Goal: Information Seeking & Learning: Get advice/opinions

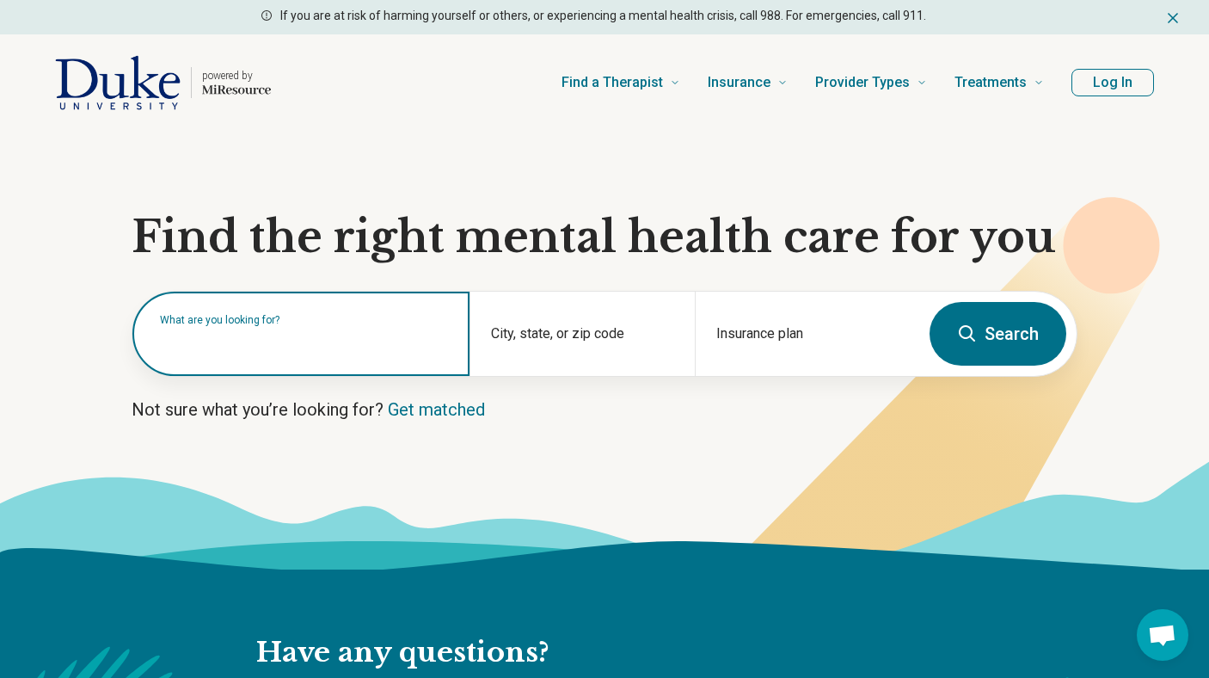
click at [206, 345] on input "text" at bounding box center [304, 342] width 289 height 21
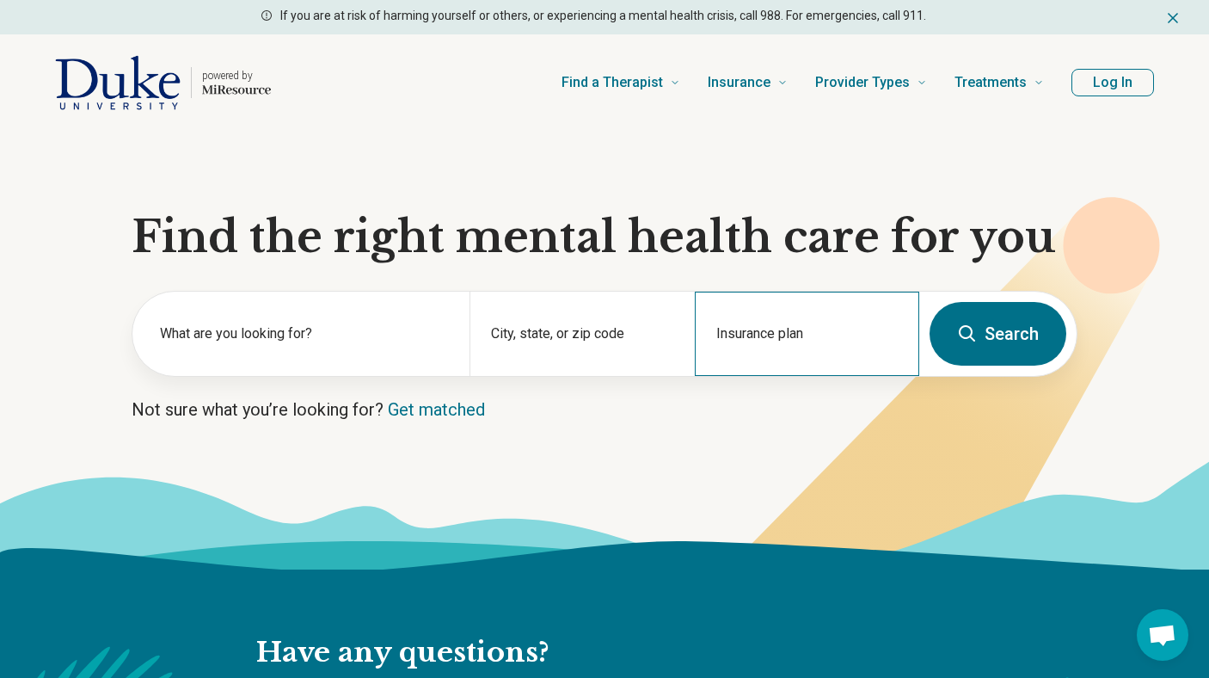
click at [763, 336] on div "Insurance plan" at bounding box center [807, 334] width 224 height 84
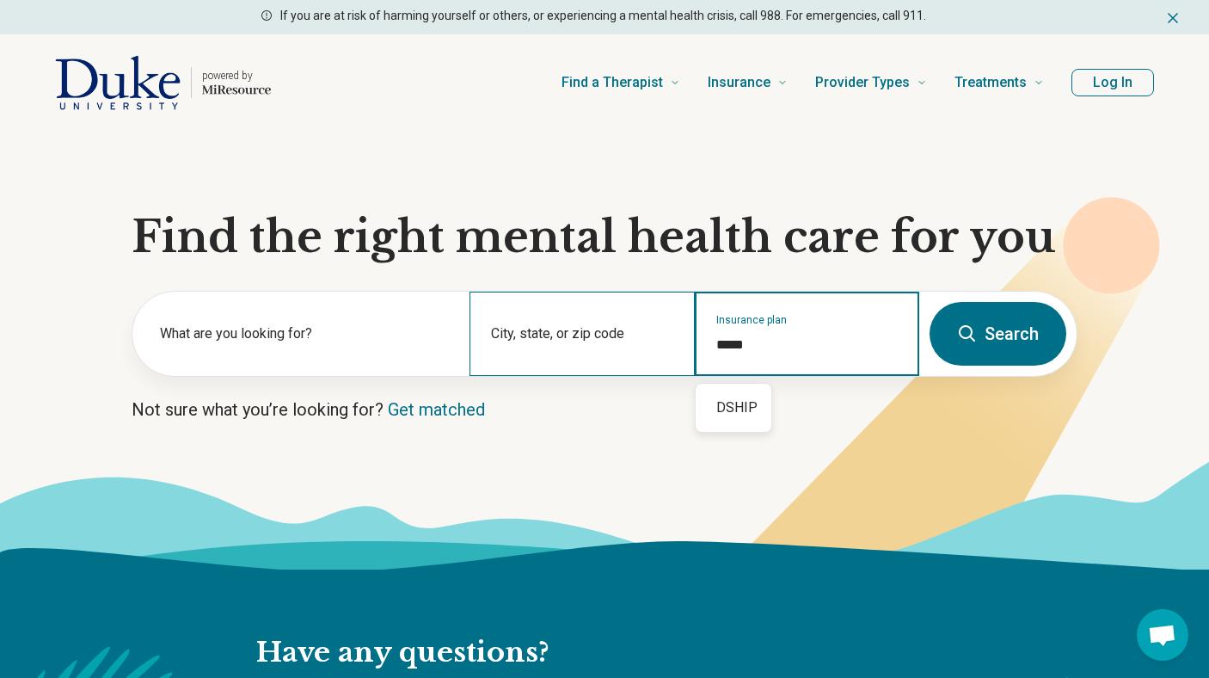
type input "*****"
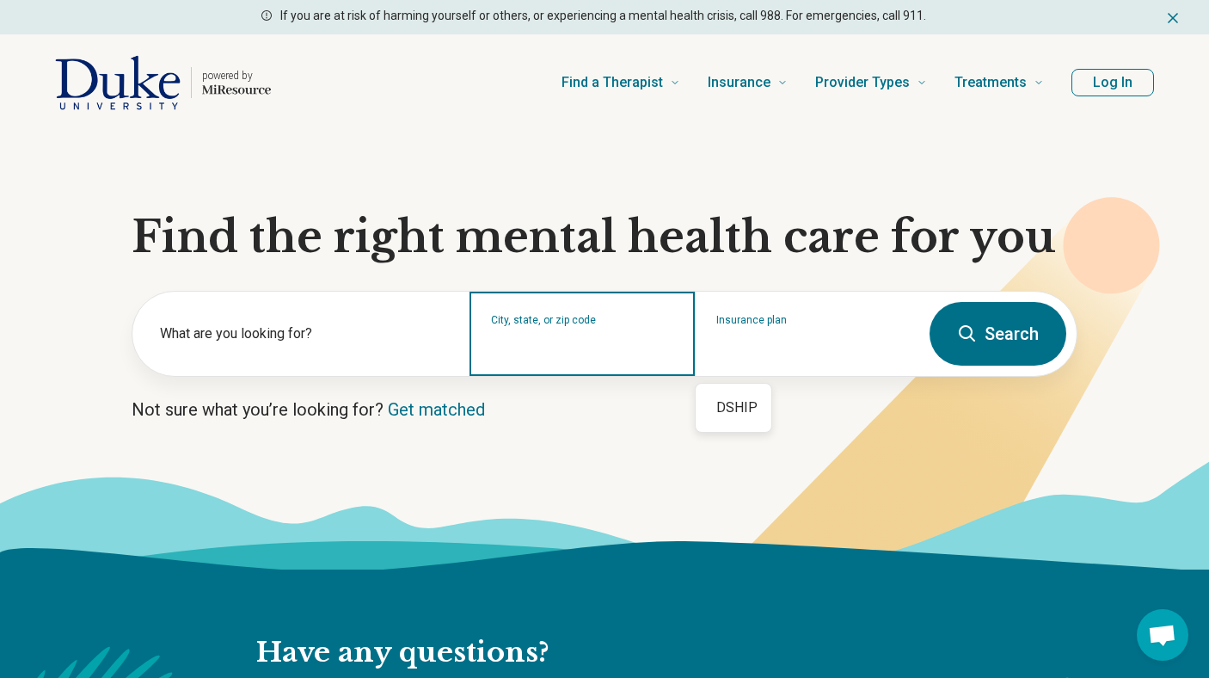
click at [591, 336] on input "City, state, or zip code" at bounding box center [582, 344] width 182 height 21
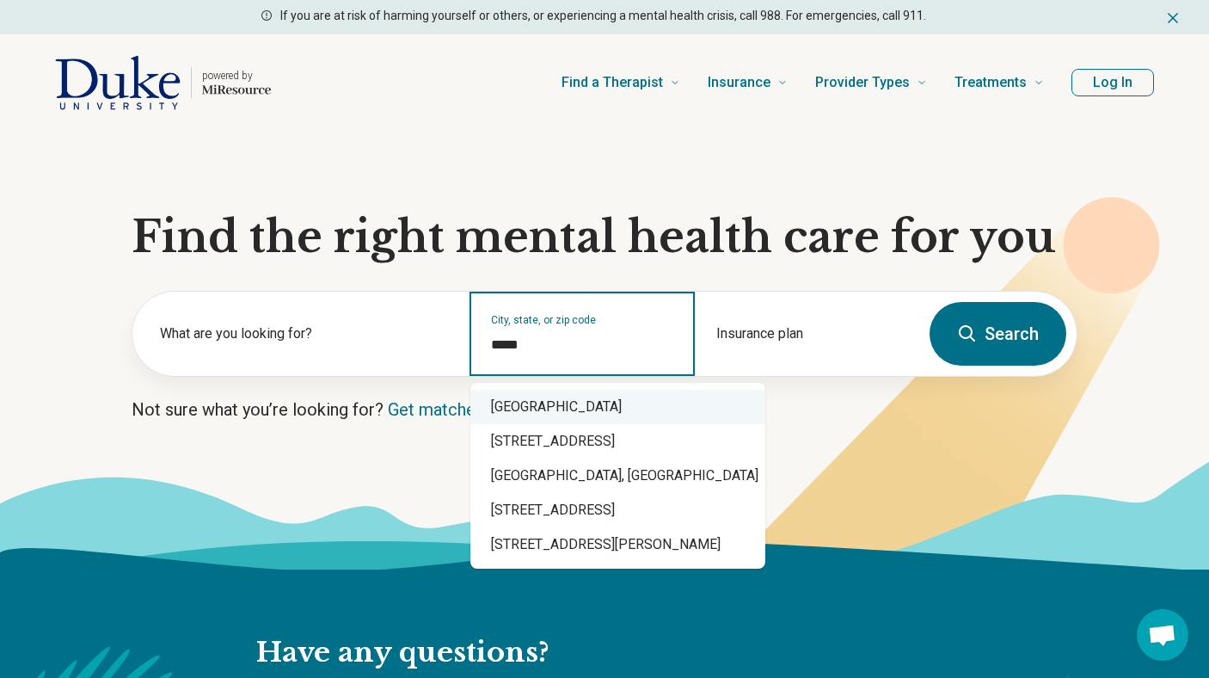
click at [578, 408] on div "Durham, NC 27707" at bounding box center [617, 407] width 295 height 34
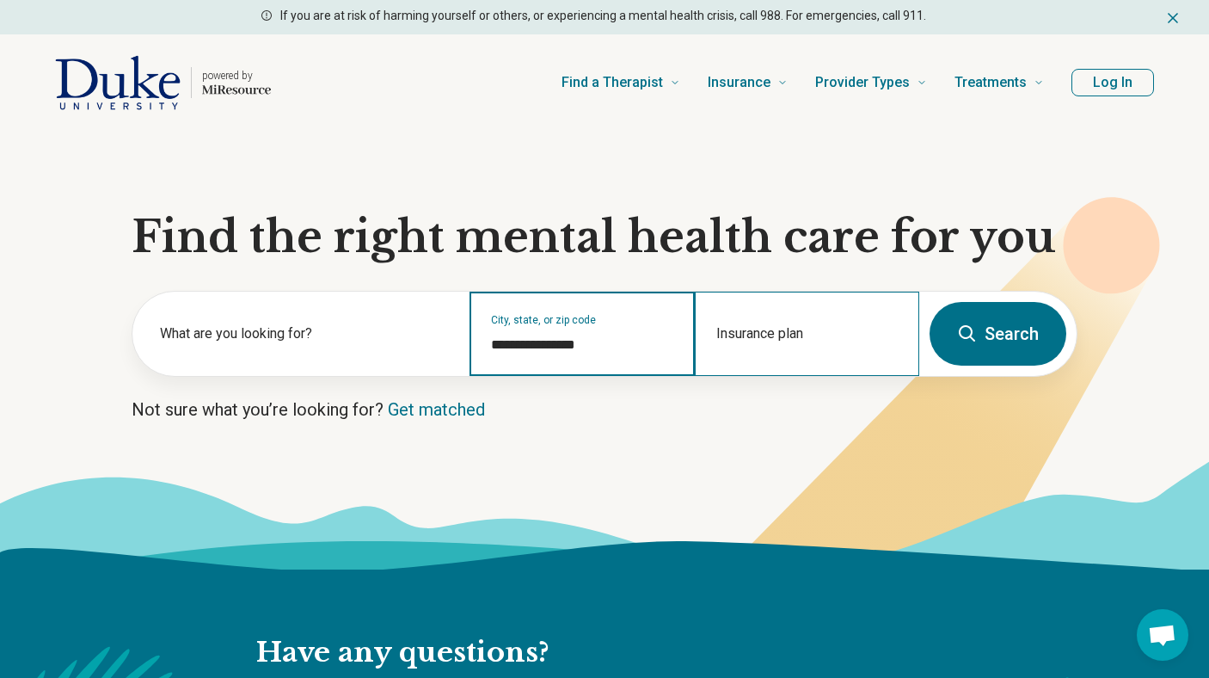
type input "**********"
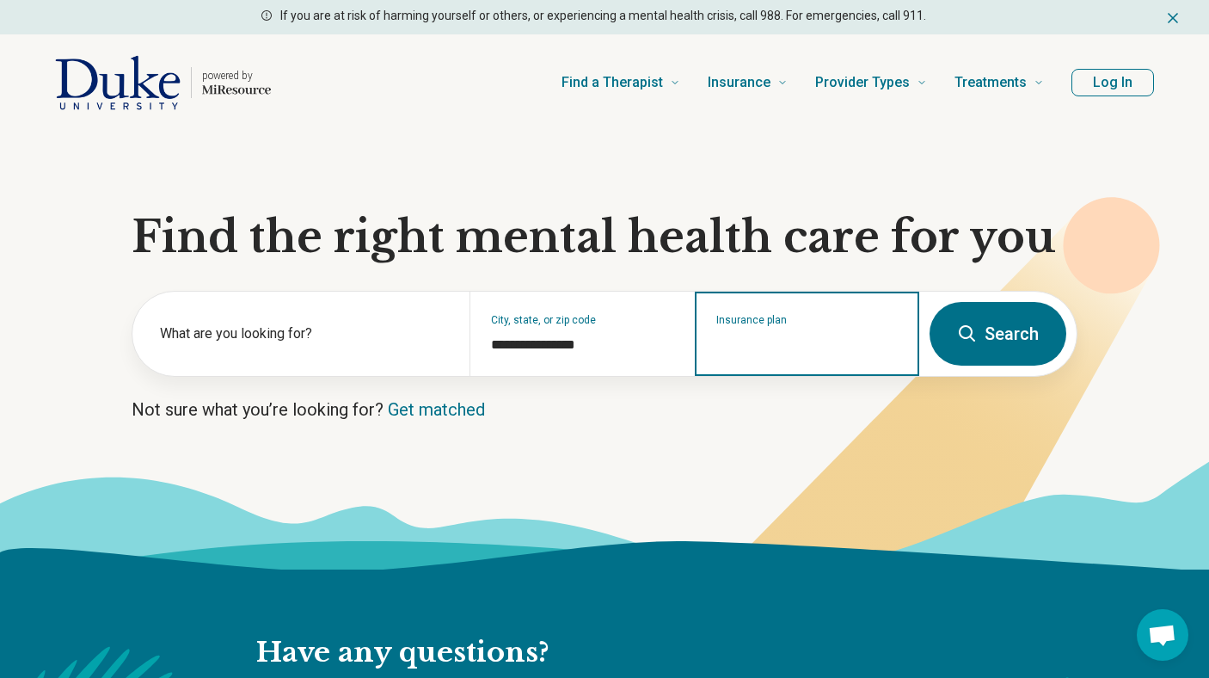
click at [819, 339] on input "Insurance plan" at bounding box center [807, 344] width 182 height 21
click at [746, 399] on div "DSHIP" at bounding box center [734, 407] width 76 height 34
type input "*****"
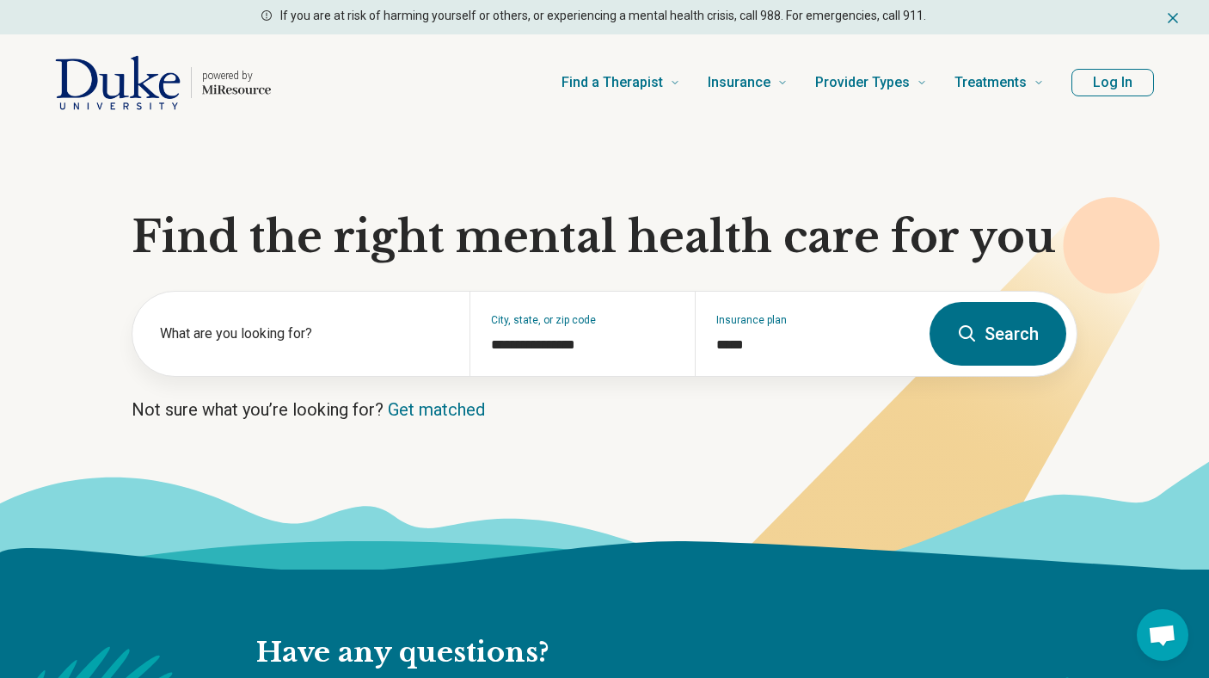
click at [993, 325] on button "Search" at bounding box center [998, 334] width 137 height 64
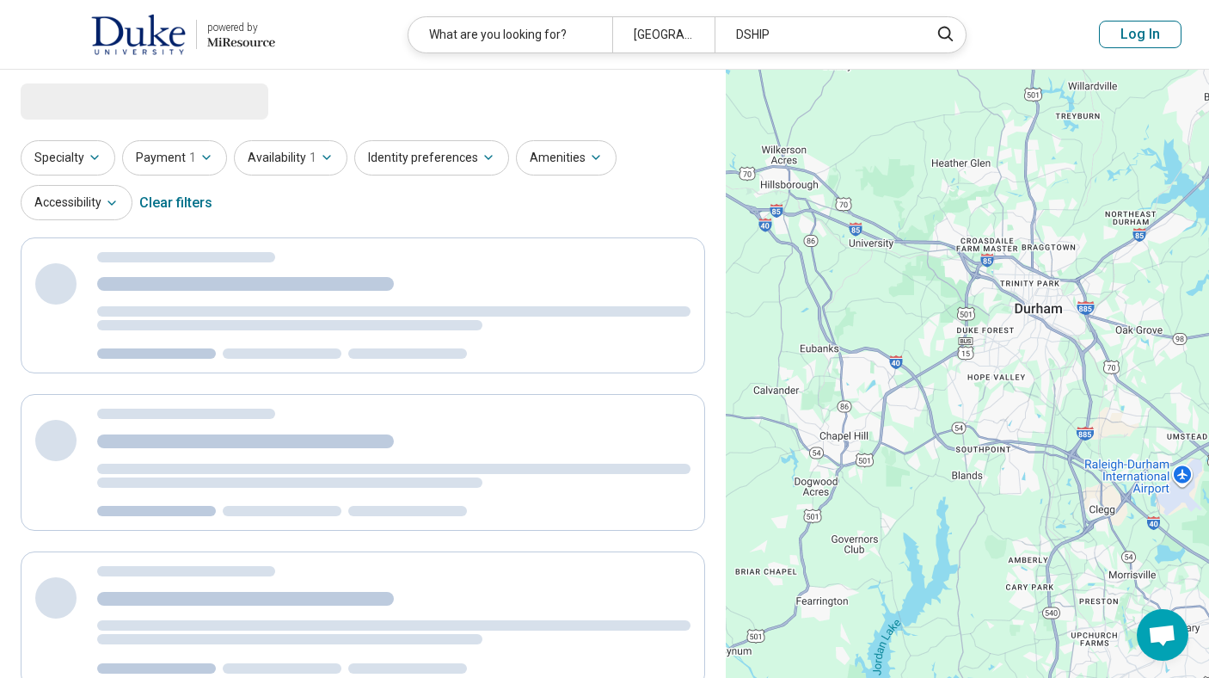
select select "***"
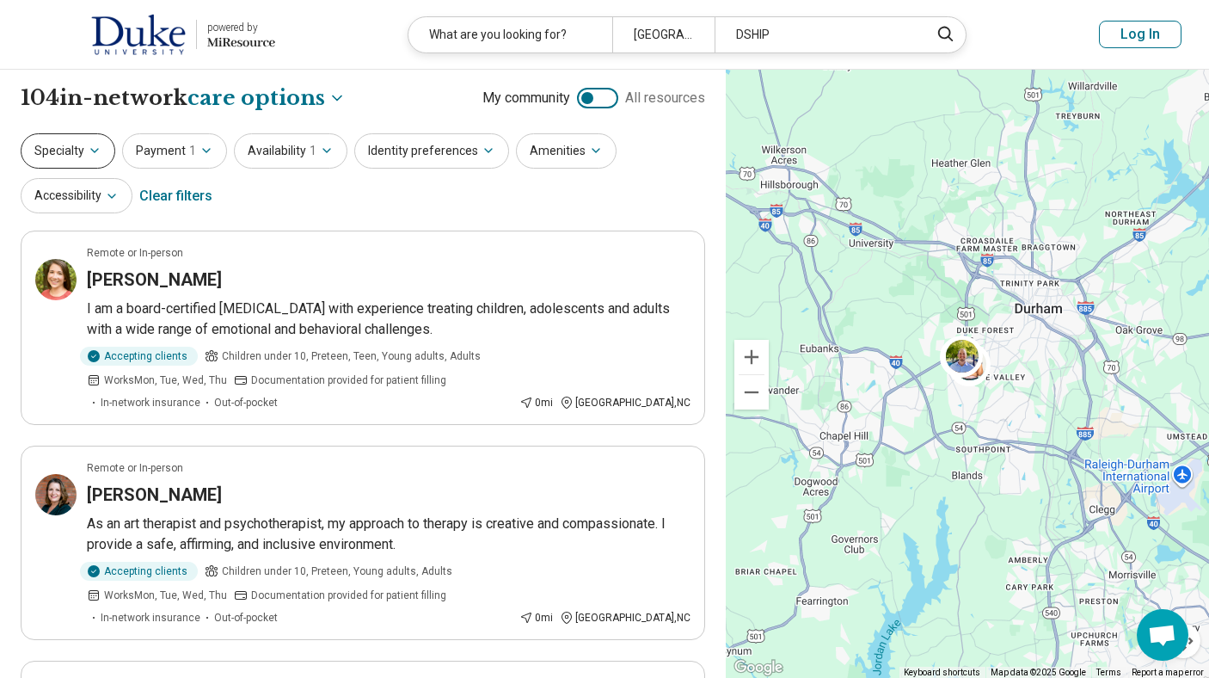
click at [78, 151] on button "Specialty" at bounding box center [68, 150] width 95 height 35
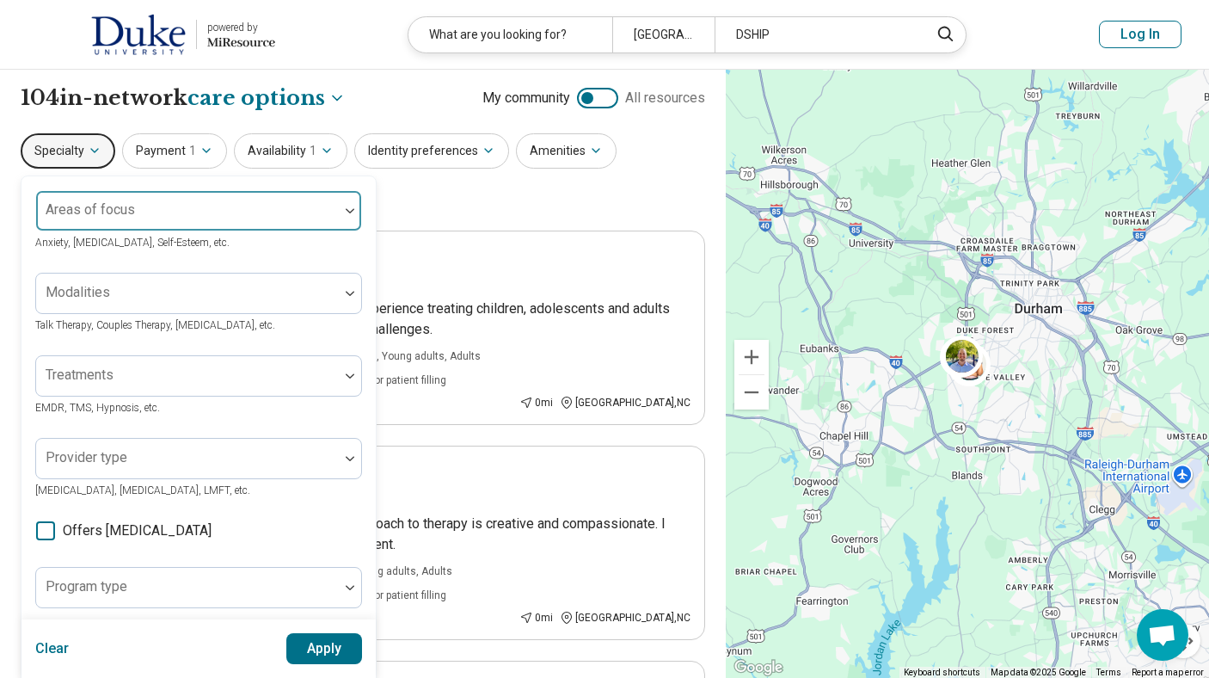
click at [159, 199] on div at bounding box center [187, 211] width 303 height 38
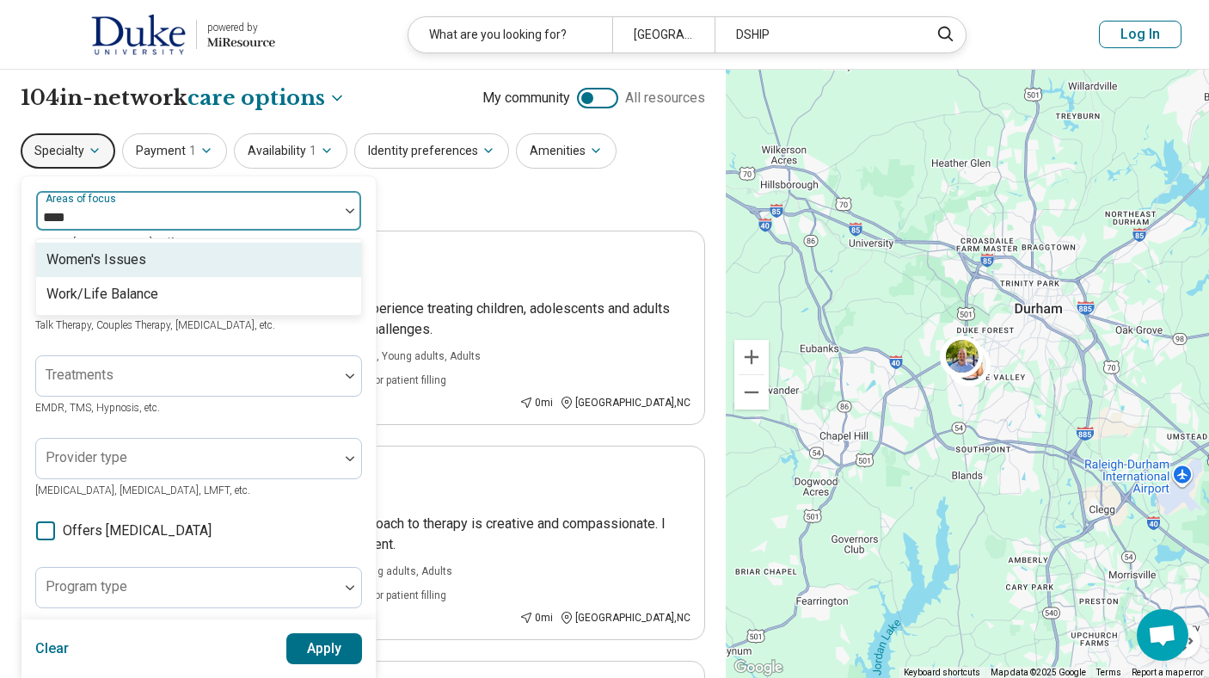
type input "*****"
click at [123, 255] on div "Women's Issues" at bounding box center [96, 259] width 100 height 21
type input "******"
click at [154, 262] on div "Anxiety" at bounding box center [198, 259] width 325 height 34
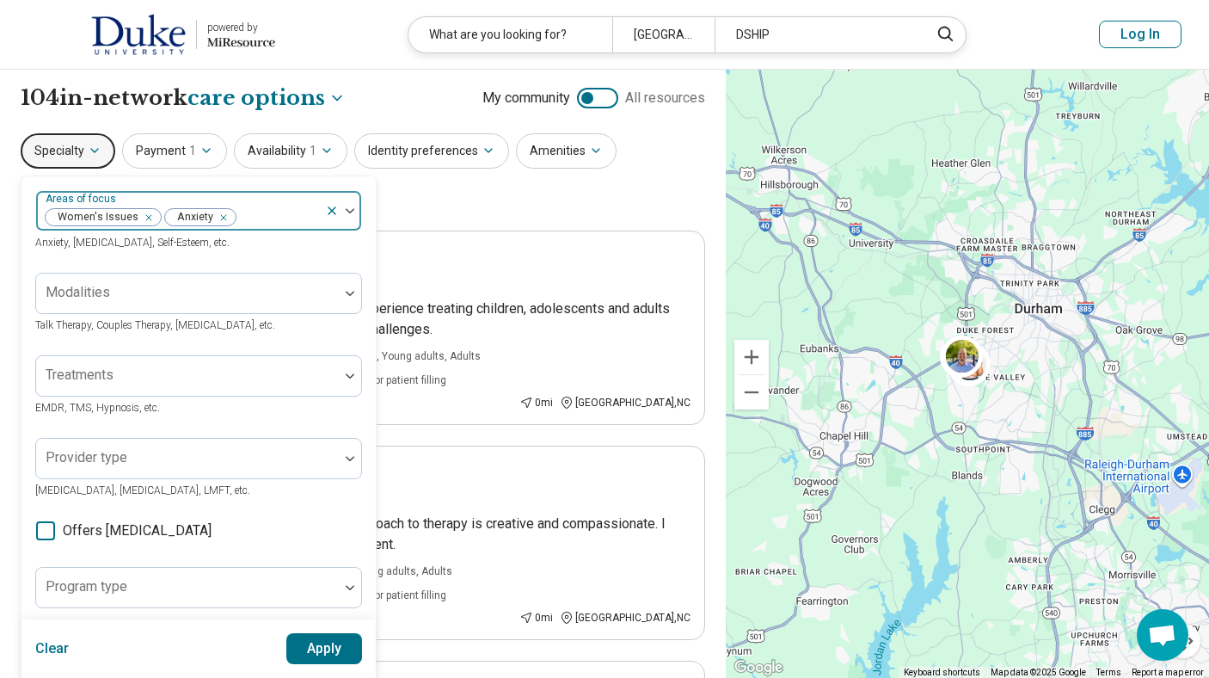
click at [350, 211] on img at bounding box center [350, 210] width 9 height 5
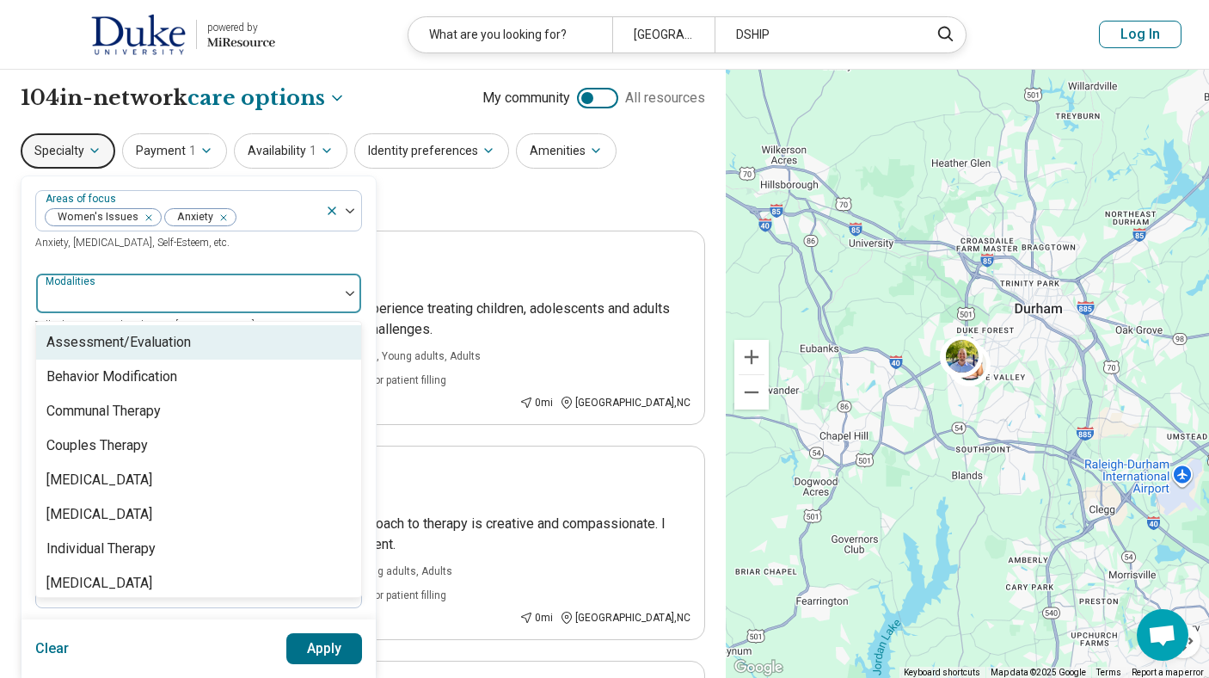
click at [199, 295] on div at bounding box center [187, 300] width 289 height 24
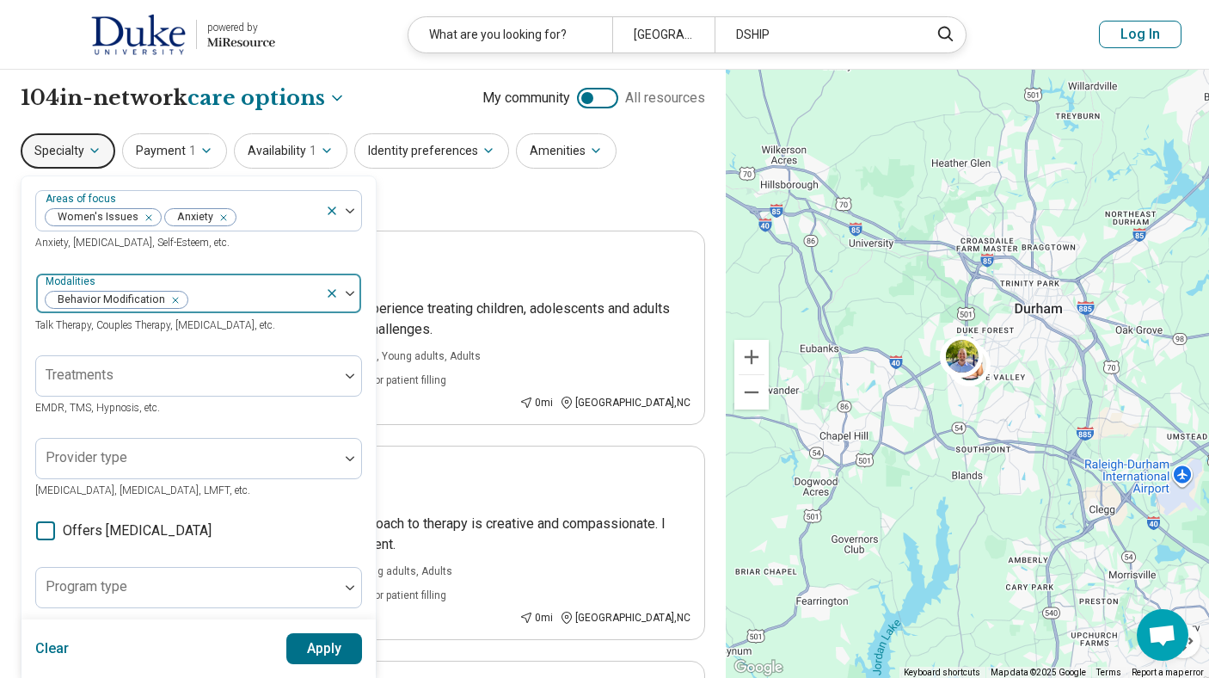
click at [347, 294] on img at bounding box center [350, 293] width 9 height 5
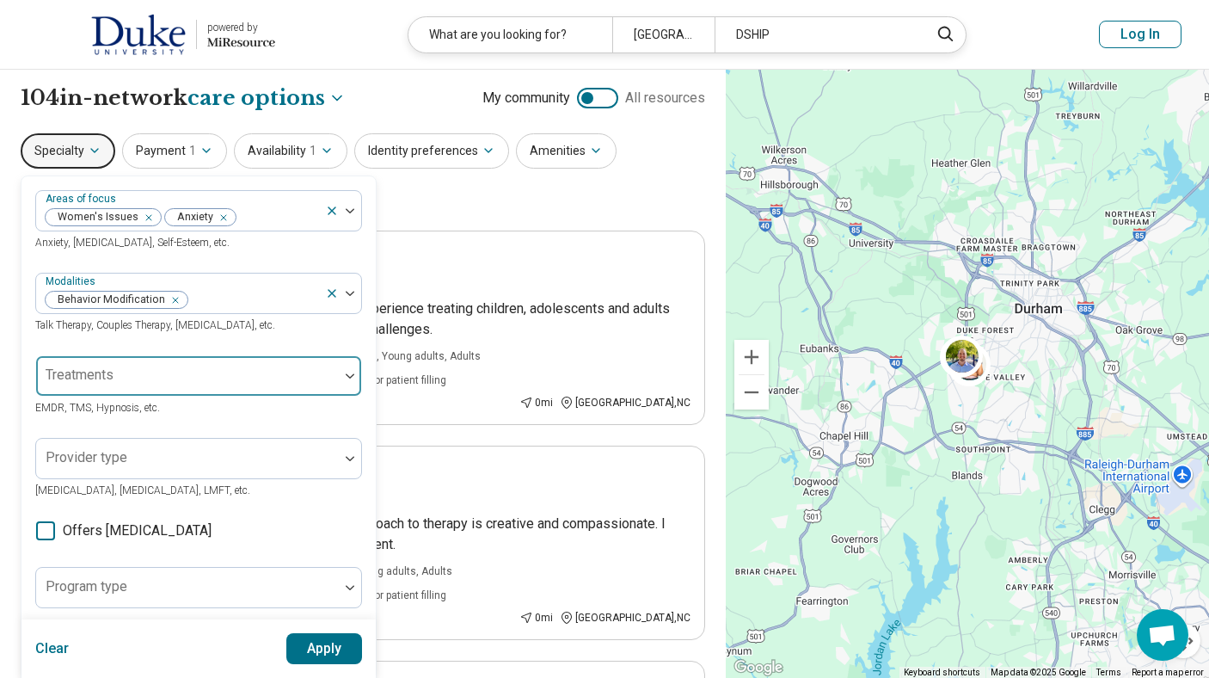
click at [287, 380] on div at bounding box center [187, 383] width 289 height 24
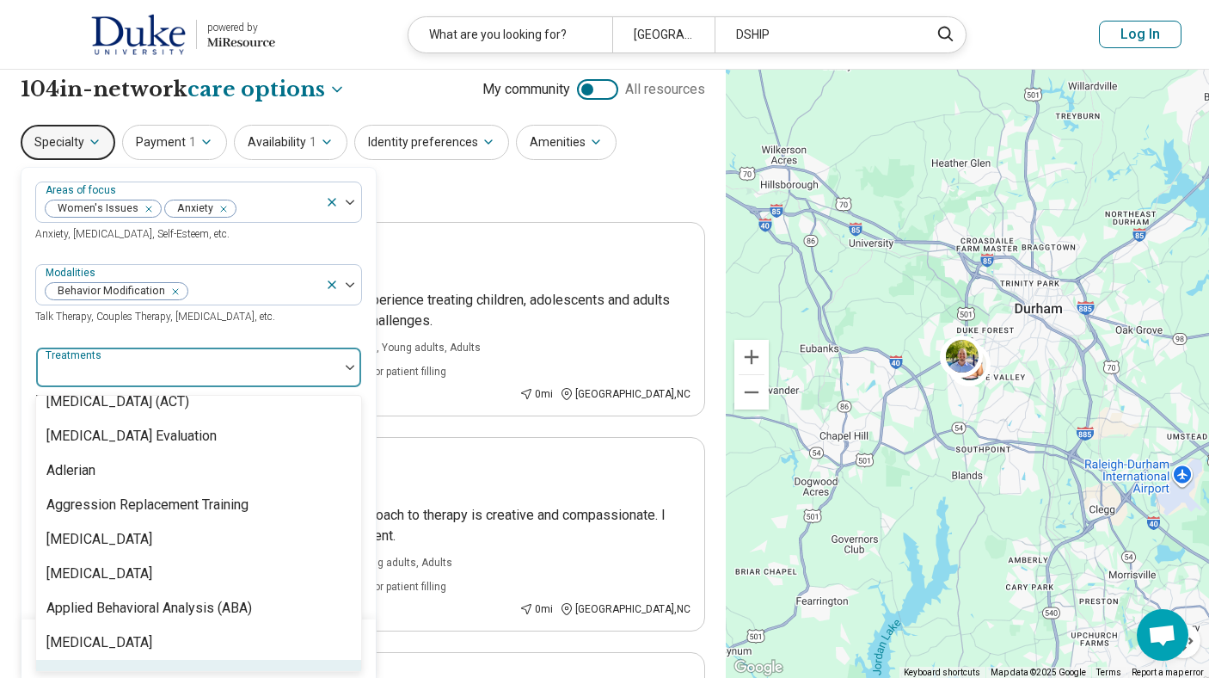
scroll to position [152, 0]
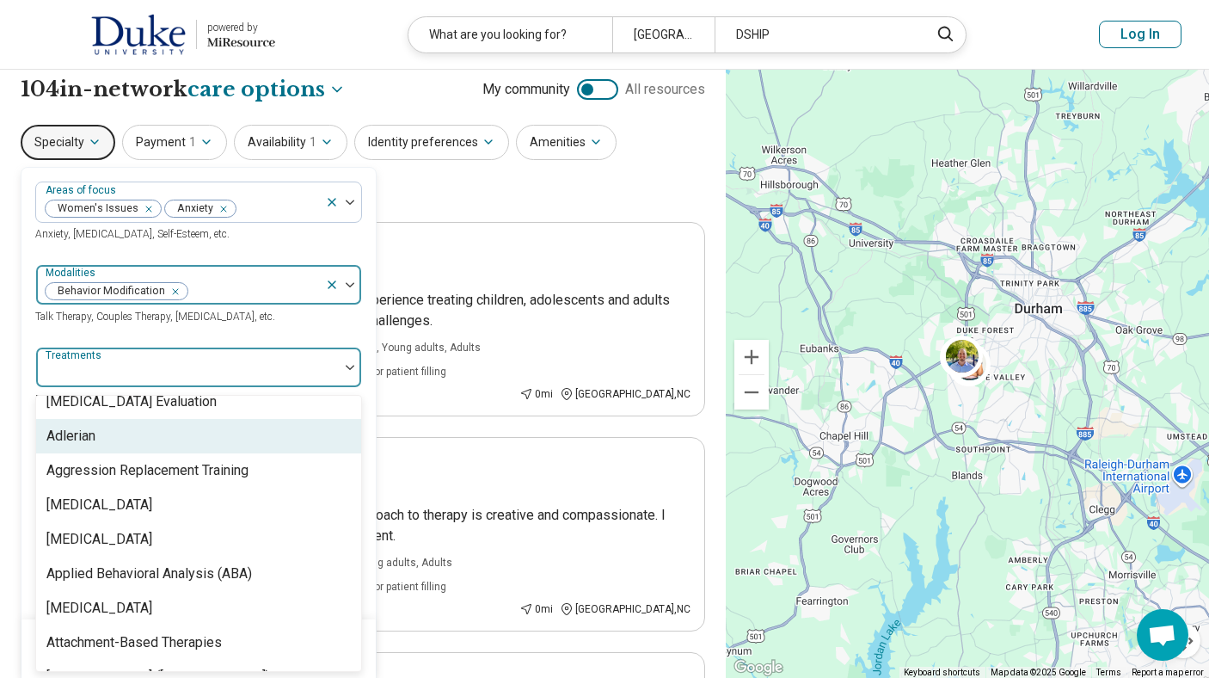
click at [329, 283] on icon at bounding box center [332, 285] width 14 height 14
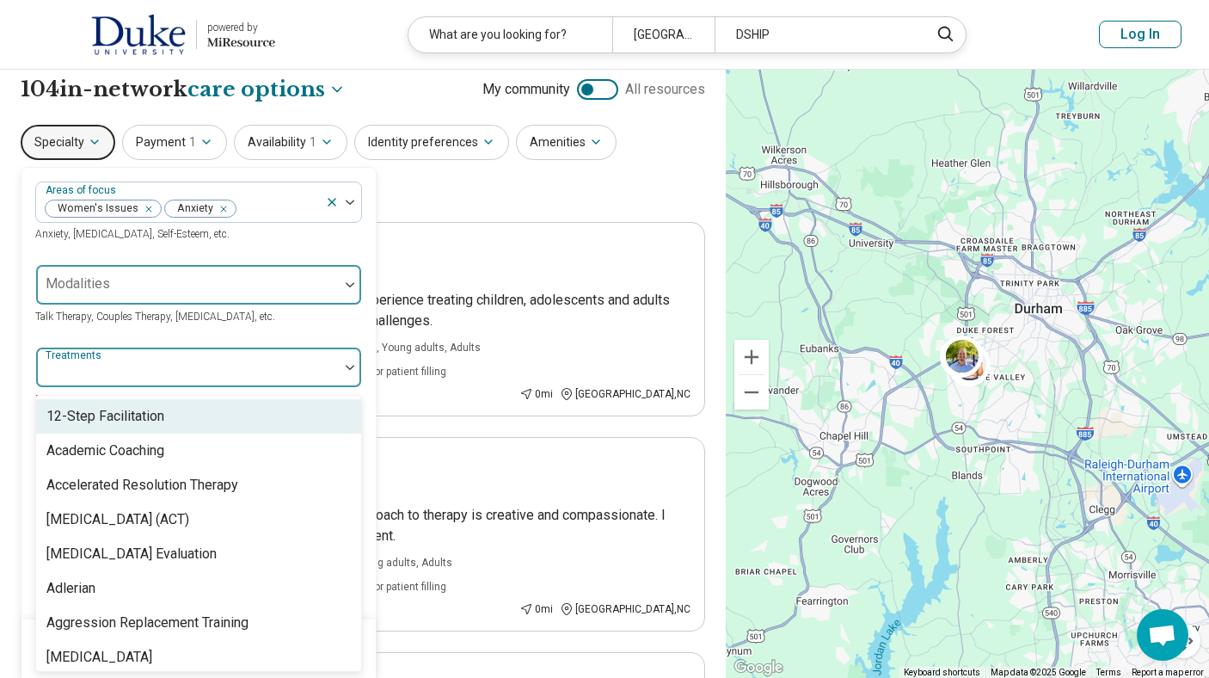
click at [278, 365] on div at bounding box center [187, 374] width 289 height 24
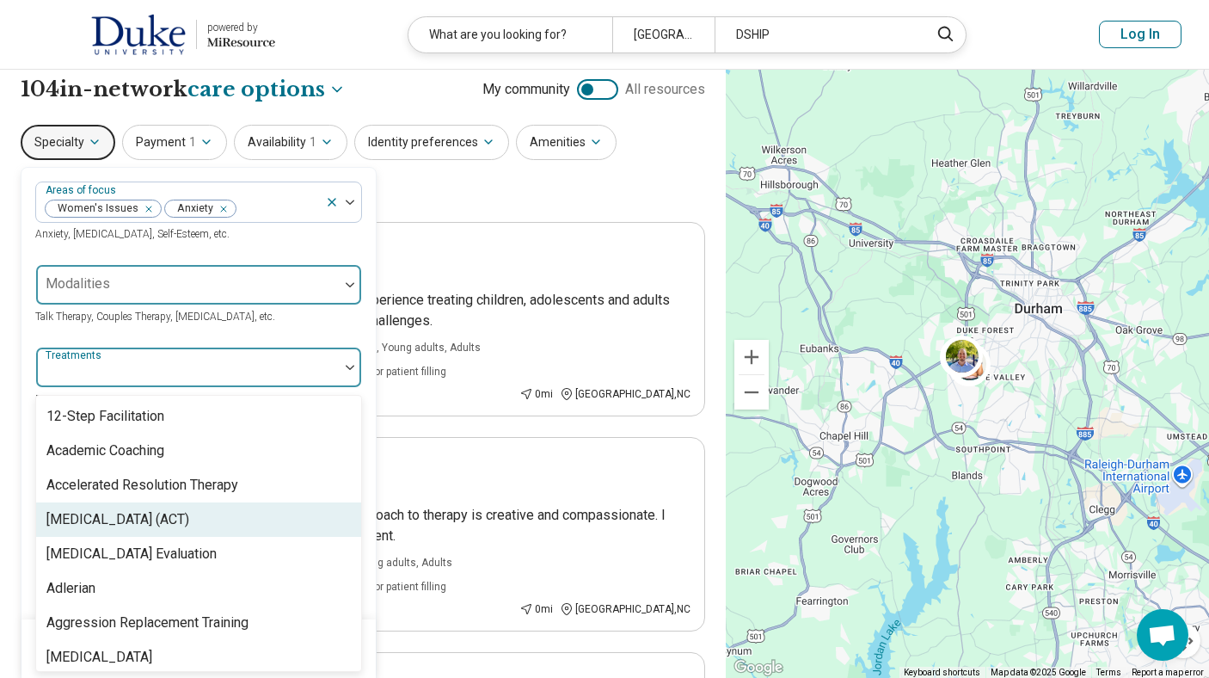
click at [189, 517] on div "Acceptance and Commitment Therapy (ACT)" at bounding box center [117, 519] width 143 height 21
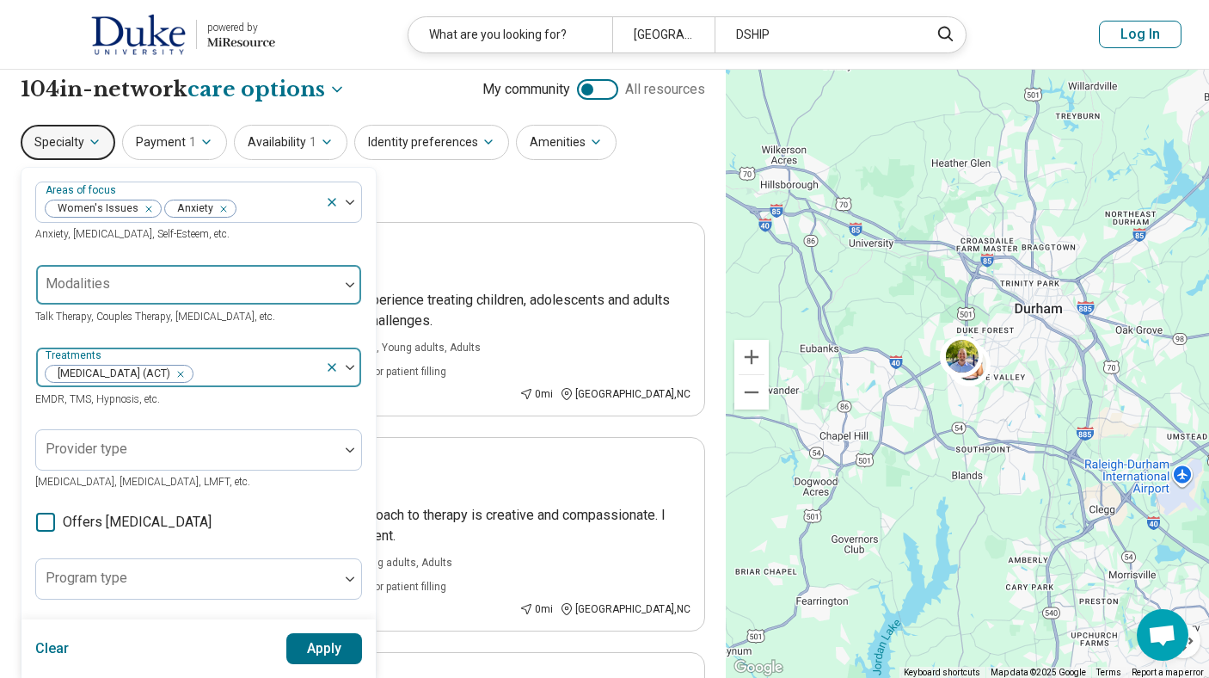
click at [347, 365] on img at bounding box center [350, 367] width 9 height 5
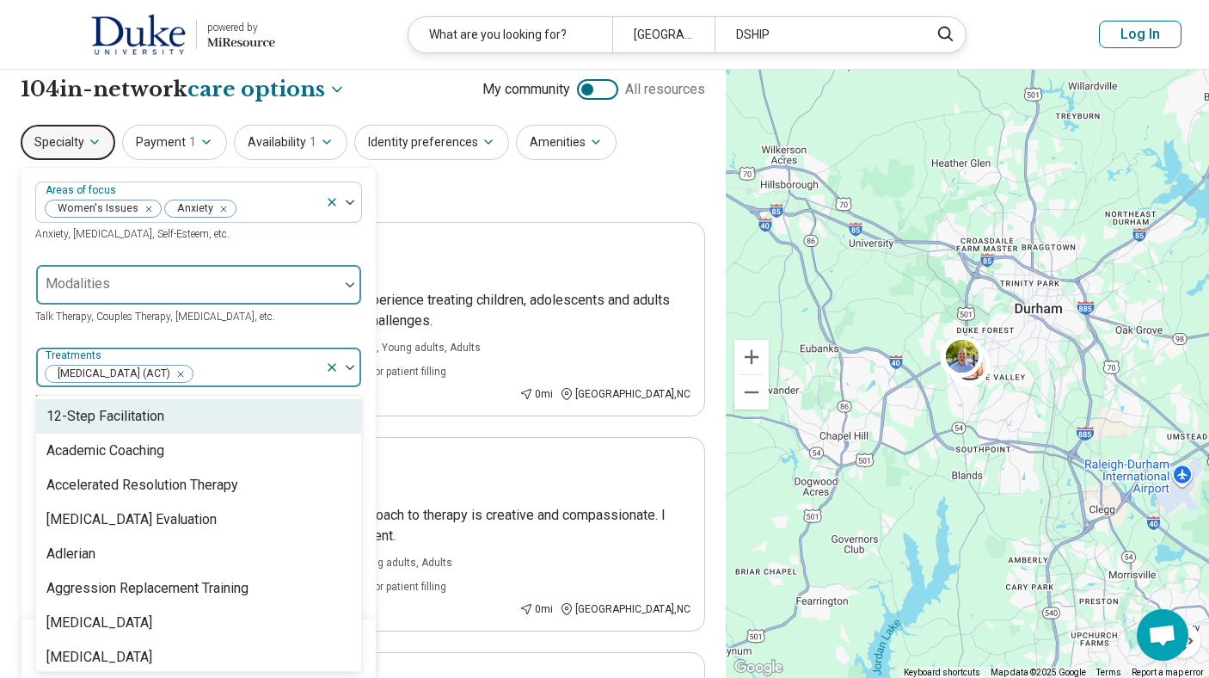
click at [347, 365] on img at bounding box center [350, 367] width 9 height 5
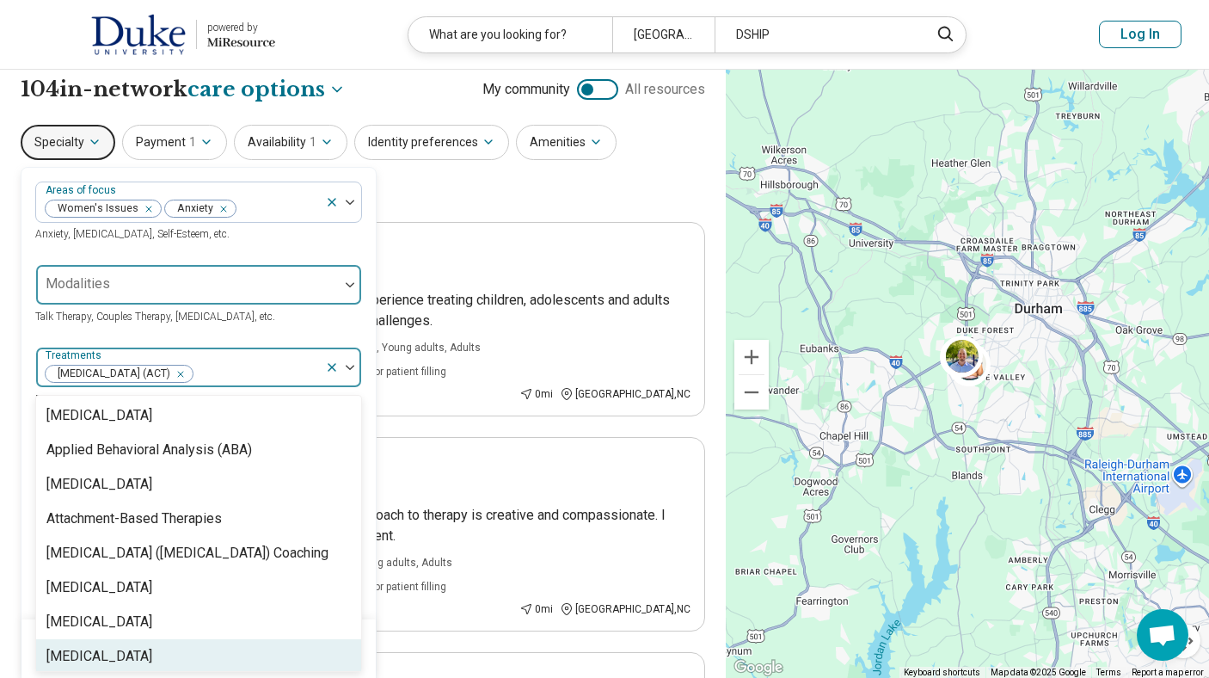
scroll to position [276, 0]
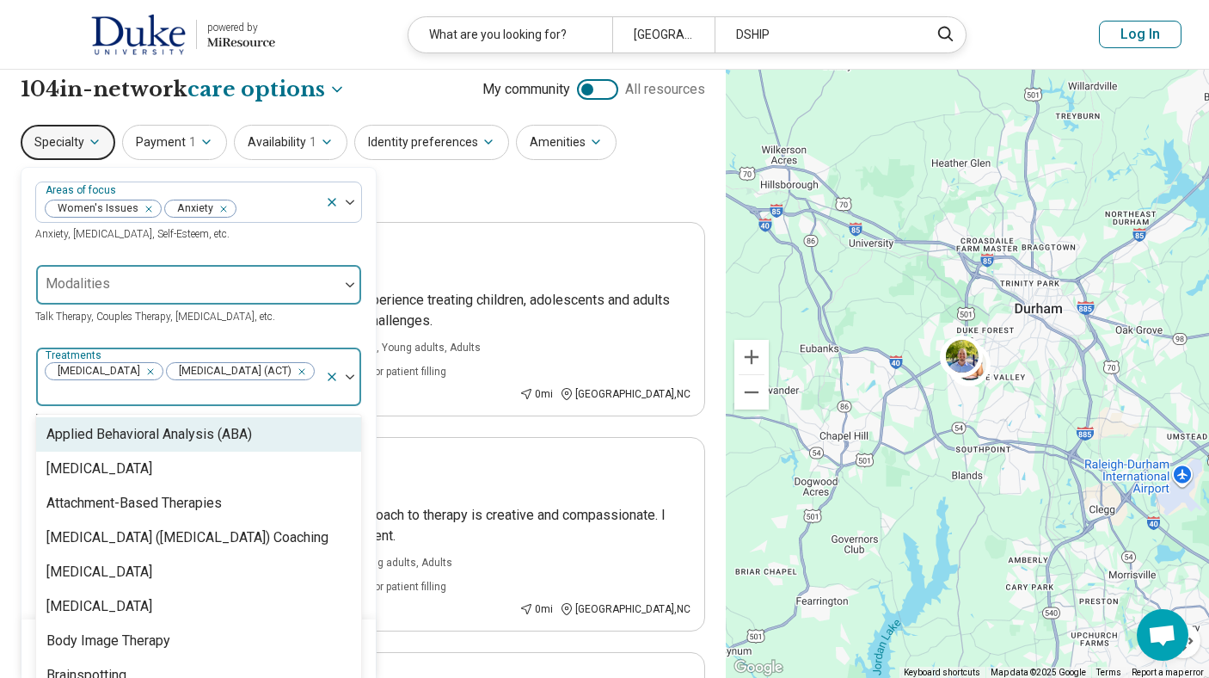
click at [351, 377] on img at bounding box center [350, 376] width 9 height 5
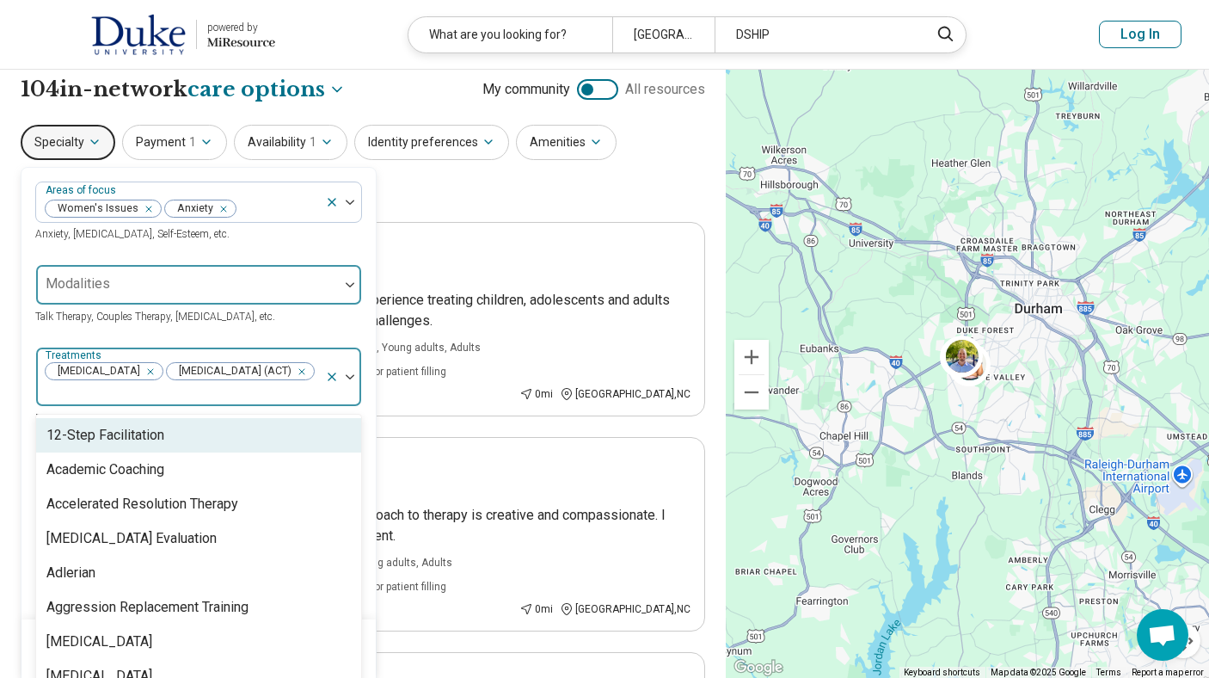
click at [351, 377] on img at bounding box center [350, 376] width 9 height 5
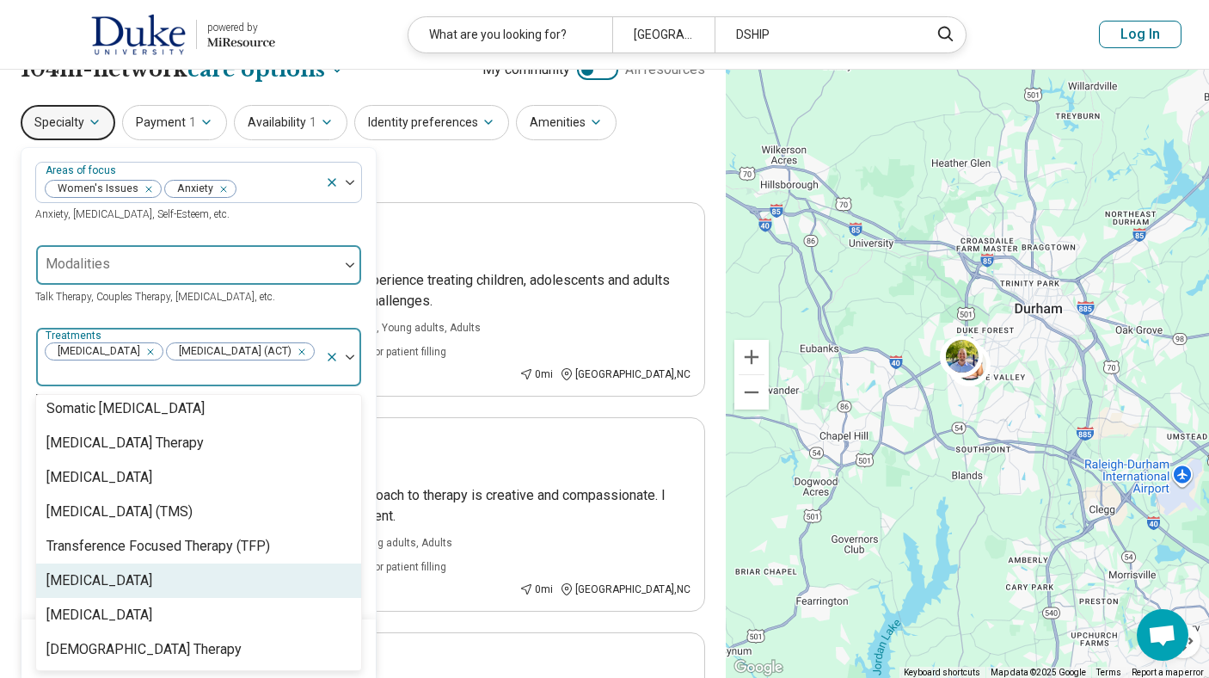
scroll to position [3247, 0]
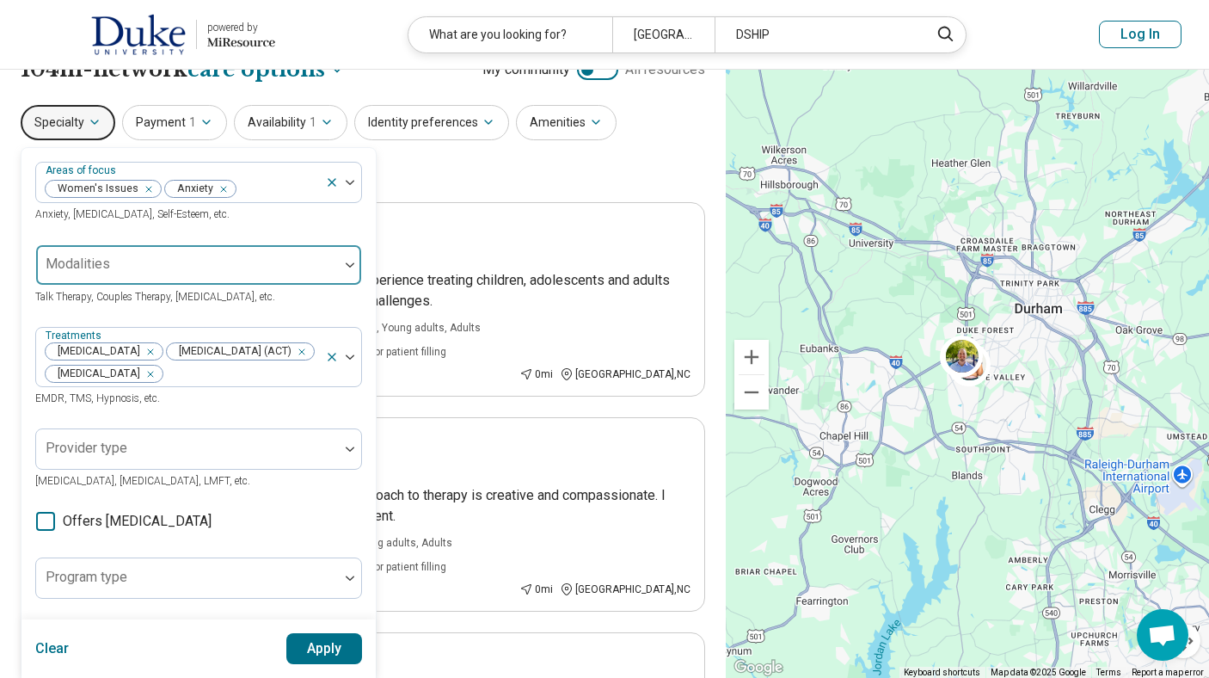
click at [329, 651] on button "Apply" at bounding box center [324, 648] width 77 height 31
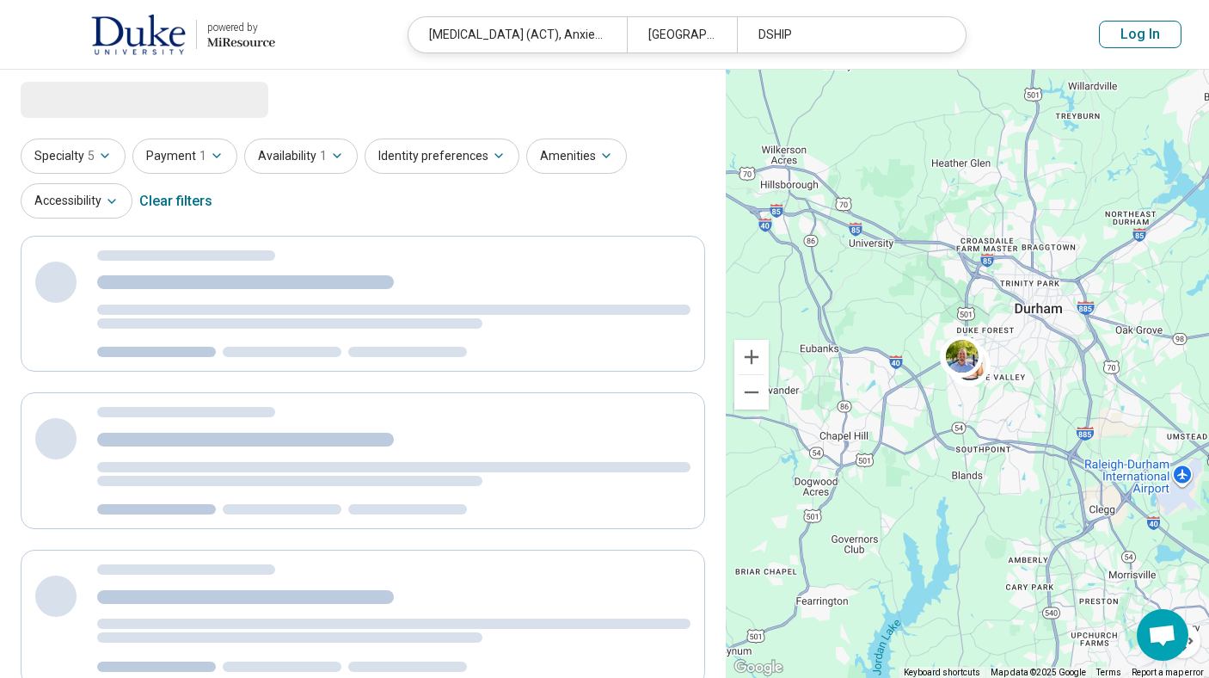
scroll to position [0, 0]
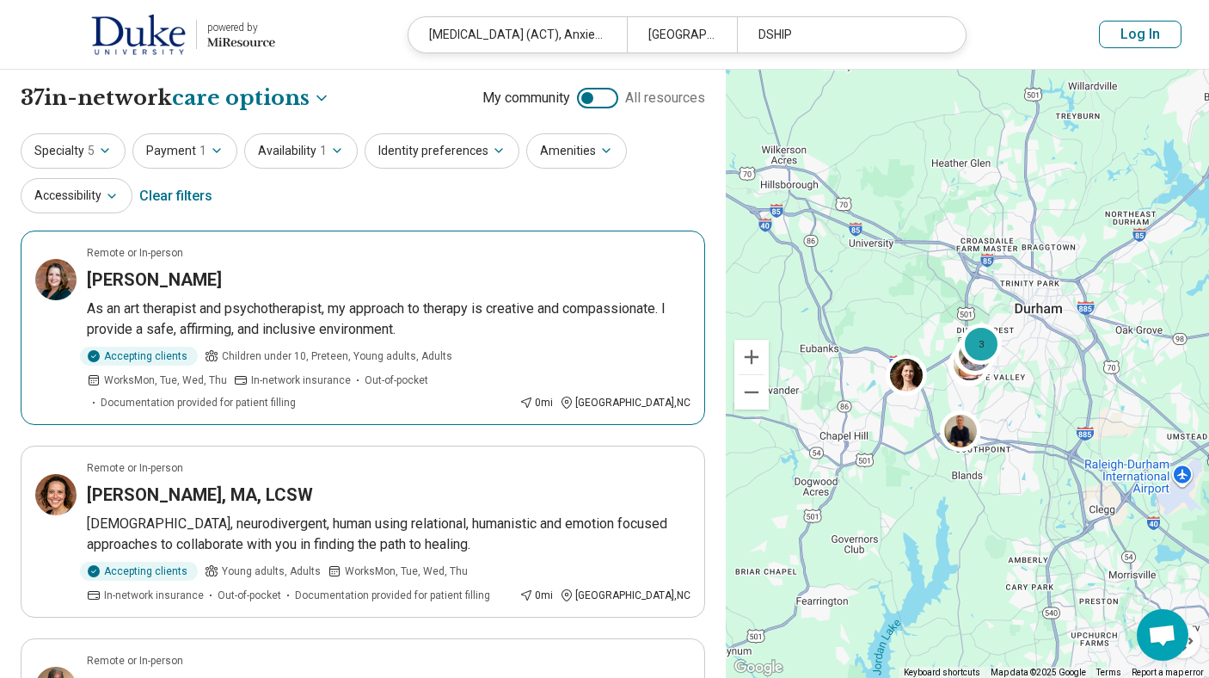
click at [475, 332] on p "As an art therapist and psychotherapist, my approach to therapy is creative and…" at bounding box center [389, 318] width 604 height 41
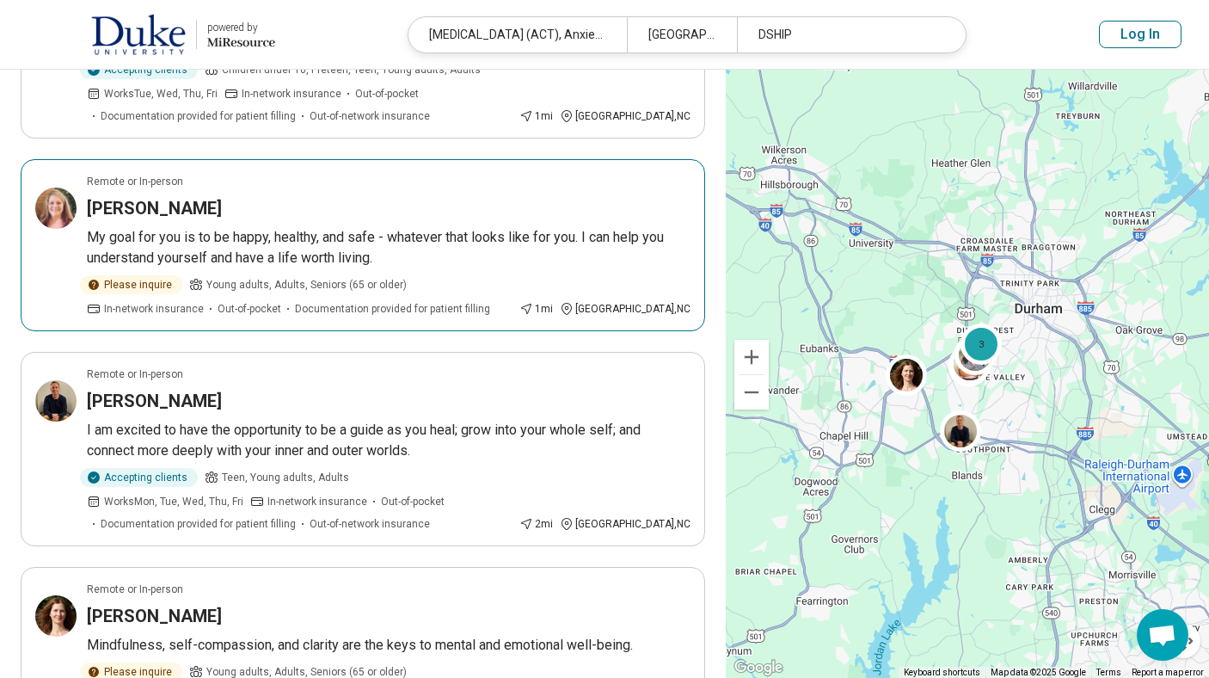
scroll to position [1513, 0]
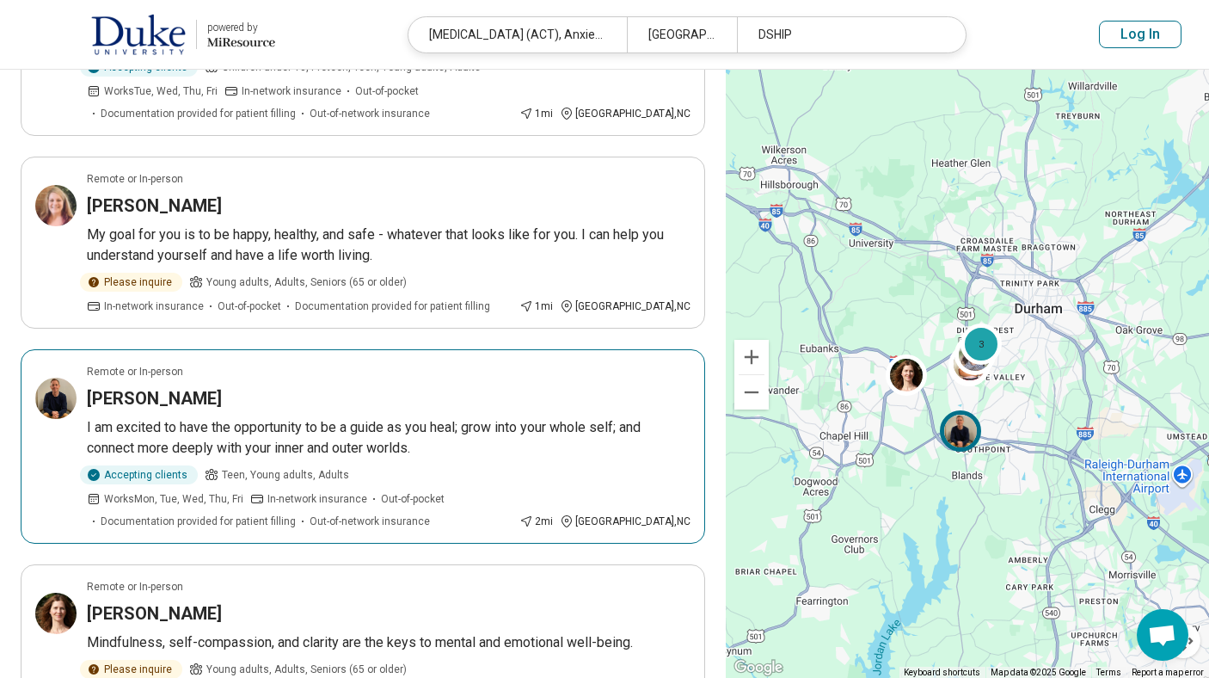
click at [520, 386] on div "Joshua Ramsey" at bounding box center [389, 398] width 604 height 24
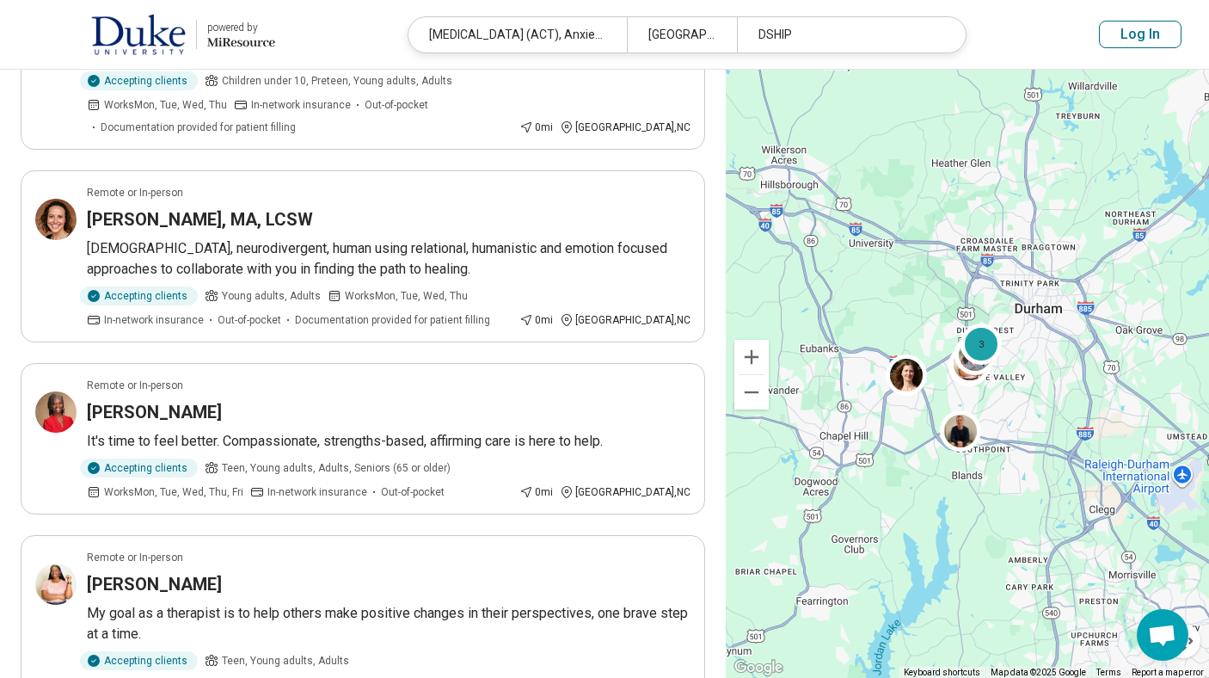
scroll to position [0, 0]
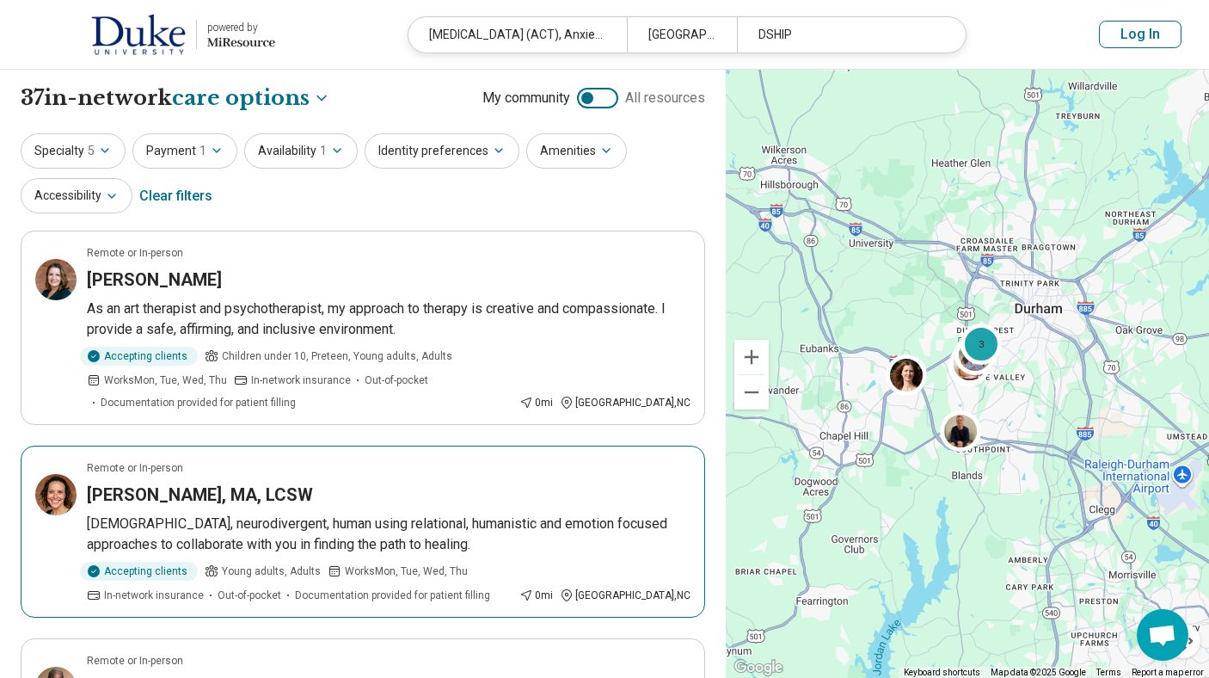
click at [480, 480] on article "Remote or In-person Barbara Hodapp, MA, LCSW Queer, neurodivergent, human using…" at bounding box center [363, 531] width 684 height 172
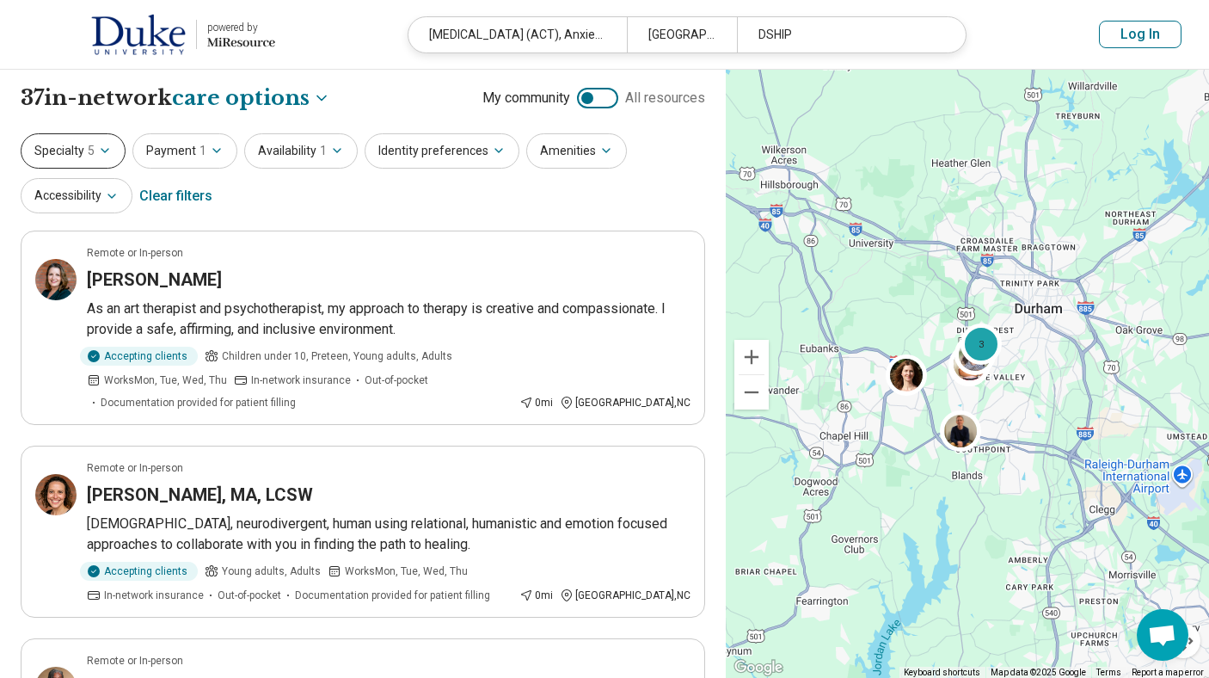
click at [91, 160] on button "Specialty 5" at bounding box center [73, 150] width 105 height 35
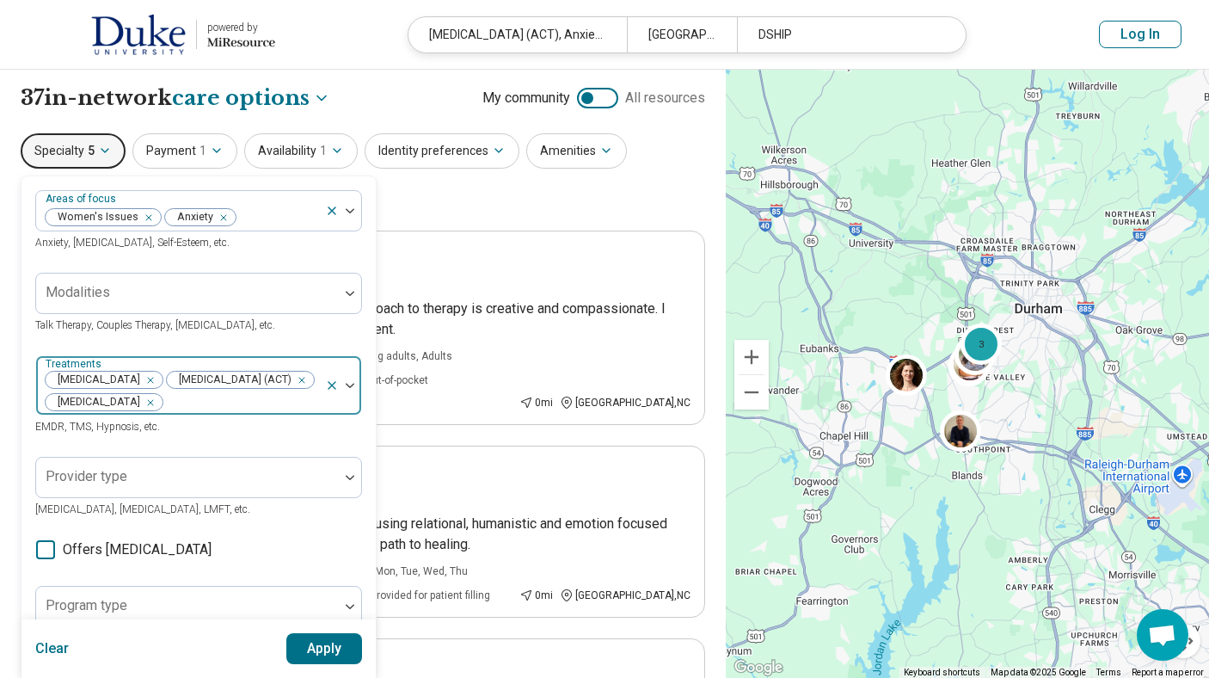
click at [331, 392] on icon at bounding box center [332, 385] width 14 height 14
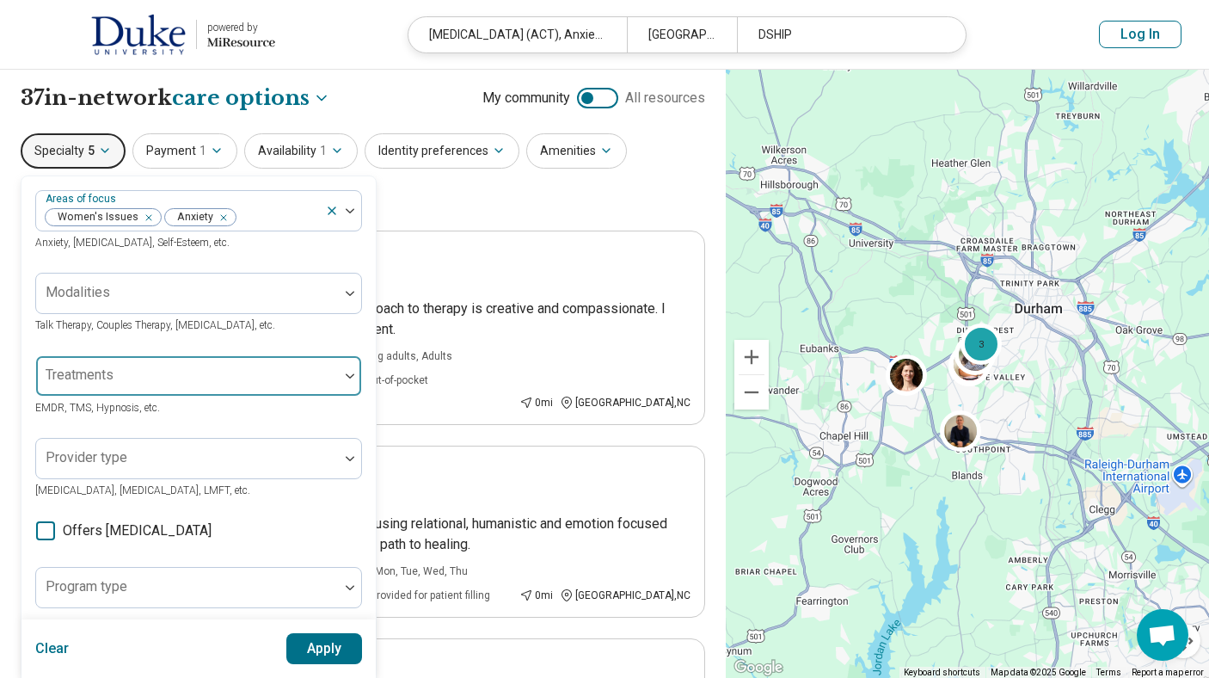
click at [306, 367] on div at bounding box center [187, 376] width 303 height 38
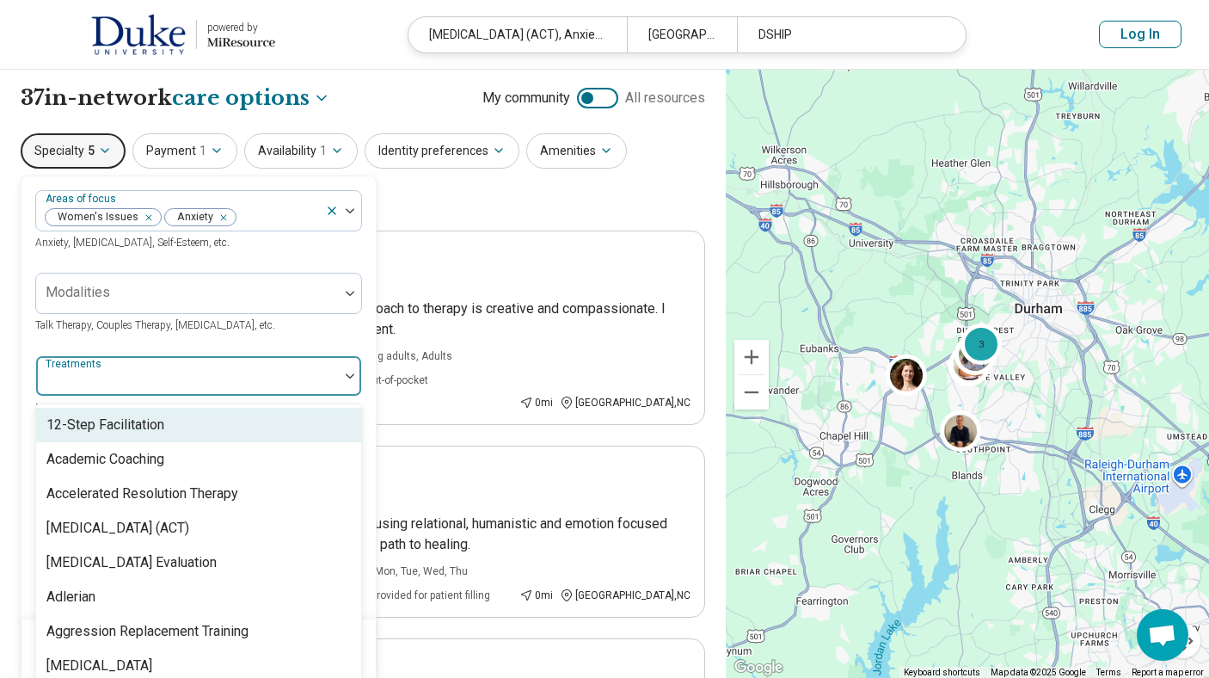
scroll to position [9, 0]
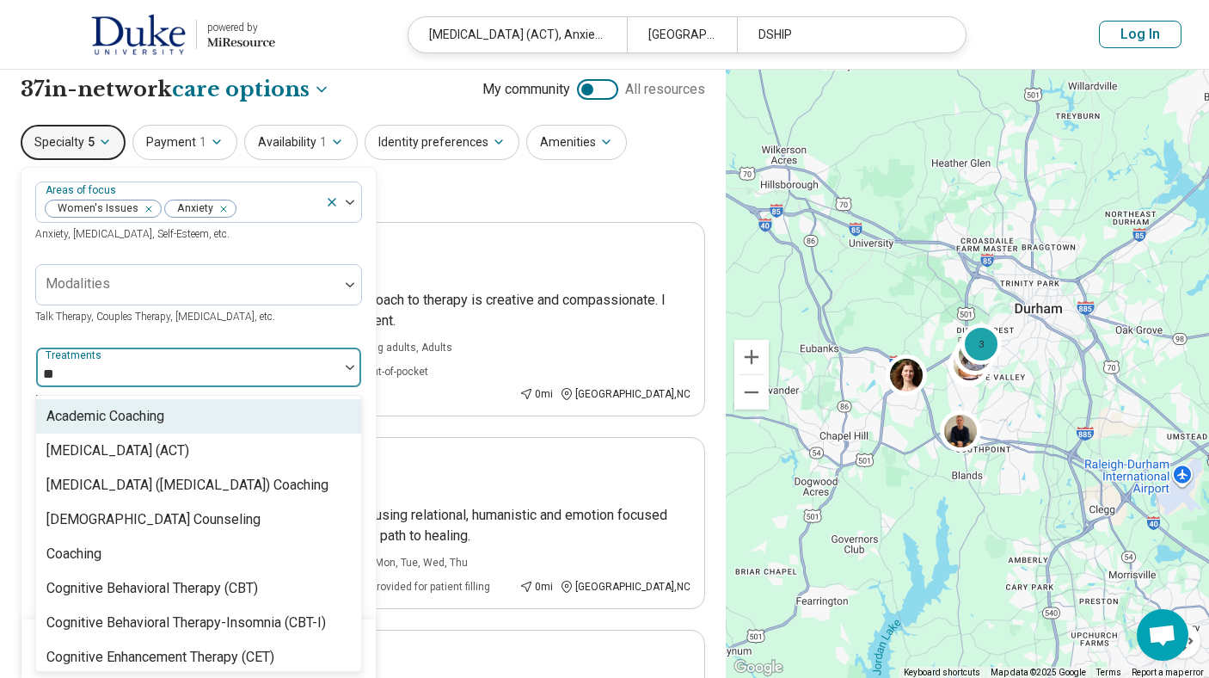
type input "***"
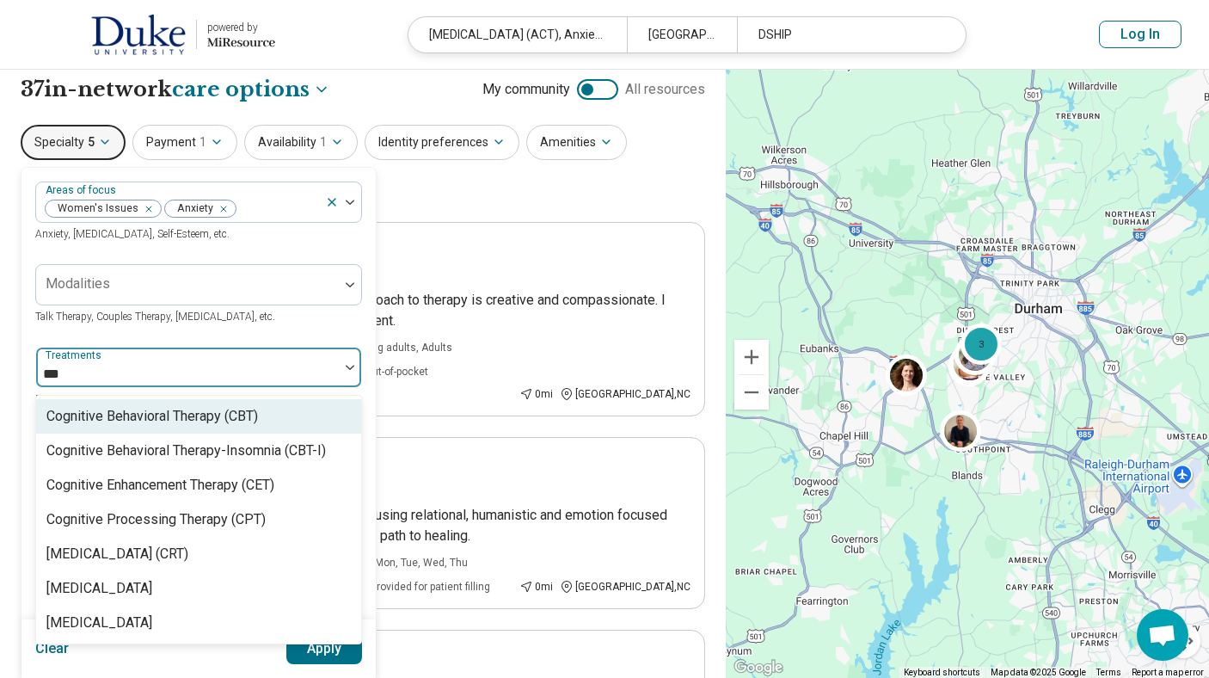
click at [267, 418] on div "Cognitive Behavioral Therapy (CBT)" at bounding box center [198, 416] width 325 height 34
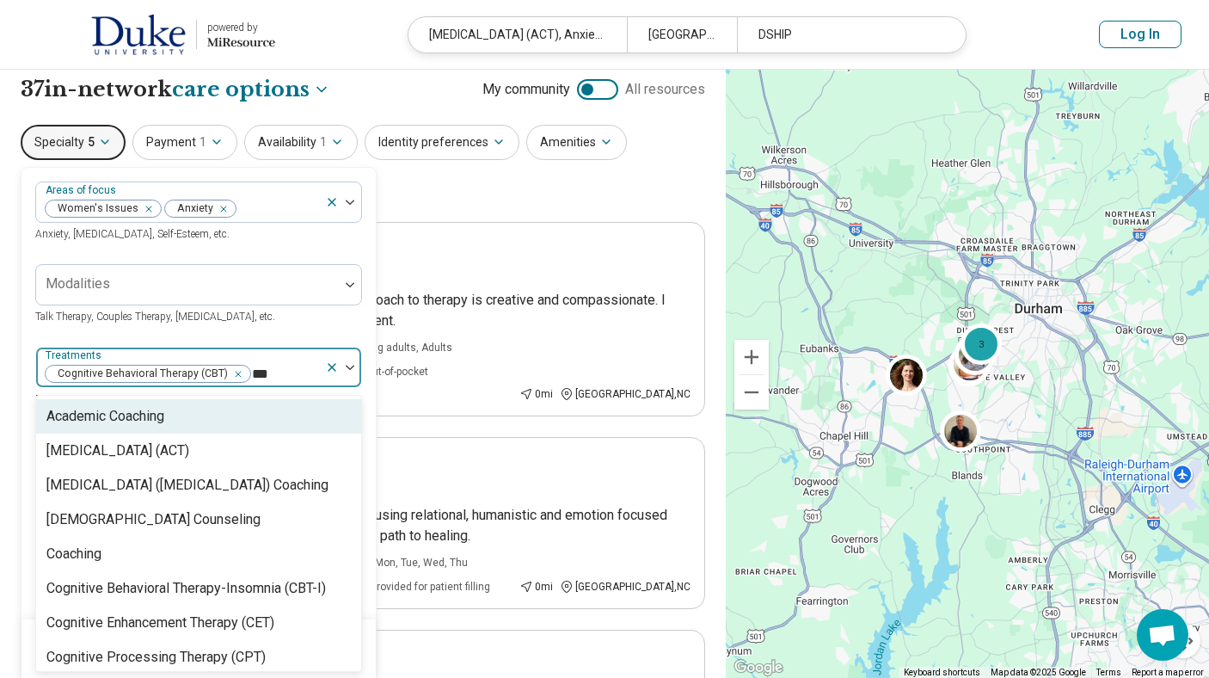
type input "****"
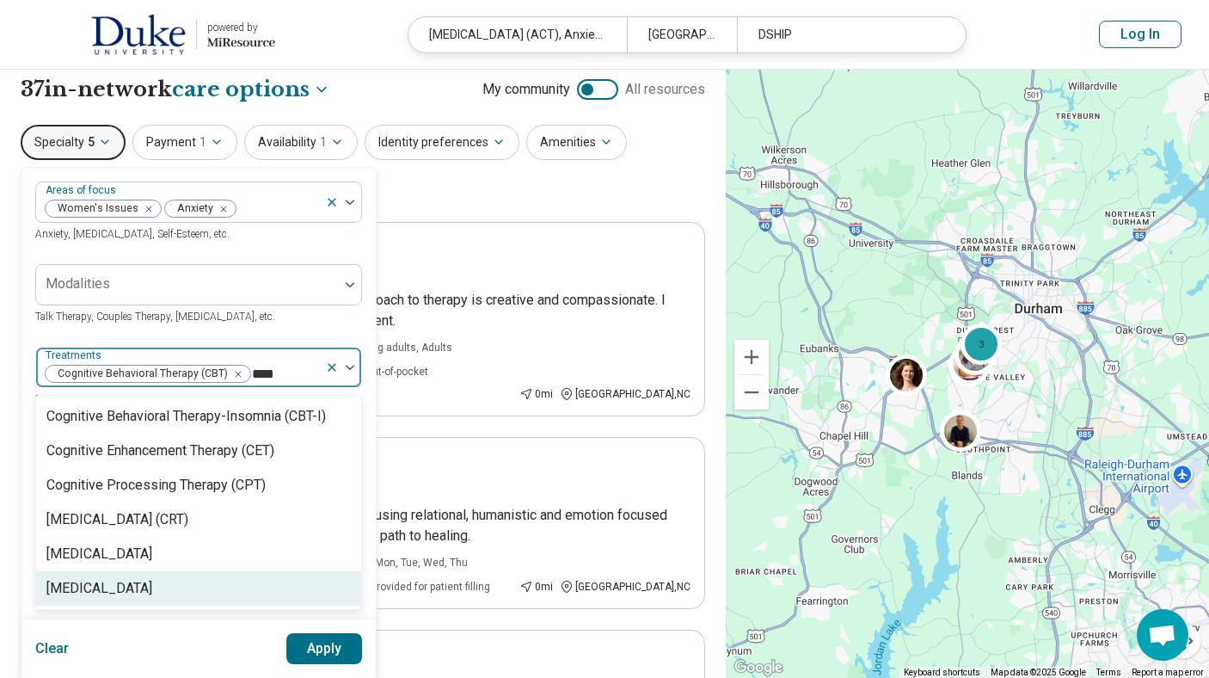
click at [152, 583] on div "[MEDICAL_DATA]" at bounding box center [99, 588] width 106 height 21
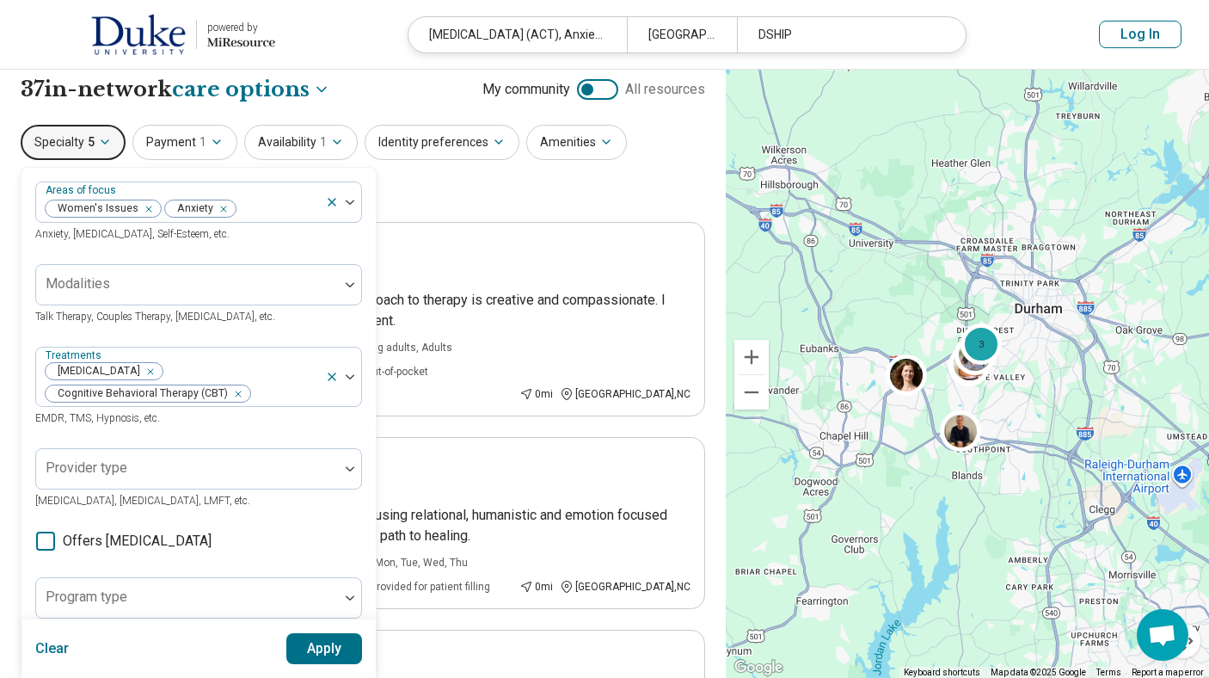
click at [352, 379] on div at bounding box center [343, 376] width 36 height 58
click at [318, 651] on button "Apply" at bounding box center [324, 648] width 77 height 31
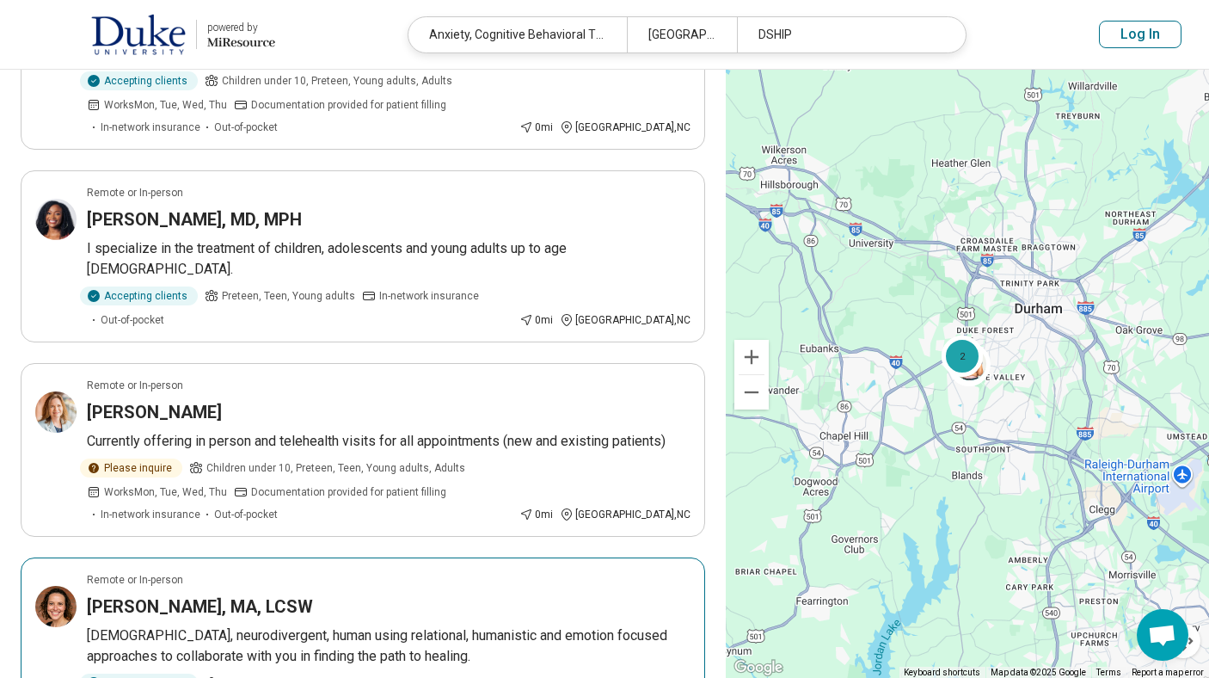
scroll to position [310, 0]
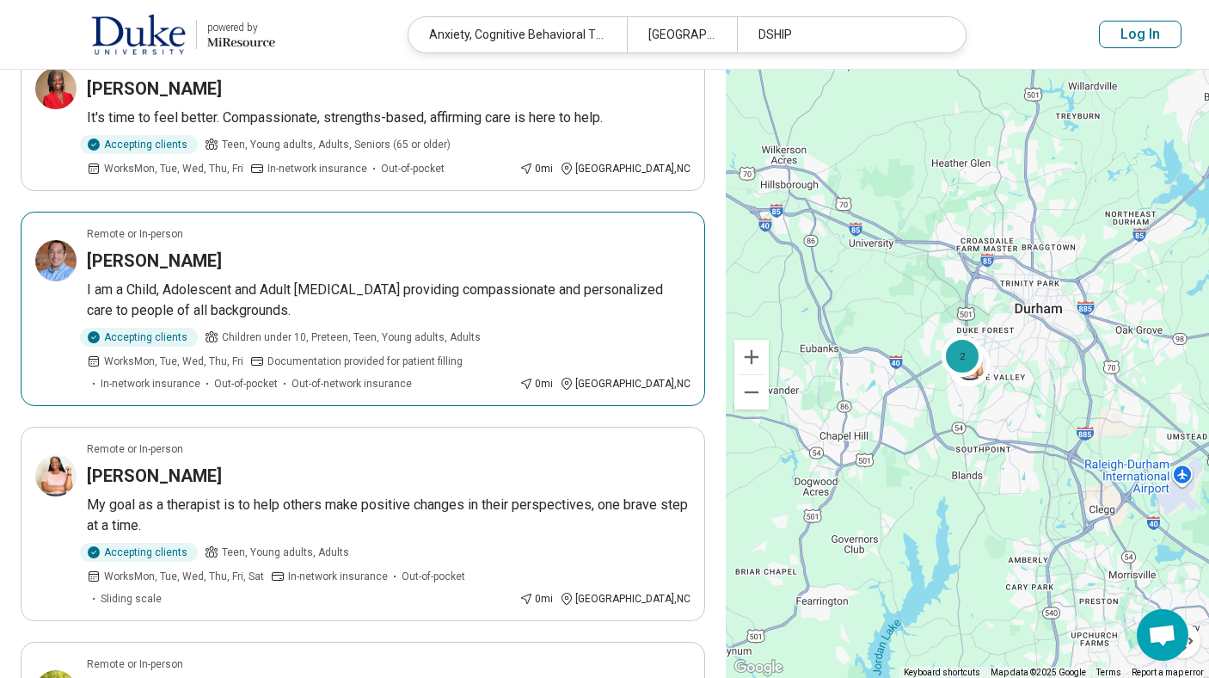
scroll to position [997, 0]
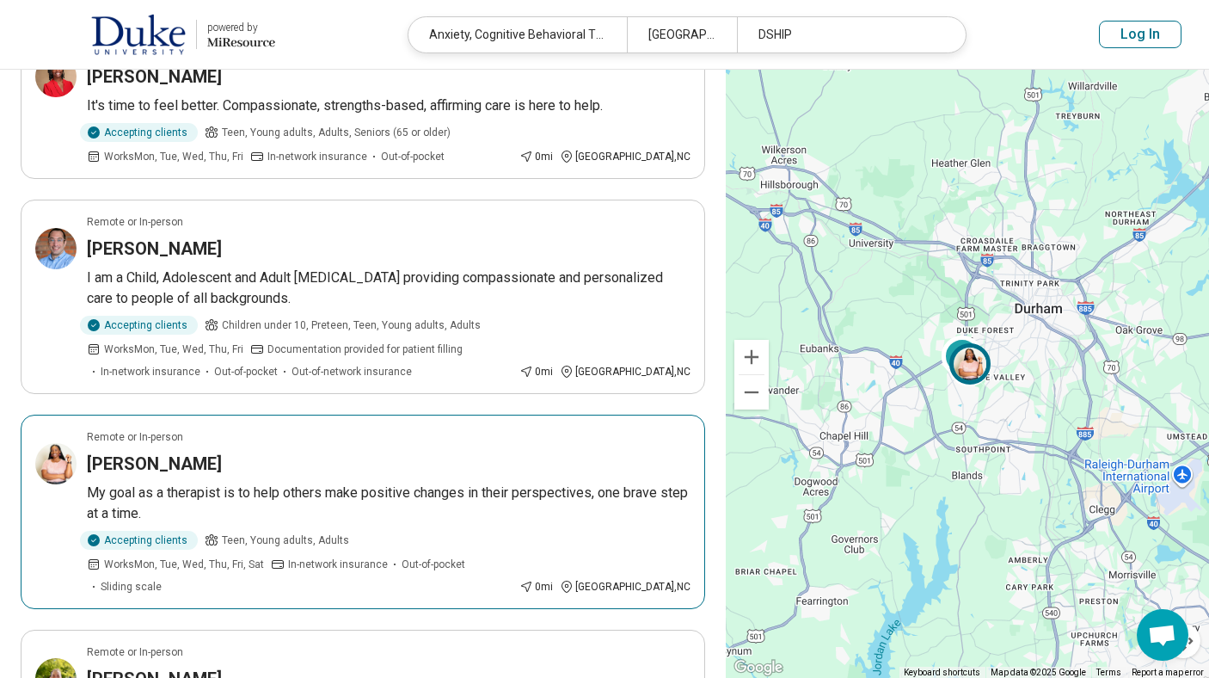
click at [585, 429] on div "Remote or In-person" at bounding box center [389, 436] width 604 height 15
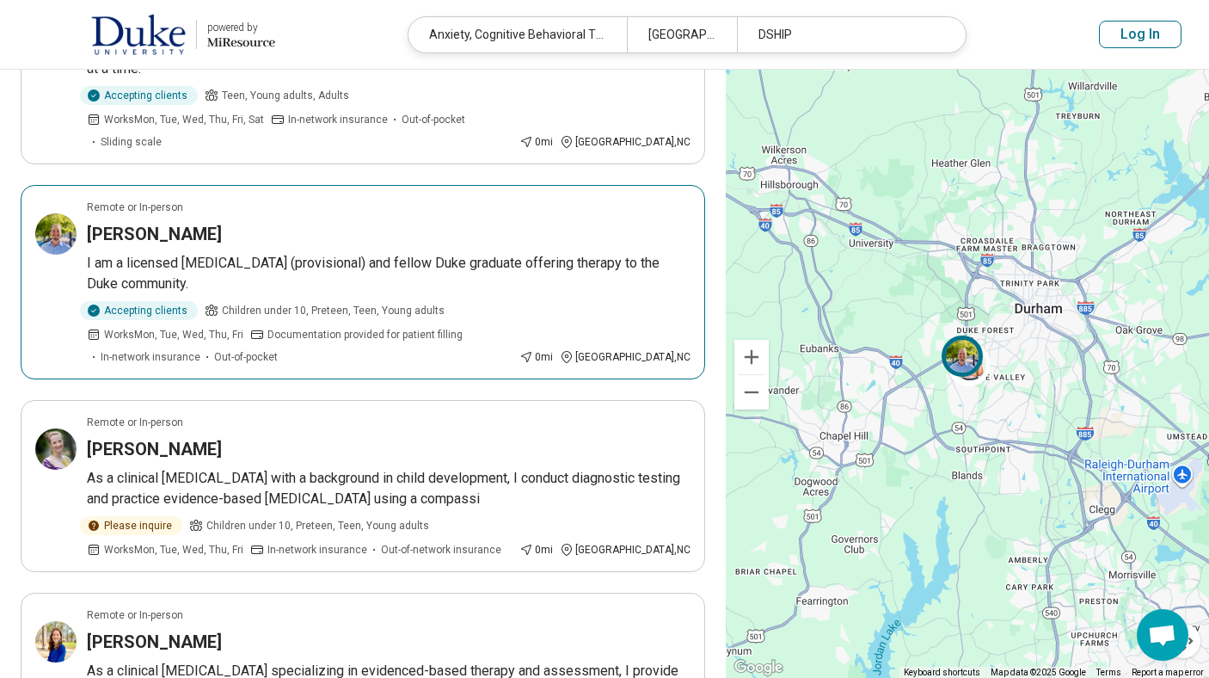
scroll to position [1445, 0]
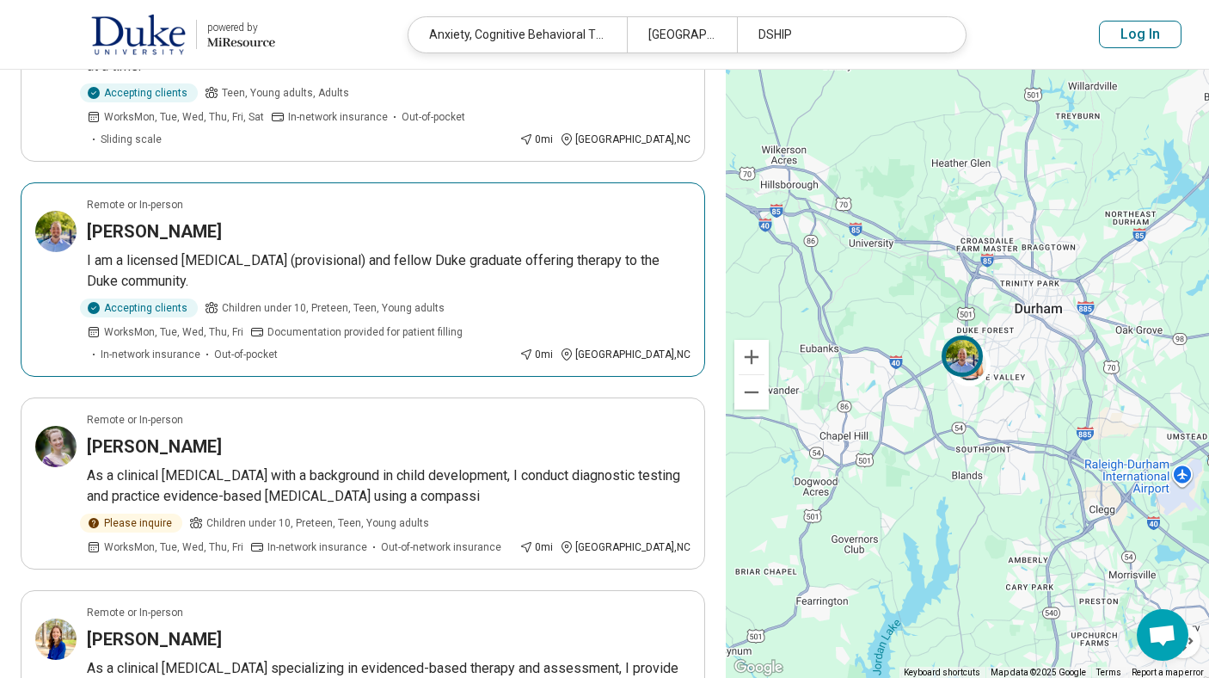
click at [588, 250] on p "I am a licensed psychologist (provisional) and fellow Duke graduate offering th…" at bounding box center [389, 270] width 604 height 41
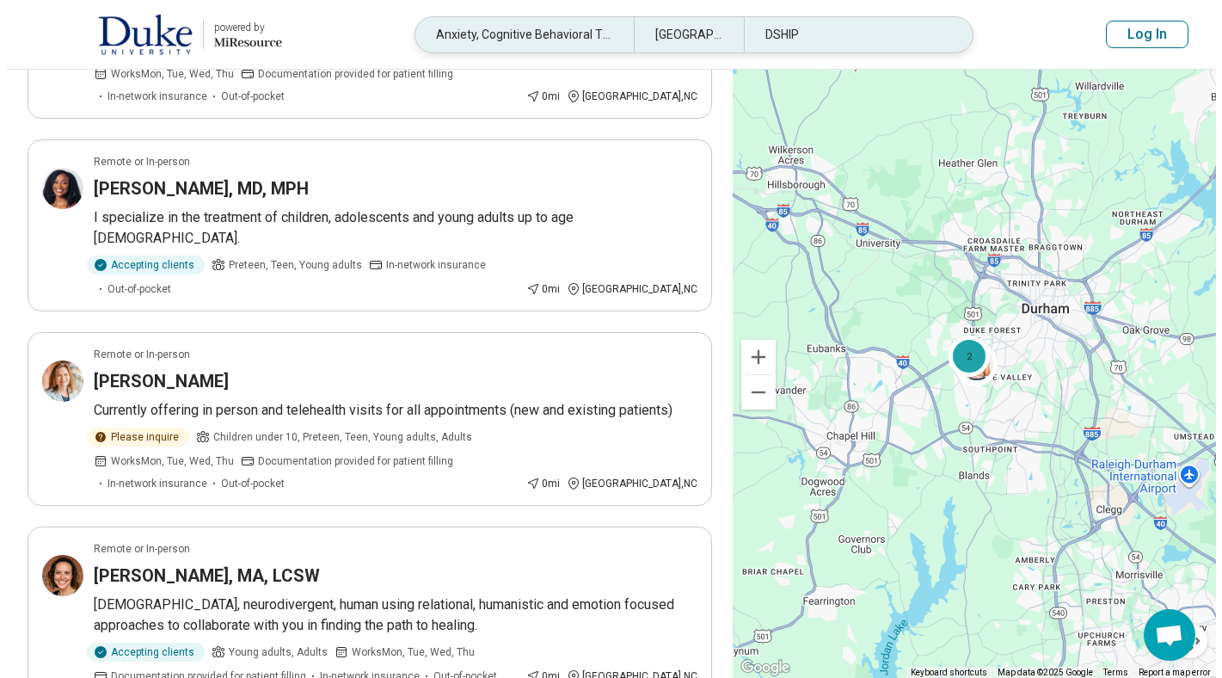
scroll to position [0, 0]
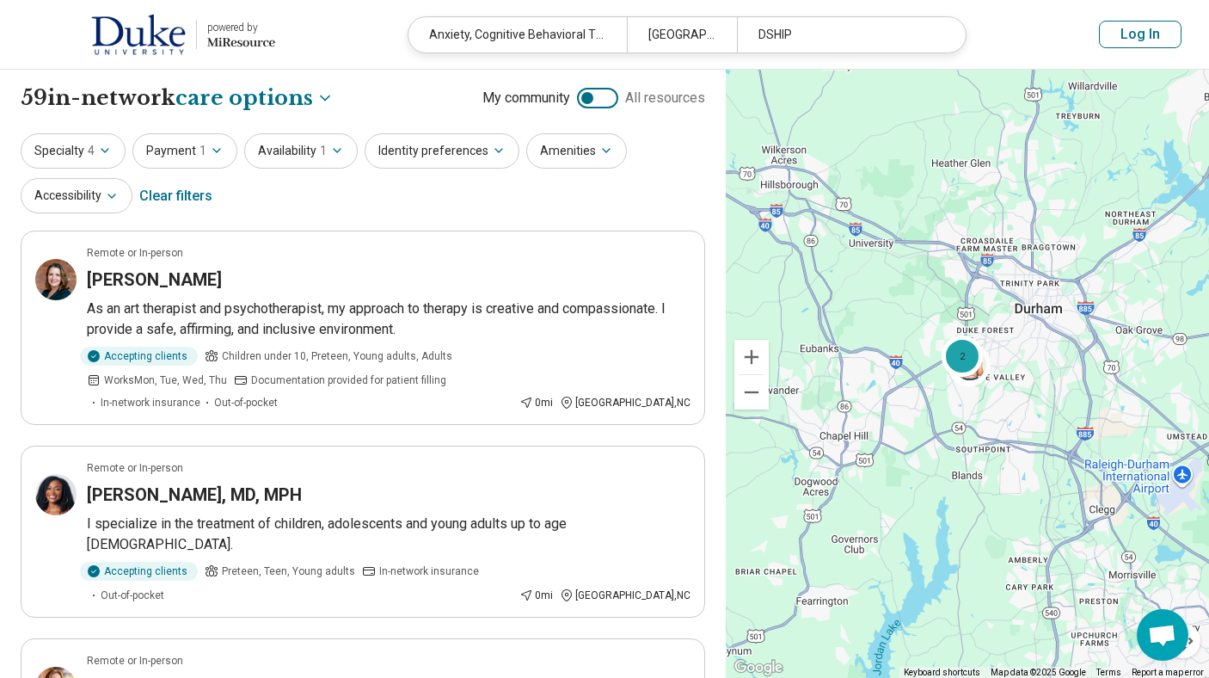
click at [1146, 37] on button "Log In" at bounding box center [1140, 35] width 83 height 28
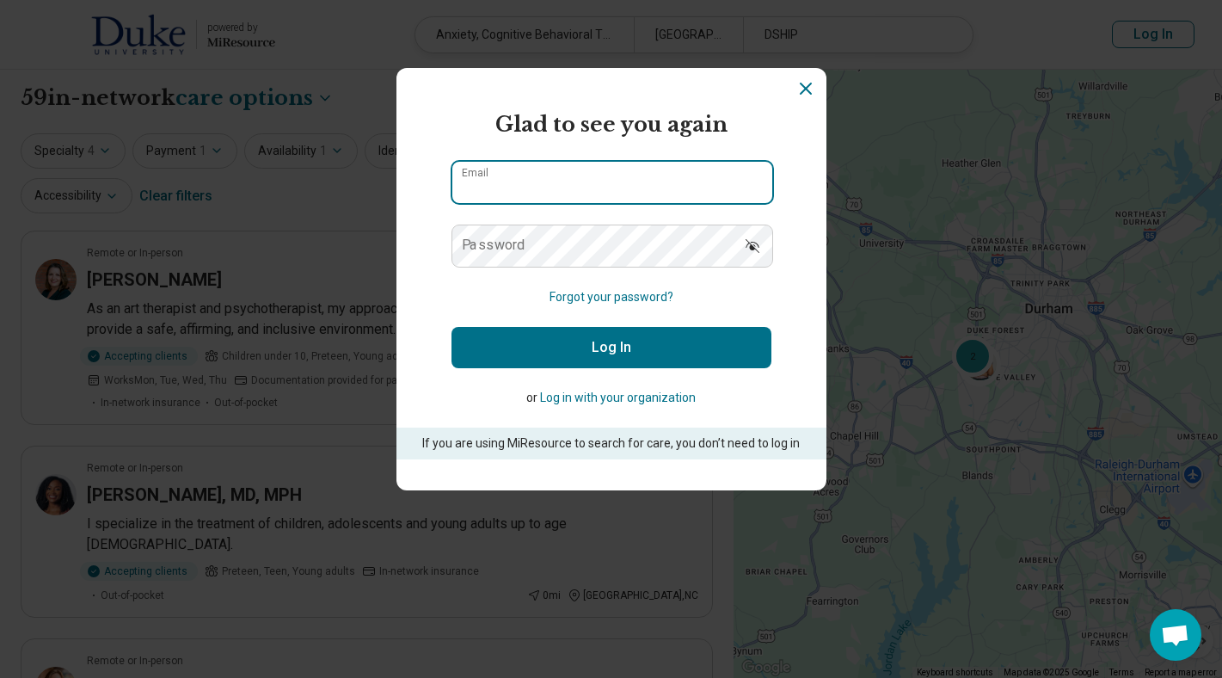
type input "**********"
click at [643, 396] on button "Log in with your organization" at bounding box center [618, 398] width 156 height 18
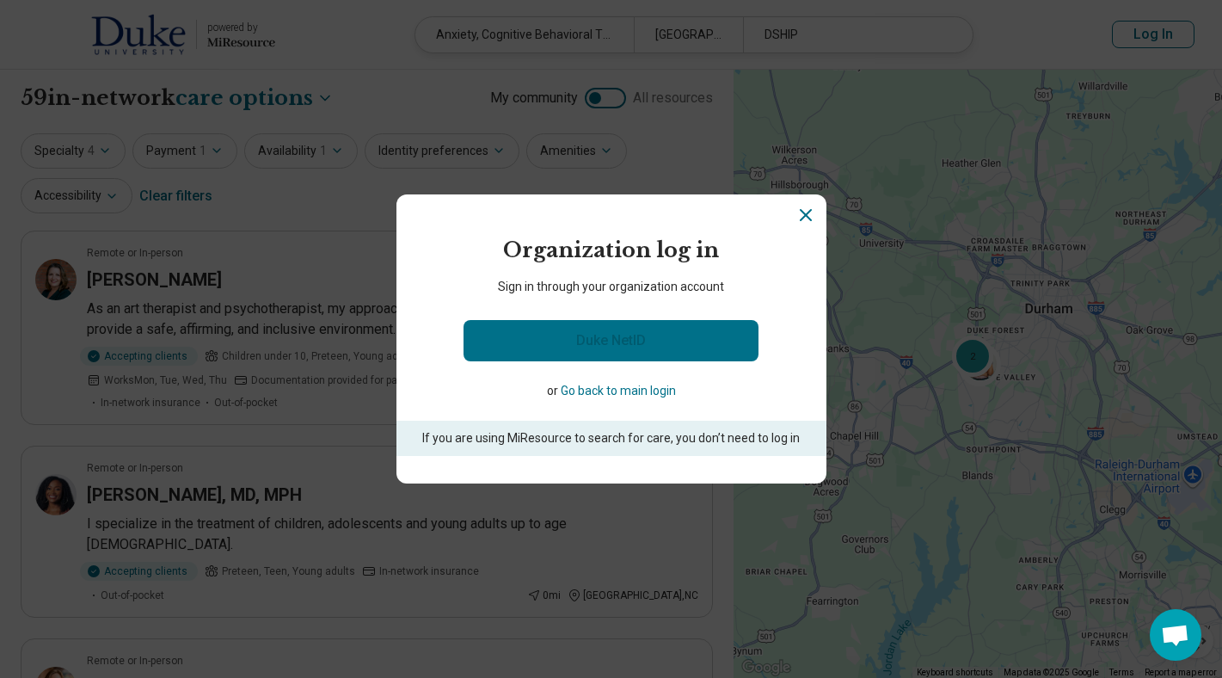
click at [641, 341] on link "Duke NetID" at bounding box center [610, 340] width 295 height 41
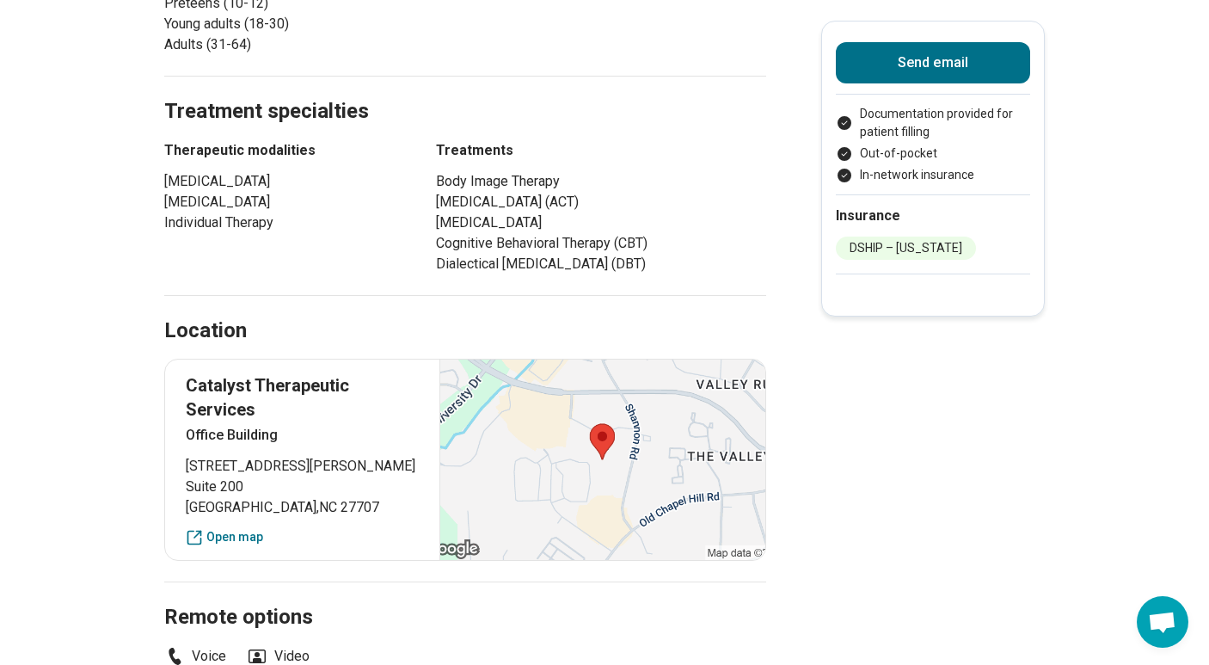
scroll to position [914, 0]
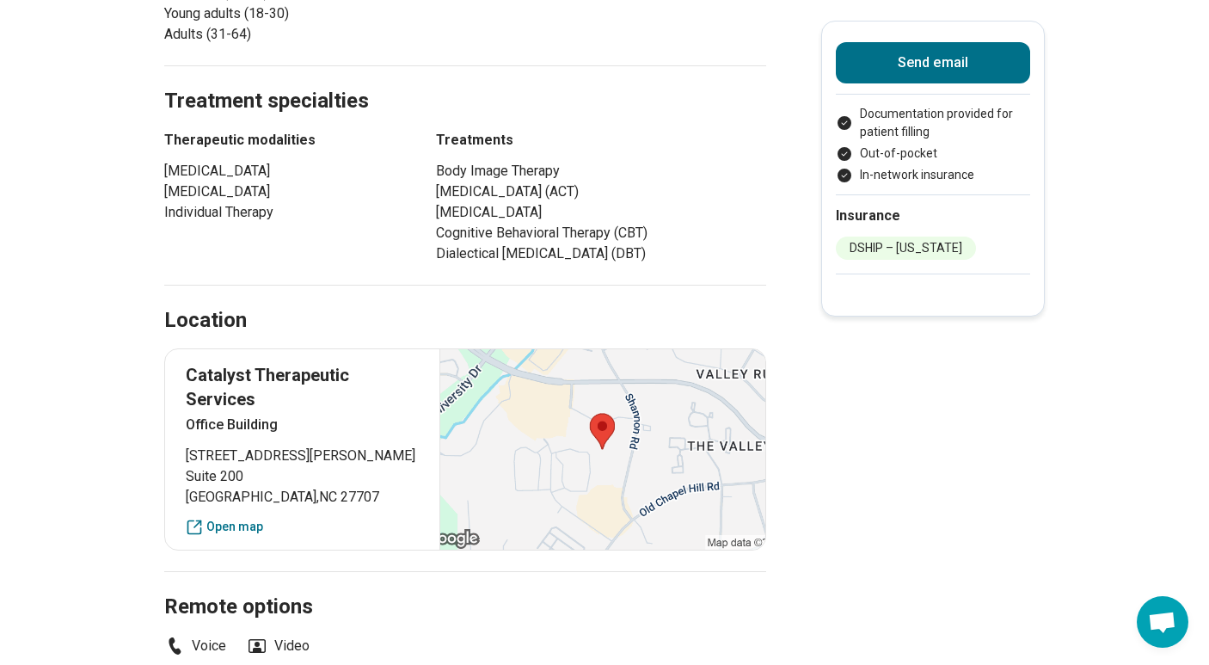
click at [1160, 275] on main "Karen Kuebler ( She/Her/Hers ) Licensed Clinical Mental Health Counselor (LCMHC…" at bounding box center [604, 364] width 1209 height 2418
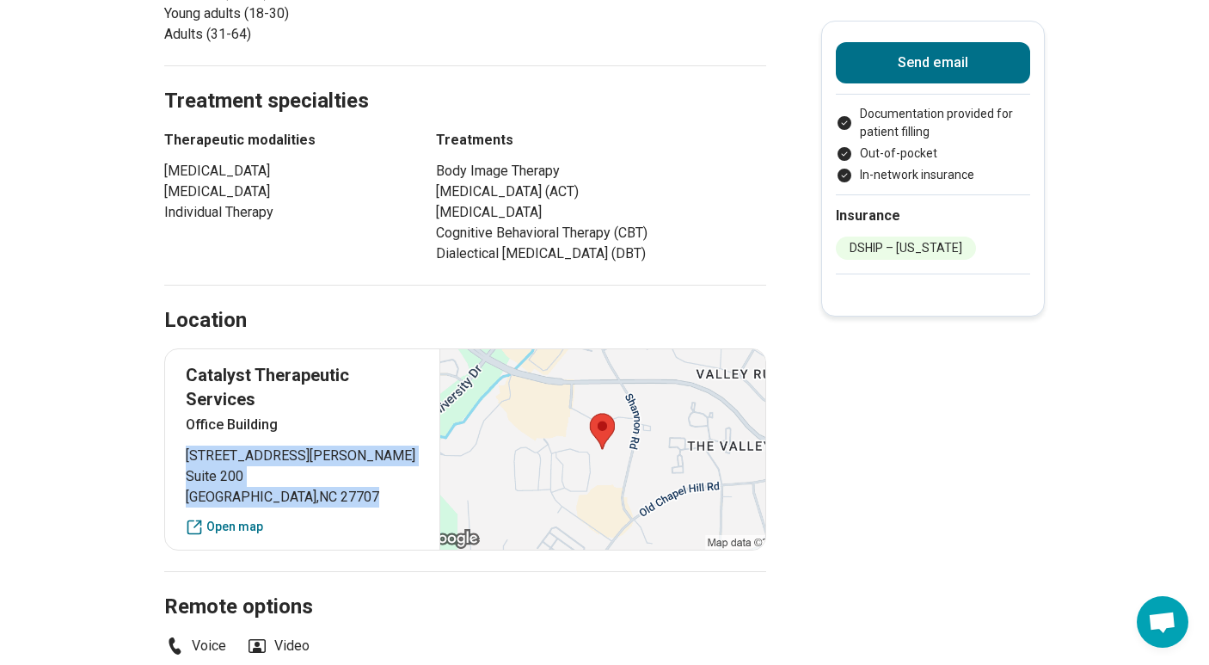
drag, startPoint x: 193, startPoint y: 434, endPoint x: 307, endPoint y: 472, distance: 119.6
click at [307, 472] on p "3616 Shannon Road Suite 200 Durham , NC 27707" at bounding box center [302, 476] width 233 height 62
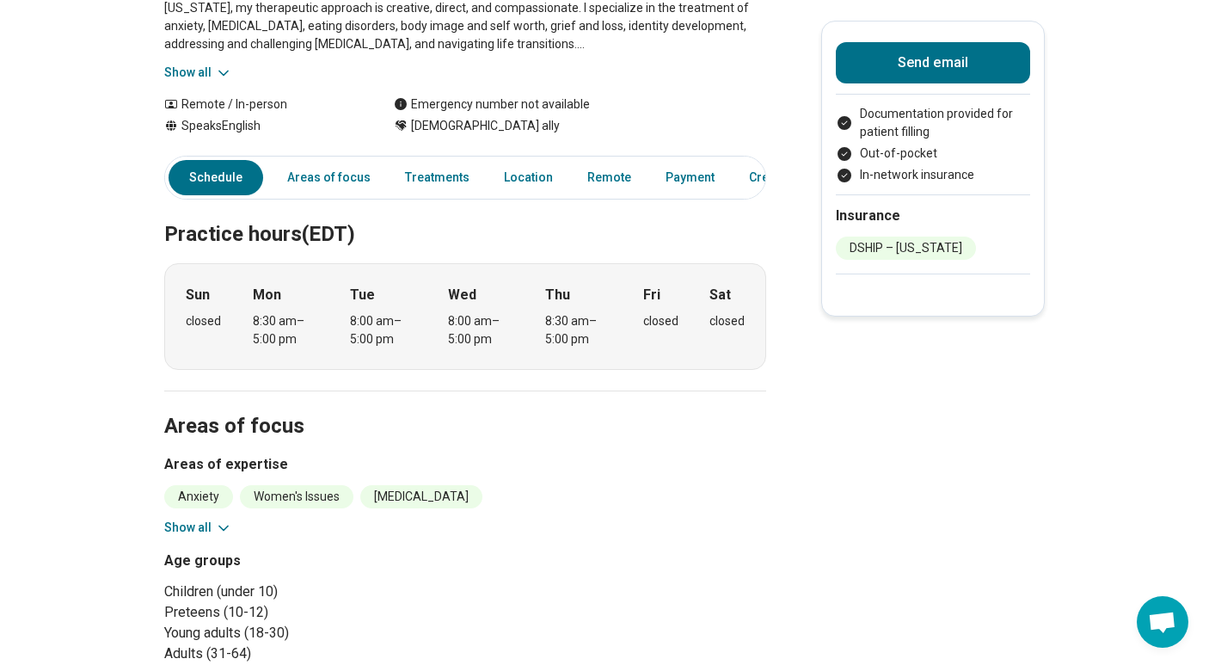
scroll to position [0, 0]
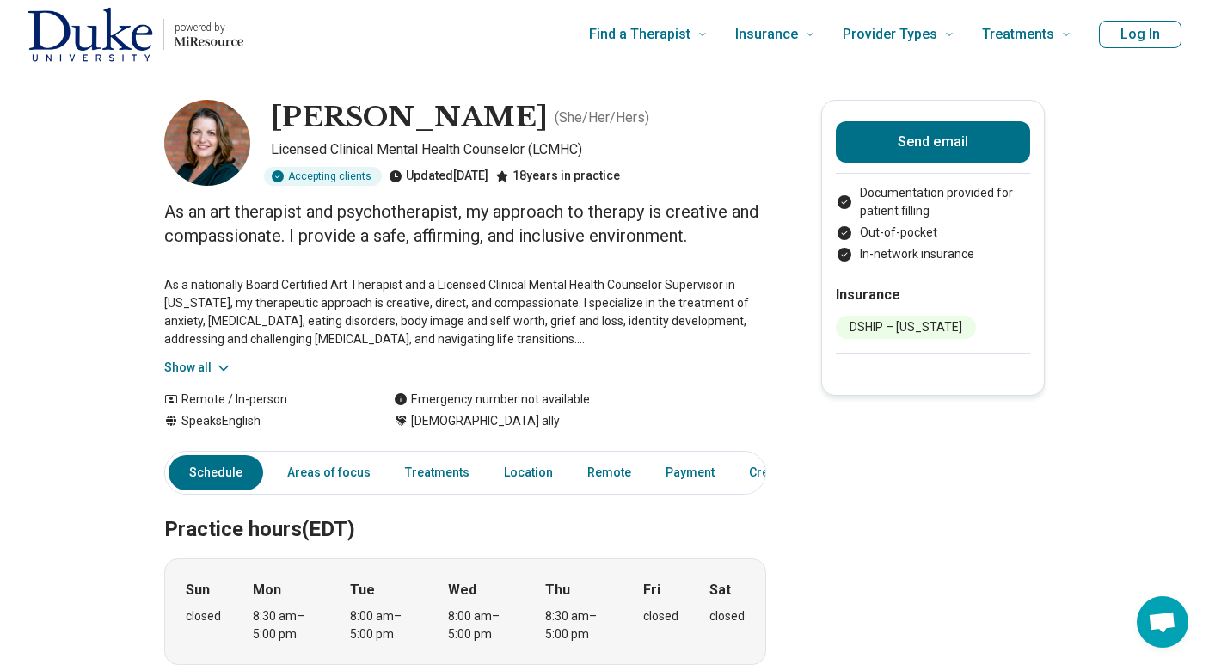
click at [1168, 42] on button "Log In" at bounding box center [1140, 35] width 83 height 28
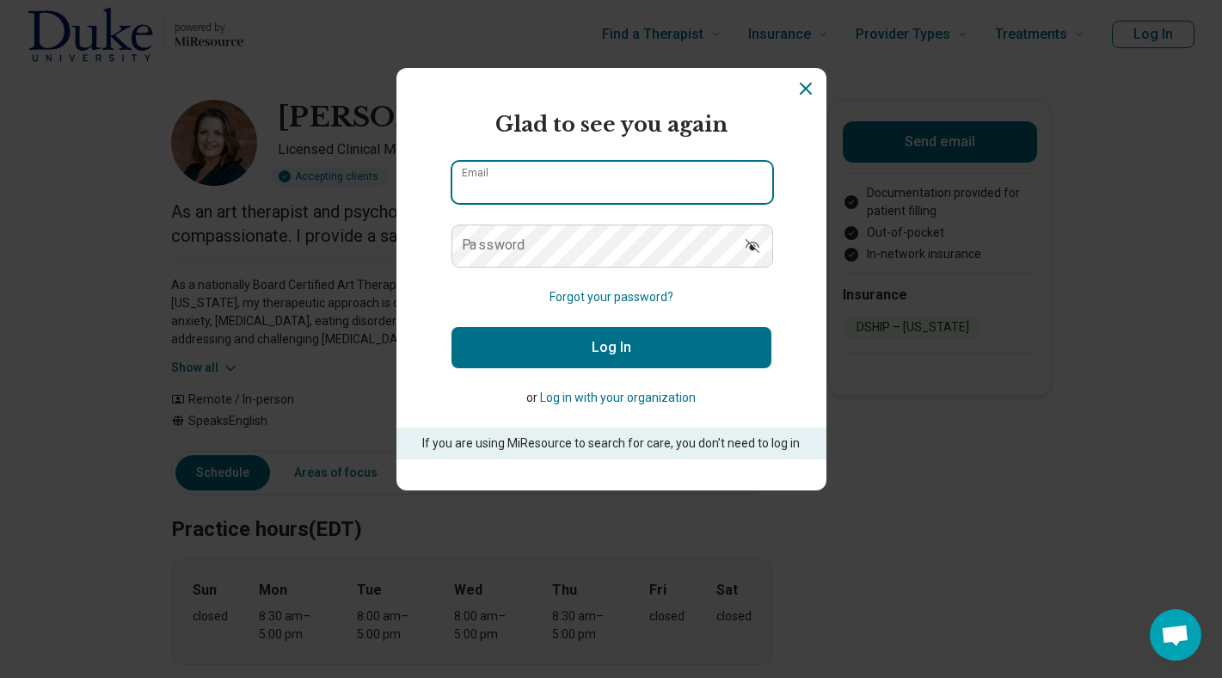
type input "**********"
click at [629, 335] on button "Log In" at bounding box center [611, 347] width 320 height 41
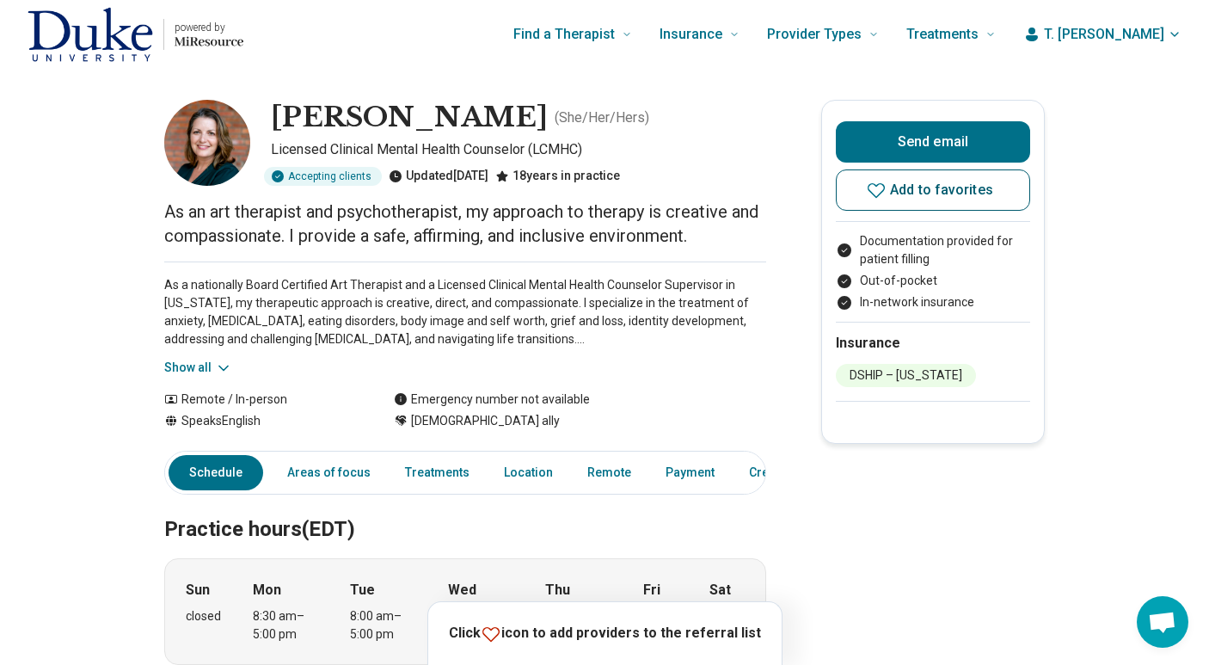
click at [958, 181] on button "Add to favorites" at bounding box center [933, 189] width 194 height 41
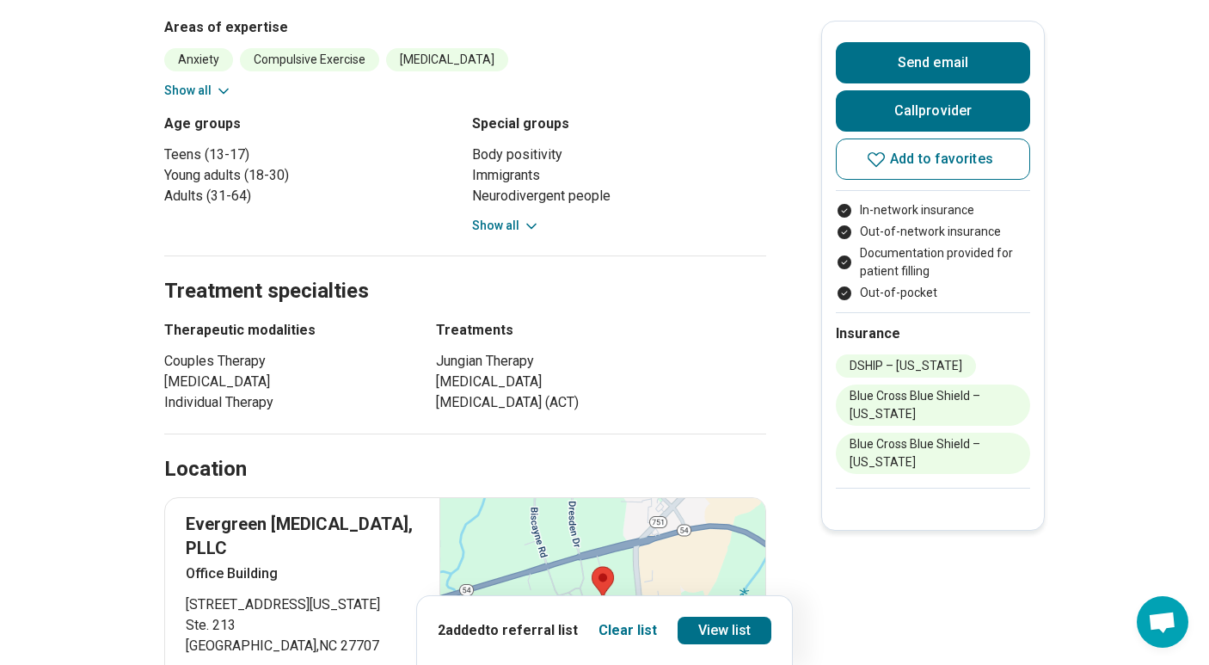
scroll to position [757, 0]
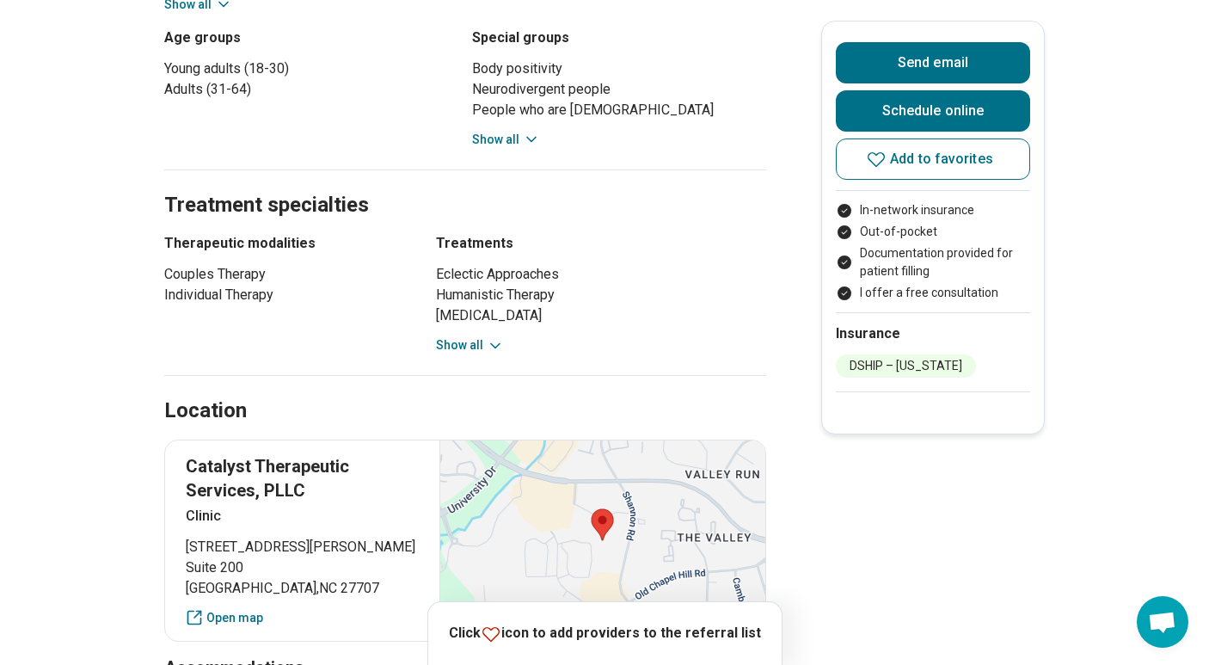
scroll to position [911, 0]
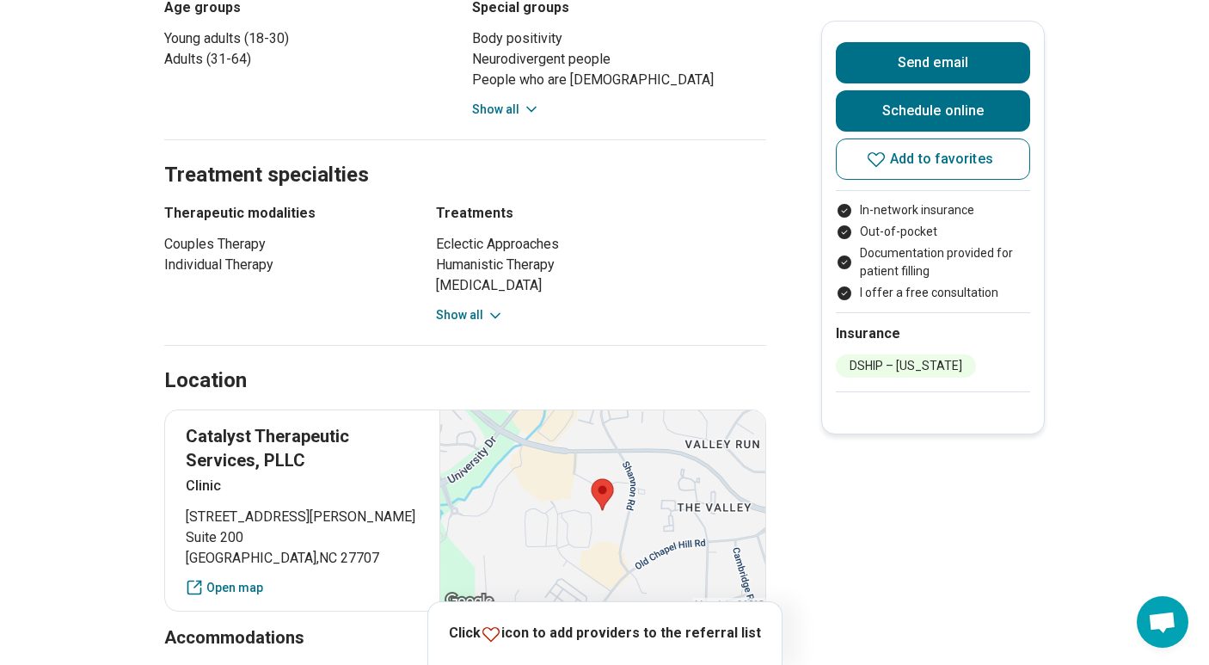
click at [484, 306] on button "Show all" at bounding box center [470, 315] width 68 height 18
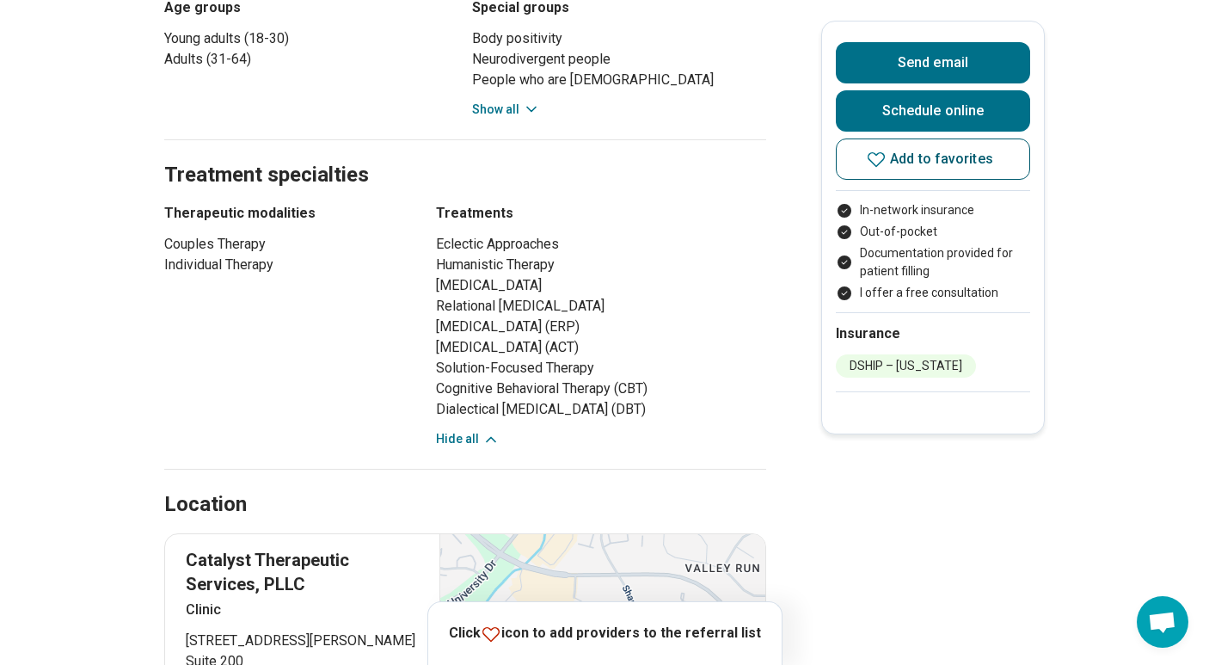
click at [885, 157] on icon at bounding box center [876, 159] width 21 height 21
click at [1095, 123] on main "Barbara Hodapp, MA, LCSW ( She/Her/Hers ) Licensed Clinical Social Worker (LCSW…" at bounding box center [604, 502] width 1209 height 2689
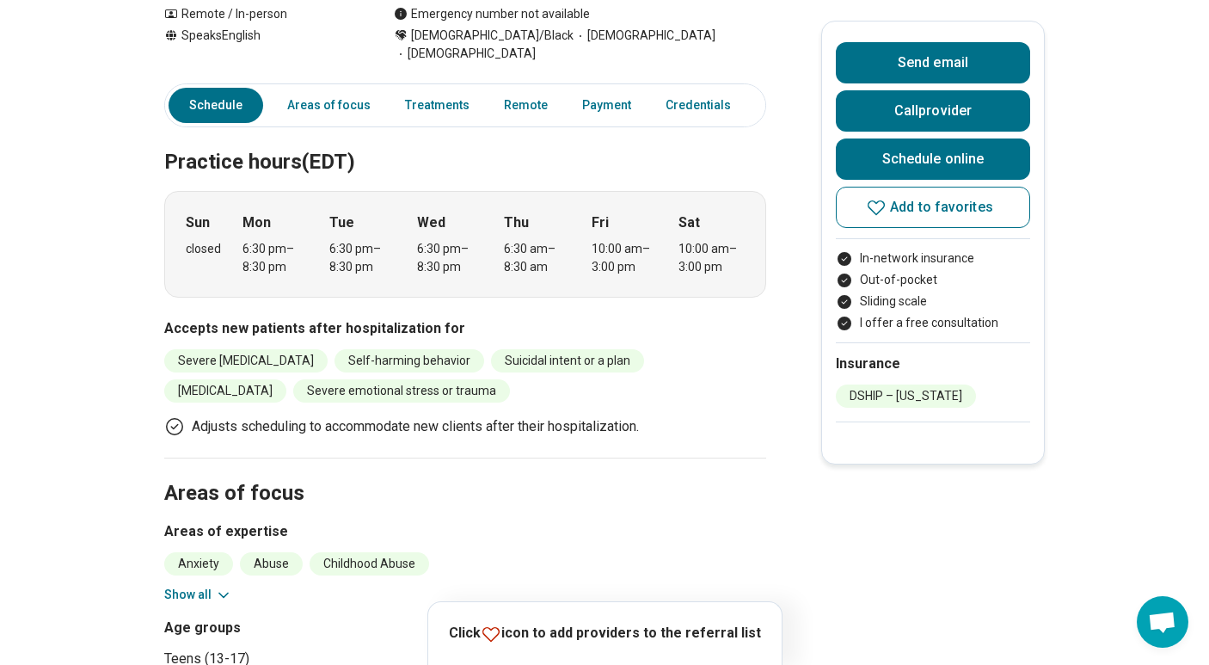
scroll to position [378, 0]
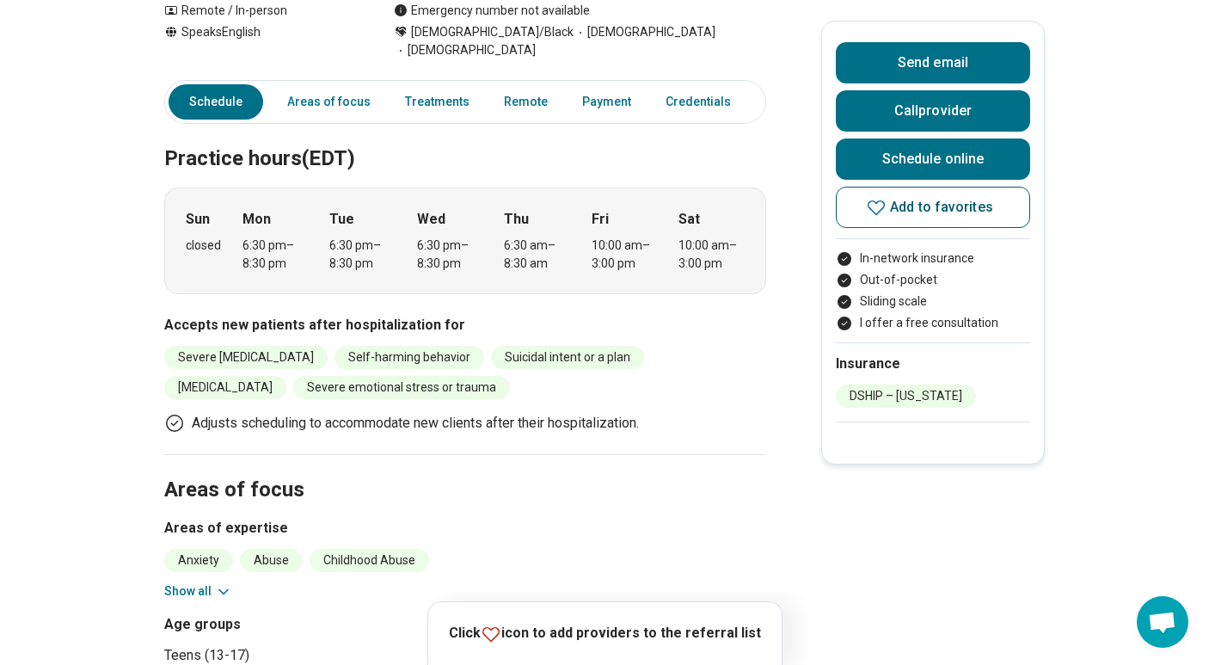
click at [885, 211] on icon at bounding box center [876, 207] width 17 height 15
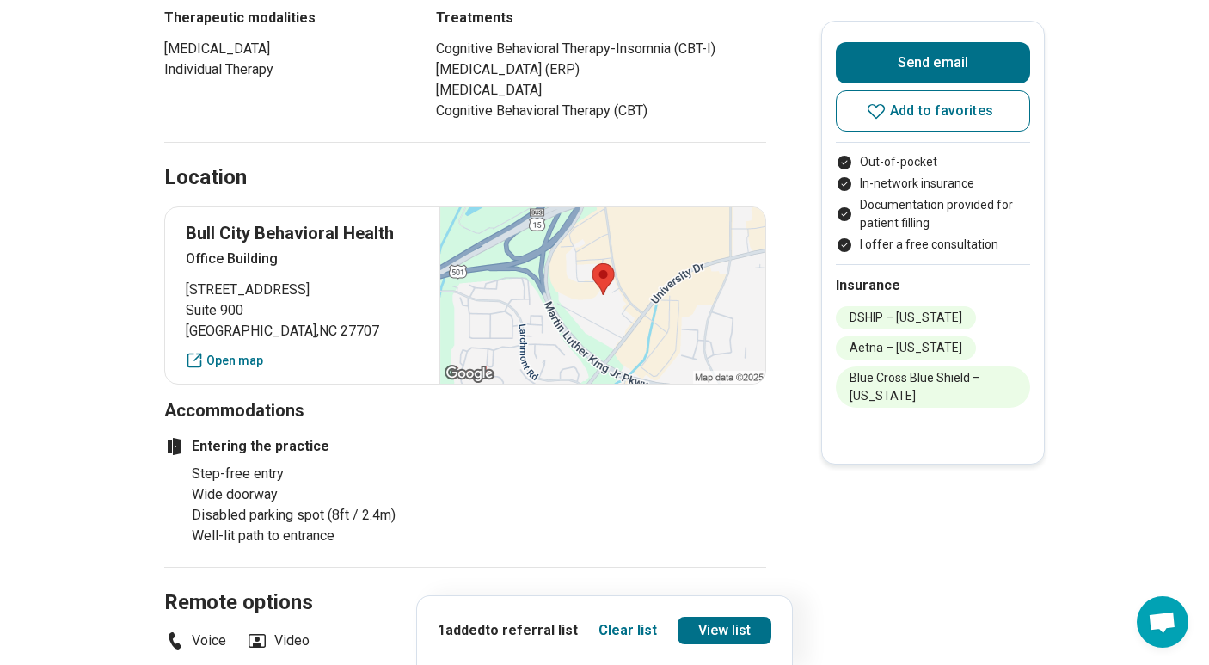
scroll to position [1101, 0]
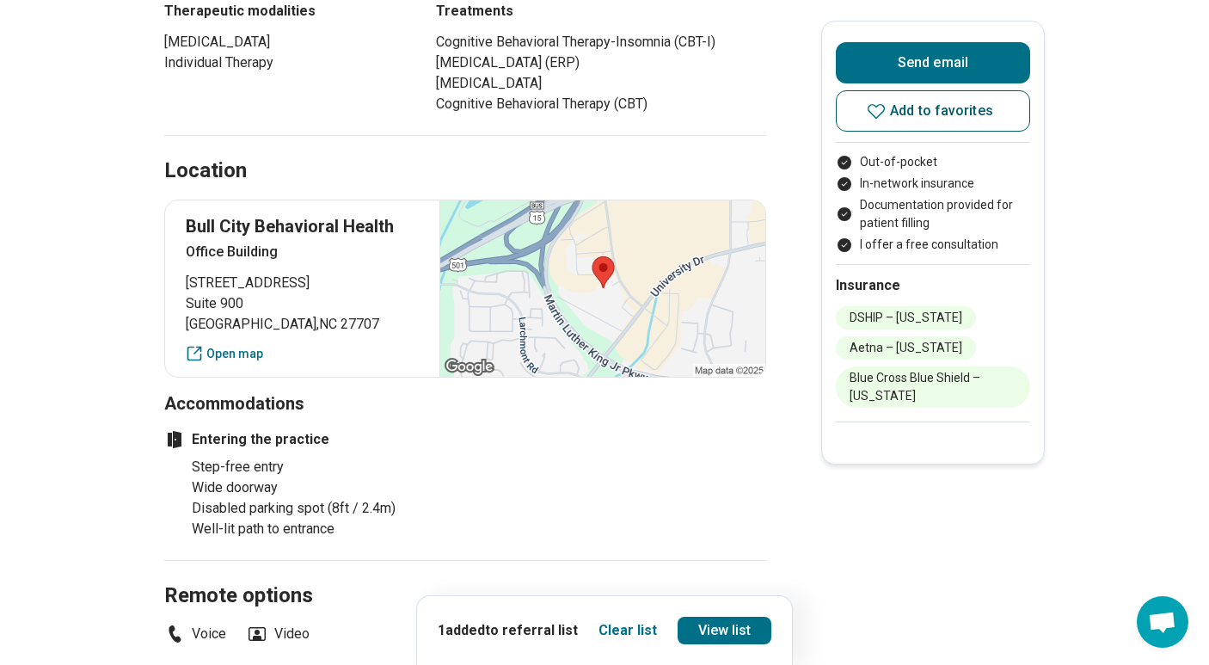
click at [885, 113] on icon at bounding box center [876, 111] width 21 height 21
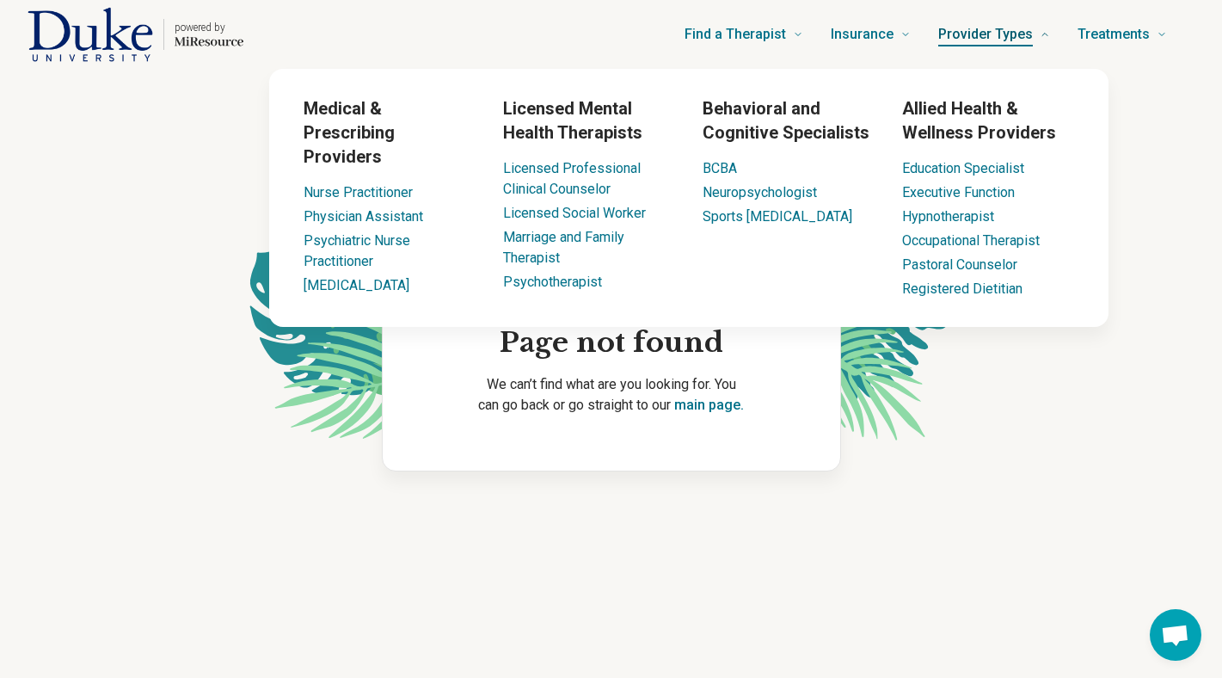
click at [1016, 22] on span "Provider Types" at bounding box center [985, 34] width 95 height 24
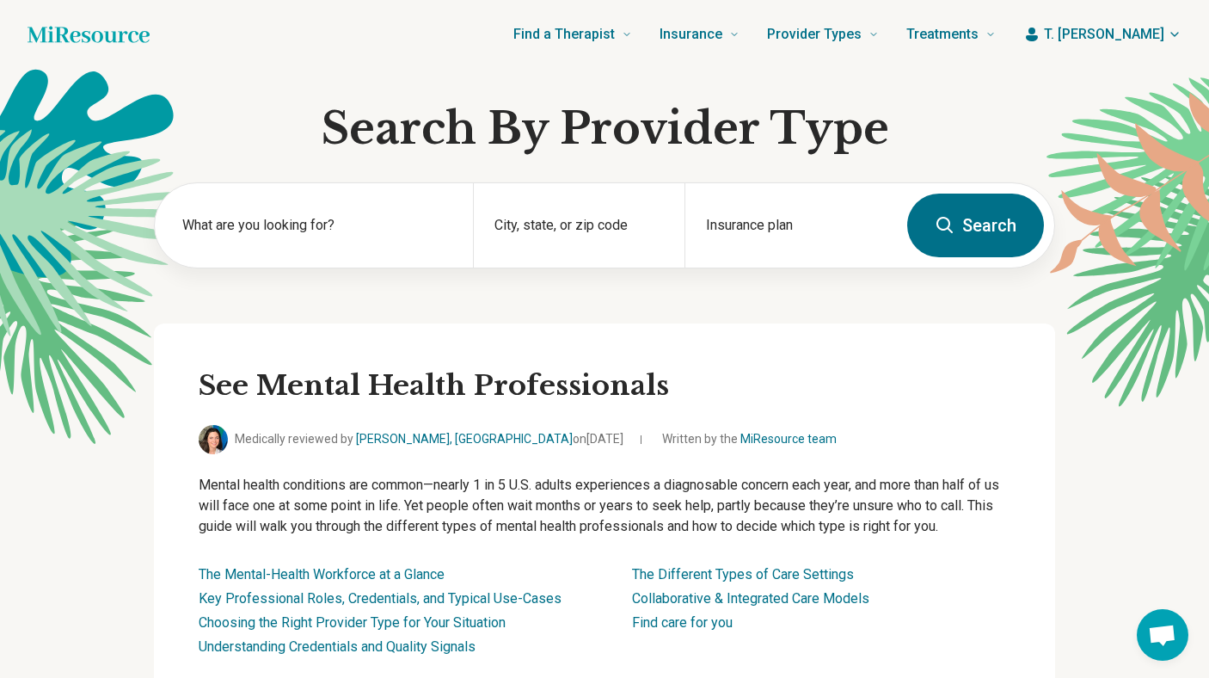
click at [505, 41] on div "Find a Therapist Mental Health Conditions ADHD Anxiety Anorexia Autism Bipolar …" at bounding box center [586, 34] width 819 height 69
click at [506, 219] on div "City, state, or zip code" at bounding box center [579, 225] width 212 height 84
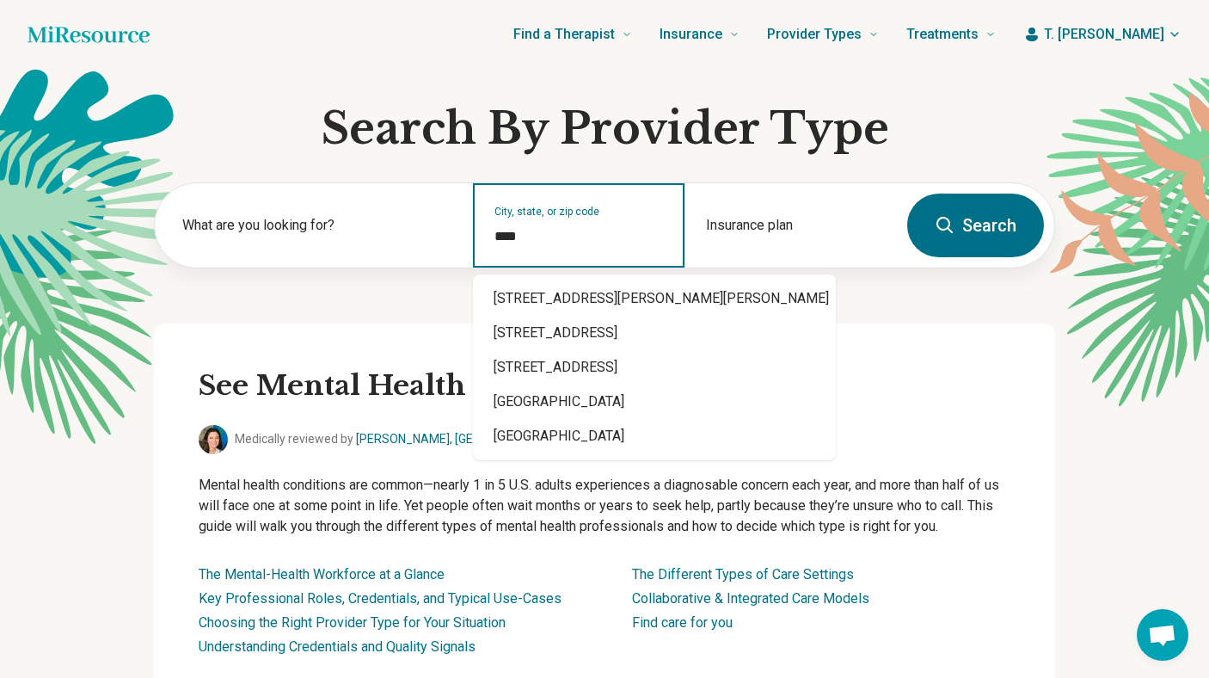
type input "*****"
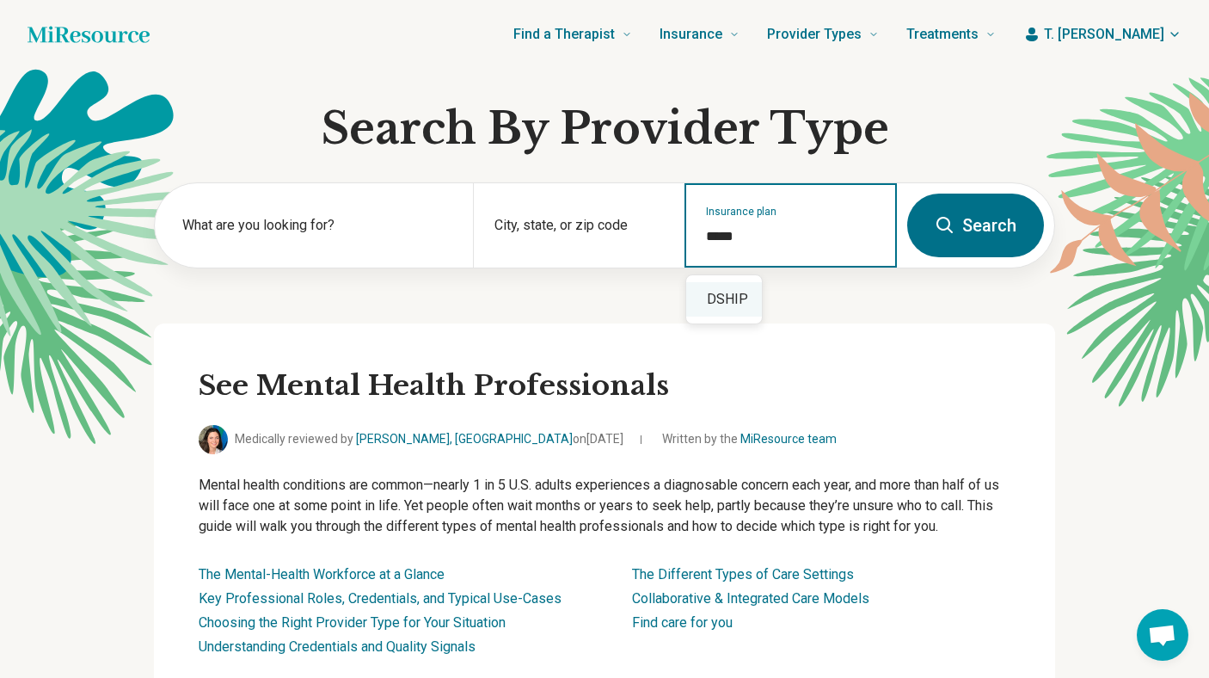
click at [735, 297] on div "DSHIP" at bounding box center [724, 299] width 76 height 34
type input "*****"
click at [957, 229] on button "Search" at bounding box center [975, 225] width 137 height 64
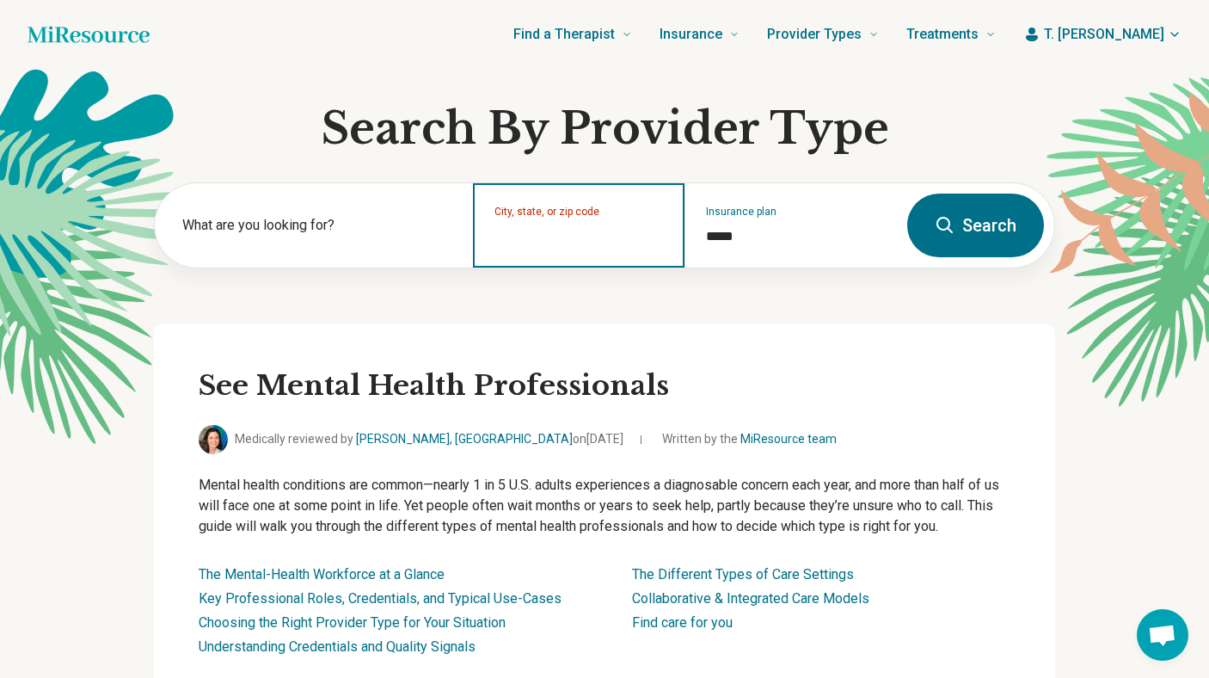
click at [604, 240] on input "City, state, or zip code" at bounding box center [579, 236] width 170 height 21
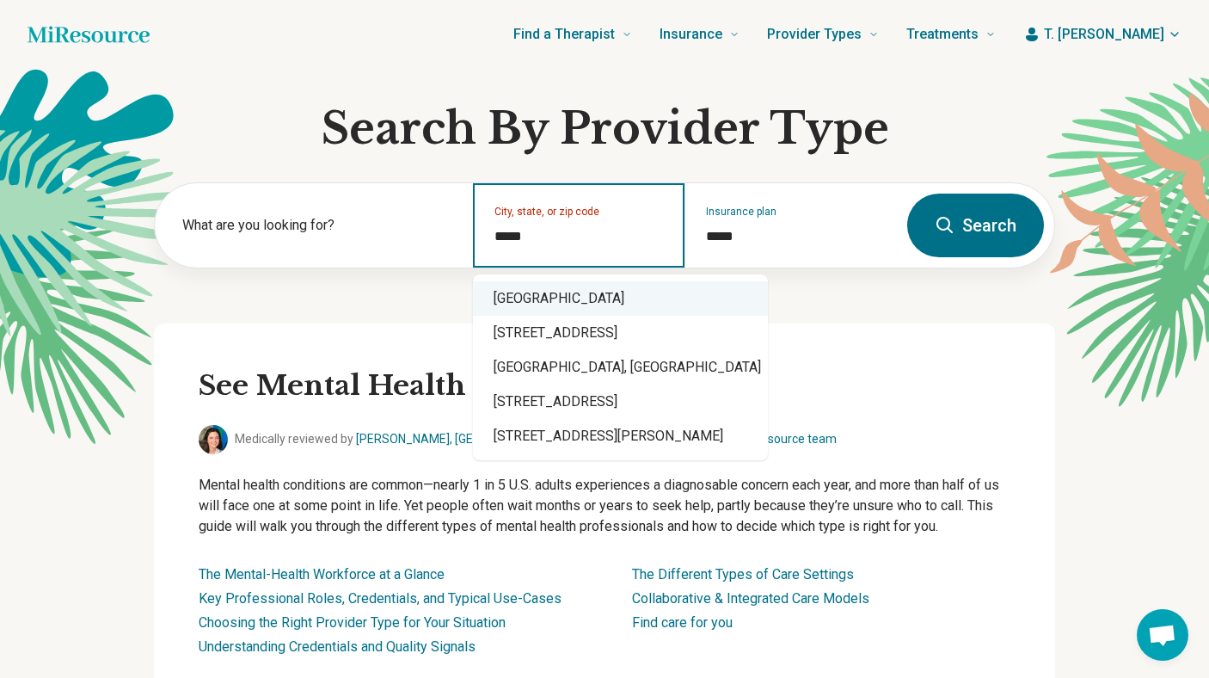
click at [578, 299] on div "Durham, NC 27707" at bounding box center [620, 298] width 295 height 34
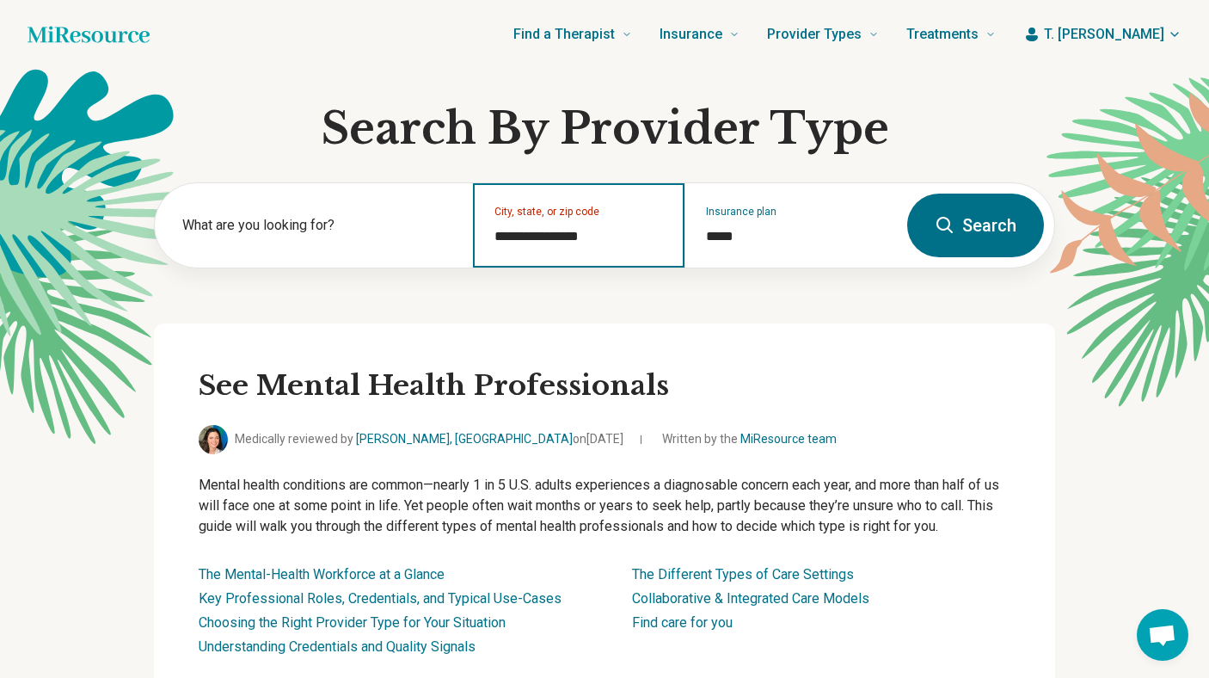
type input "**********"
click at [981, 224] on button "Search" at bounding box center [975, 225] width 137 height 64
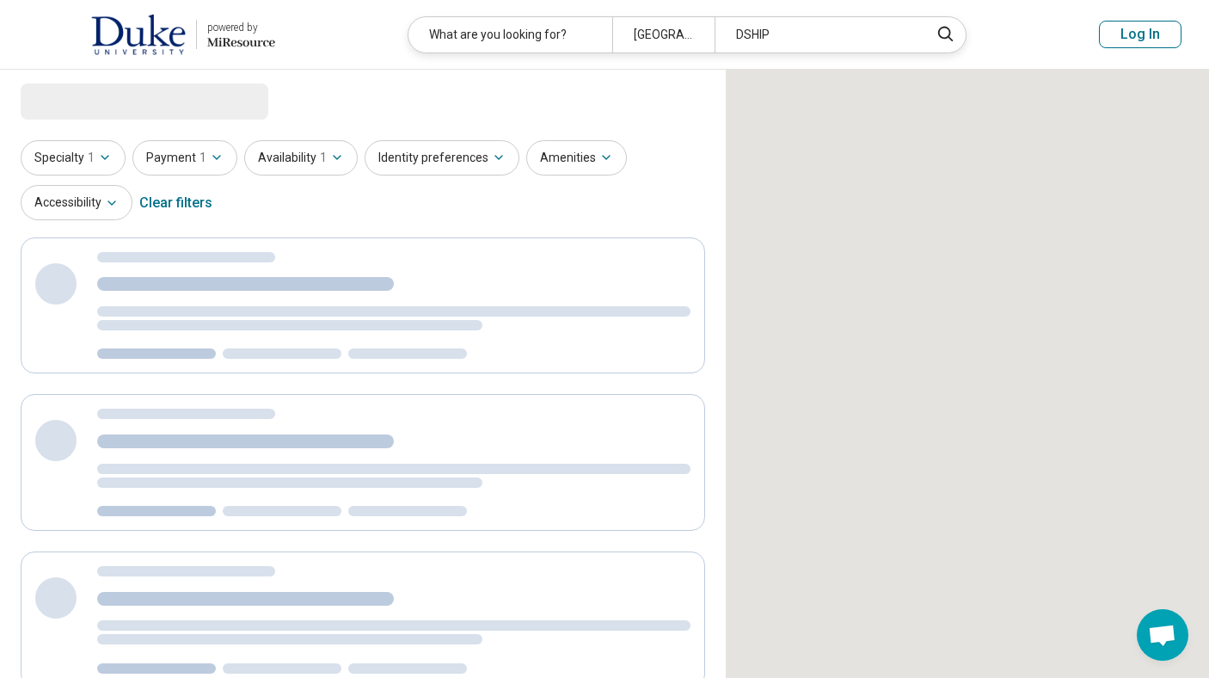
select select "***"
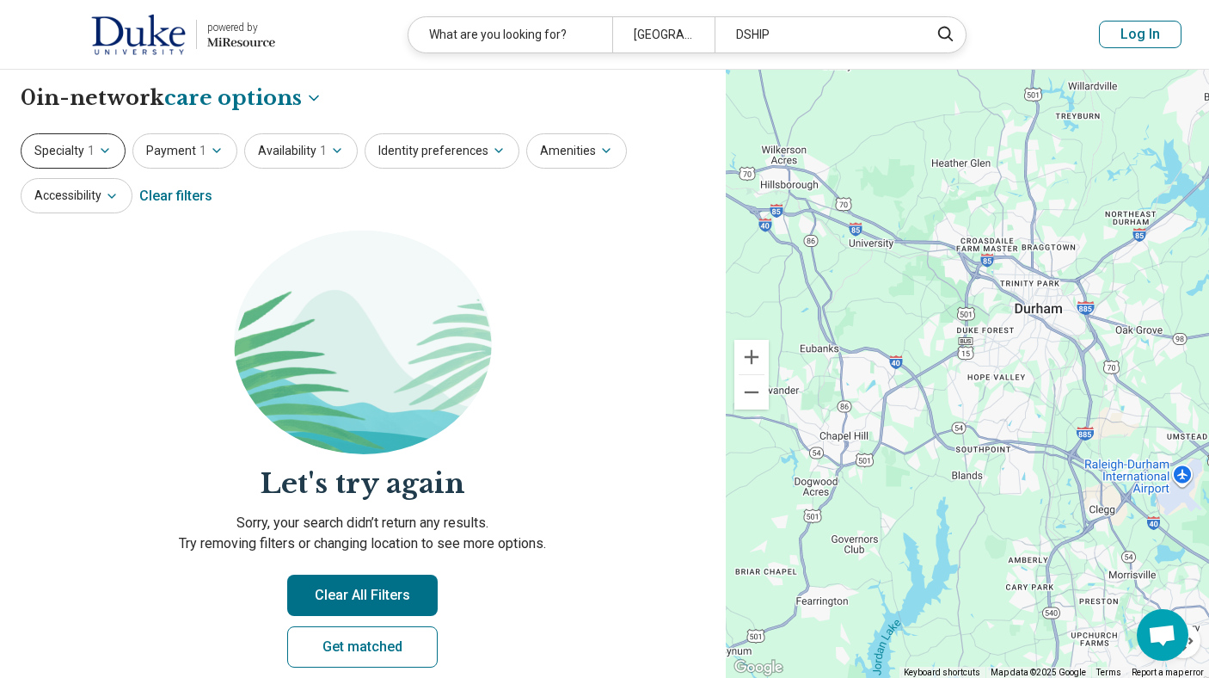
click at [94, 146] on button "Specialty 1" at bounding box center [73, 150] width 105 height 35
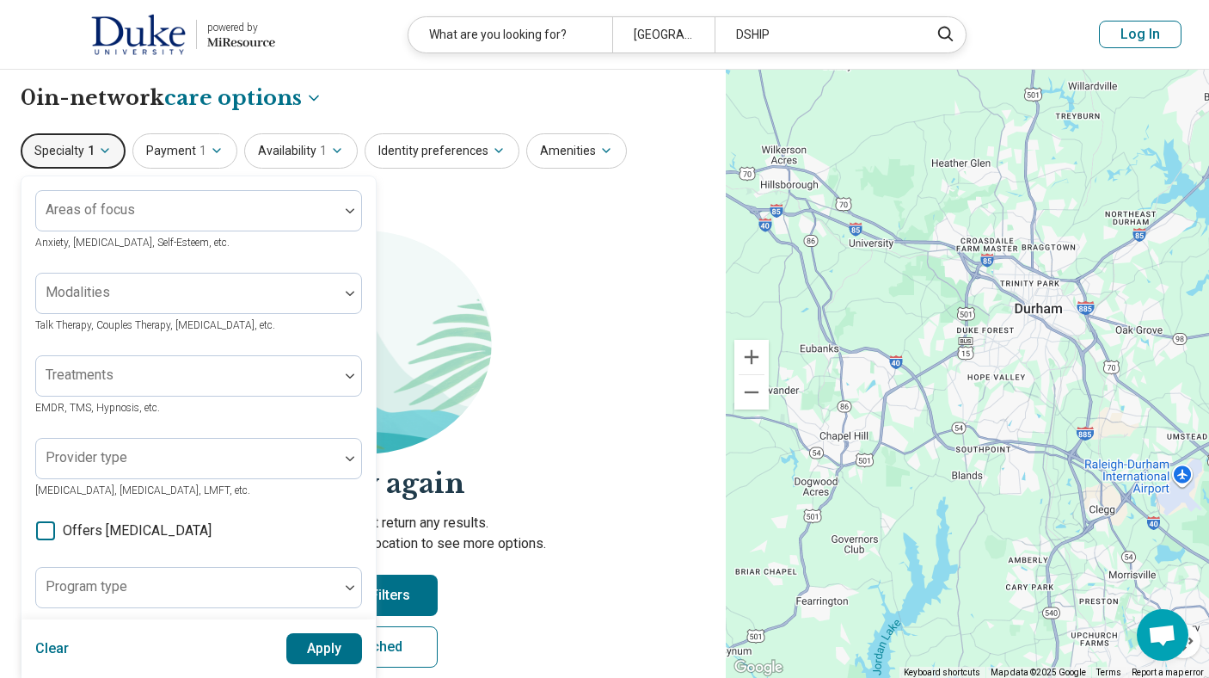
click at [1124, 49] on header "powered by Miresource logo What are you looking for? Durham, NC 27707 DSHIP Log…" at bounding box center [604, 35] width 1209 height 70
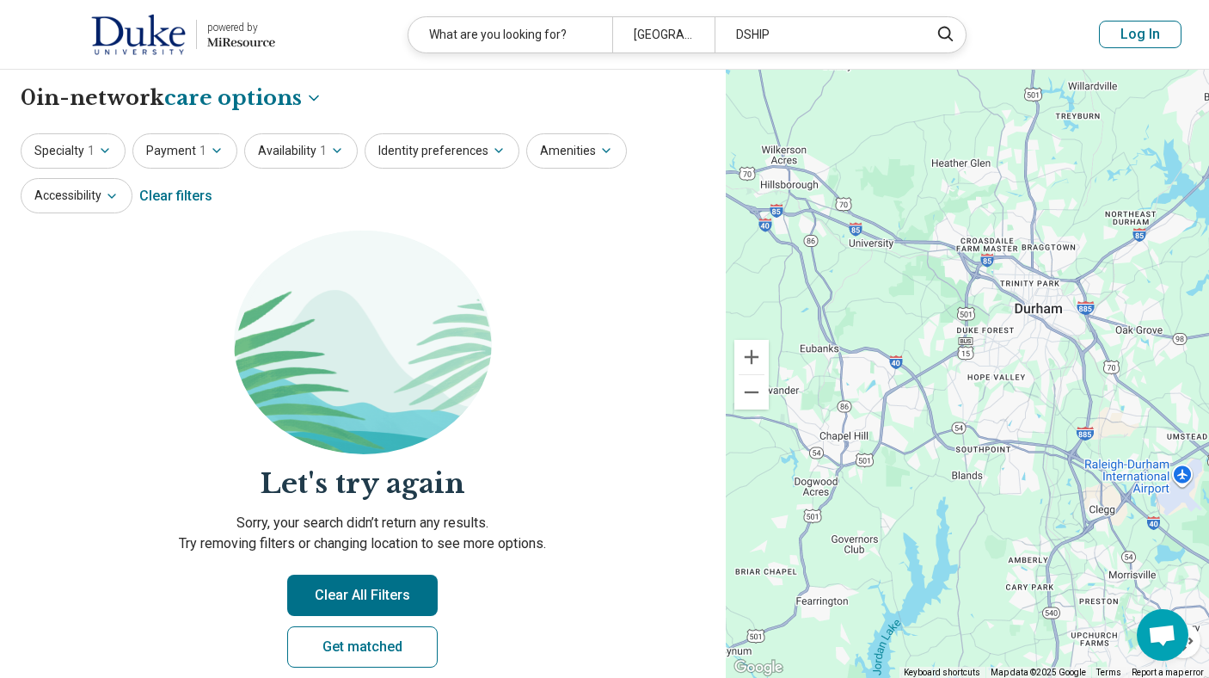
click at [1125, 27] on button "Log In" at bounding box center [1140, 35] width 83 height 28
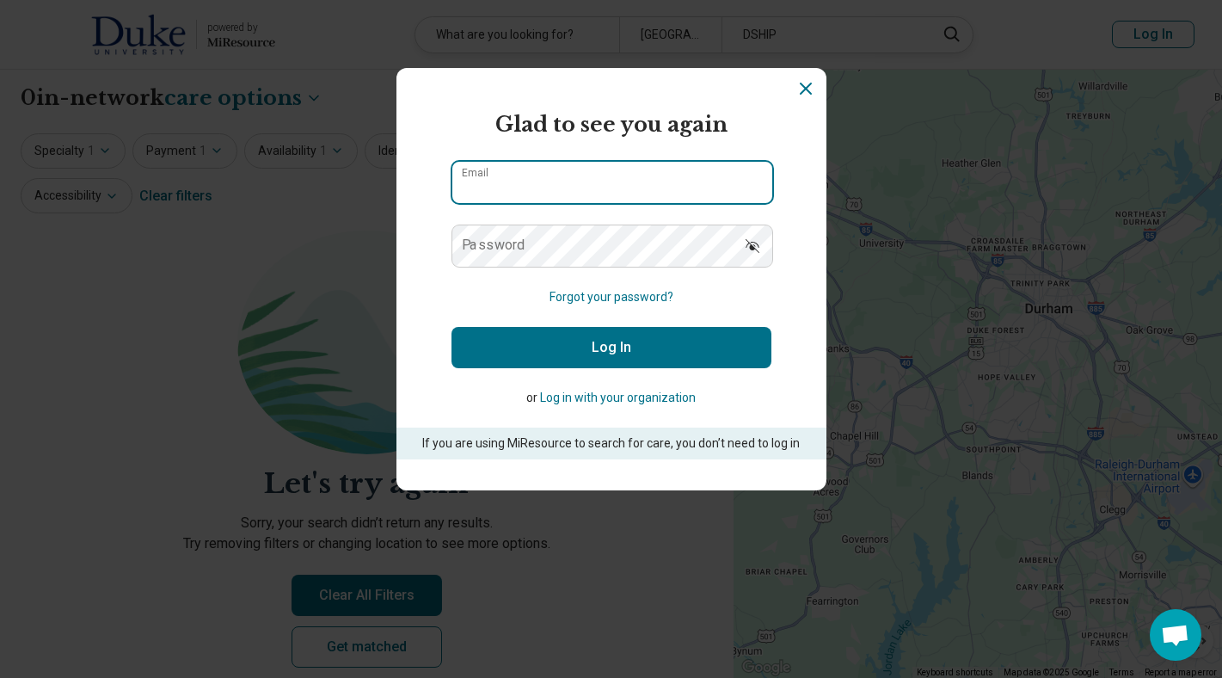
type input "**********"
click at [686, 344] on button "Log In" at bounding box center [611, 347] width 320 height 41
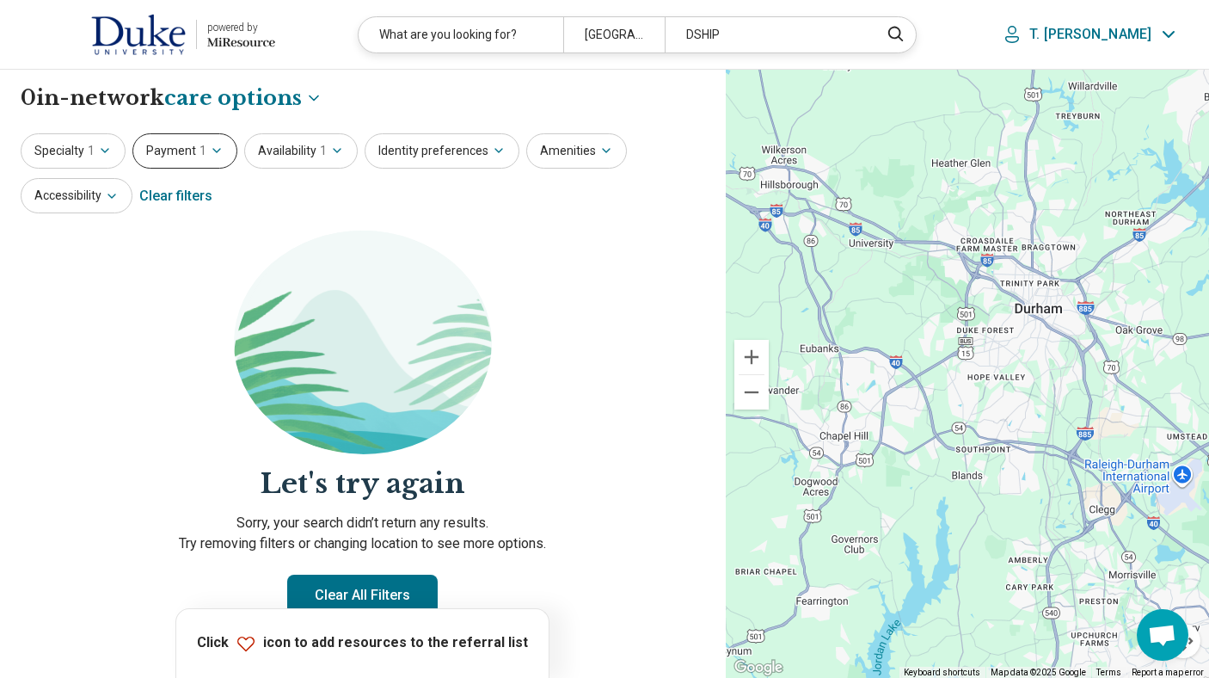
click at [177, 151] on button "Payment 1" at bounding box center [184, 150] width 105 height 35
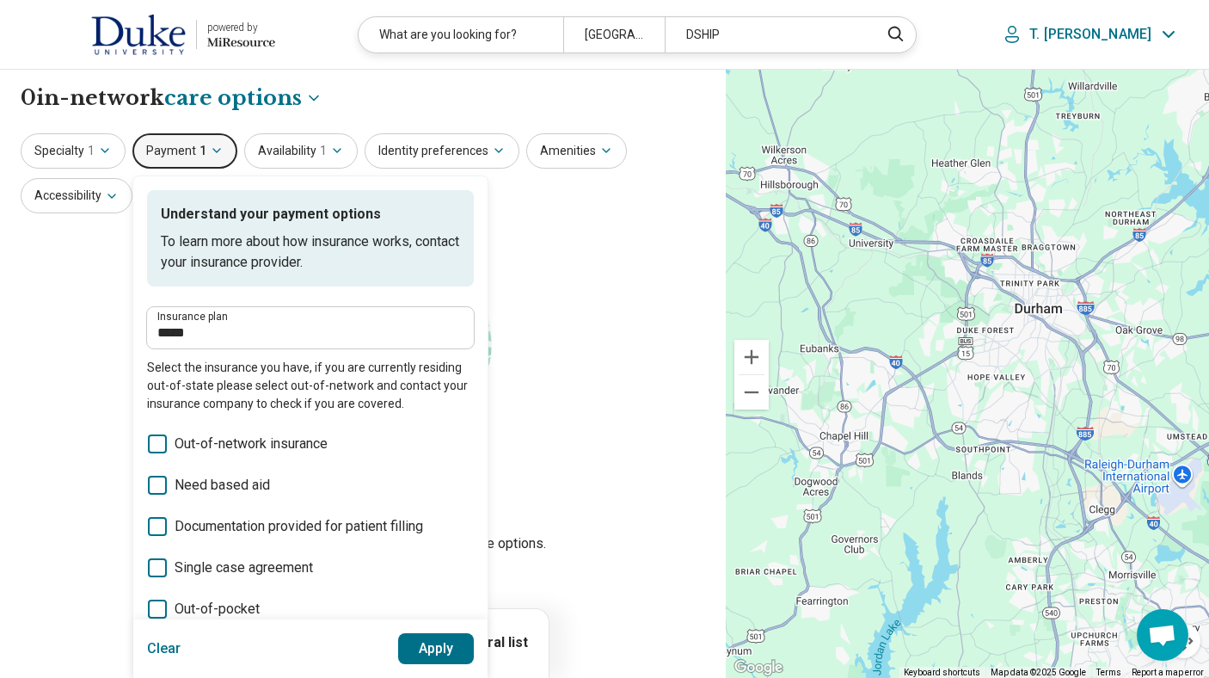
click at [438, 653] on button "Apply" at bounding box center [436, 648] width 77 height 31
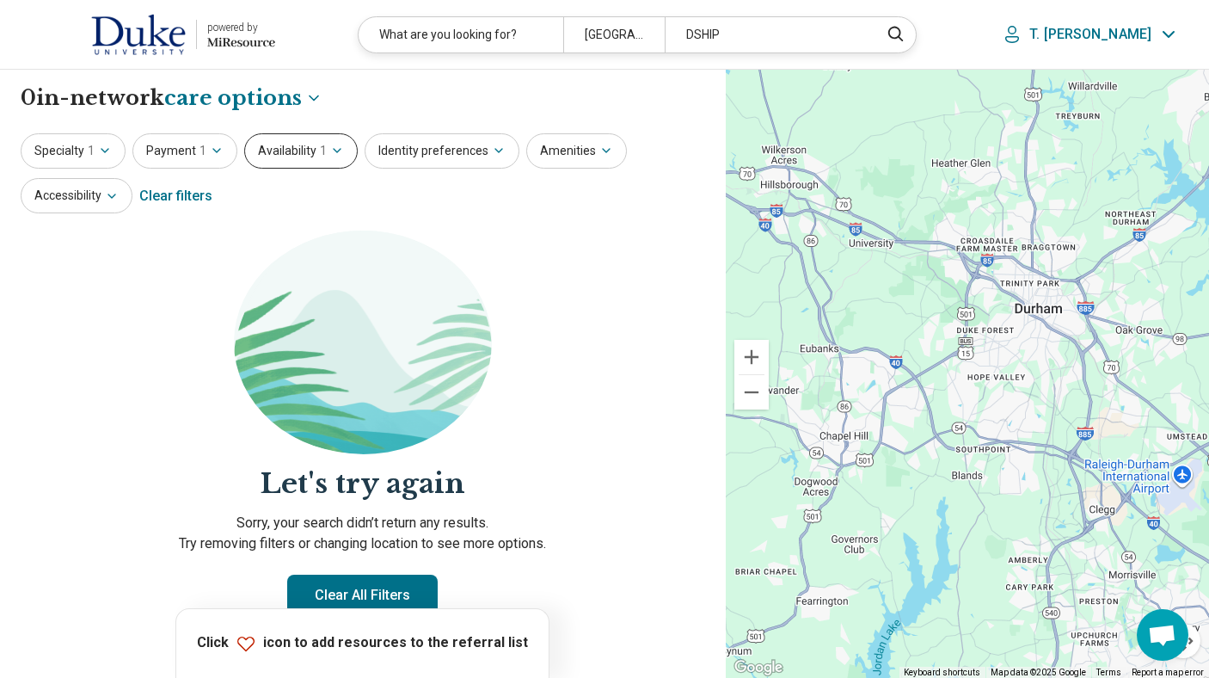
click at [320, 153] on span "1" at bounding box center [323, 151] width 7 height 18
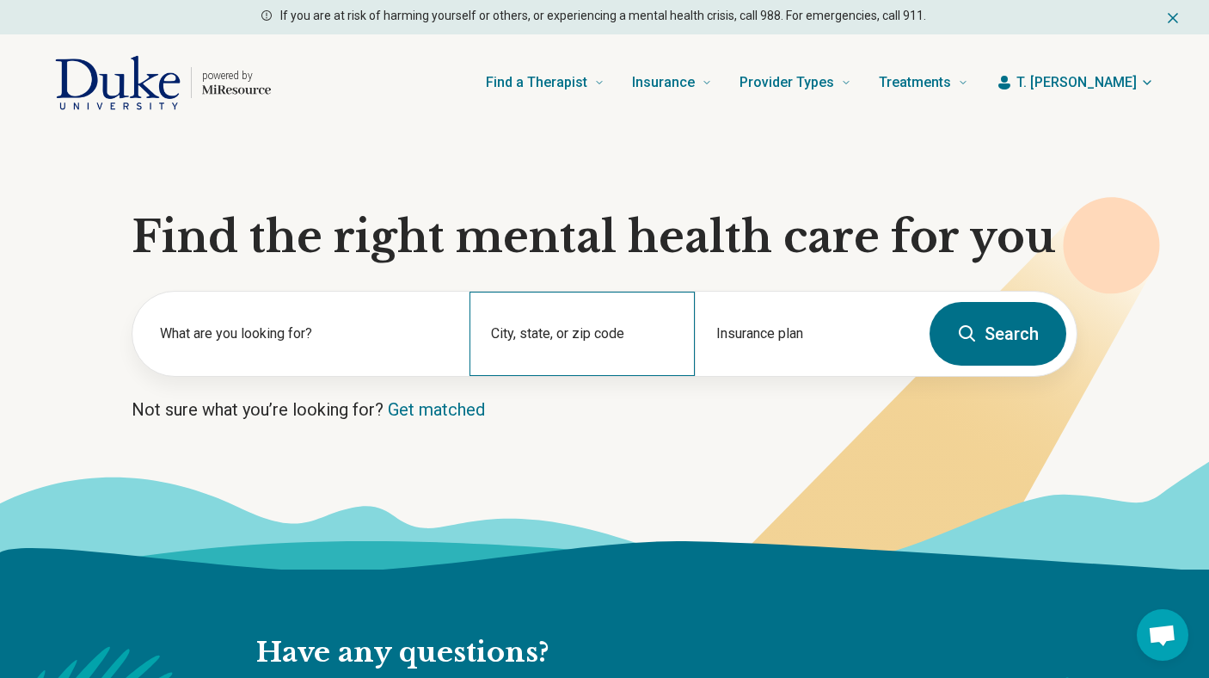
click at [599, 334] on div "City, state, or zip code" at bounding box center [581, 334] width 224 height 84
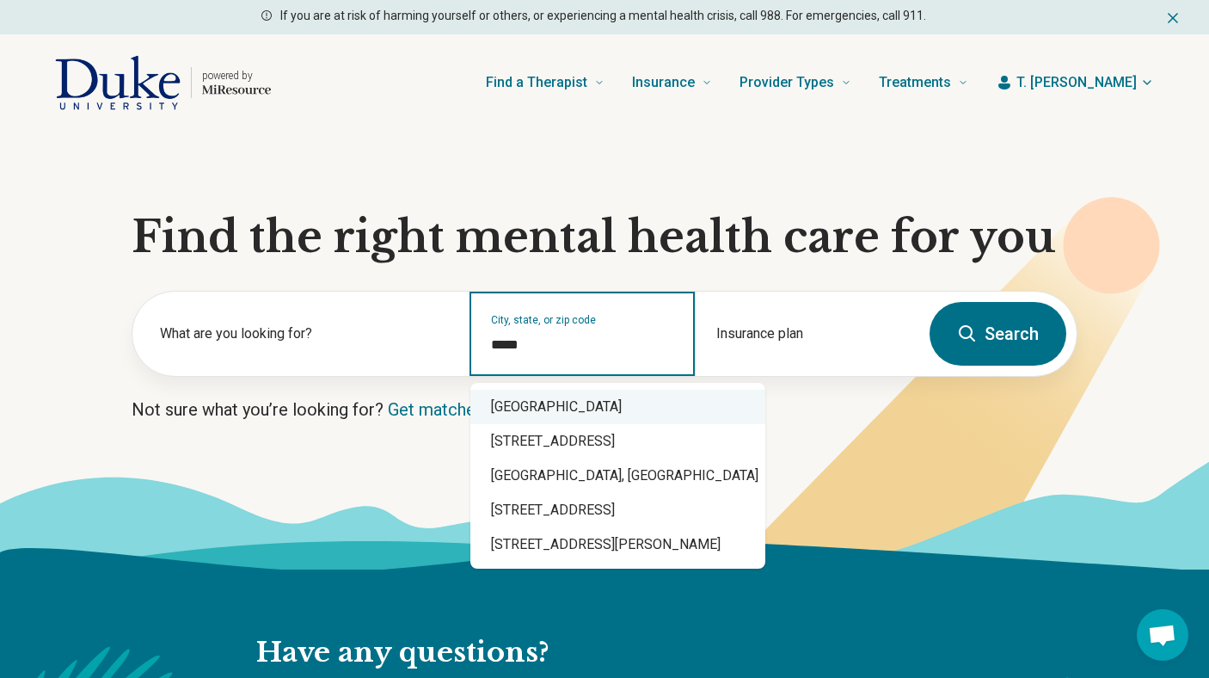
click at [571, 407] on div "Durham, NC 27707" at bounding box center [617, 407] width 295 height 34
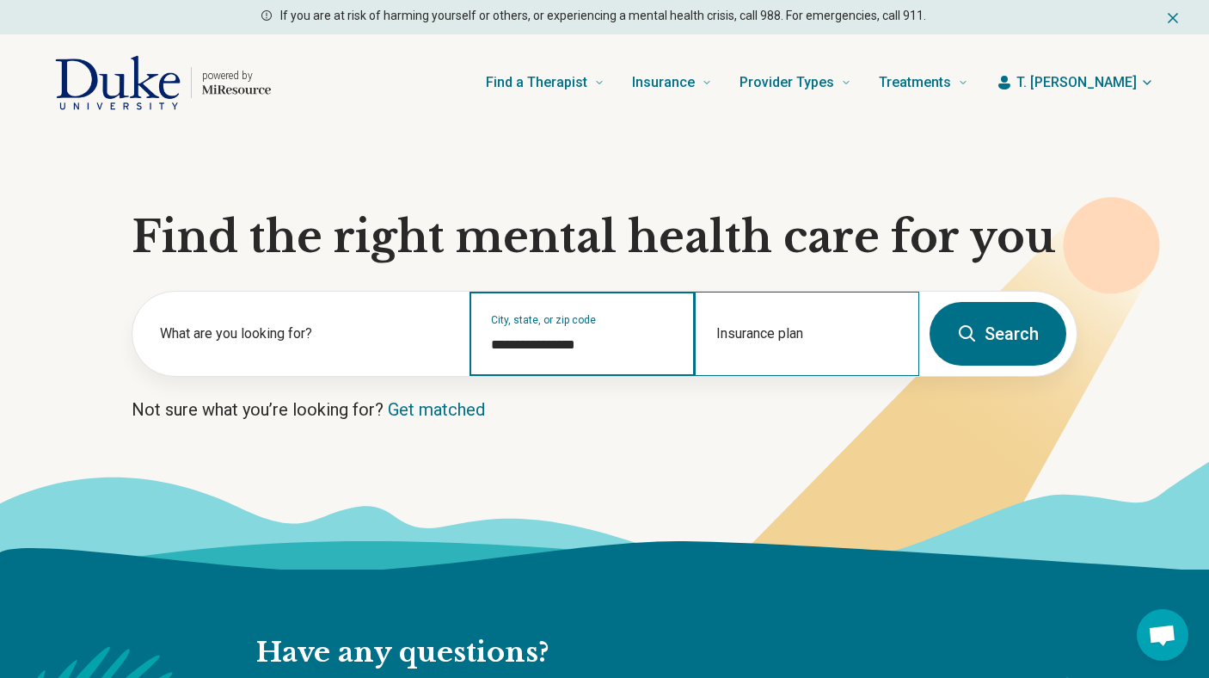
type input "**********"
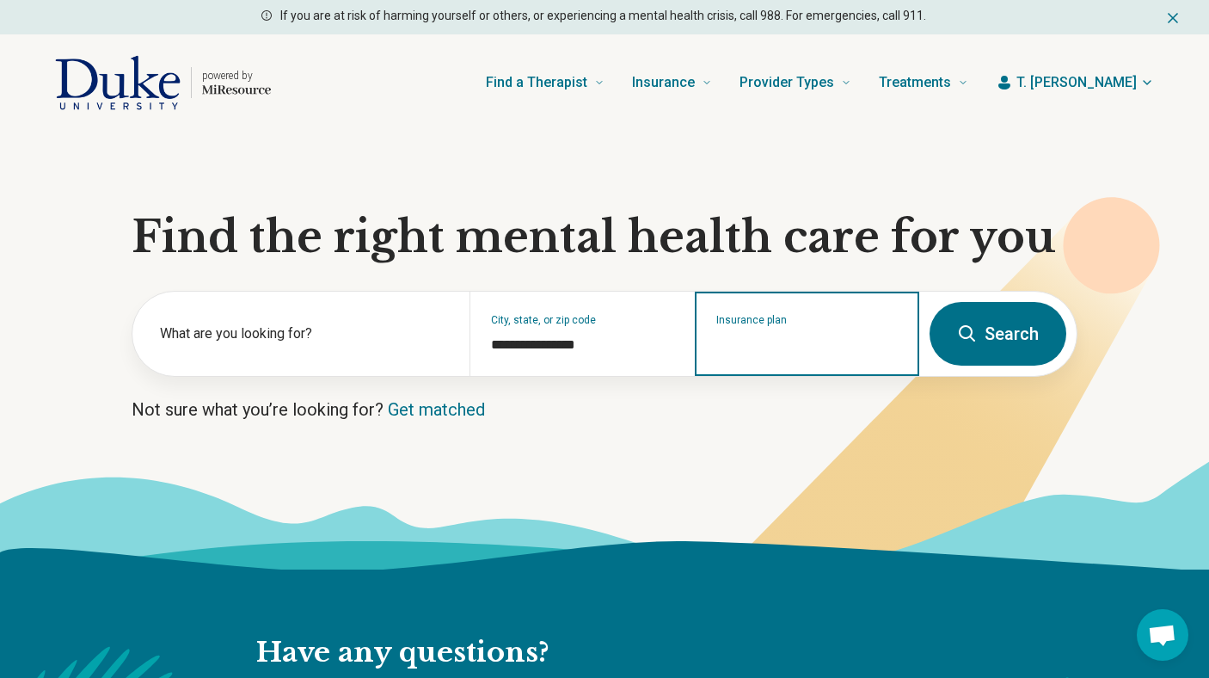
click at [751, 339] on input "Insurance plan" at bounding box center [807, 344] width 182 height 21
click at [725, 408] on div "DSHIP" at bounding box center [734, 407] width 76 height 34
type input "*****"
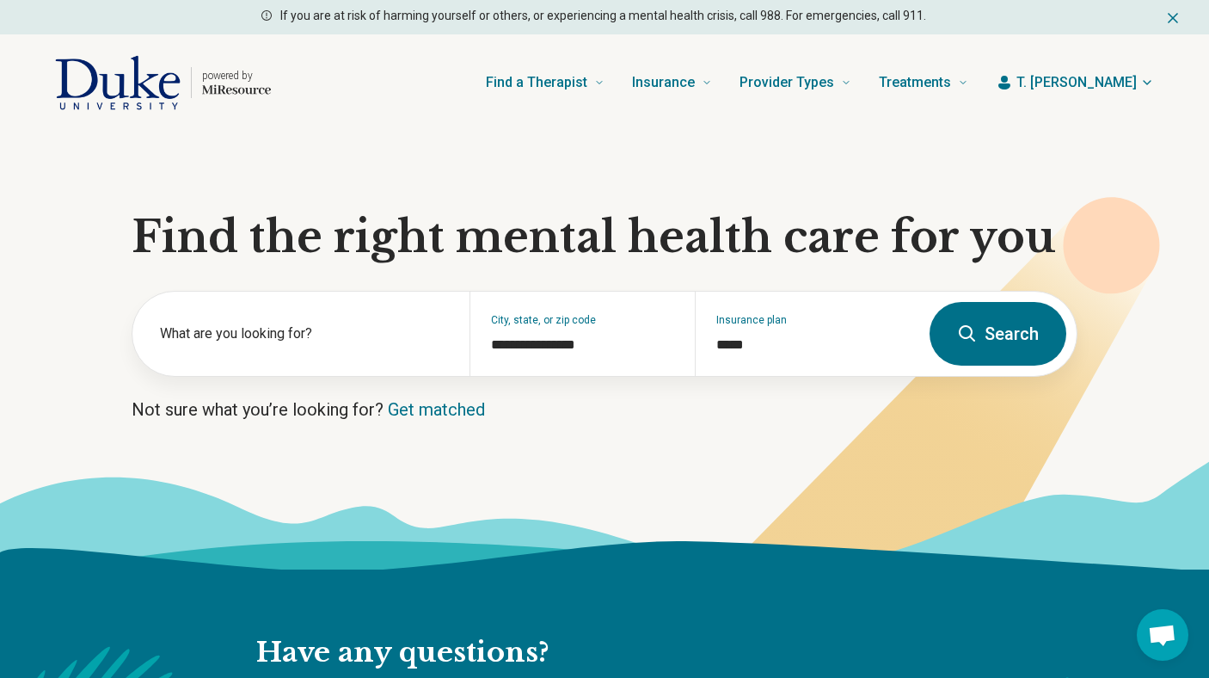
click at [979, 331] on button "Search" at bounding box center [998, 334] width 137 height 64
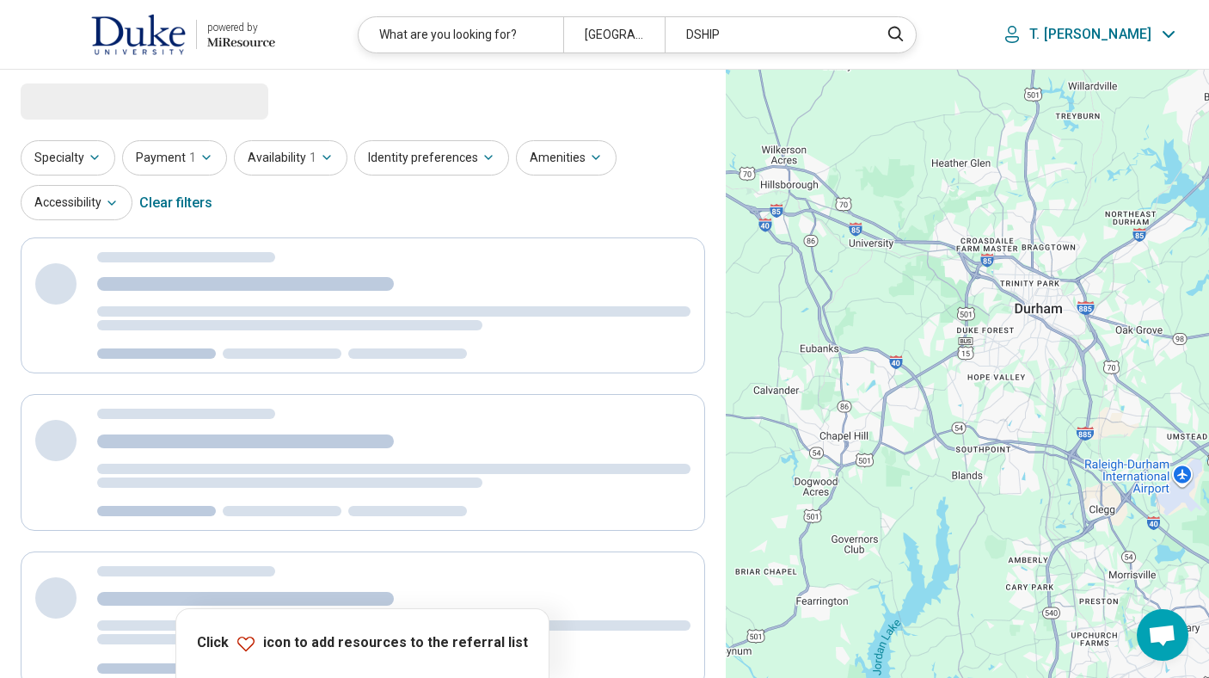
select select "***"
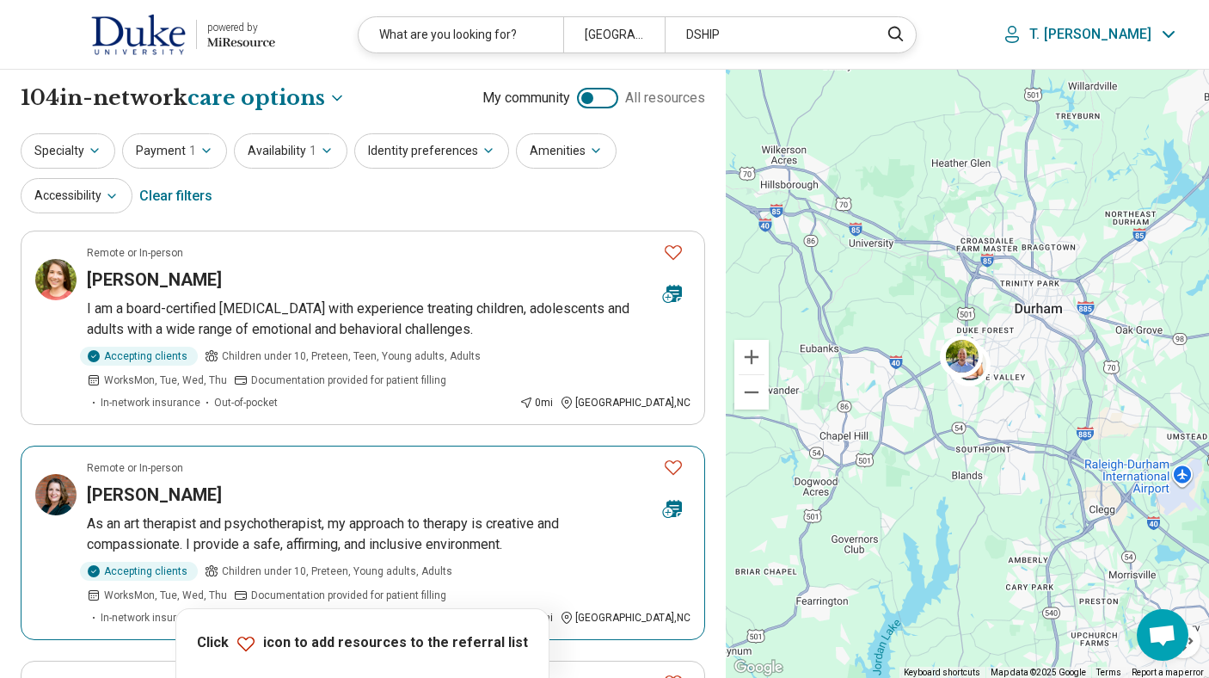
click at [675, 467] on icon "Favorite" at bounding box center [673, 467] width 21 height 21
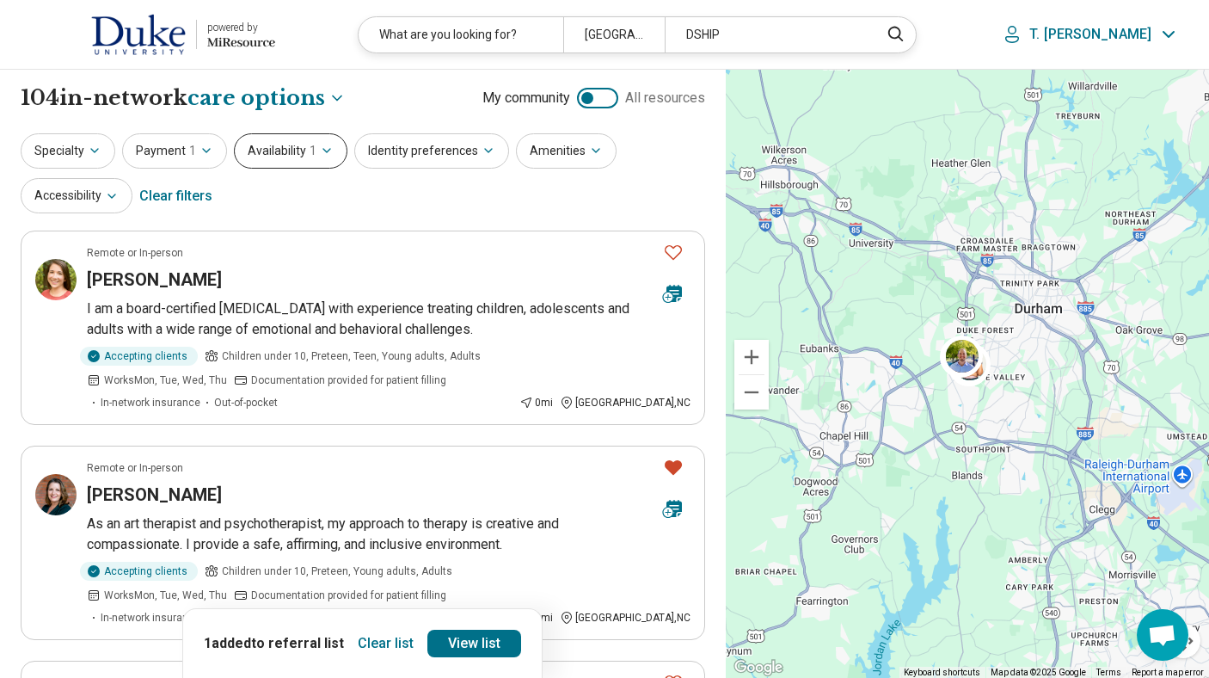
click at [298, 144] on button "Availability 1" at bounding box center [291, 150] width 114 height 35
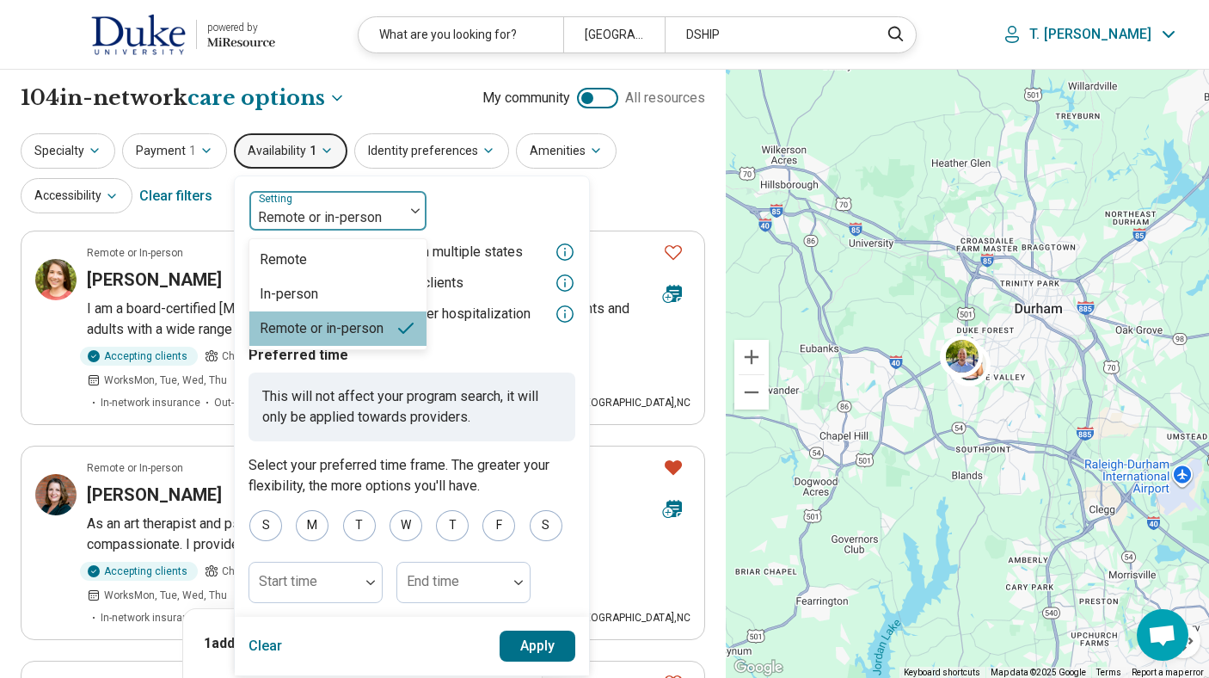
click at [323, 221] on div at bounding box center [326, 218] width 141 height 24
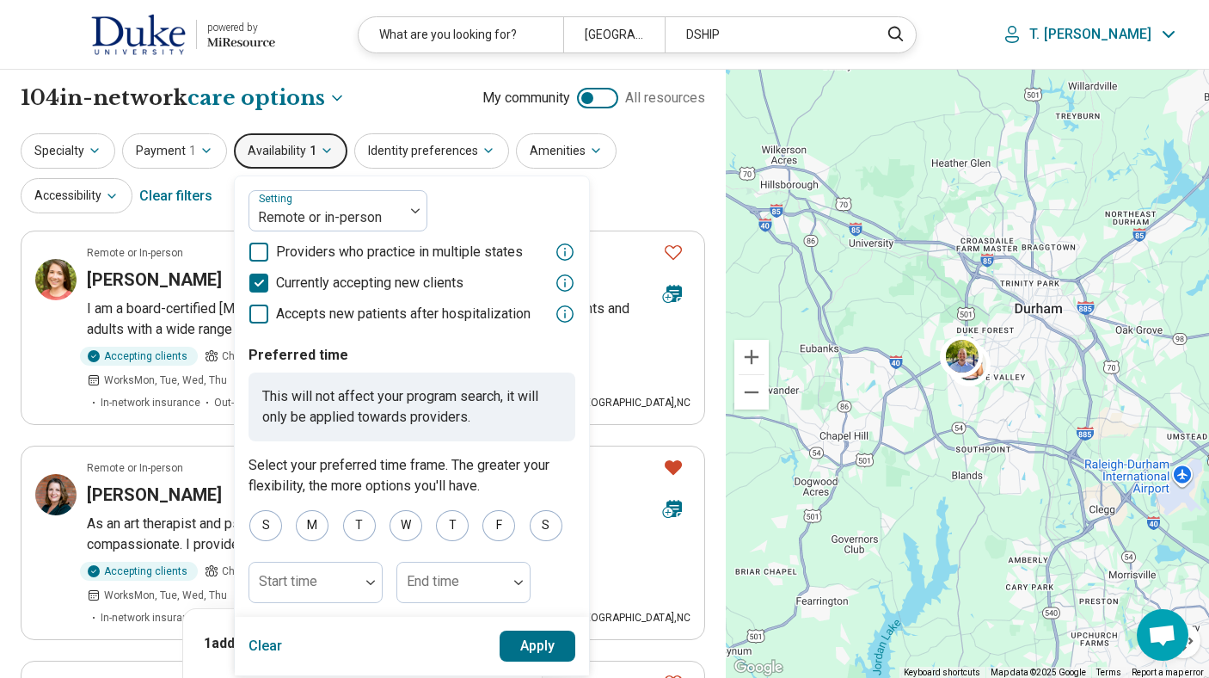
click at [519, 639] on button "Apply" at bounding box center [538, 645] width 77 height 31
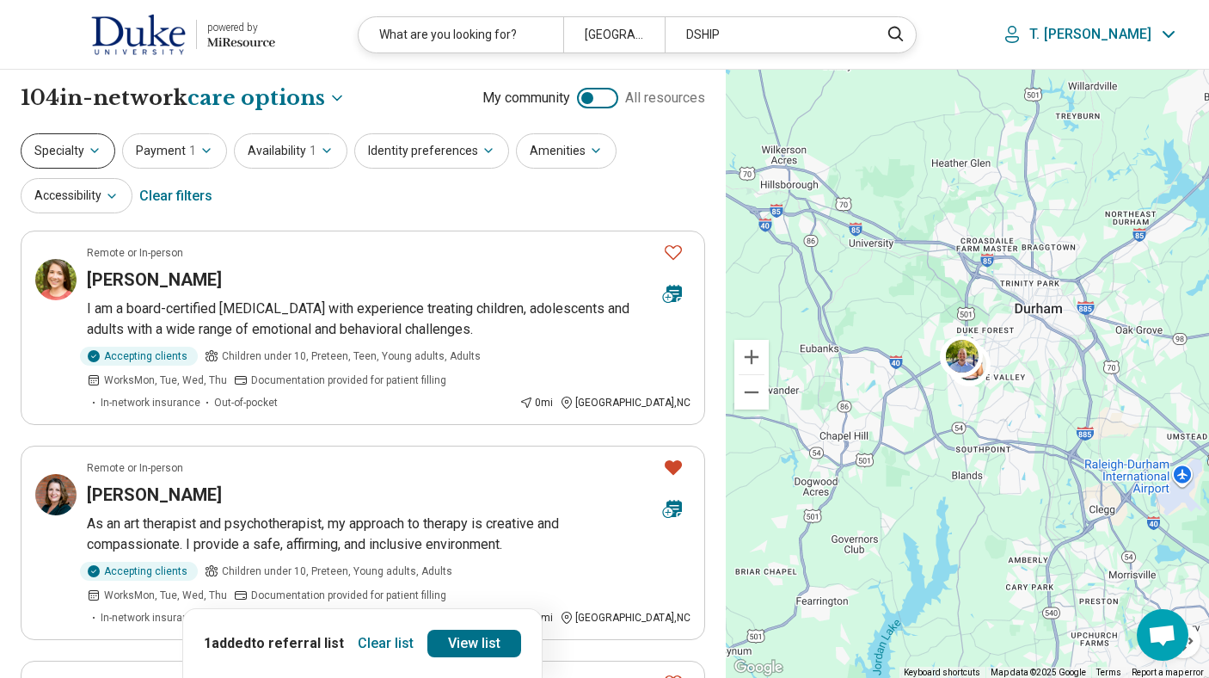
click at [77, 146] on button "Specialty" at bounding box center [68, 150] width 95 height 35
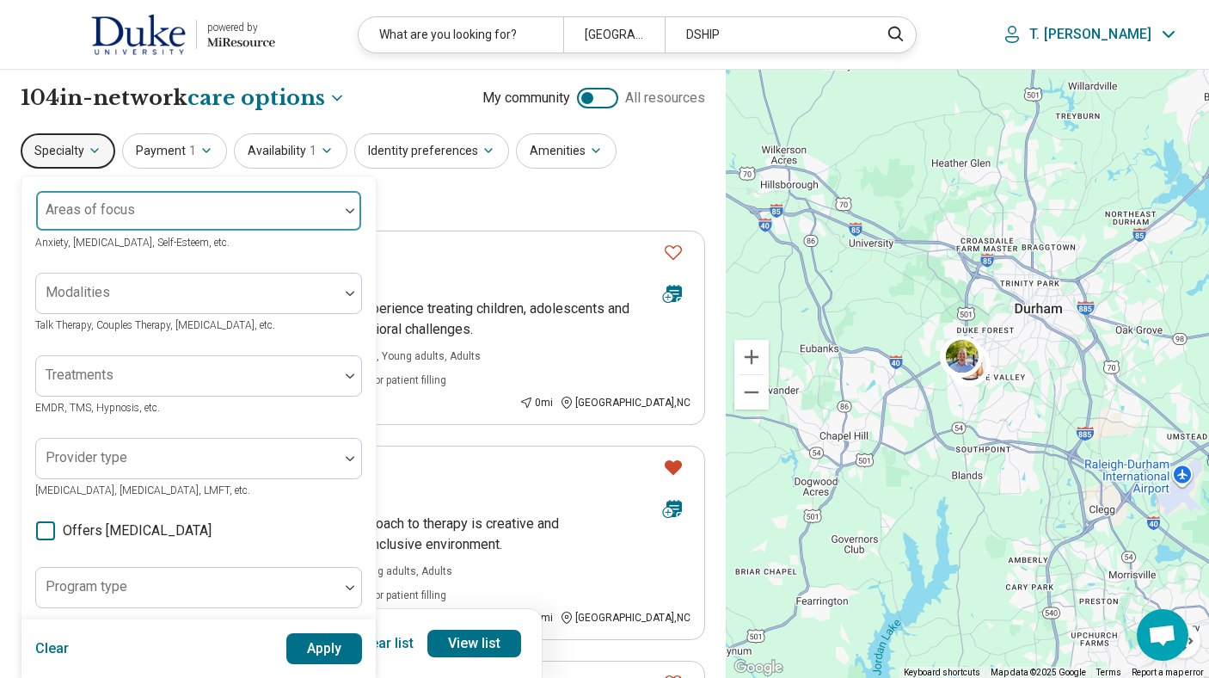
click at [86, 218] on div at bounding box center [187, 218] width 289 height 24
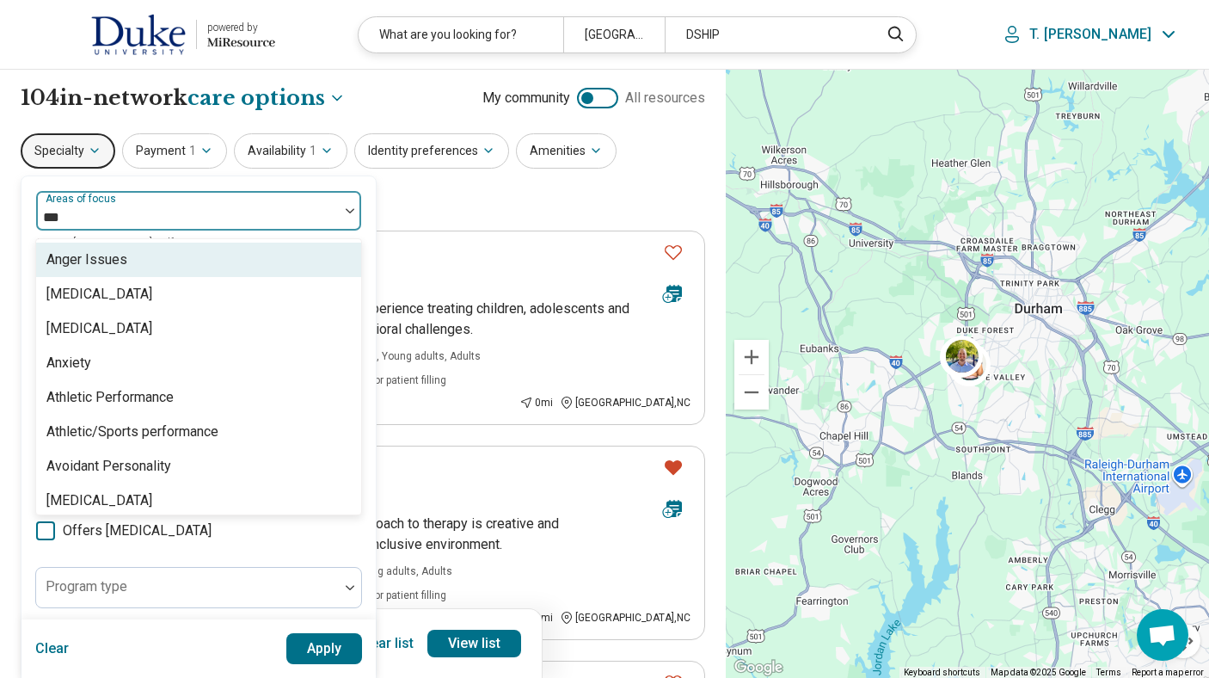
type input "****"
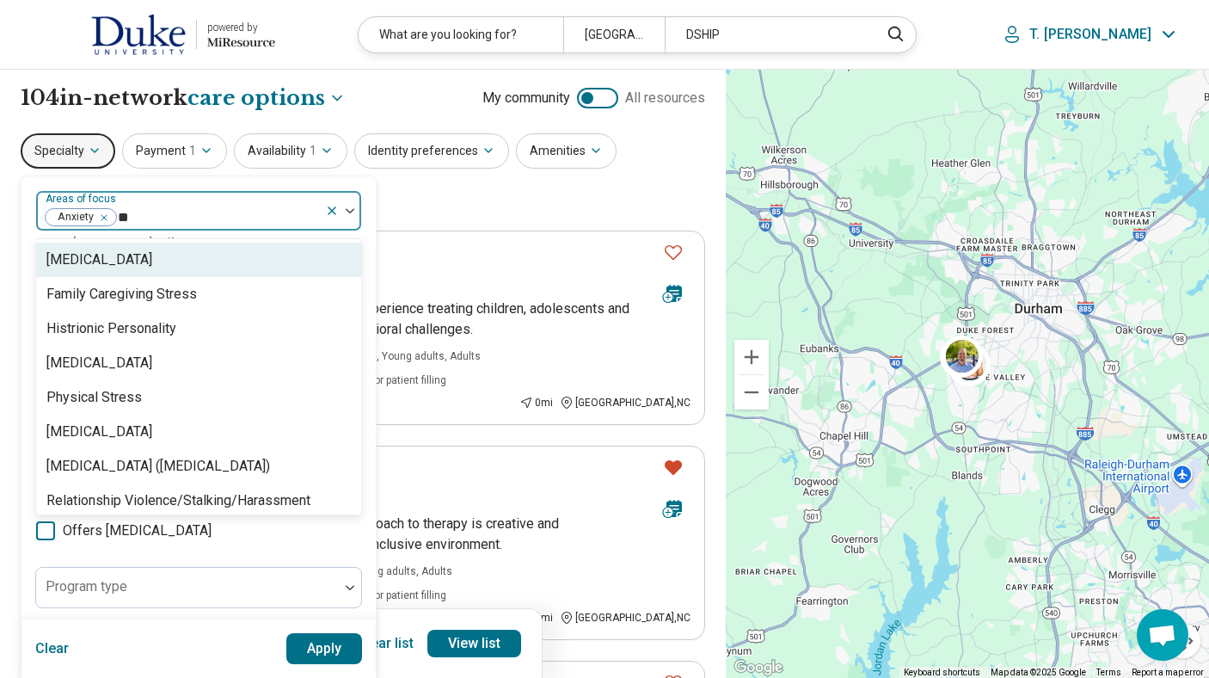
type input "***"
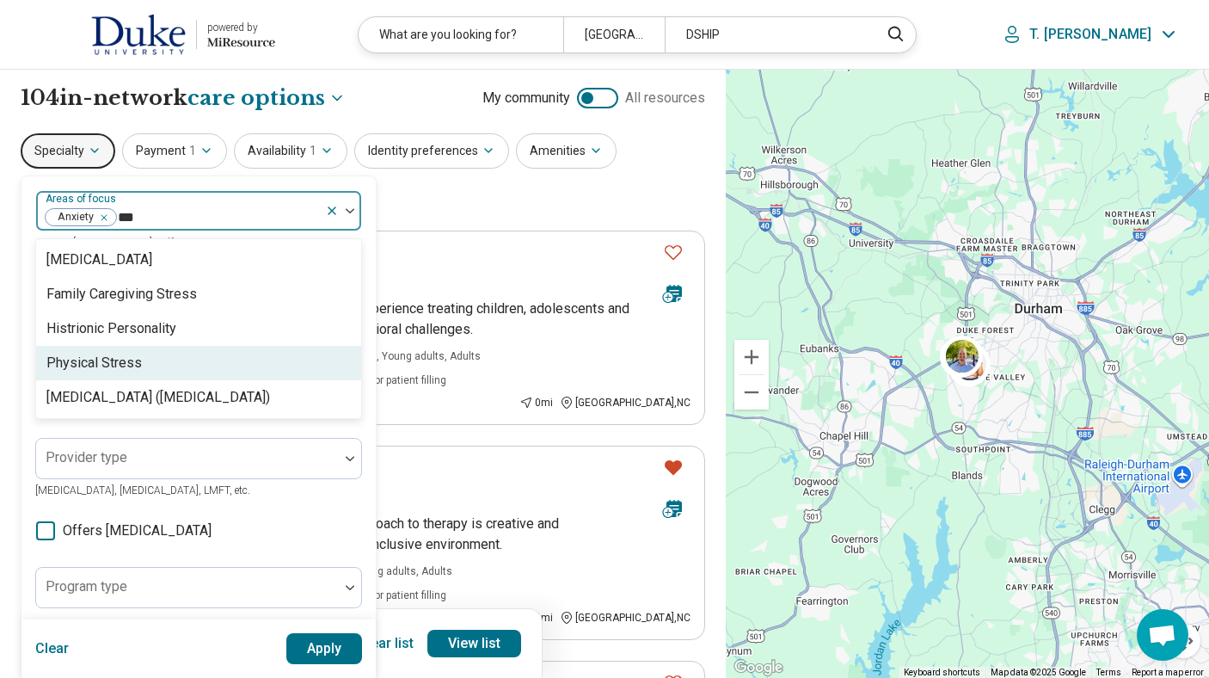
click at [83, 357] on div "Physical Stress" at bounding box center [93, 363] width 95 height 21
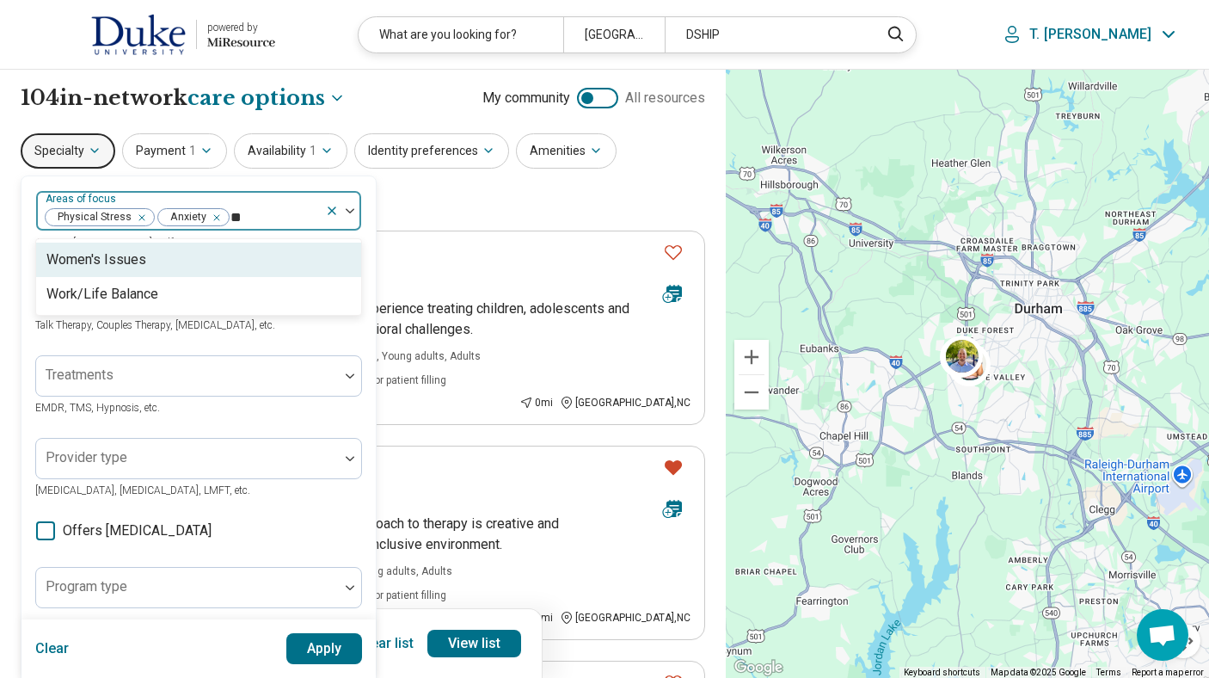
type input "*"
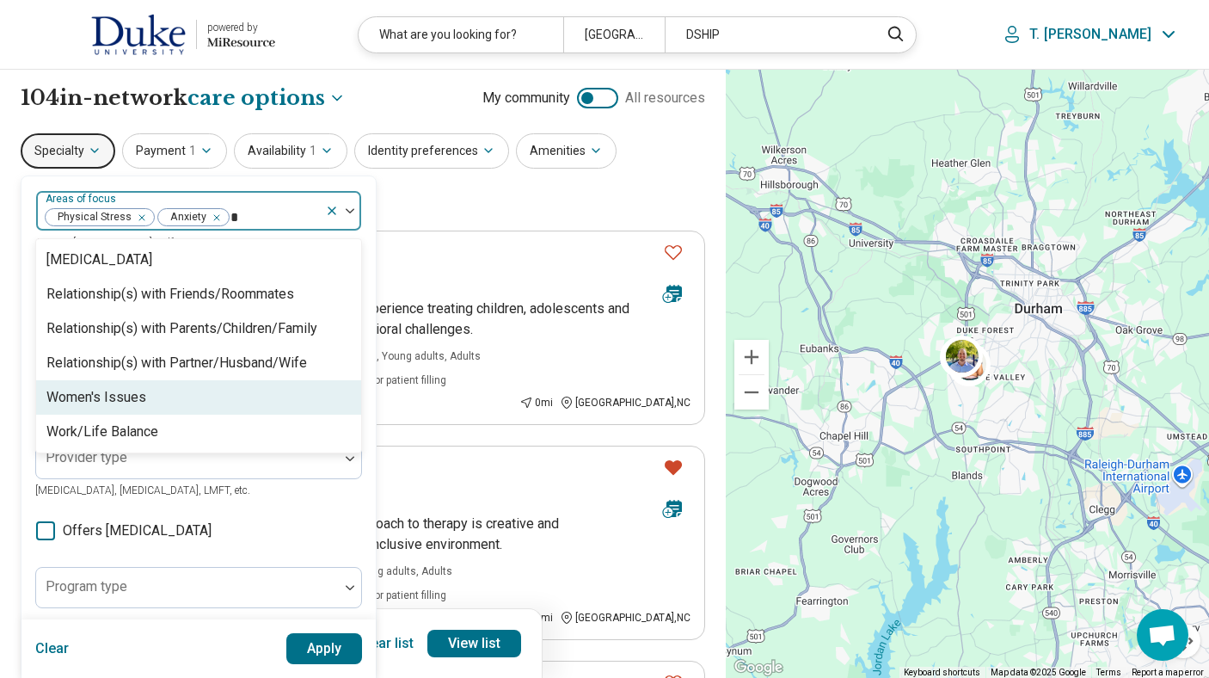
click at [200, 399] on div "Women's Issues" at bounding box center [198, 397] width 325 height 34
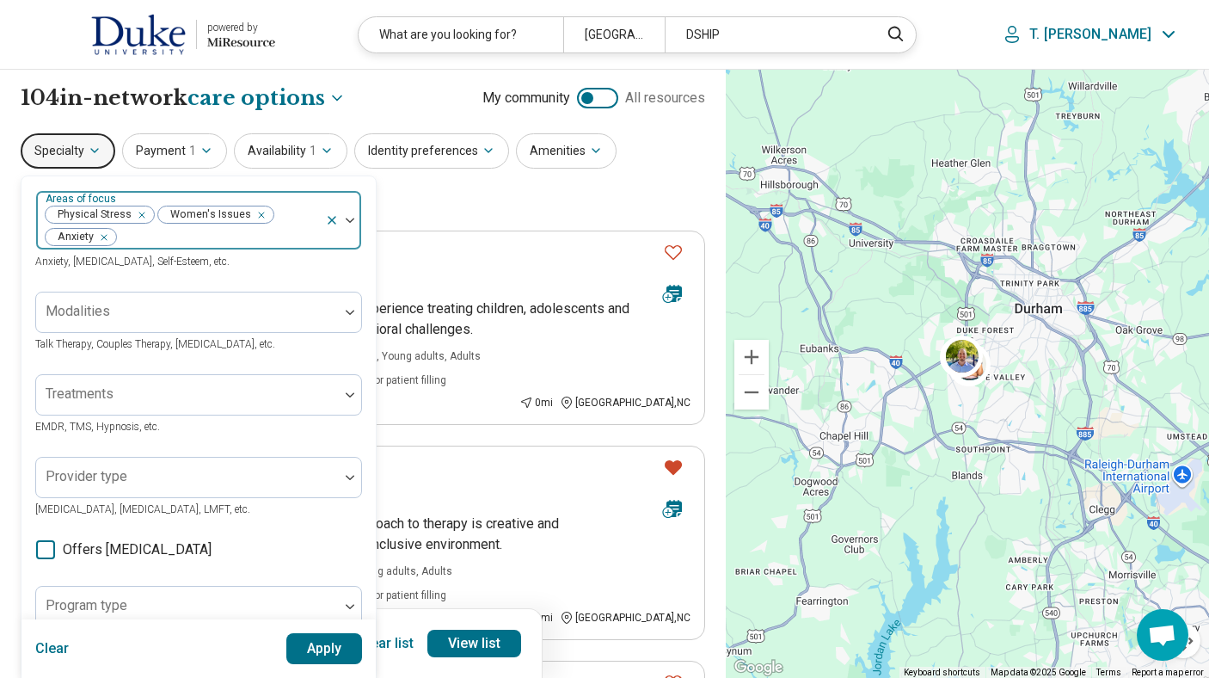
click at [351, 217] on div at bounding box center [343, 220] width 36 height 58
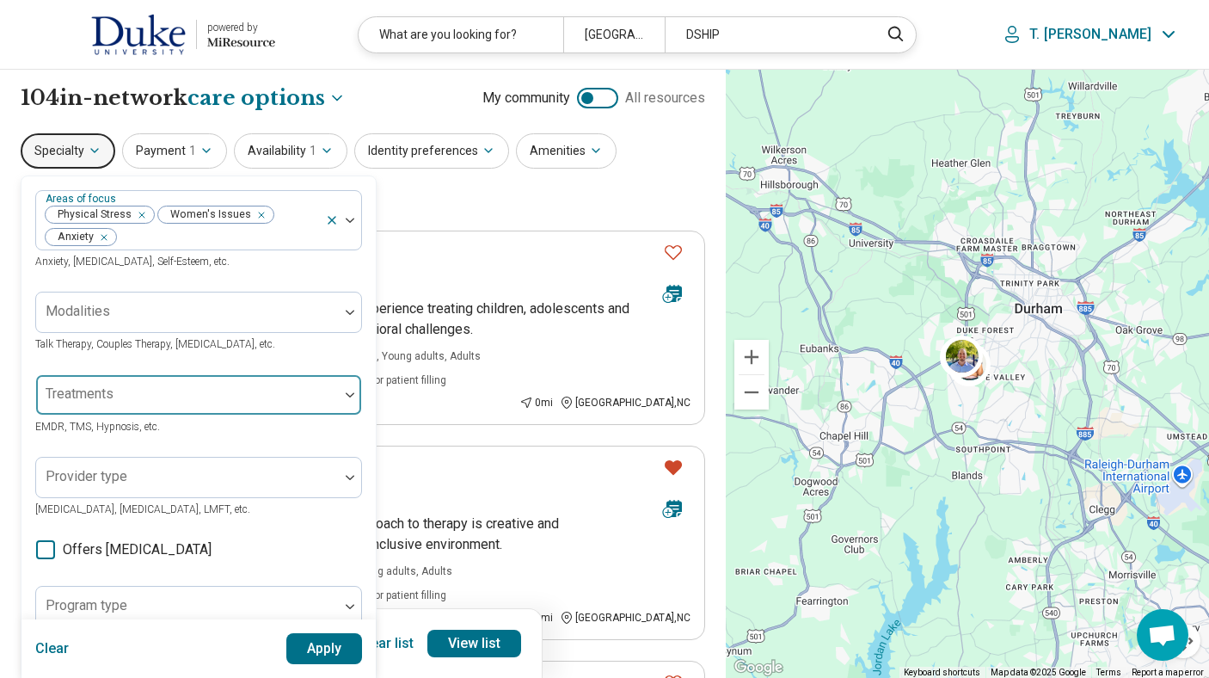
click at [276, 386] on div at bounding box center [187, 395] width 303 height 38
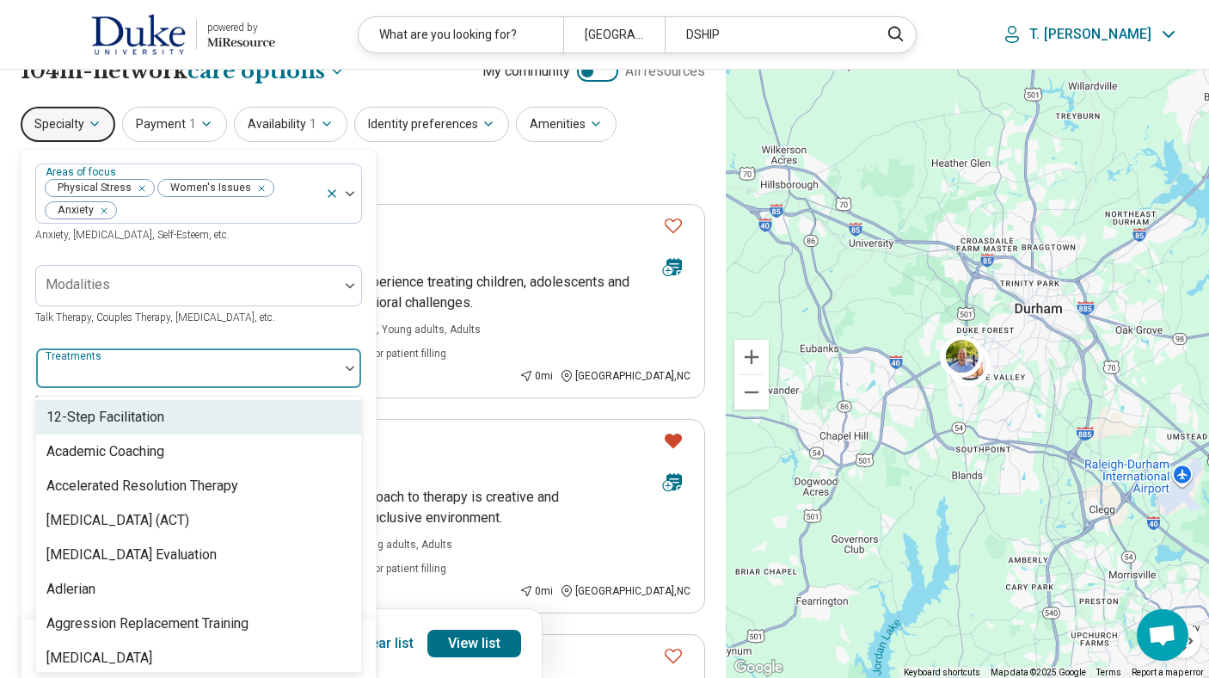
scroll to position [28, 0]
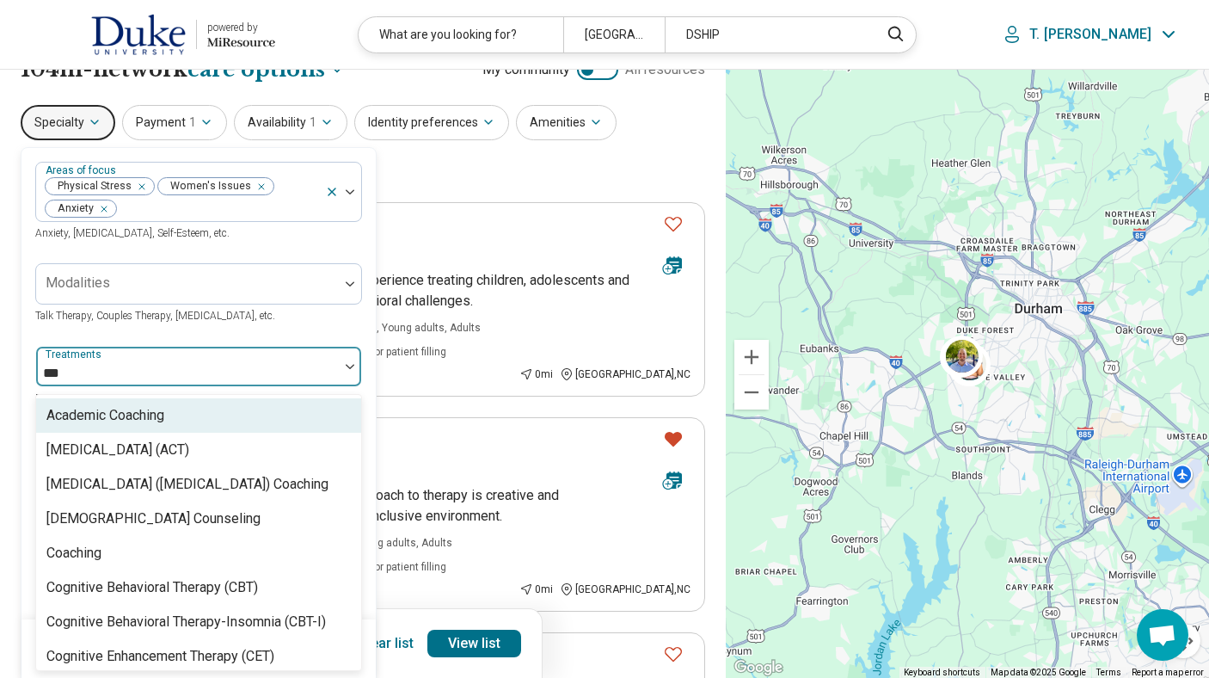
type input "****"
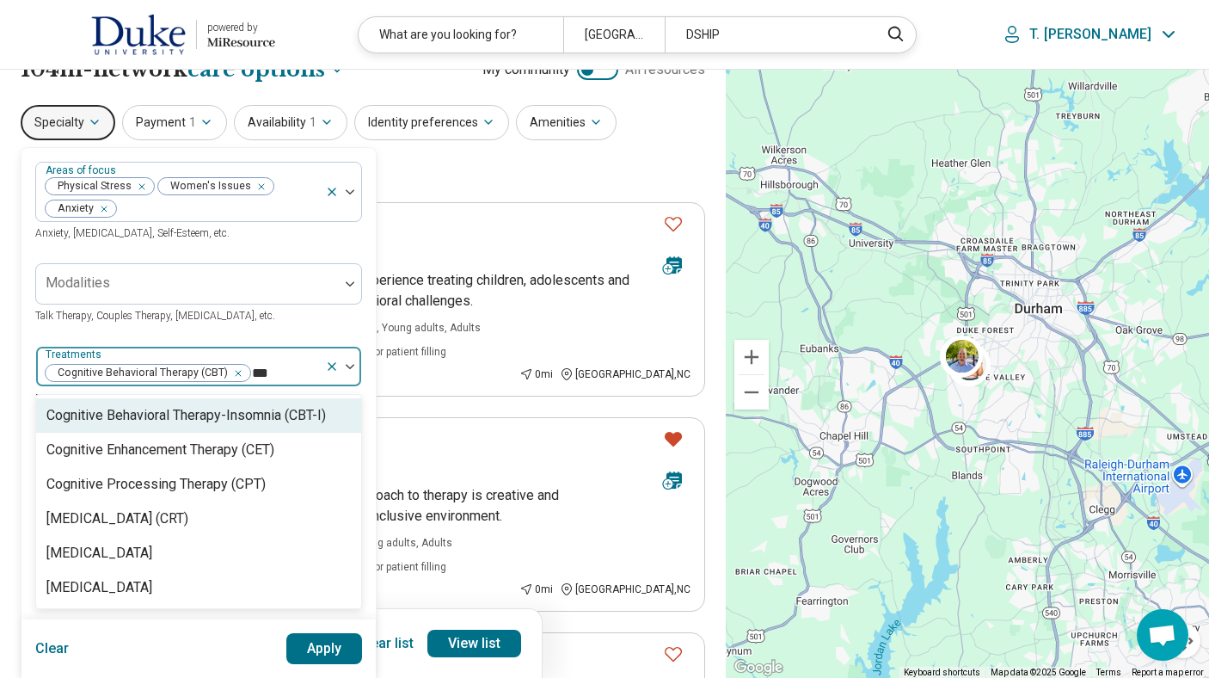
type input "****"
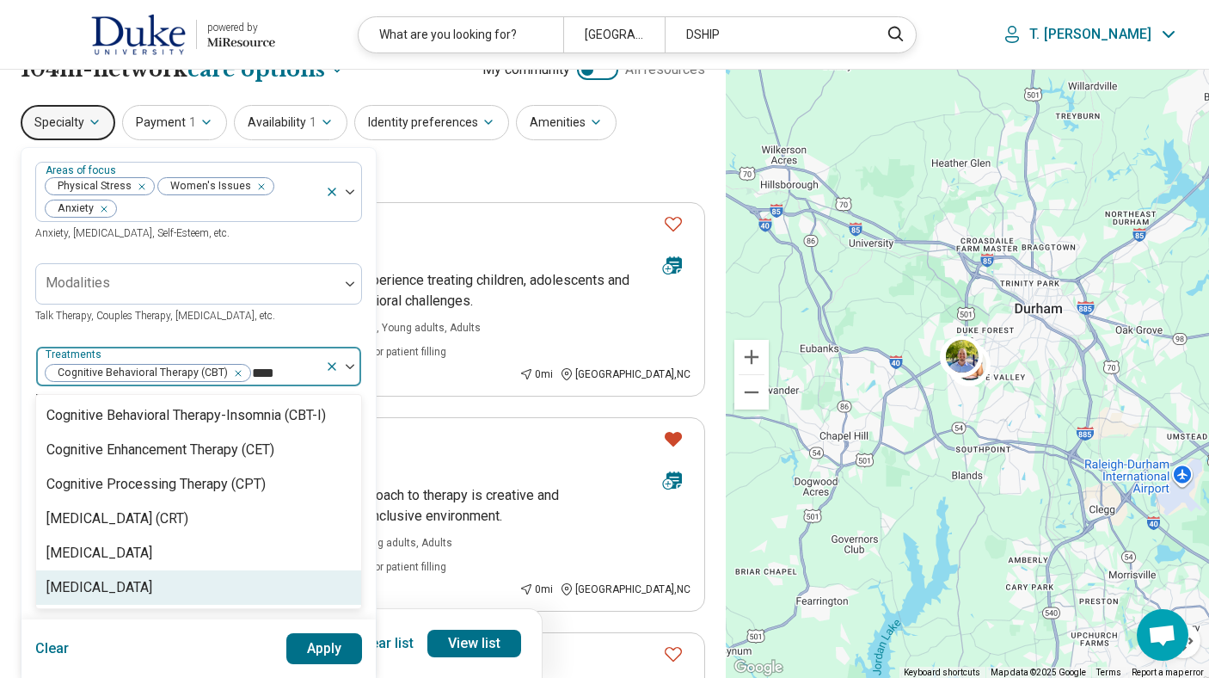
click at [152, 584] on div "Trauma-Focused Cognitive Behavioral Therapy" at bounding box center [99, 587] width 106 height 21
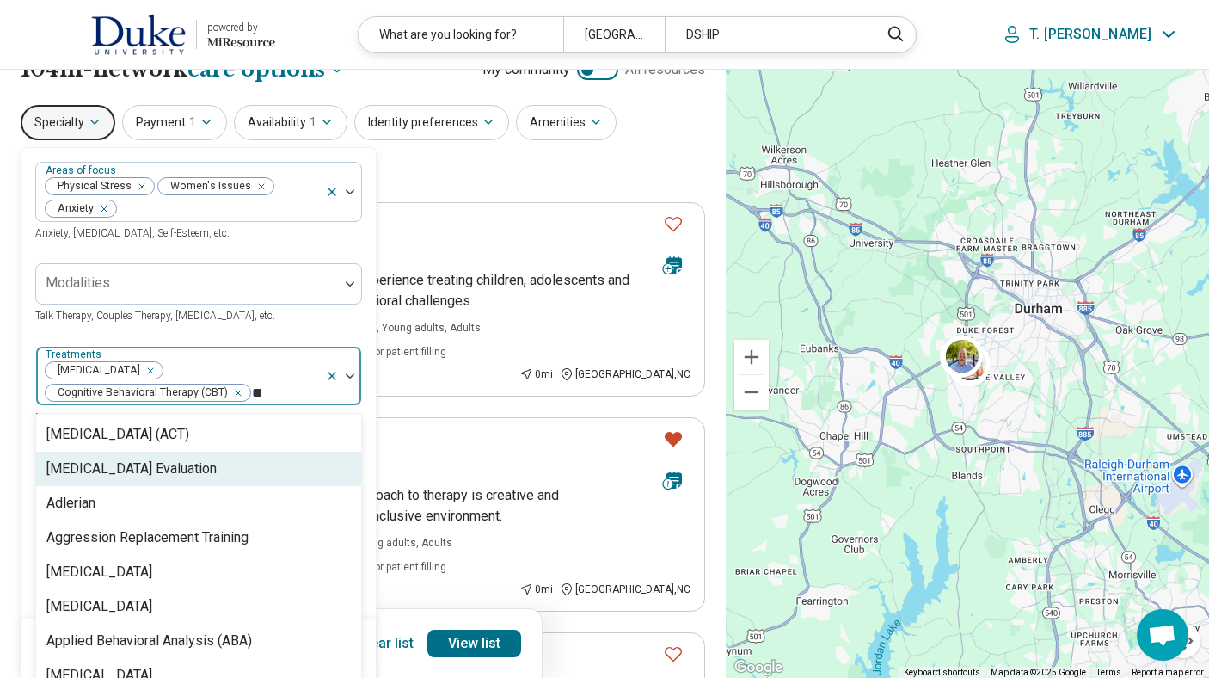
type input "***"
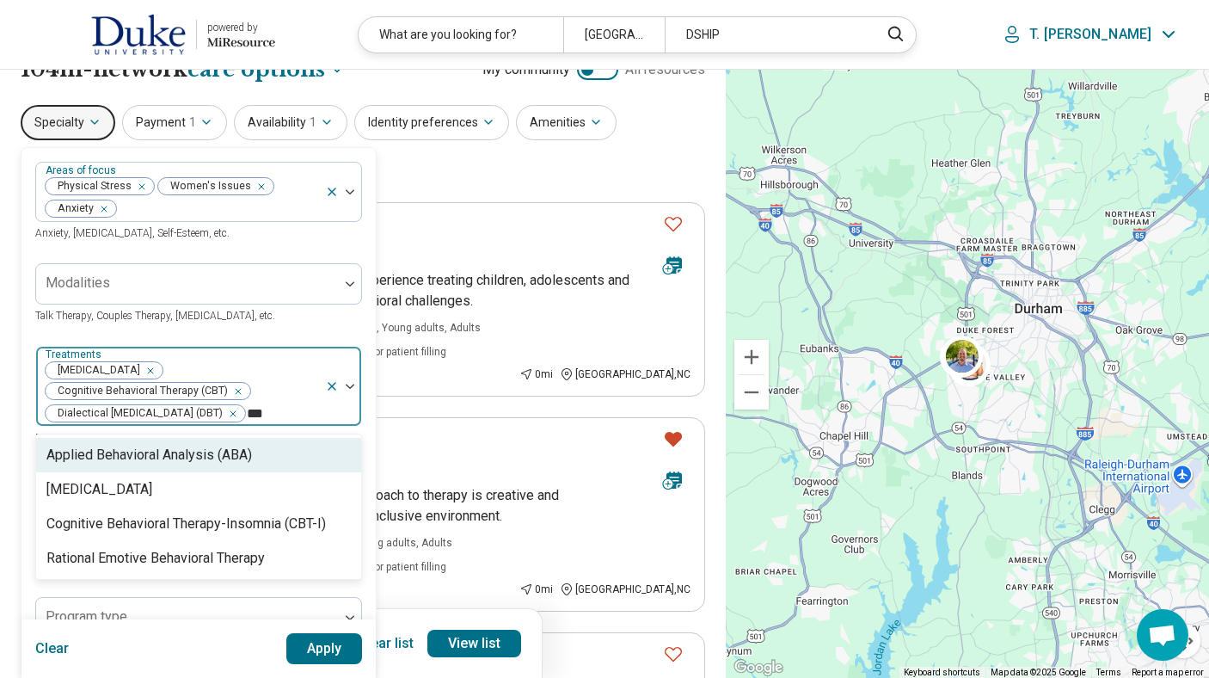
type input "****"
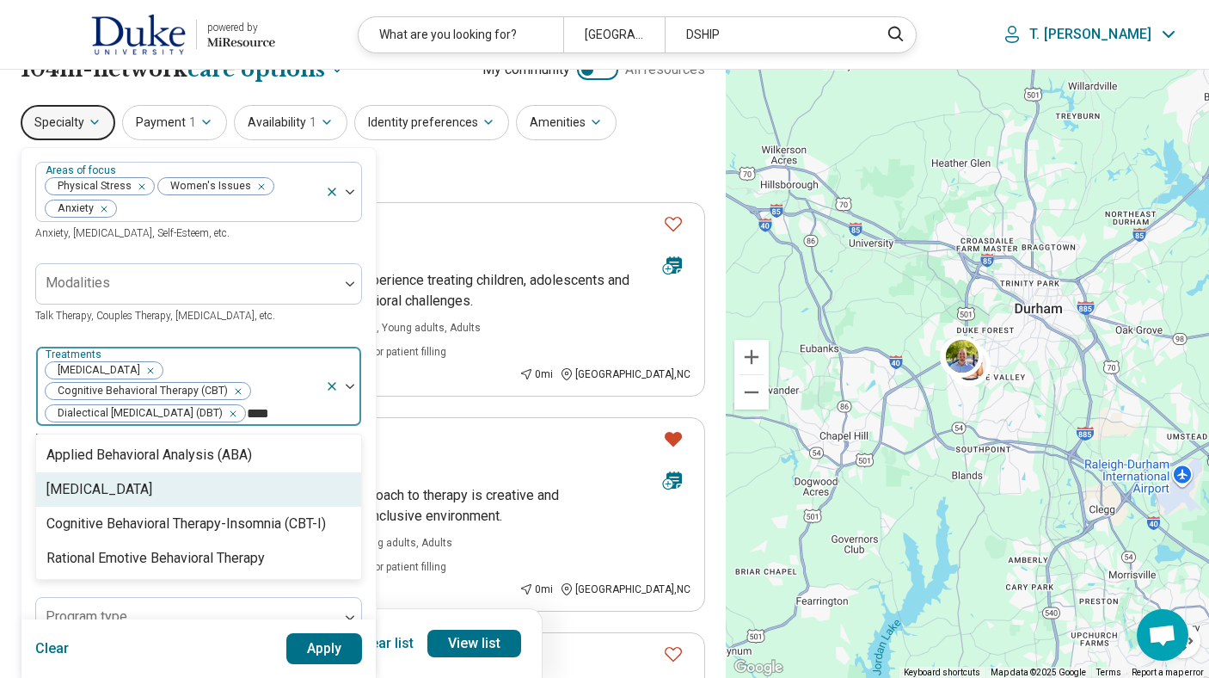
click at [102, 488] on div "[MEDICAL_DATA]" at bounding box center [99, 489] width 106 height 21
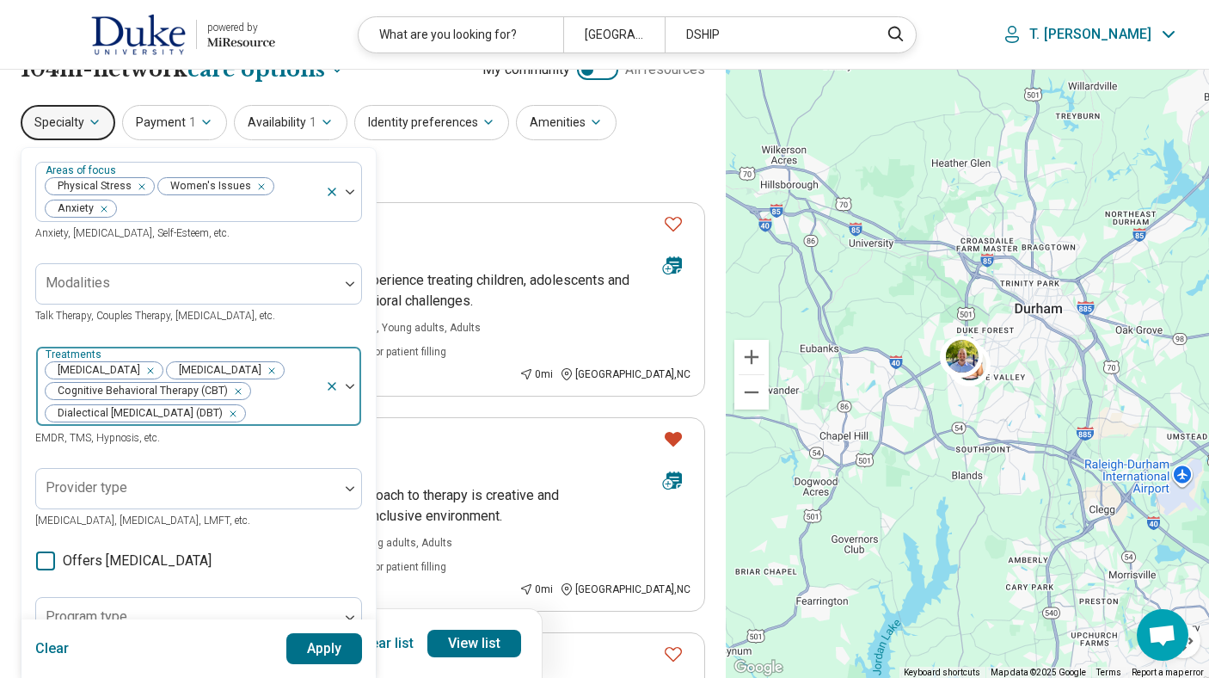
click at [348, 389] on img at bounding box center [350, 386] width 9 height 5
click at [333, 645] on button "Apply" at bounding box center [324, 648] width 77 height 31
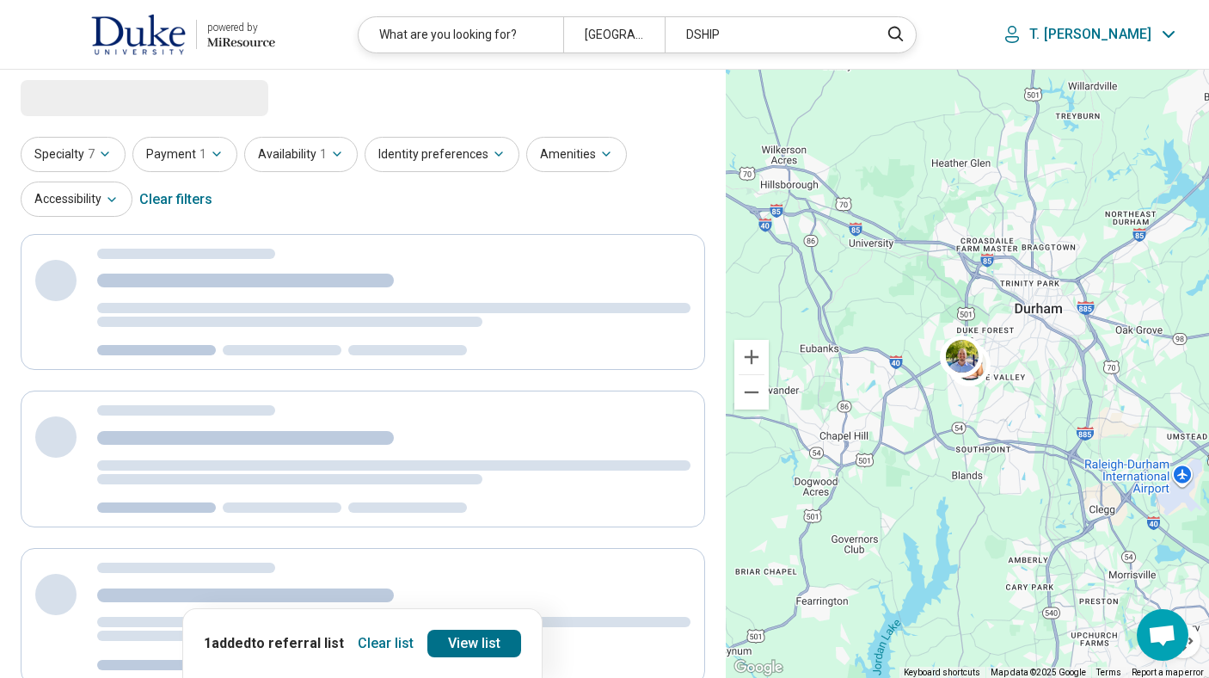
scroll to position [0, 0]
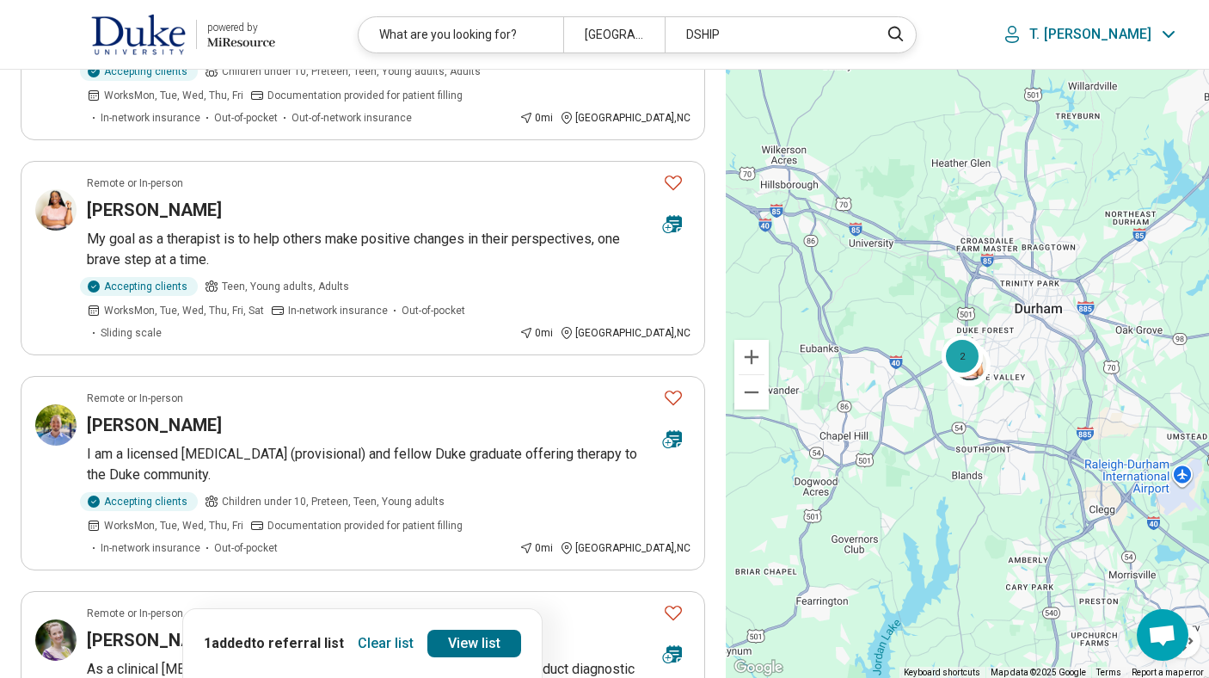
scroll to position [1273, 0]
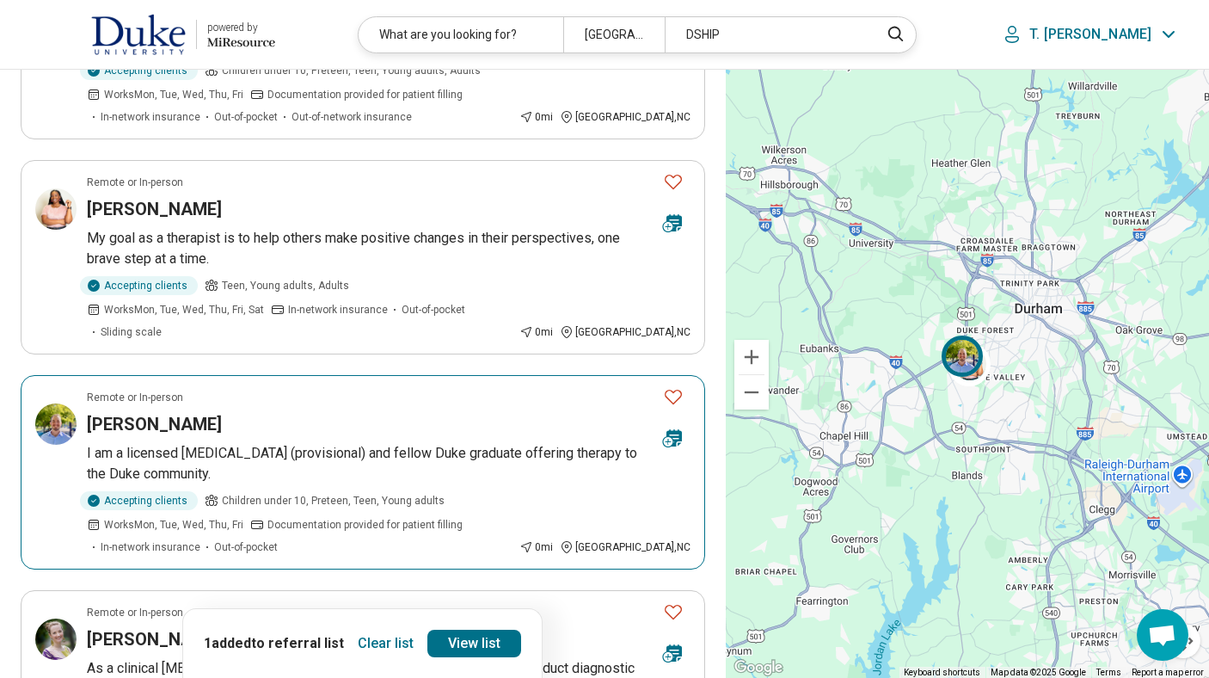
click at [672, 390] on icon "Favorite" at bounding box center [673, 397] width 17 height 15
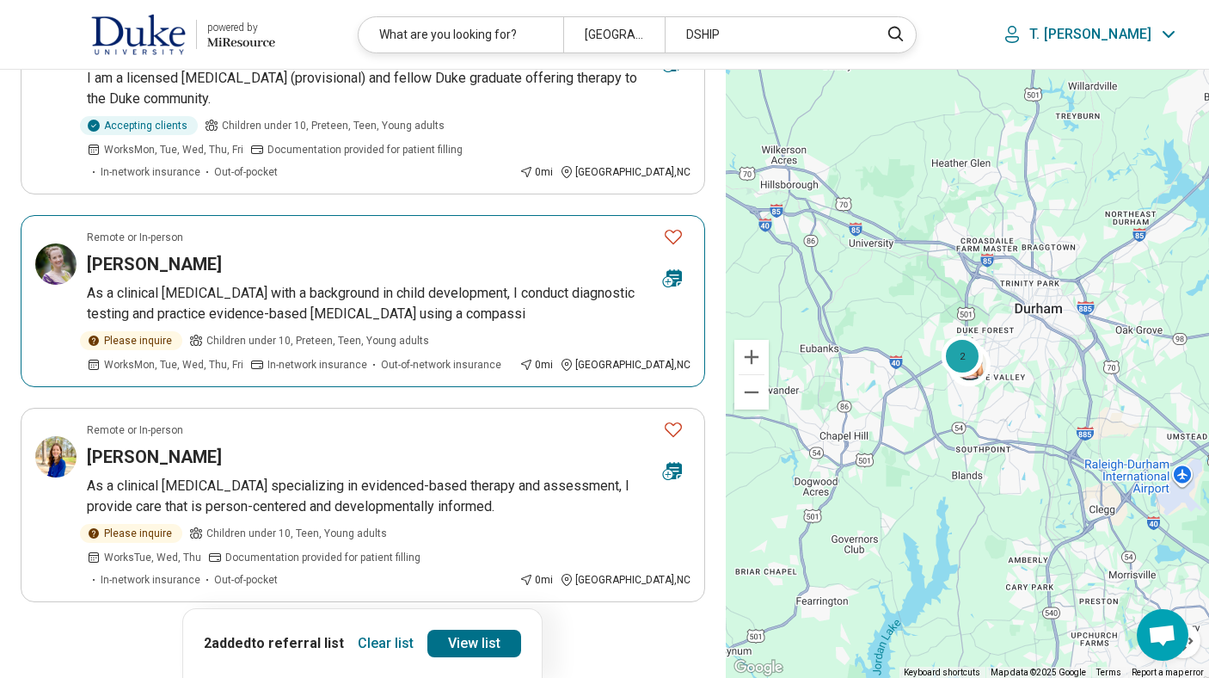
scroll to position [1651, 0]
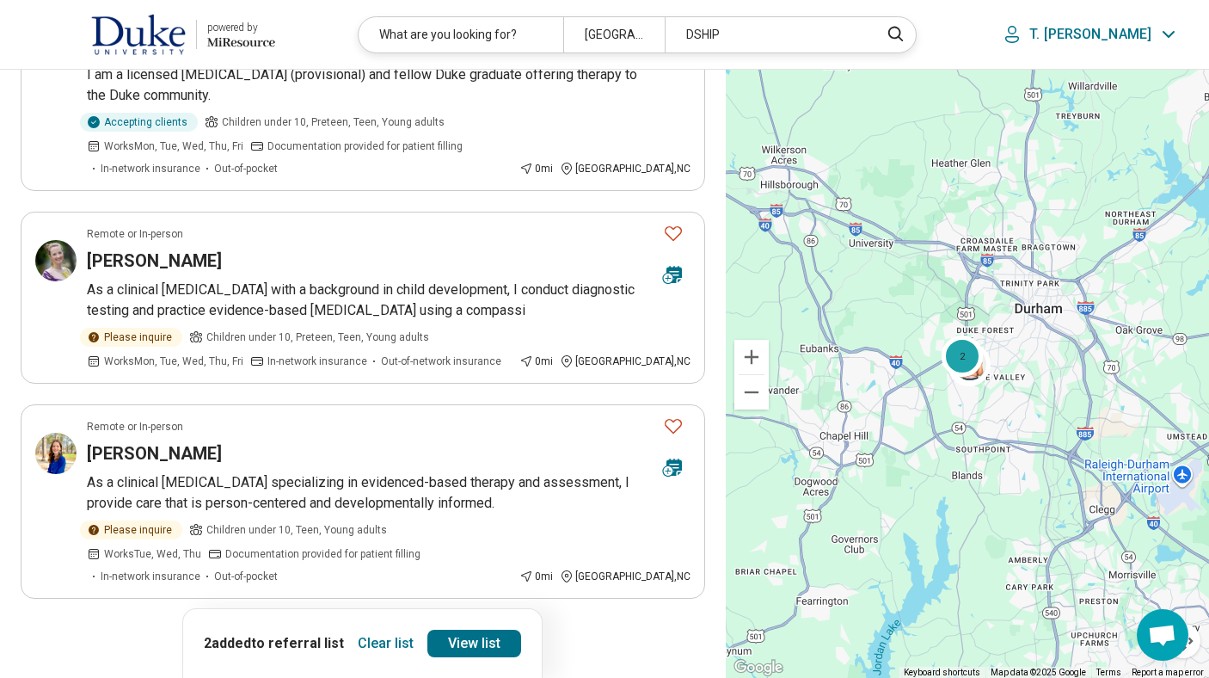
click at [289, 633] on button "2" at bounding box center [281, 647] width 28 height 28
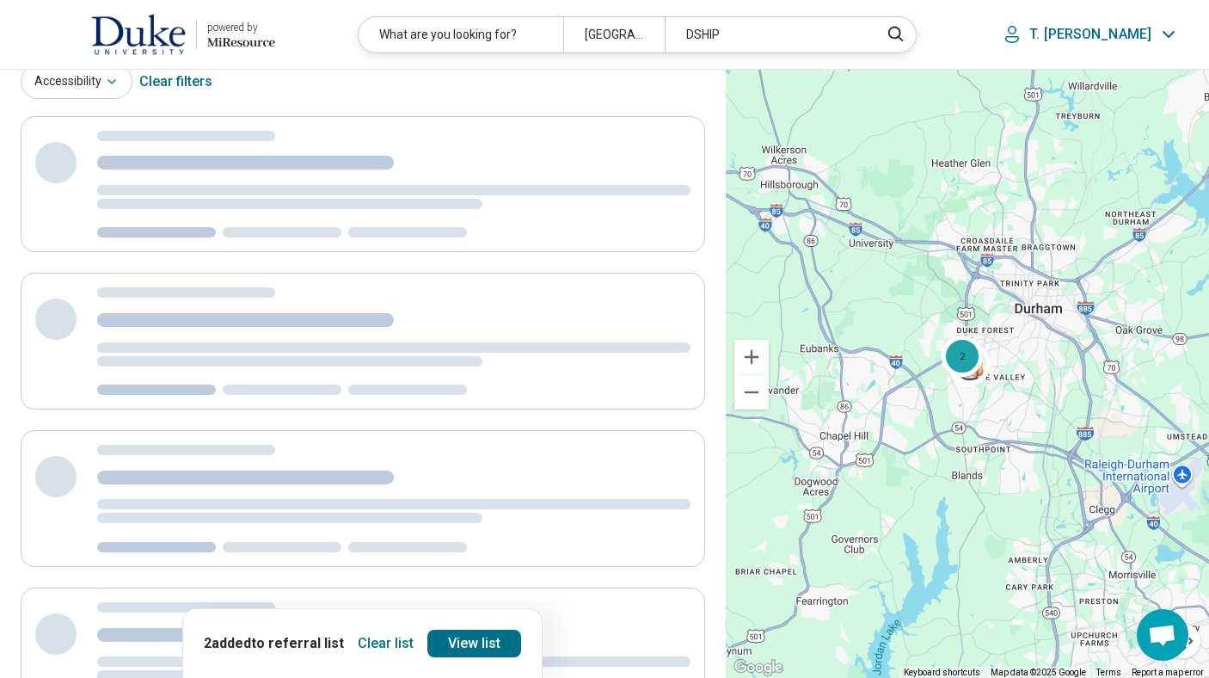
scroll to position [0, 0]
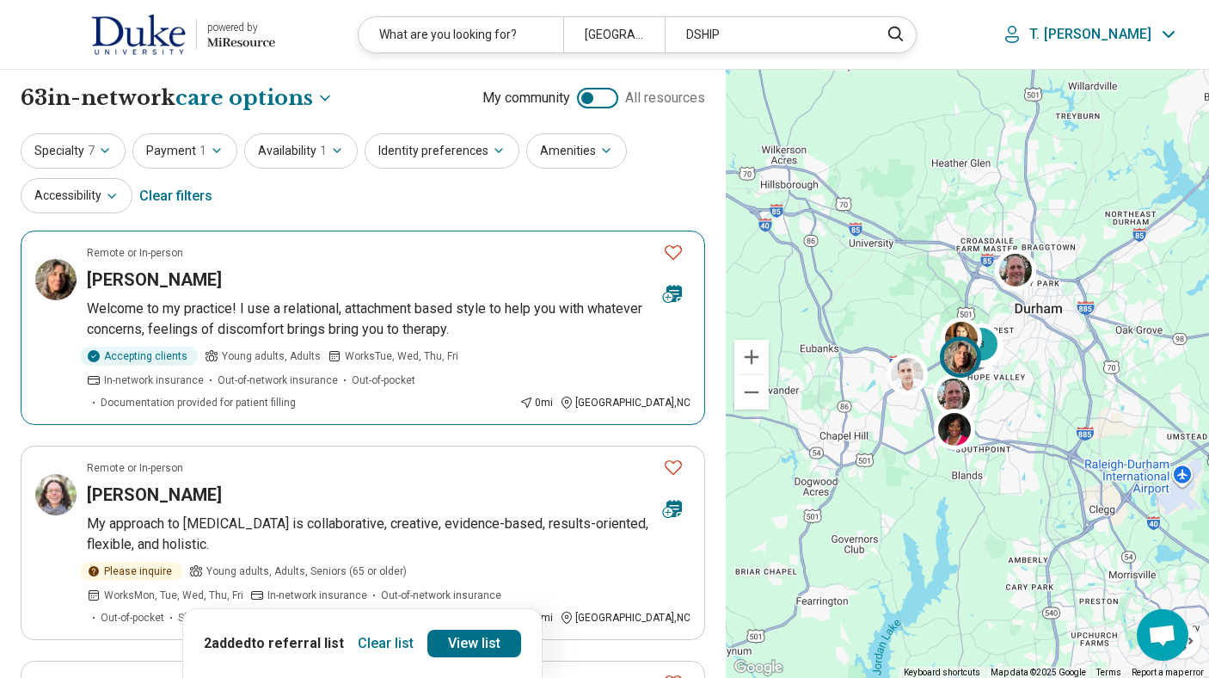
click at [70, 284] on img at bounding box center [55, 279] width 41 height 41
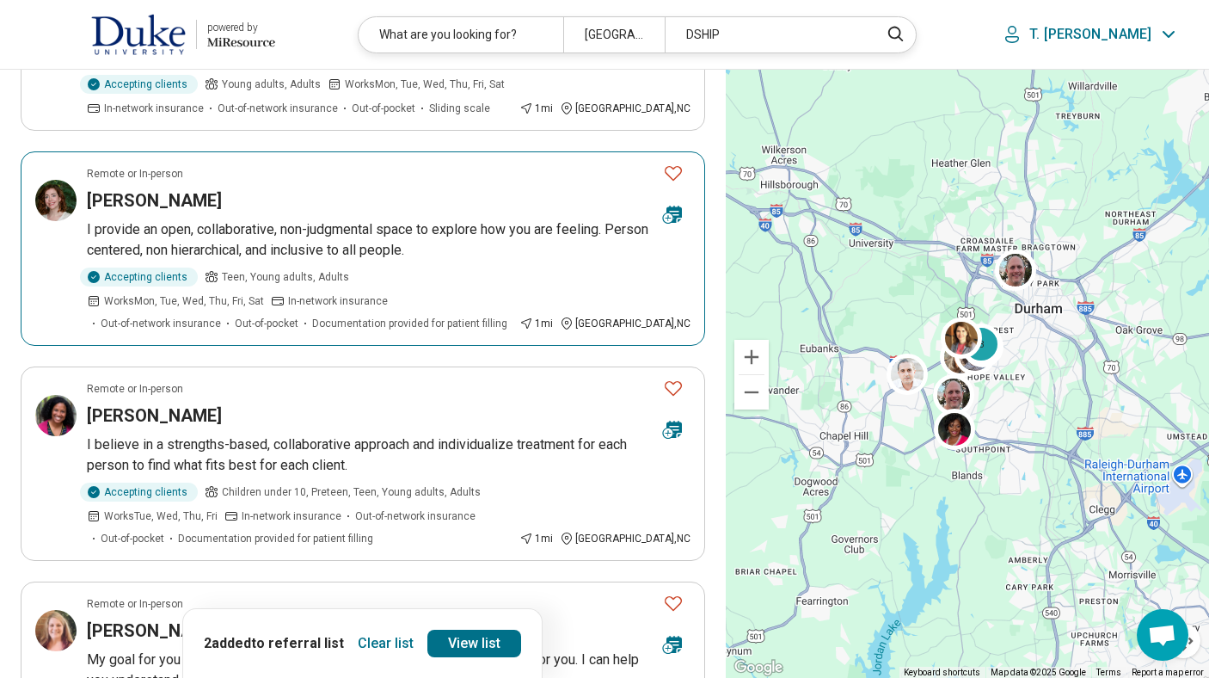
scroll to position [929, 0]
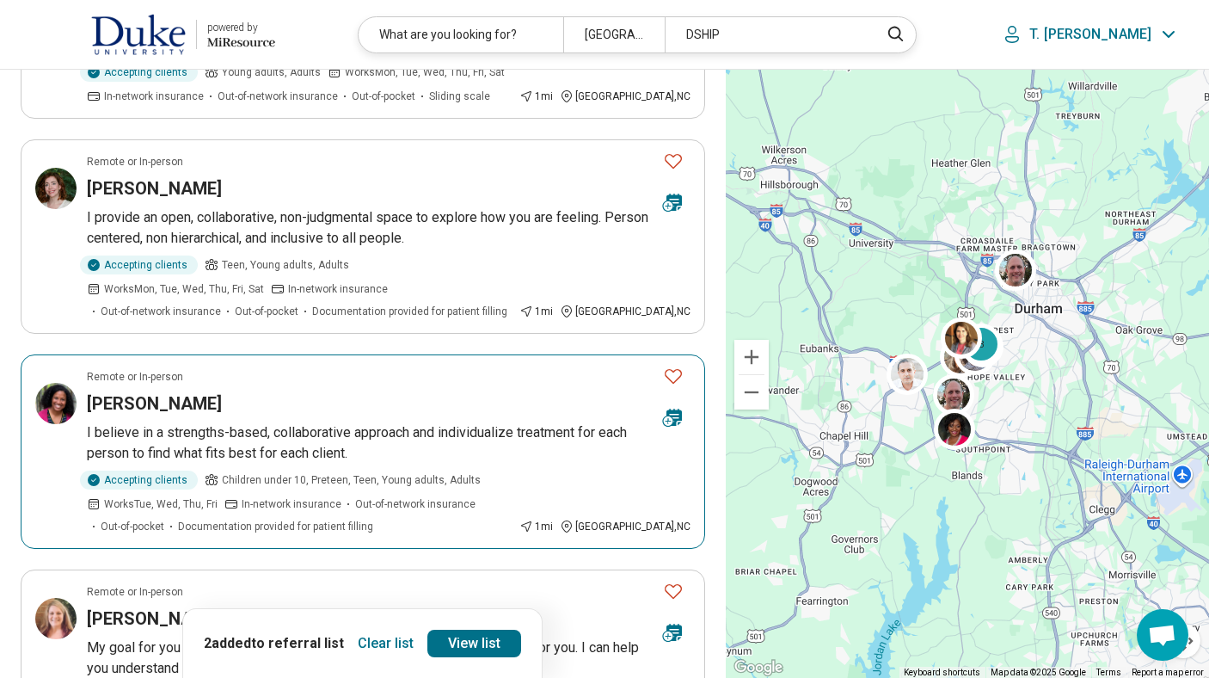
click at [620, 422] on p "I believe in a strengths-based, collaborative approach and individualize treatm…" at bounding box center [389, 442] width 604 height 41
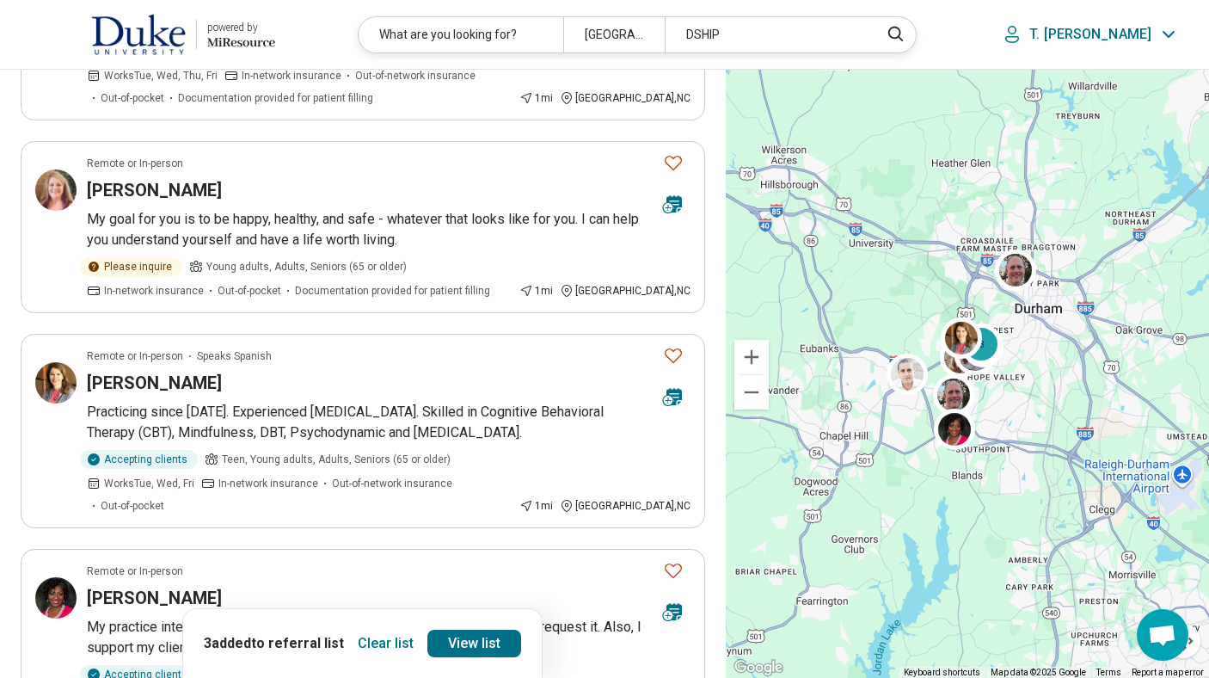
scroll to position [1376, 0]
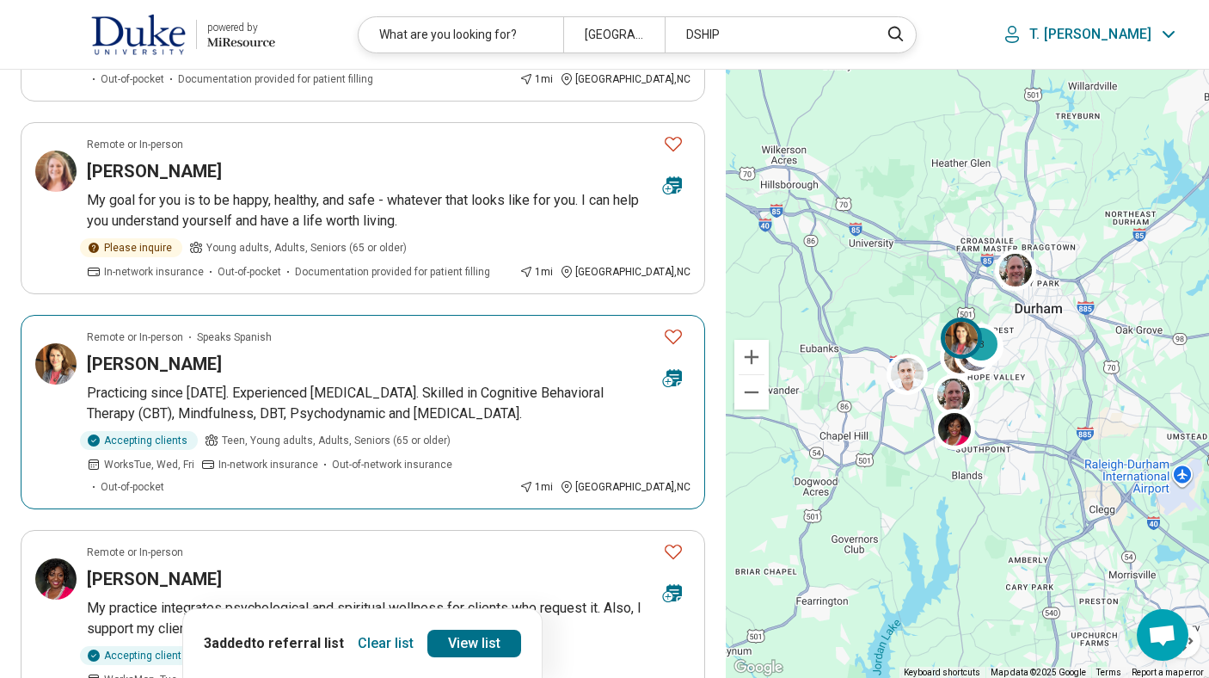
click at [545, 383] on p "Practicing since [DATE]. Experienced [MEDICAL_DATA]. Skilled in Cognitive Behav…" at bounding box center [389, 403] width 604 height 41
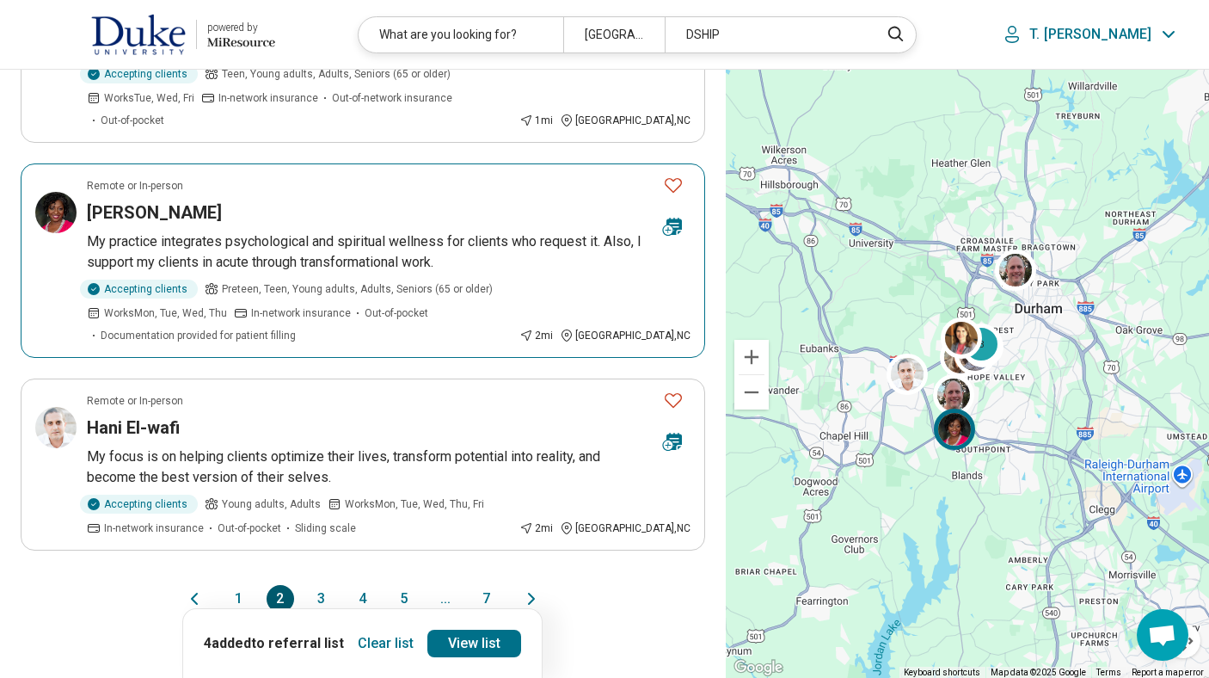
scroll to position [1823, 0]
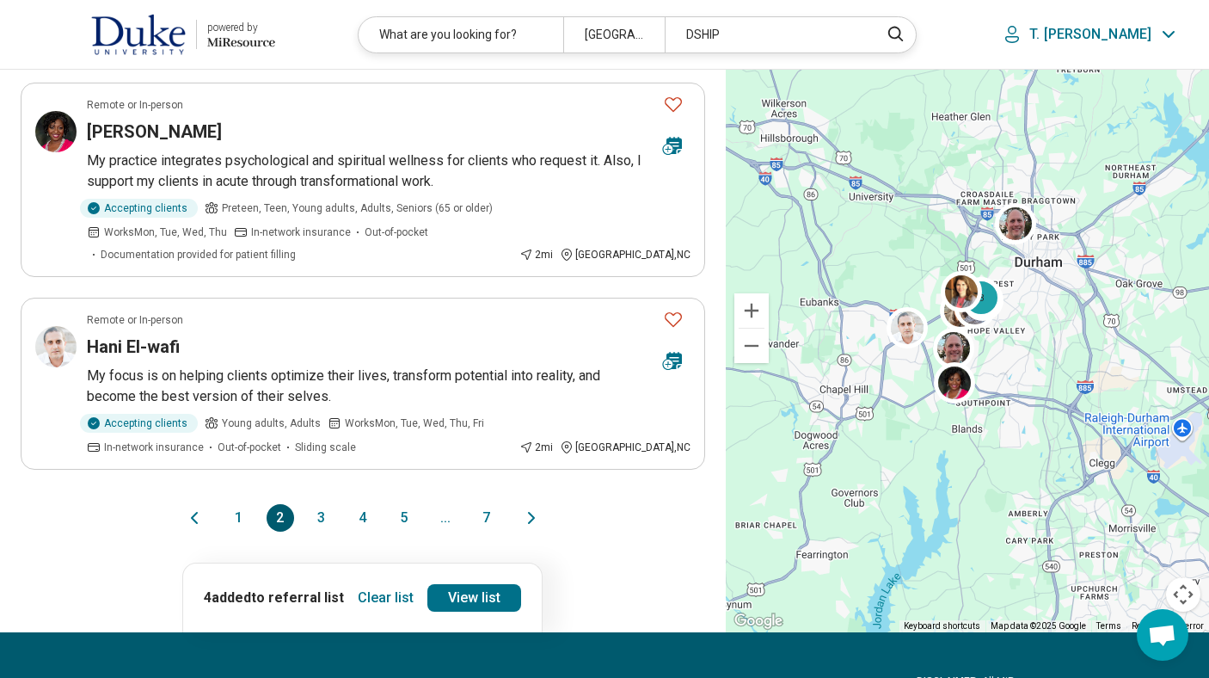
click at [314, 504] on button "3" at bounding box center [322, 518] width 28 height 28
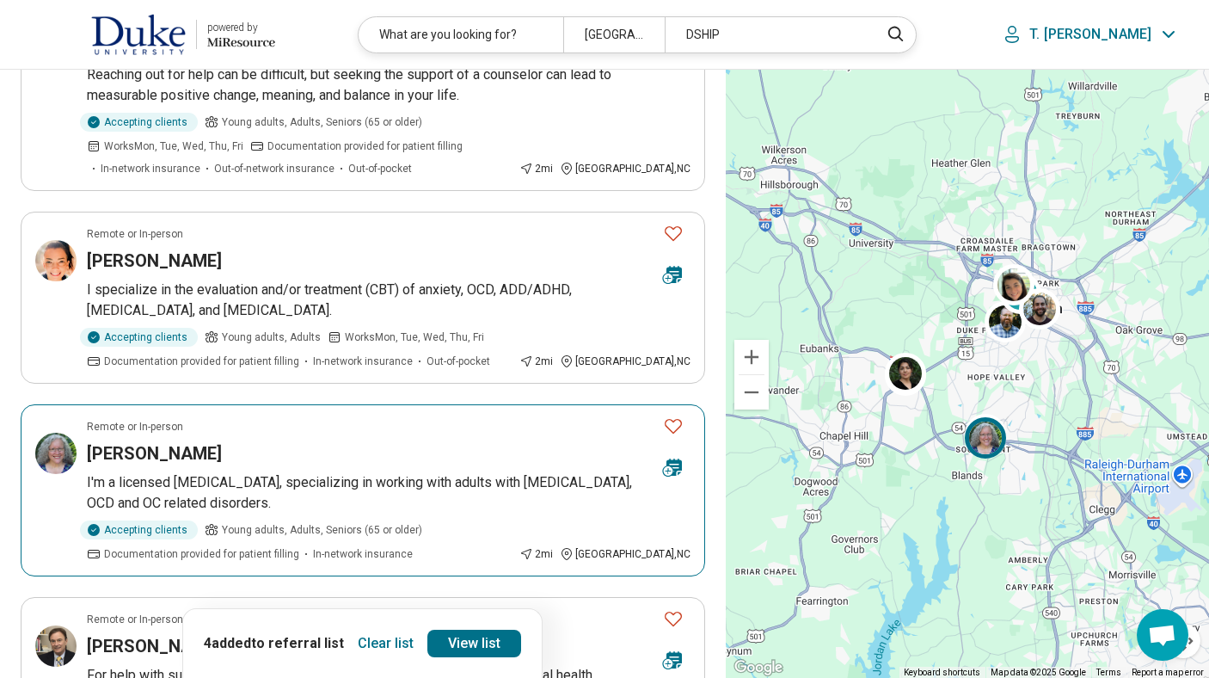
scroll to position [860, 0]
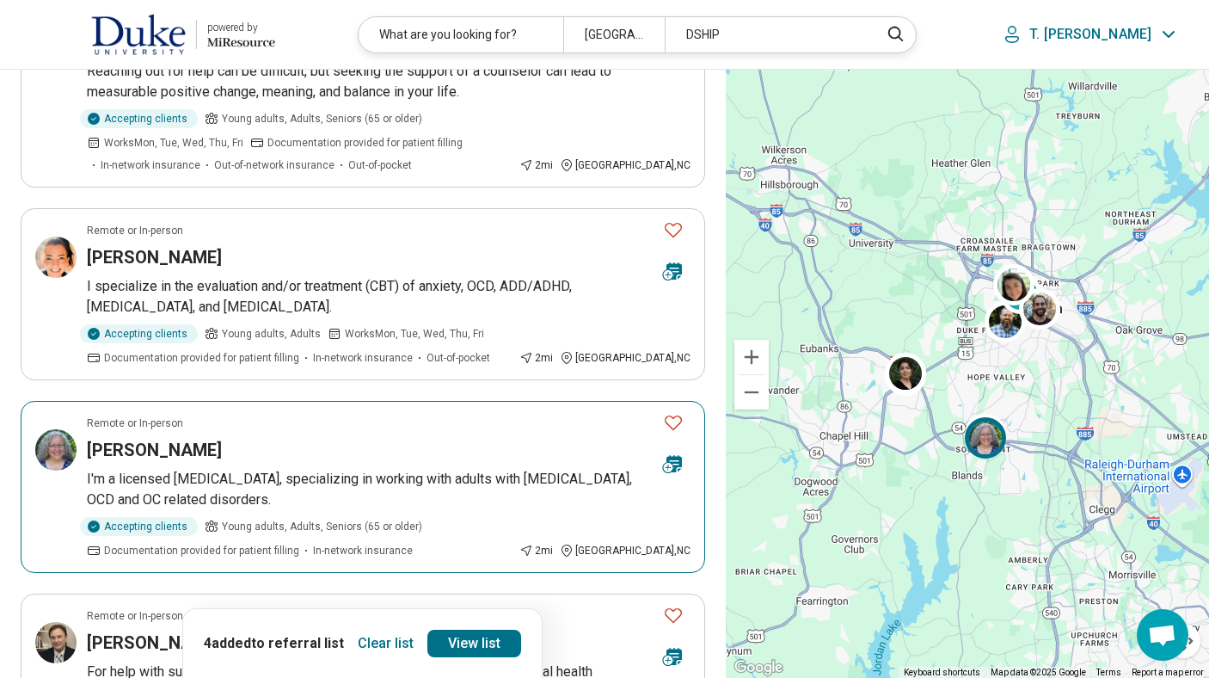
click at [322, 438] on div "[PERSON_NAME]" at bounding box center [368, 450] width 562 height 24
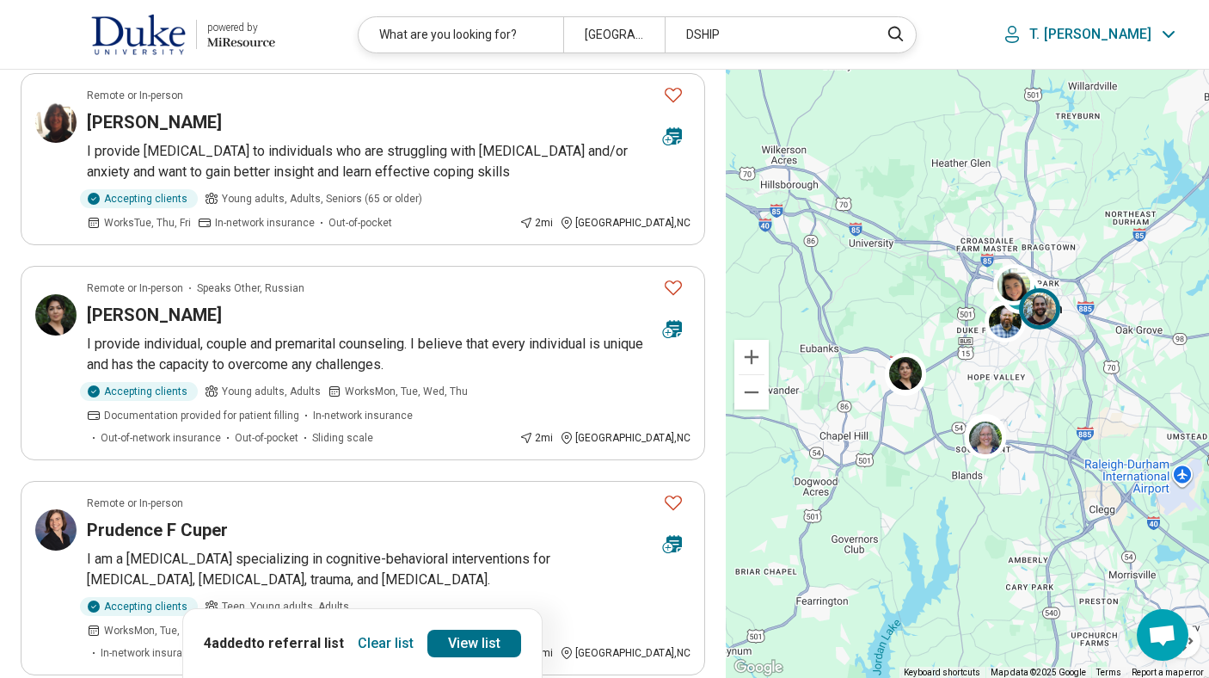
scroll to position [0, 0]
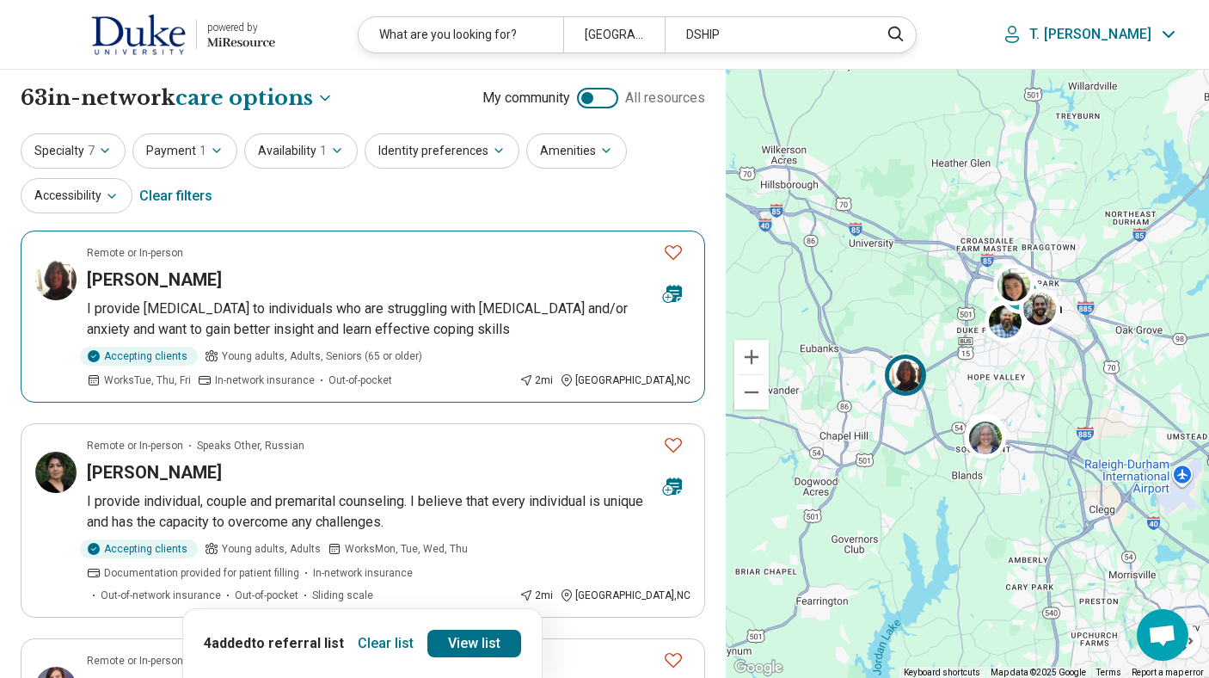
click at [371, 298] on p "I provide [MEDICAL_DATA] to individuals who are struggling with [MEDICAL_DATA] …" at bounding box center [389, 318] width 604 height 41
click at [678, 249] on icon "Favorite" at bounding box center [673, 252] width 21 height 21
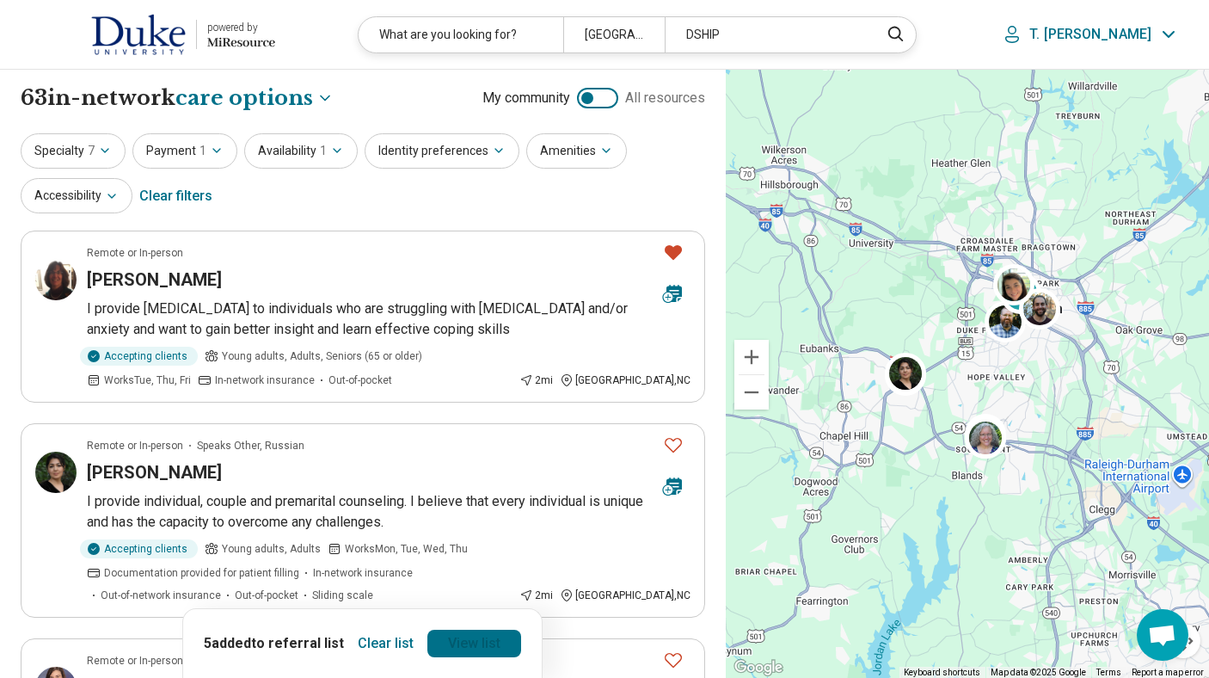
click at [478, 651] on link "View list" at bounding box center [474, 643] width 94 height 28
click at [469, 634] on link "View list" at bounding box center [474, 643] width 94 height 28
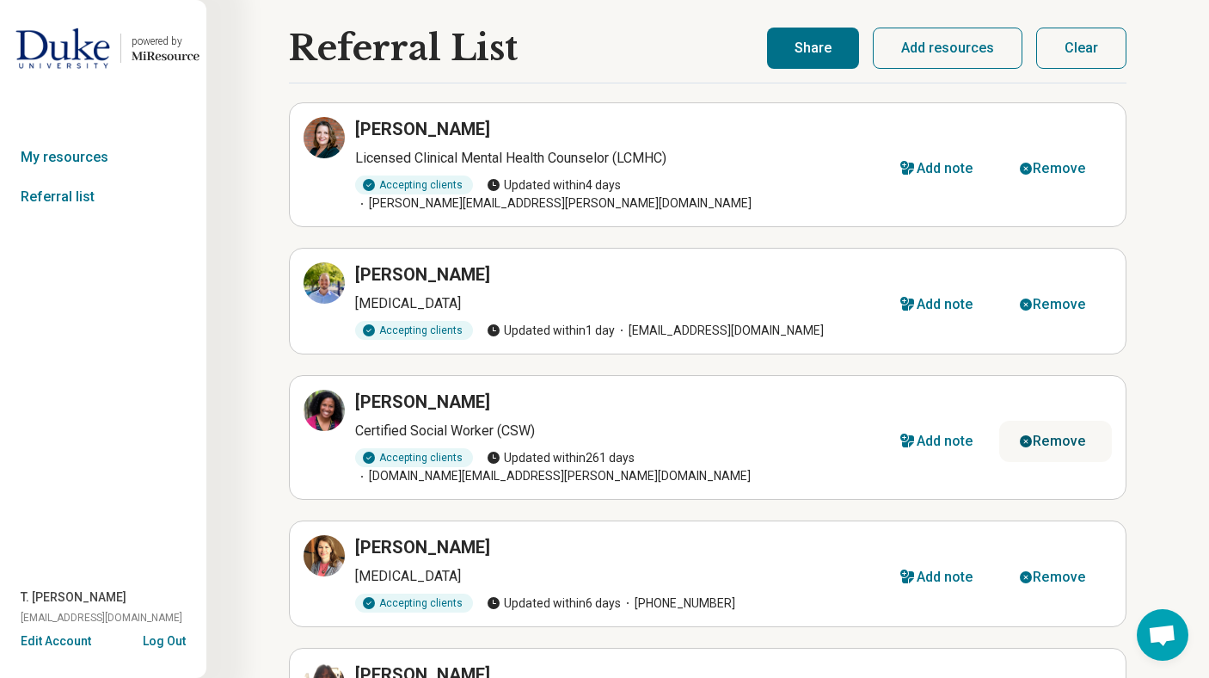
click at [1050, 434] on div "Remove" at bounding box center [1059, 441] width 52 height 14
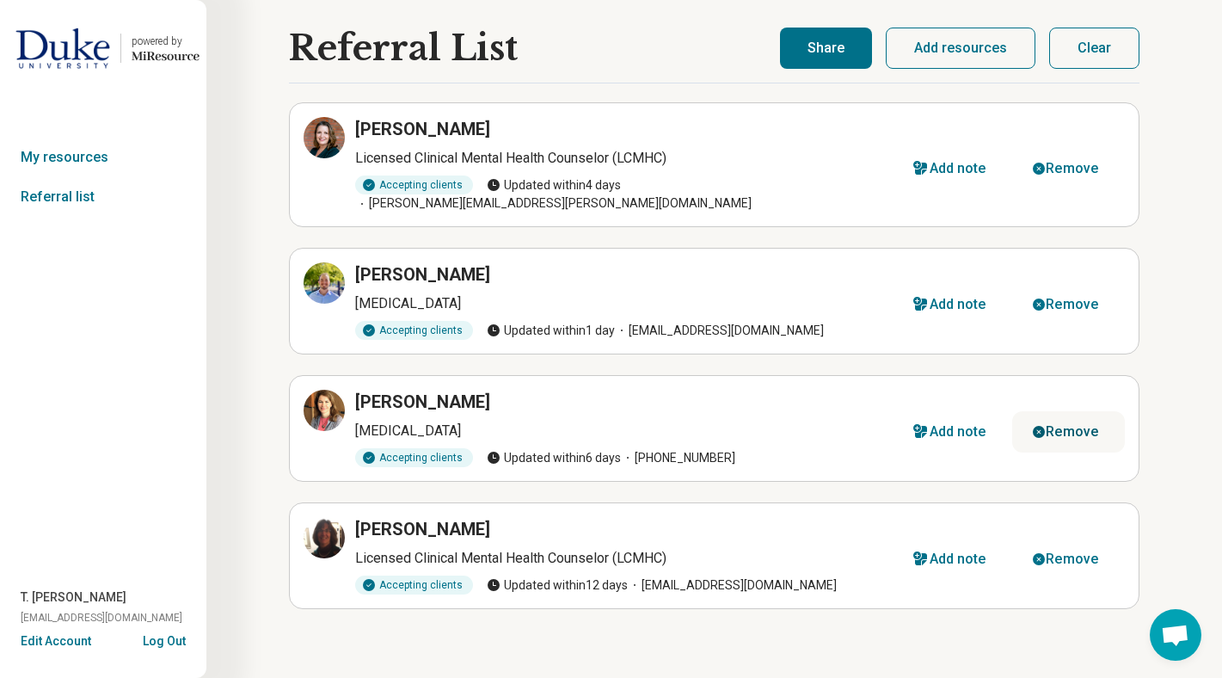
click at [1052, 425] on div "Remove" at bounding box center [1072, 432] width 52 height 14
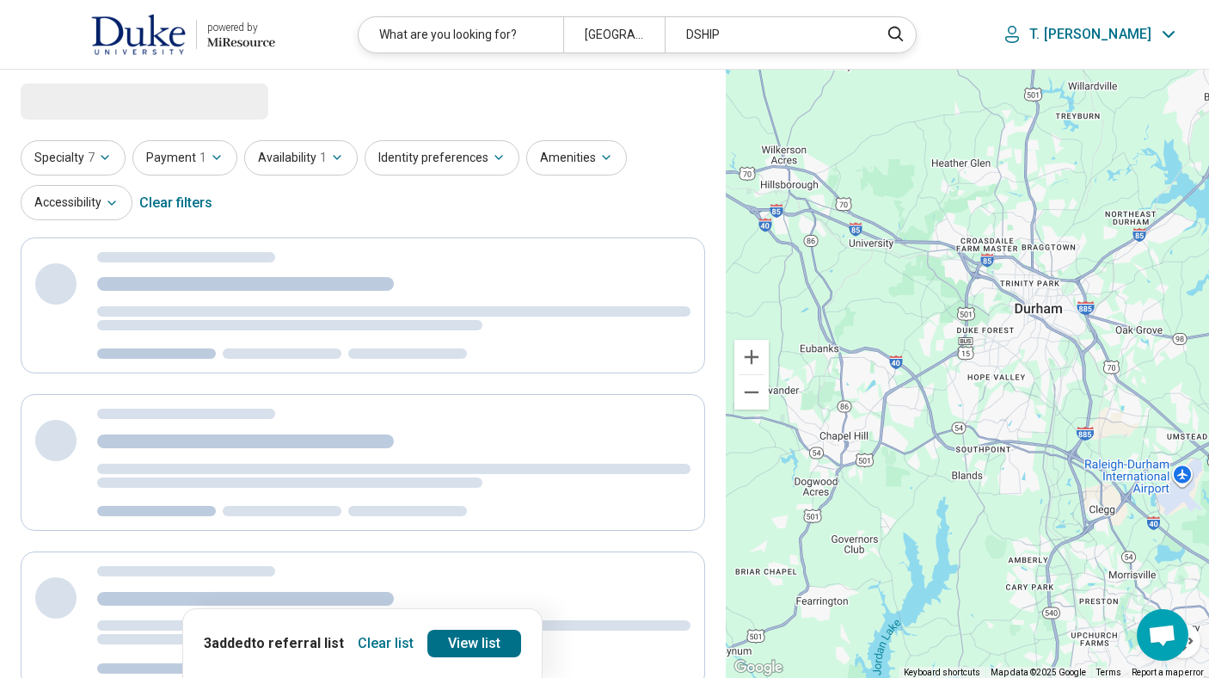
select select "***"
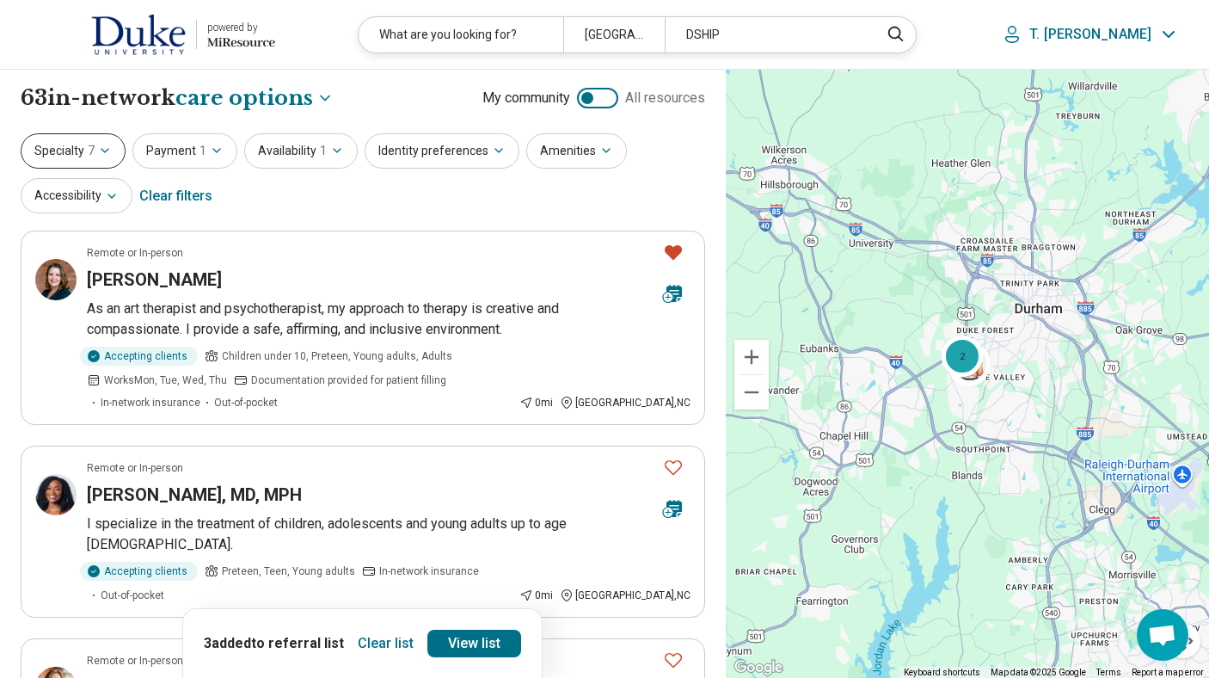
click at [79, 139] on button "Specialty 7" at bounding box center [73, 150] width 105 height 35
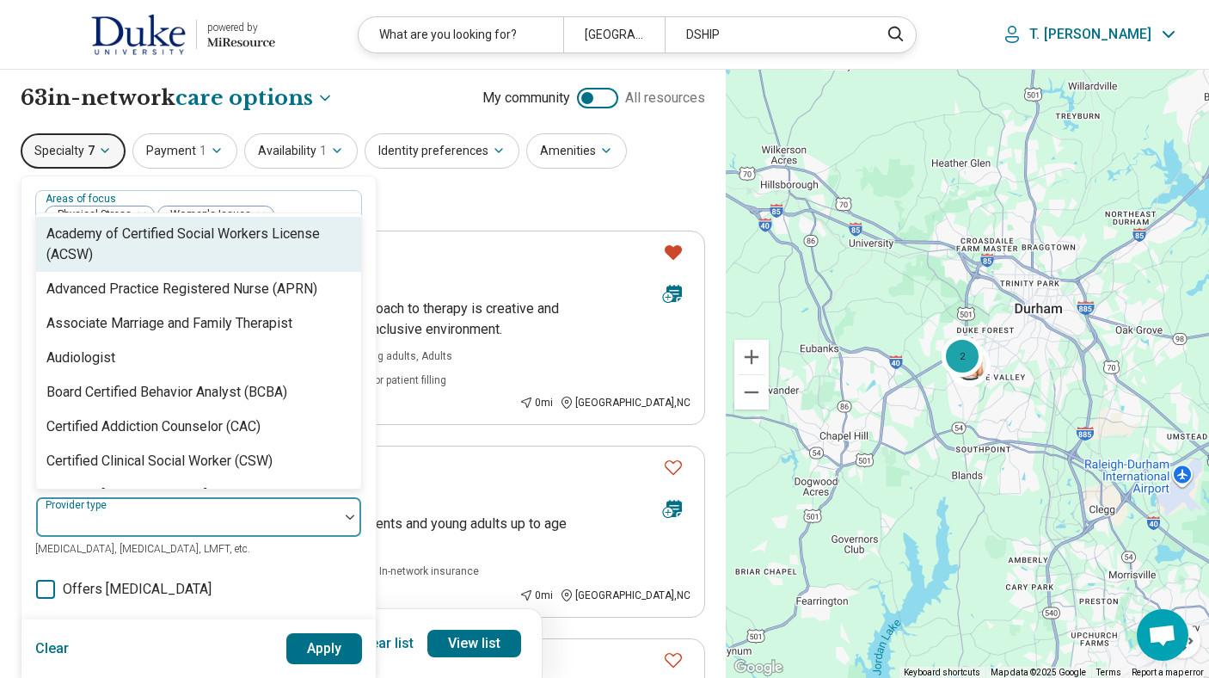
click at [315, 533] on div at bounding box center [187, 517] width 303 height 38
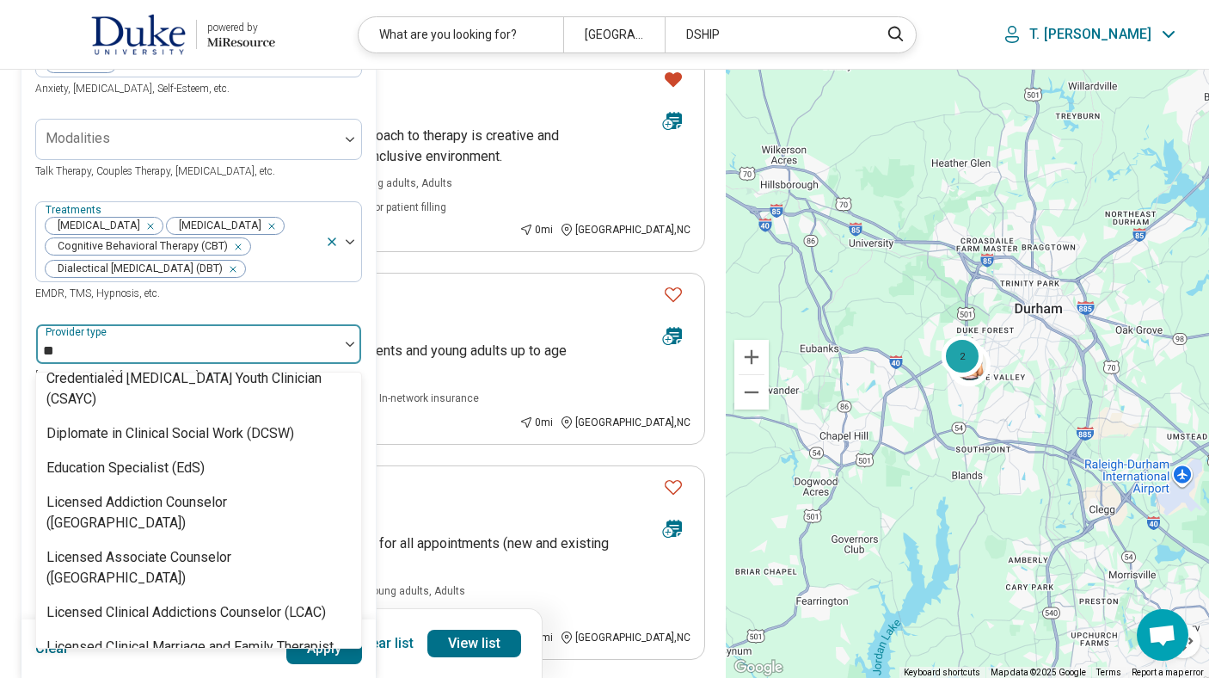
scroll to position [1, 0]
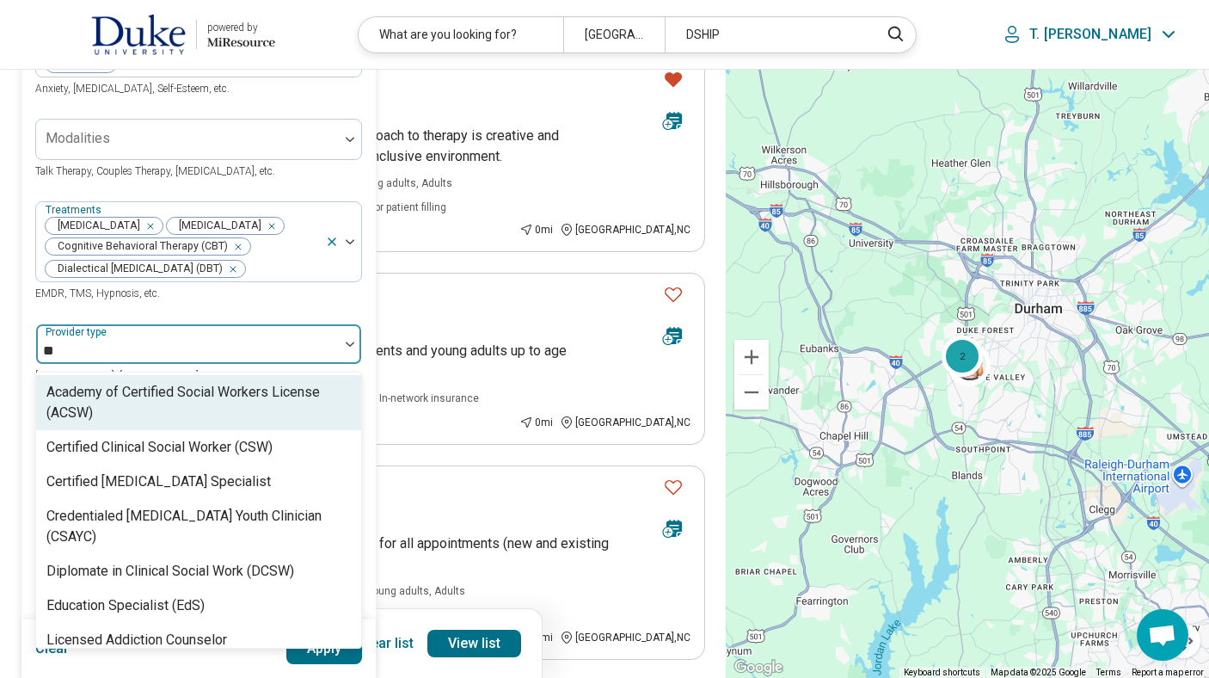
type input "***"
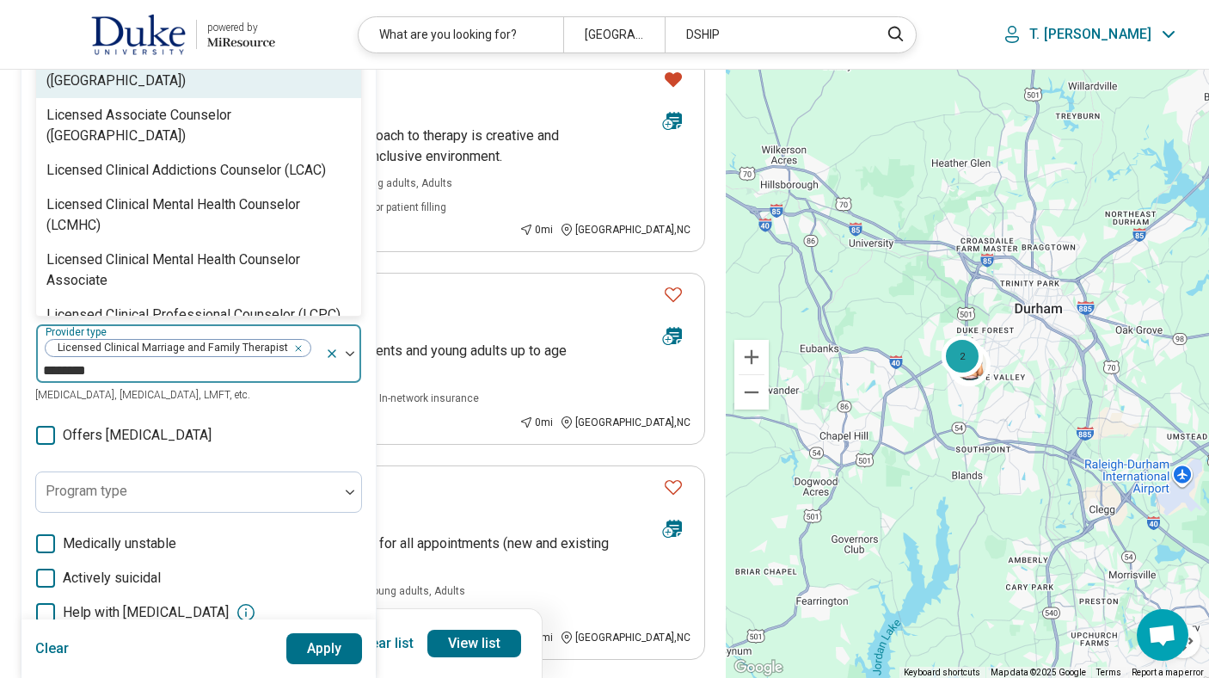
scroll to position [0, 0]
type input "*******"
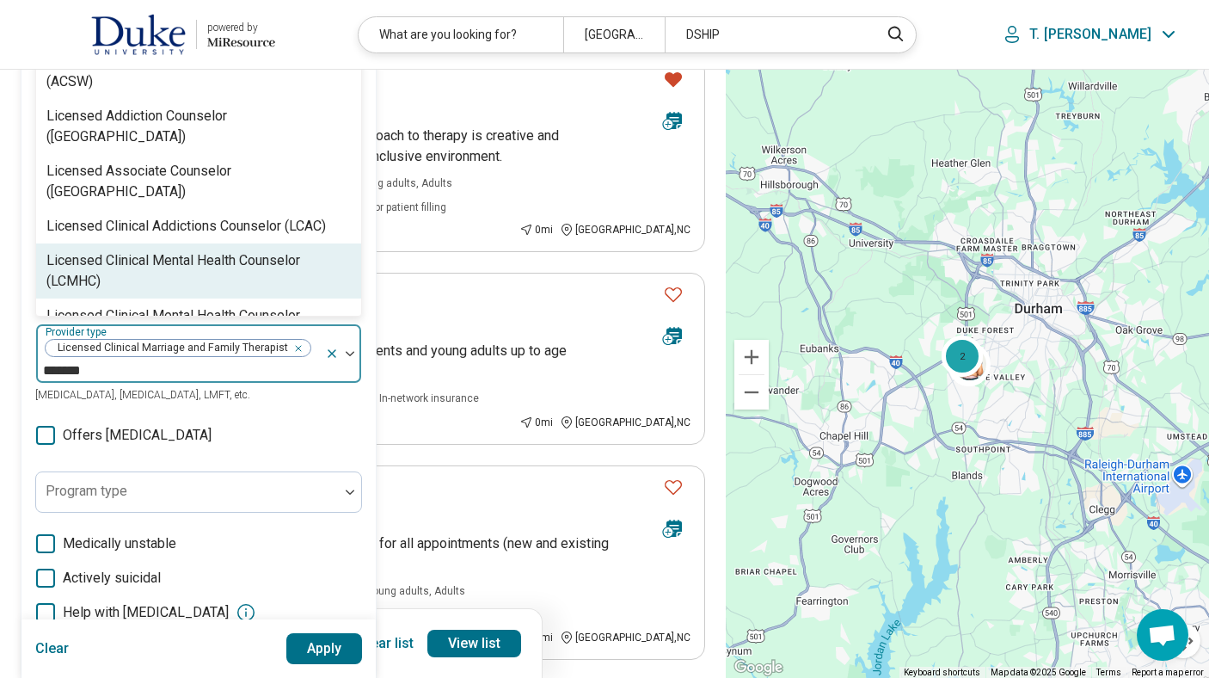
click at [243, 250] on div "Licensed Clinical Mental Health Counselor (LCMHC)" at bounding box center [198, 270] width 304 height 41
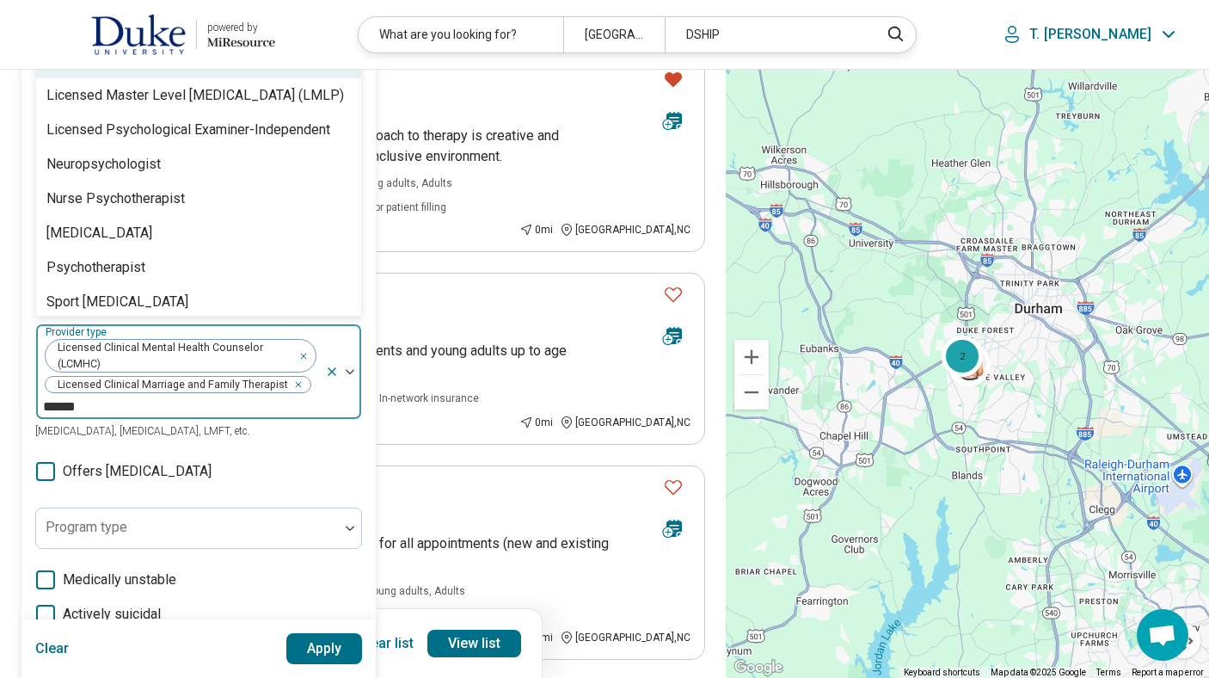
type input "*******"
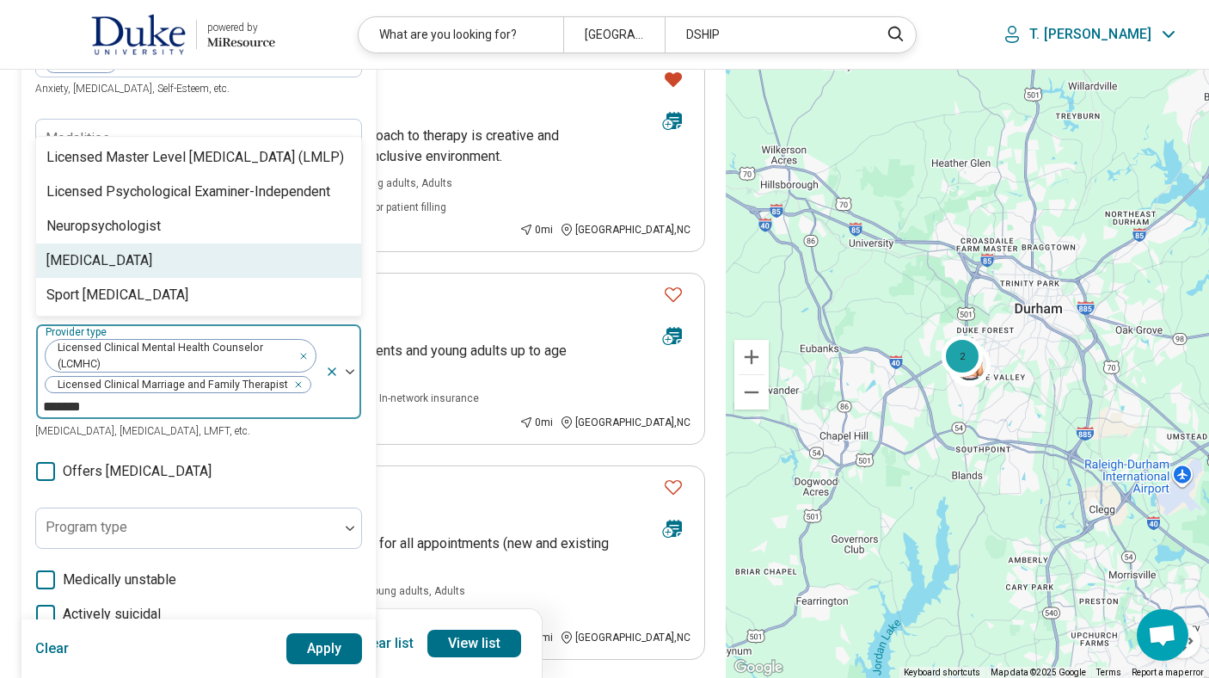
click at [114, 271] on div "Psychologist" at bounding box center [99, 260] width 106 height 21
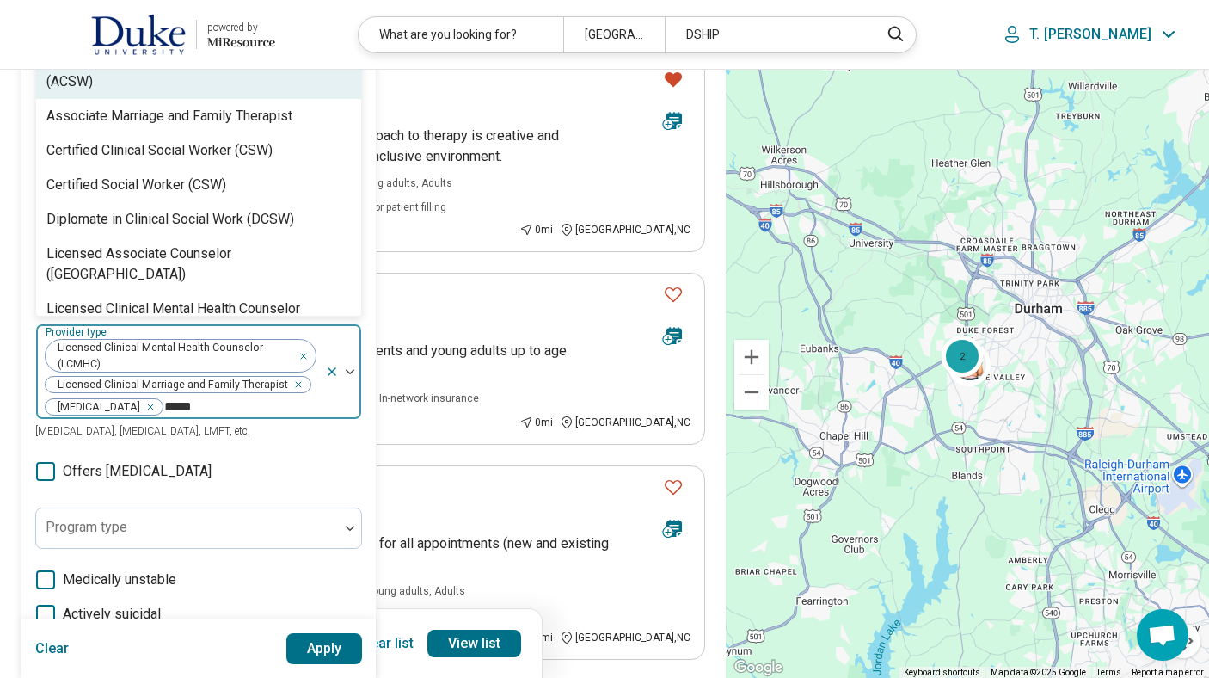
type input "******"
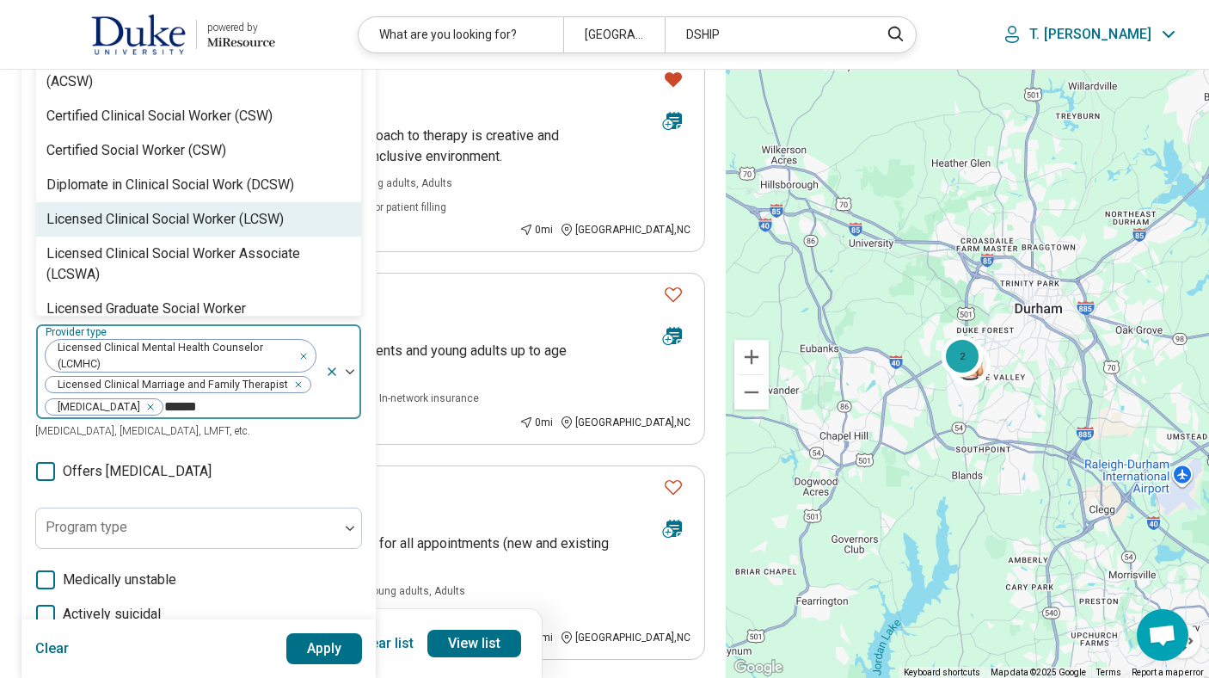
click at [92, 230] on div "Licensed Clinical Social Worker (LCSW)" at bounding box center [164, 219] width 237 height 21
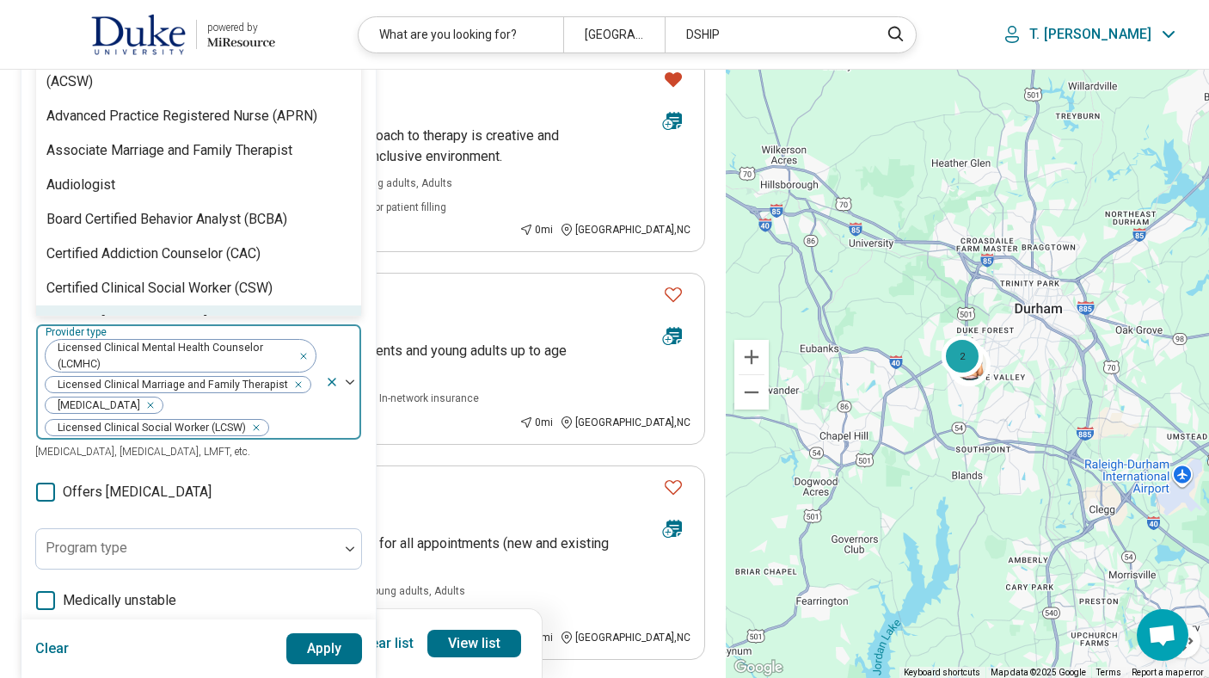
click at [315, 651] on button "Apply" at bounding box center [324, 648] width 77 height 31
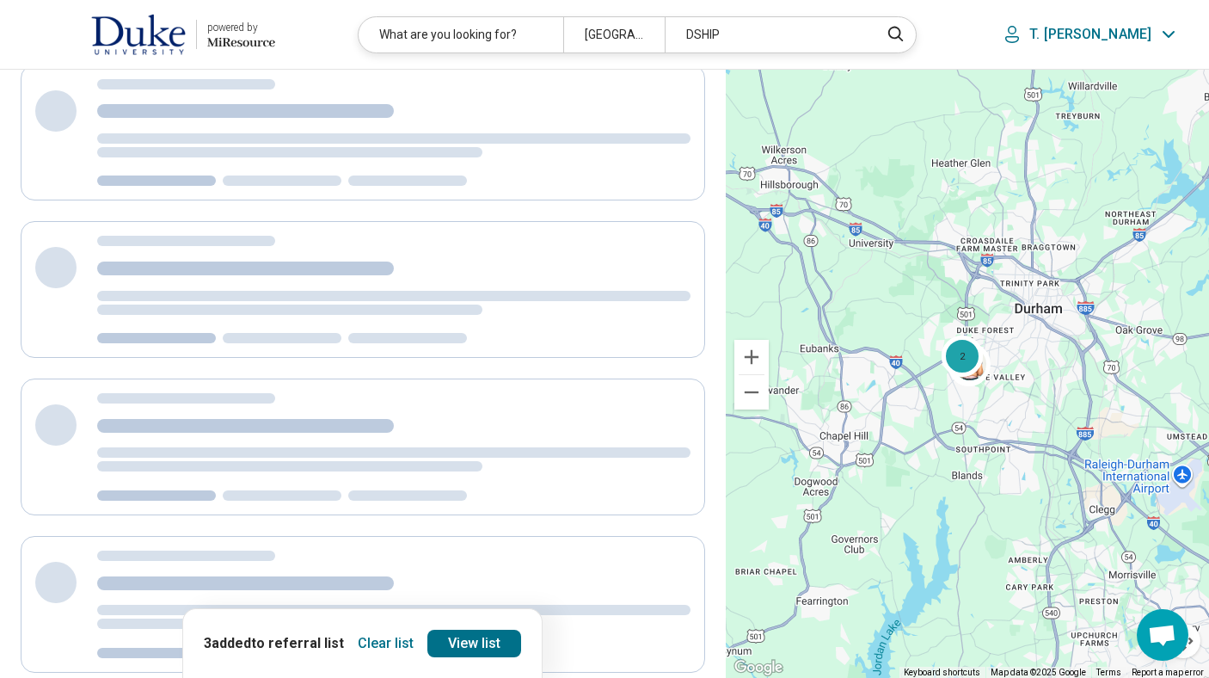
scroll to position [20, 0]
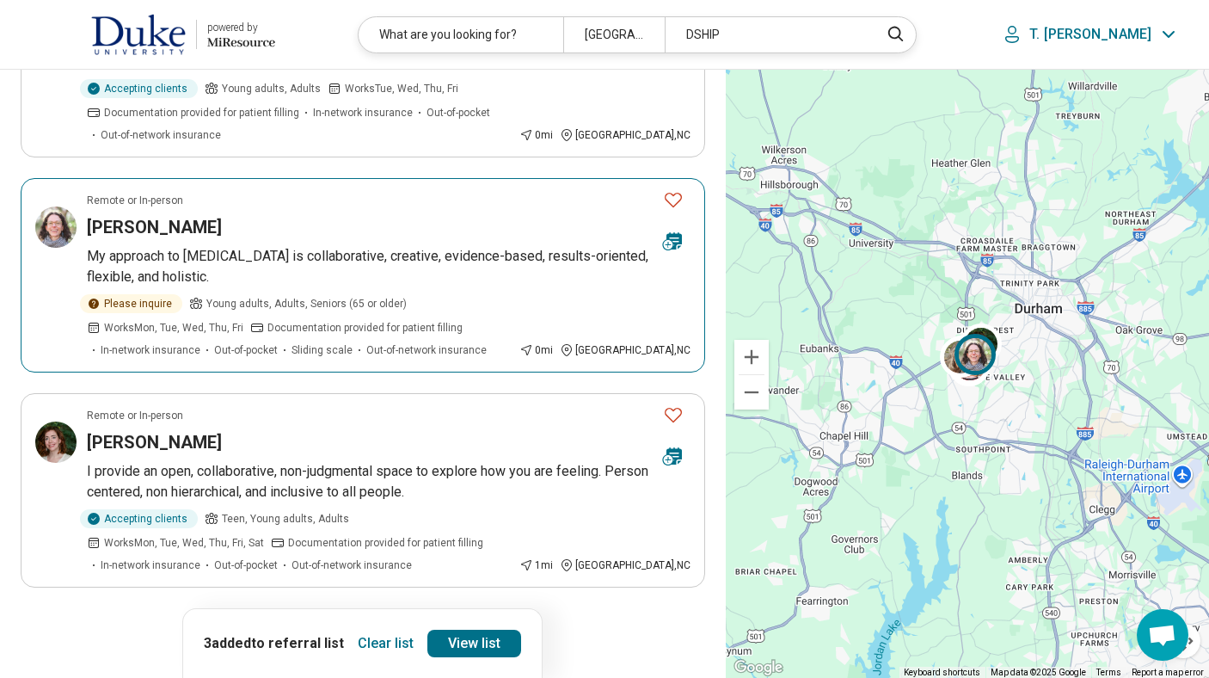
scroll to position [1685, 0]
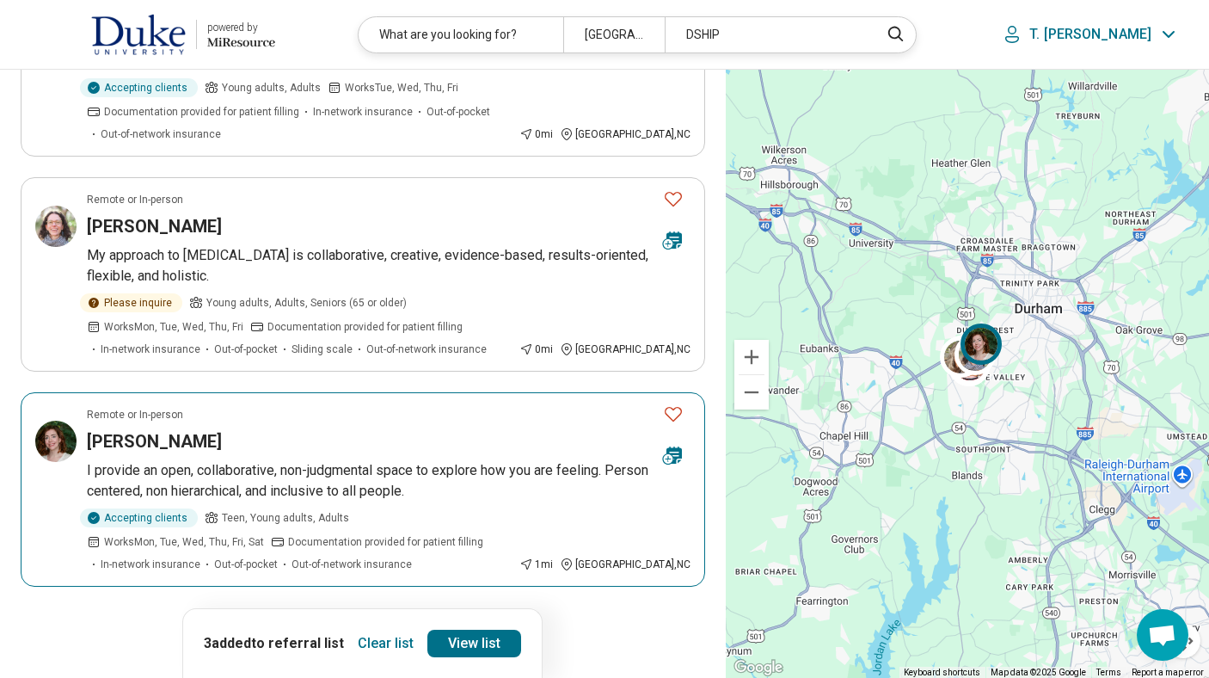
click at [596, 460] on p "I provide an open, collaborative, non-judgmental space to explore how you are f…" at bounding box center [389, 480] width 604 height 41
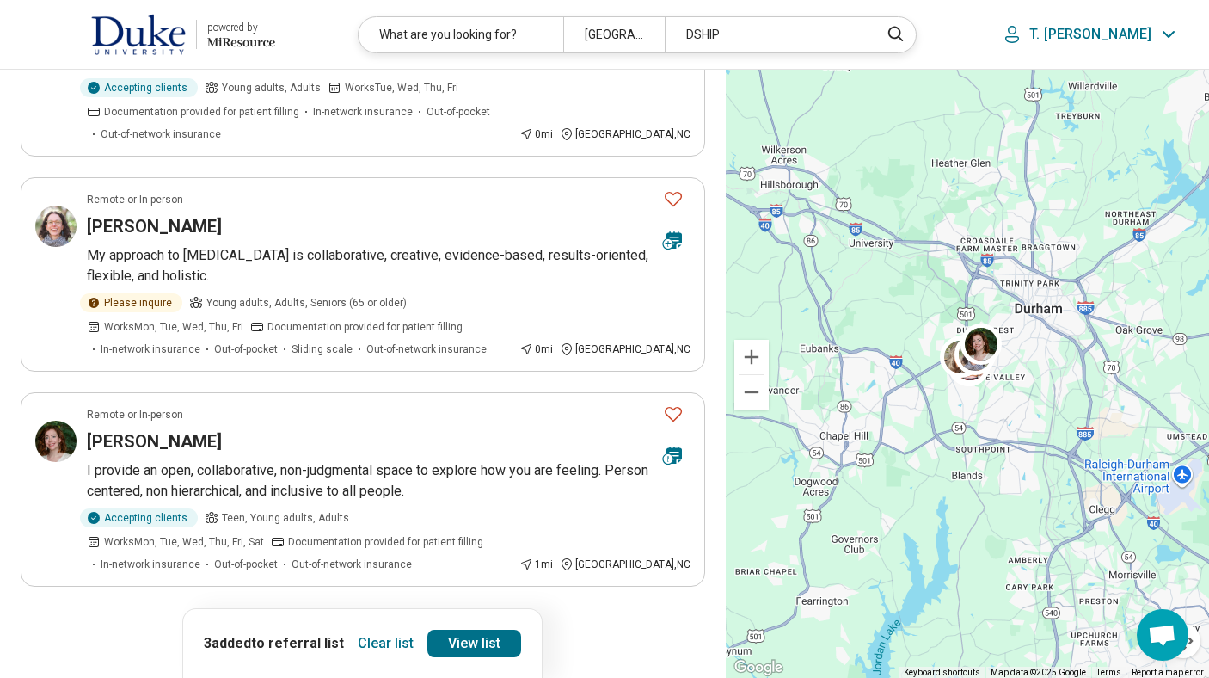
click at [321, 621] on button "2" at bounding box center [322, 635] width 28 height 28
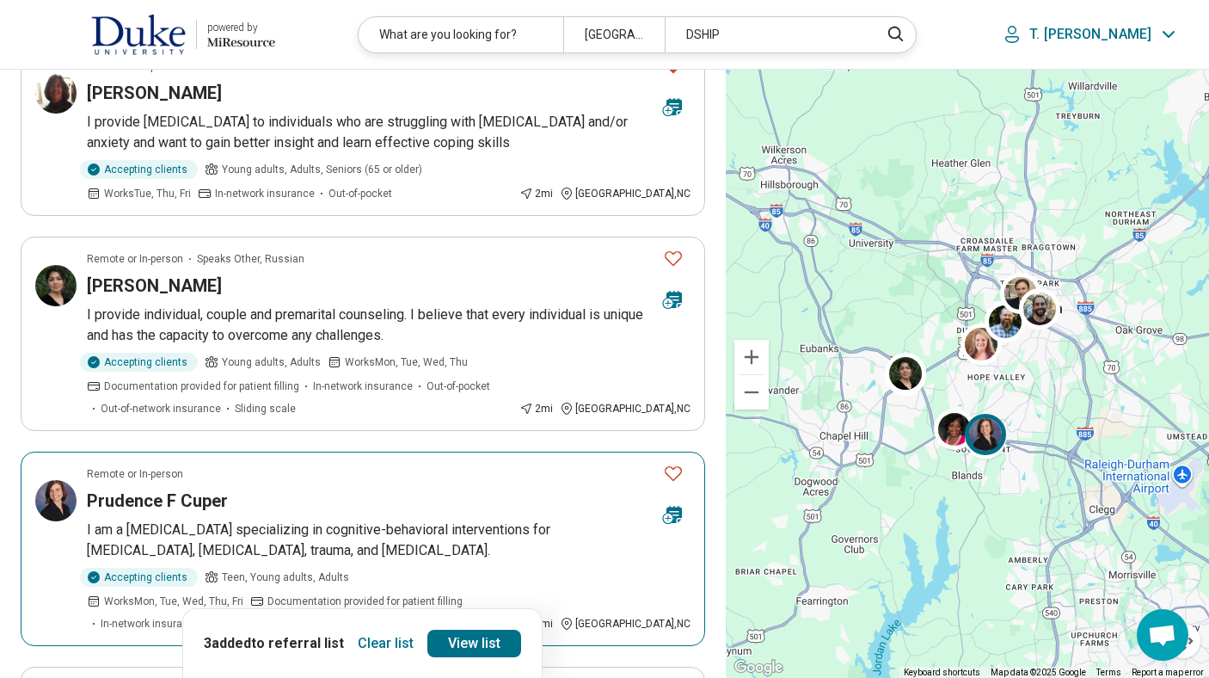
scroll to position [654, 0]
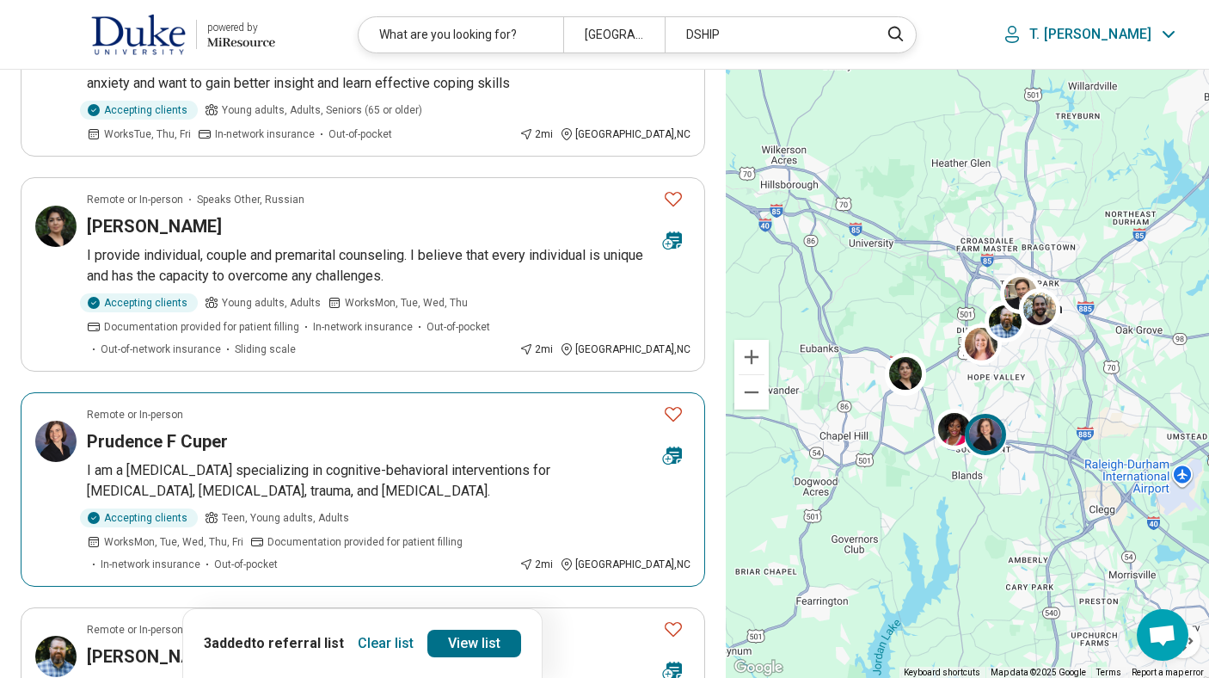
click at [477, 455] on article "Remote or In-person Prudence F Cuper I am a psychologist specializing in cognit…" at bounding box center [363, 489] width 684 height 194
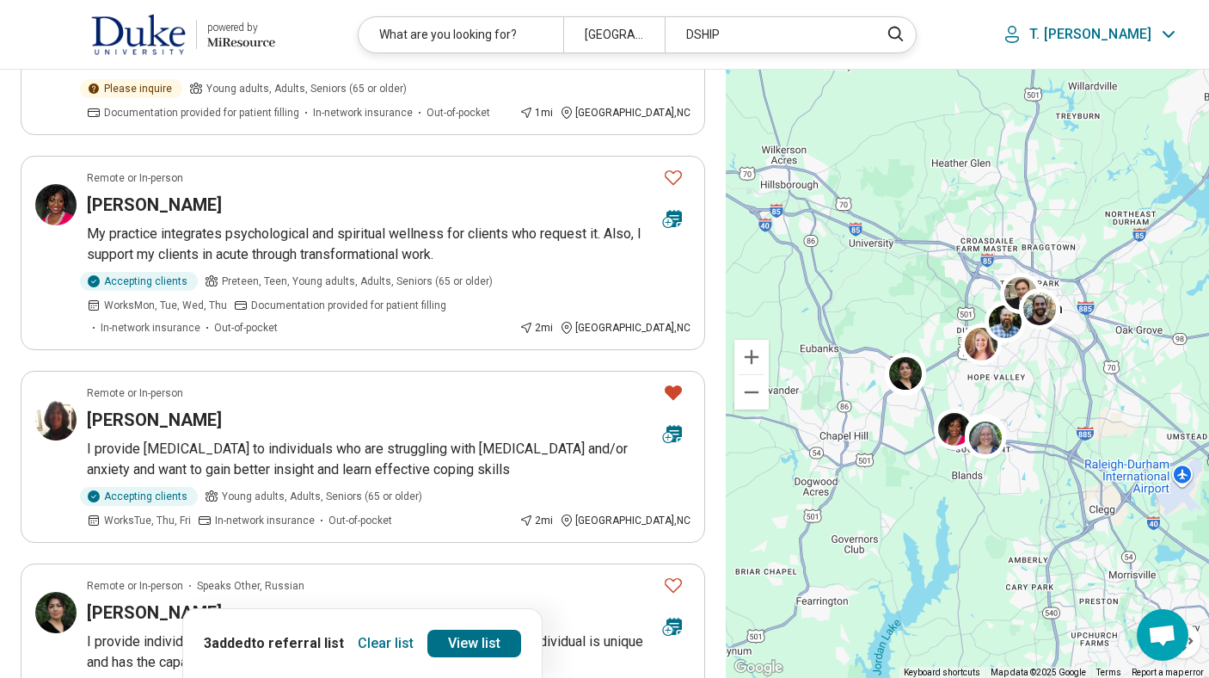
scroll to position [0, 0]
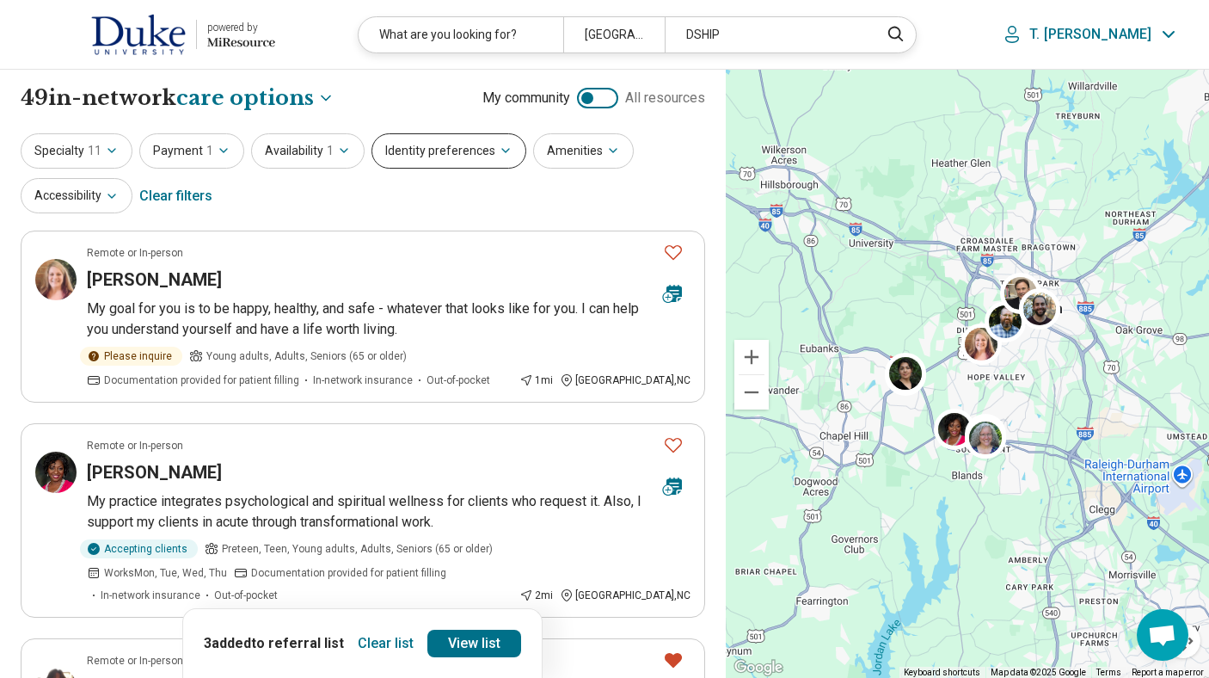
click at [480, 145] on button "Identity preferences" at bounding box center [448, 150] width 155 height 35
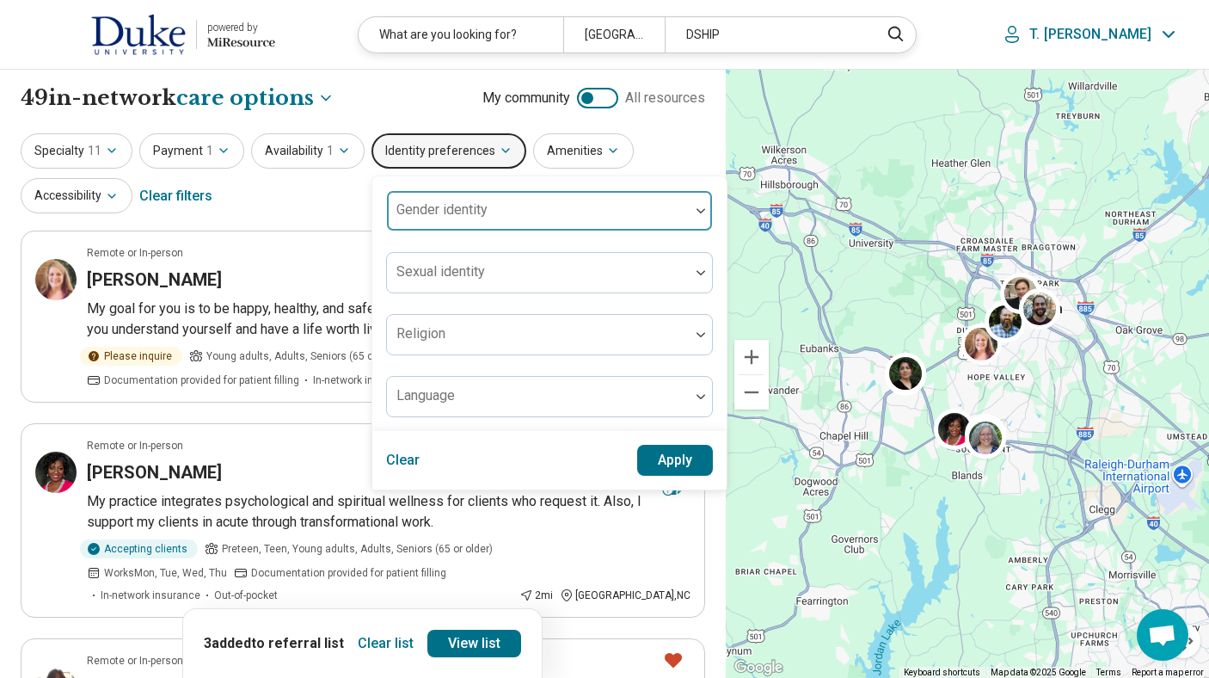
click at [463, 210] on div "Gender identity" at bounding box center [549, 210] width 327 height 41
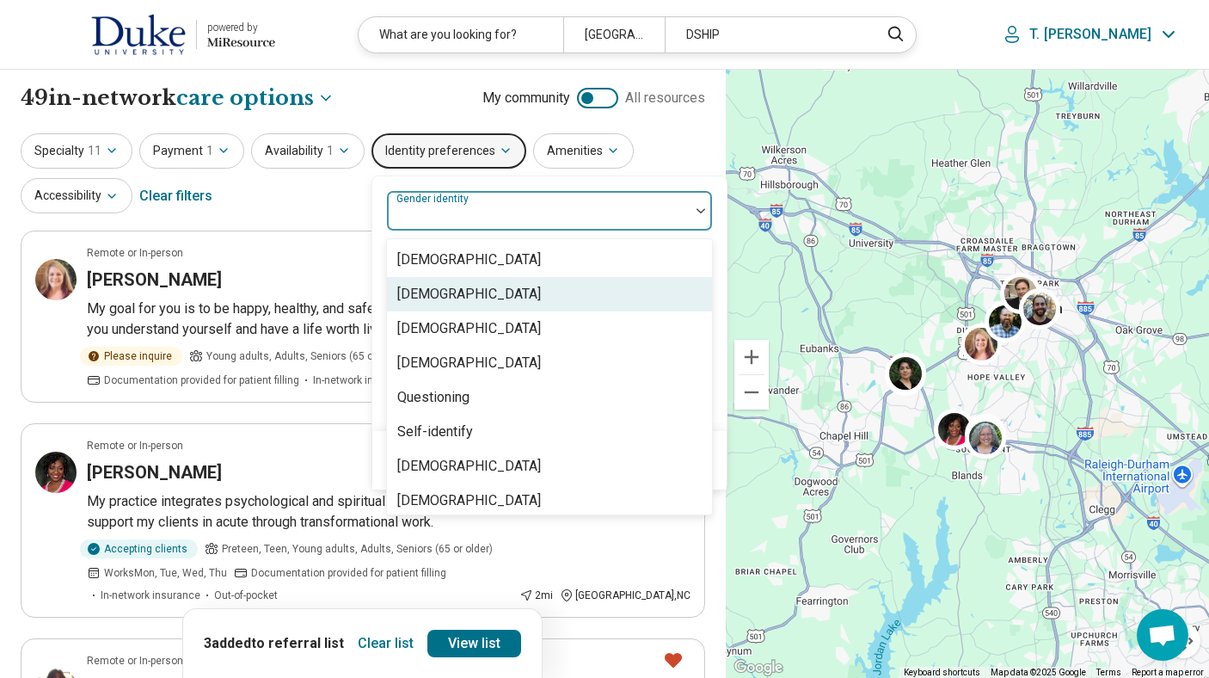
click at [445, 291] on div "[DEMOGRAPHIC_DATA]" at bounding box center [469, 294] width 144 height 21
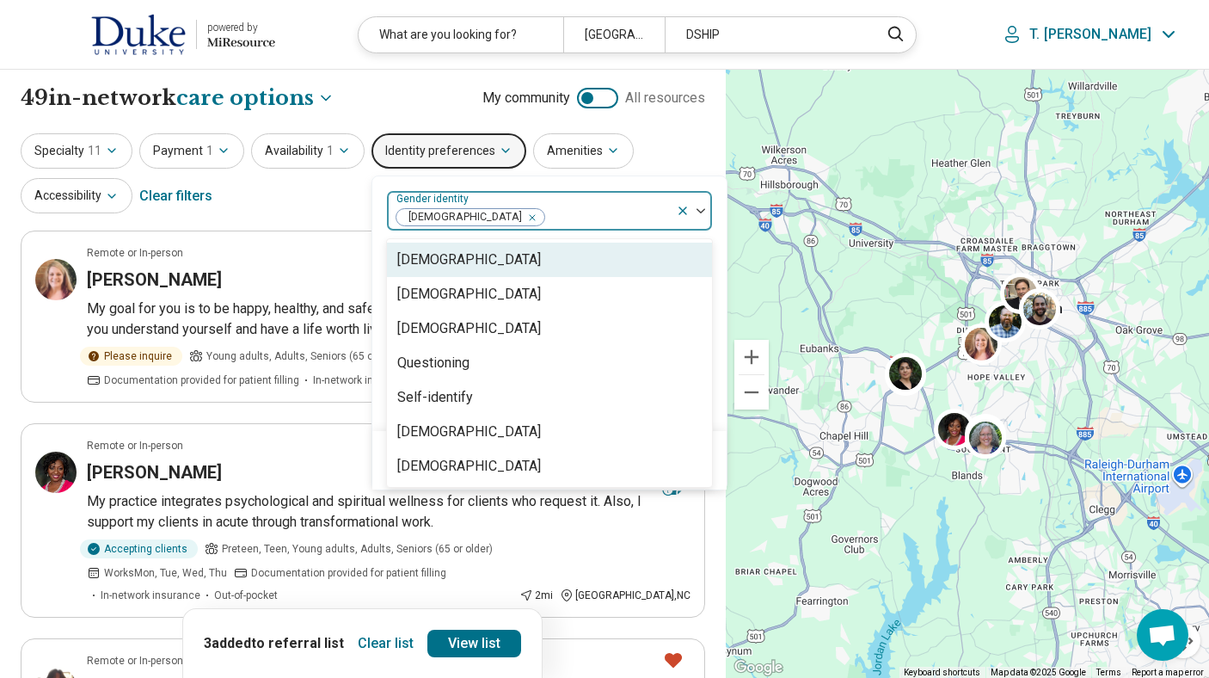
click at [693, 216] on div at bounding box center [694, 211] width 36 height 40
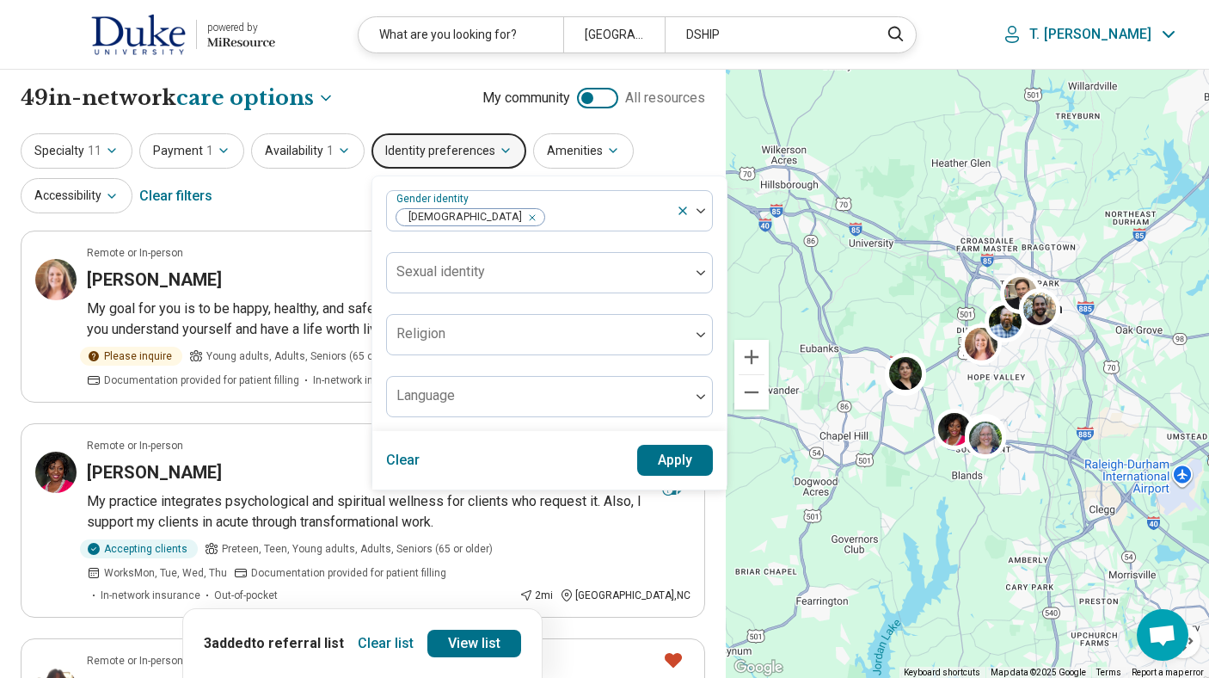
click at [654, 466] on button "Apply" at bounding box center [675, 460] width 77 height 31
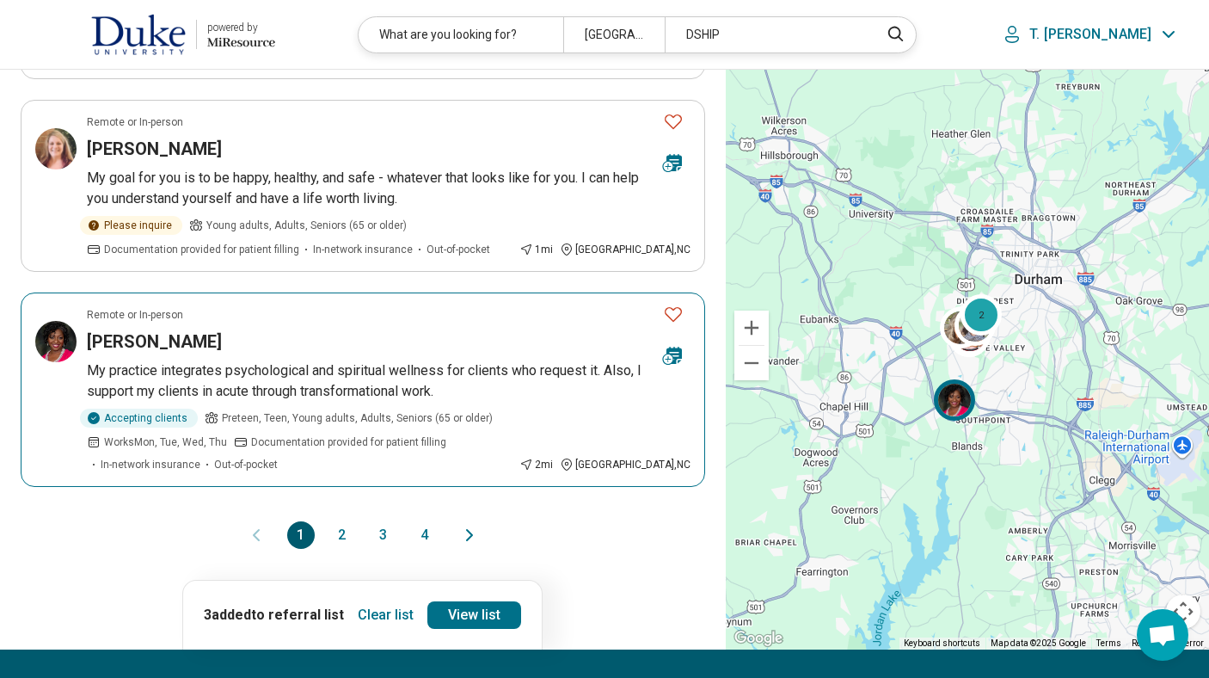
scroll to position [1789, 0]
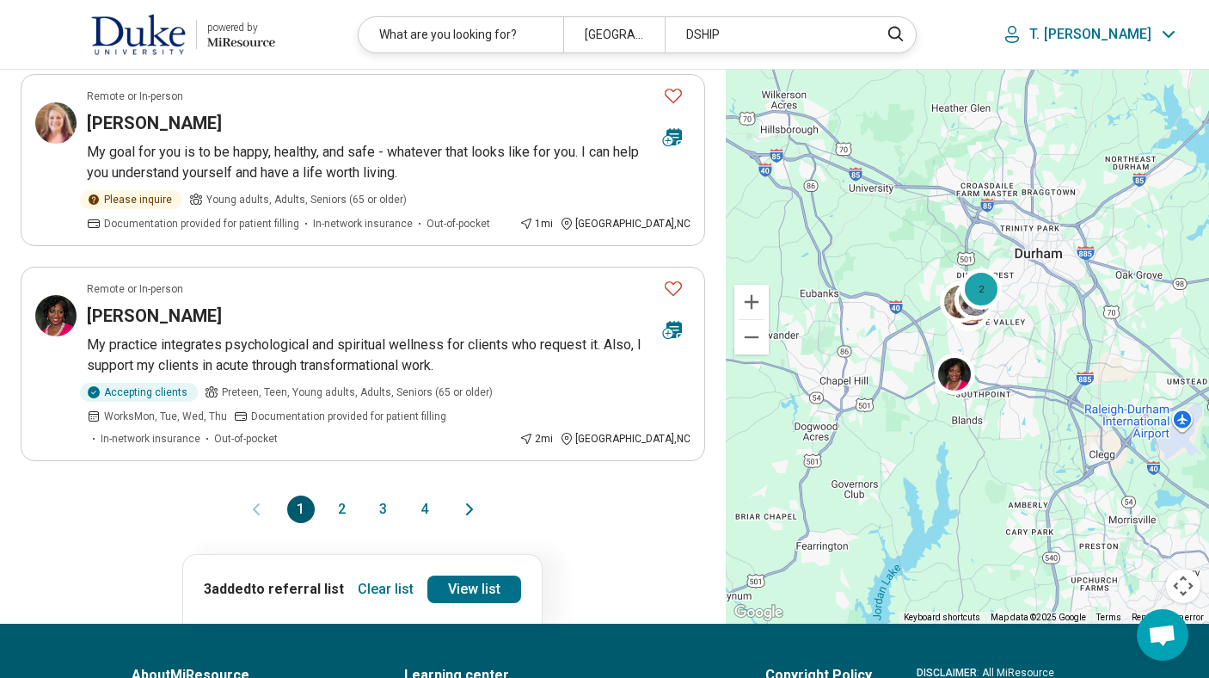
click at [342, 495] on button "2" at bounding box center [342, 509] width 28 height 28
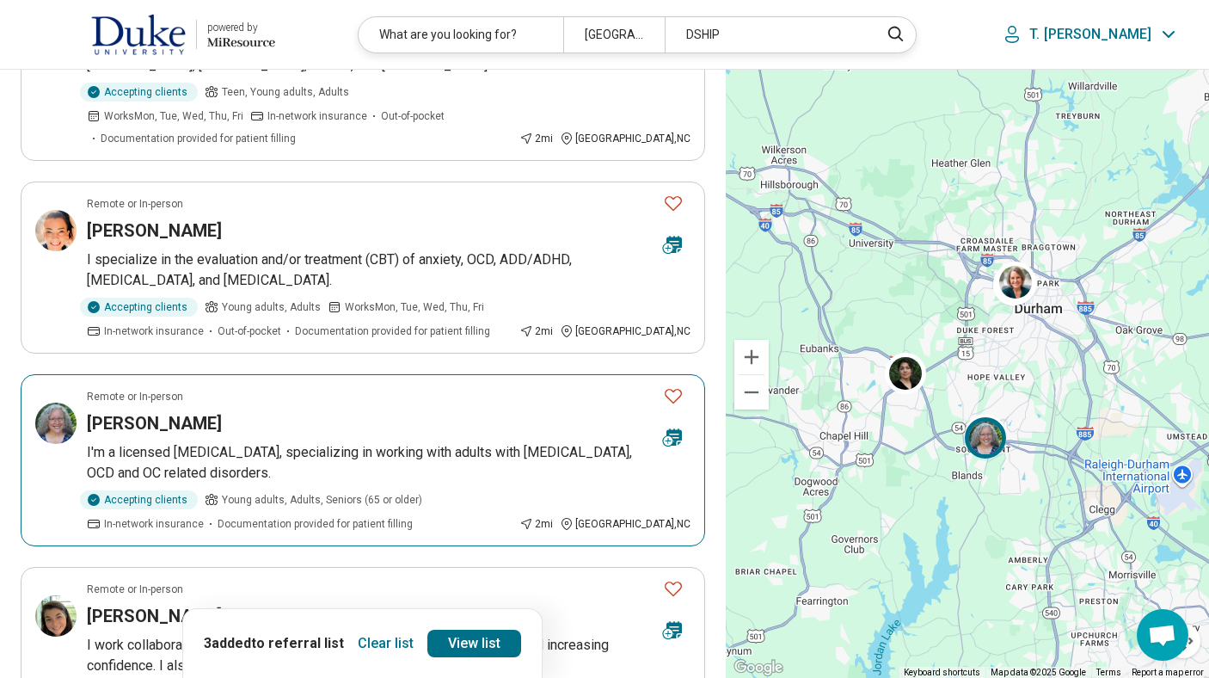
scroll to position [482, 0]
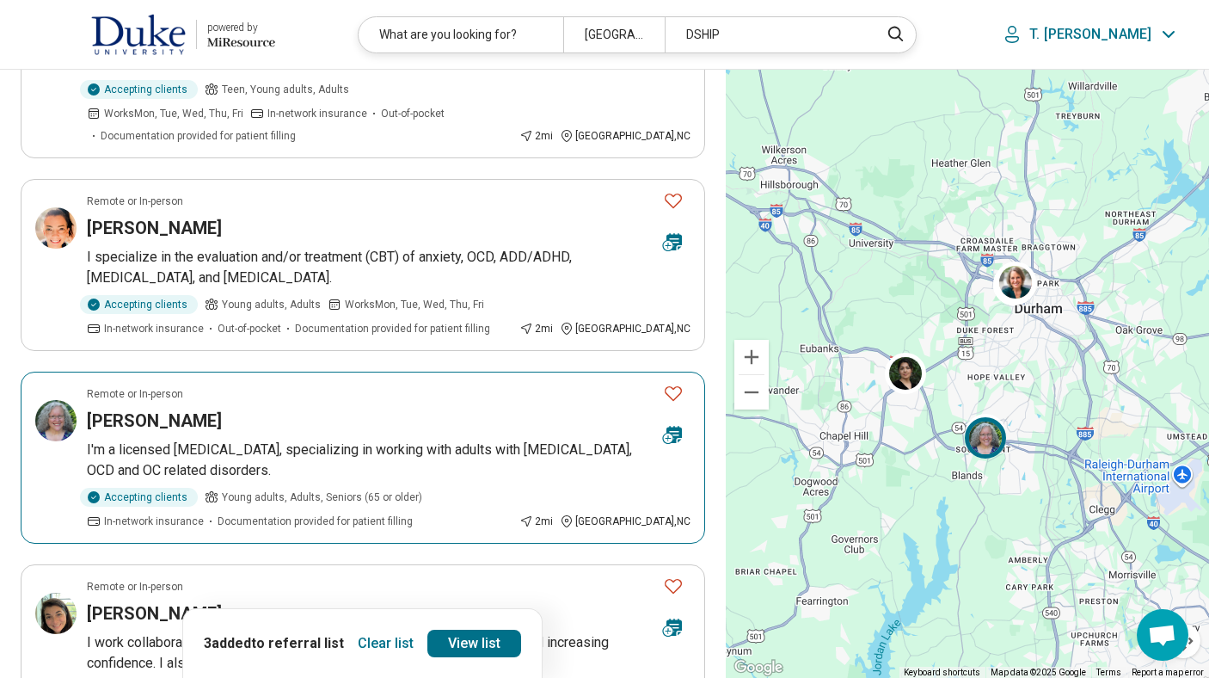
click at [339, 449] on p "I'm a licensed psychologist, specializing in working with adults with anxiety d…" at bounding box center [389, 459] width 604 height 41
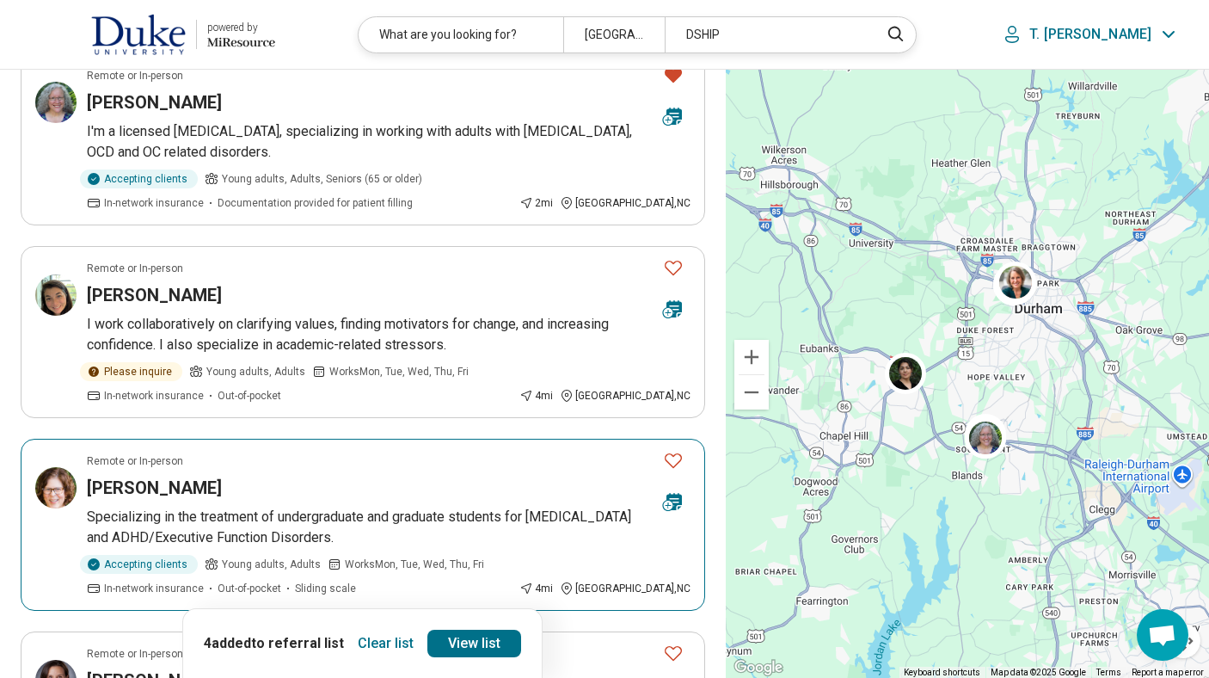
scroll to position [825, 0]
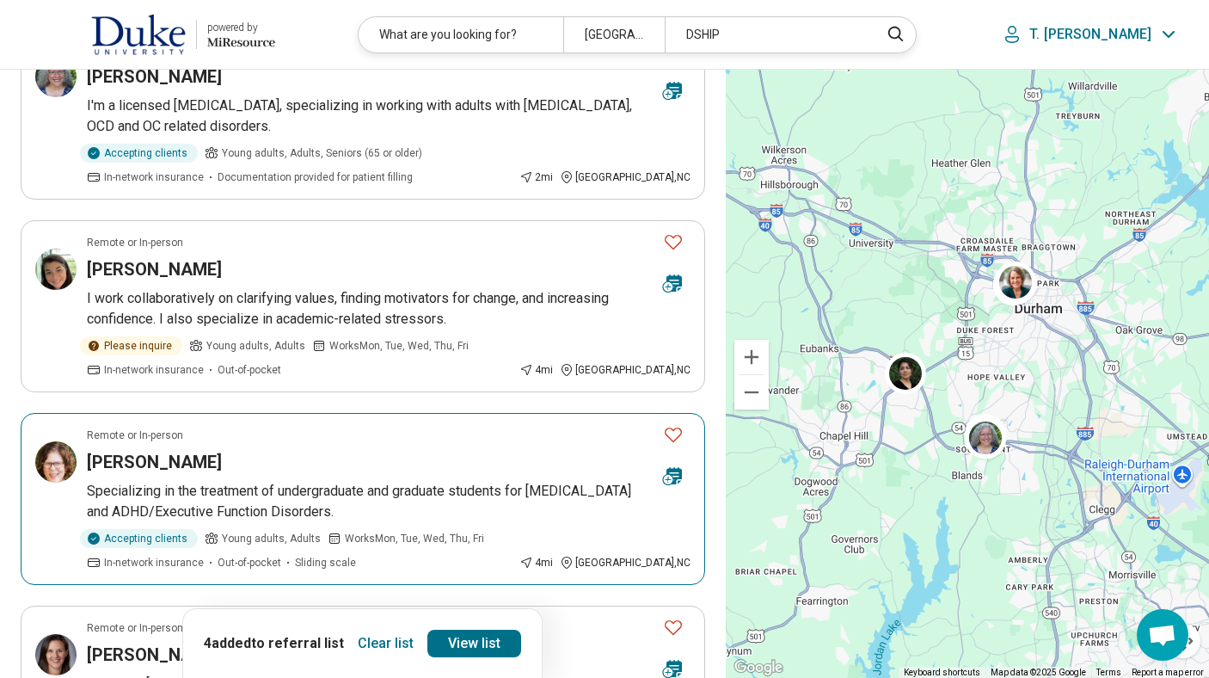
click at [672, 424] on icon "Favorite" at bounding box center [673, 434] width 21 height 21
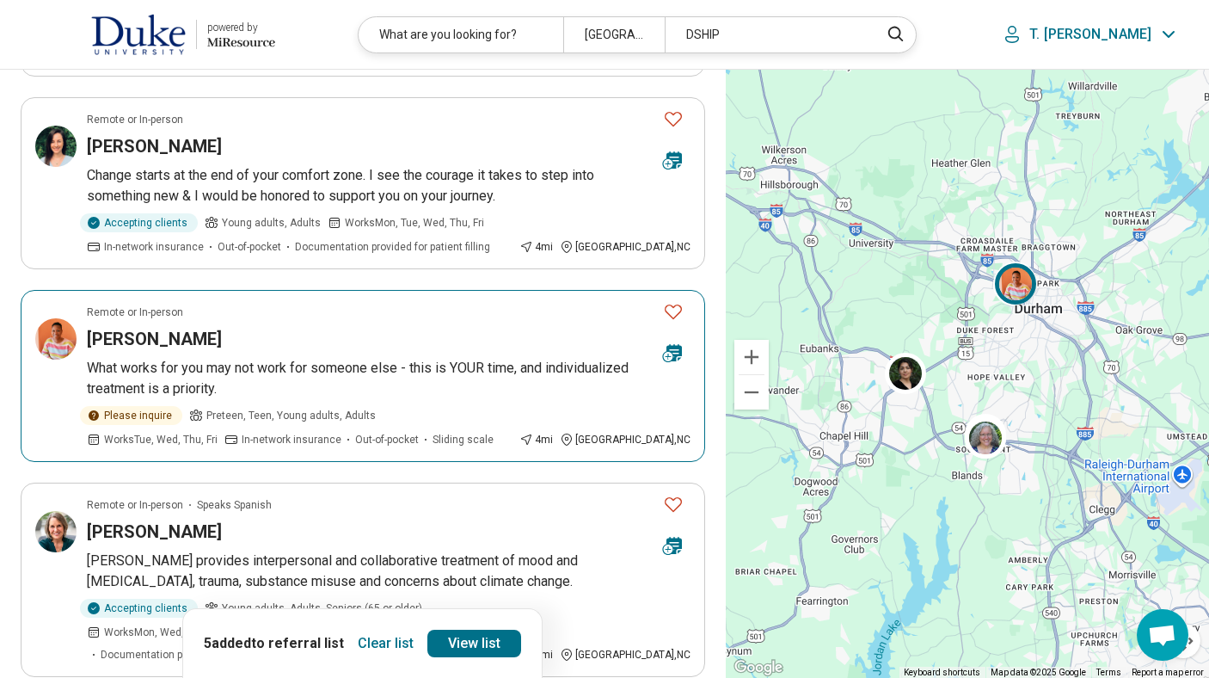
scroll to position [1617, 0]
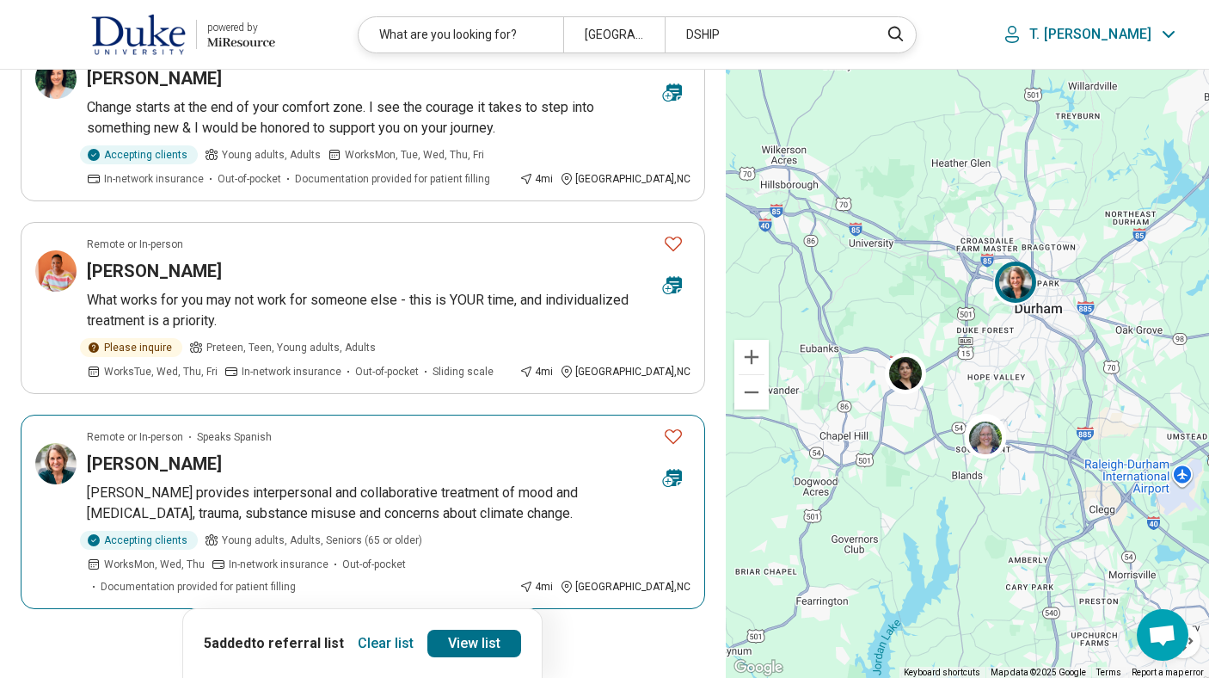
click at [672, 426] on icon "Favorite" at bounding box center [673, 436] width 21 height 21
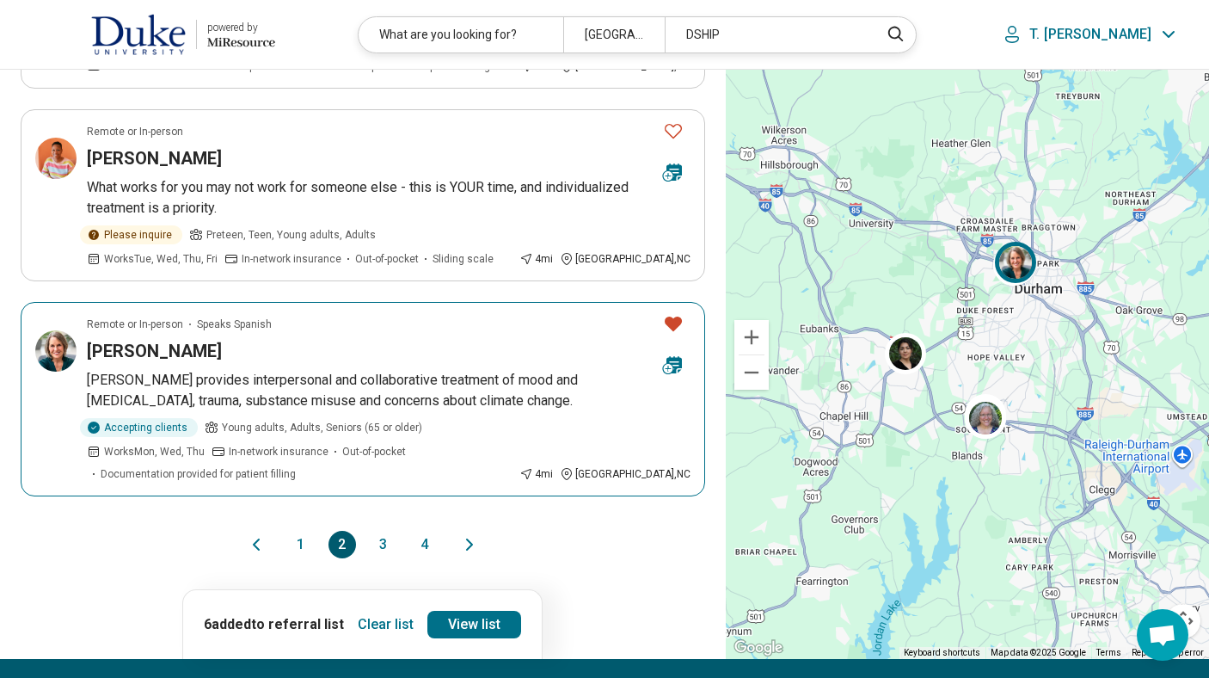
scroll to position [1789, 0]
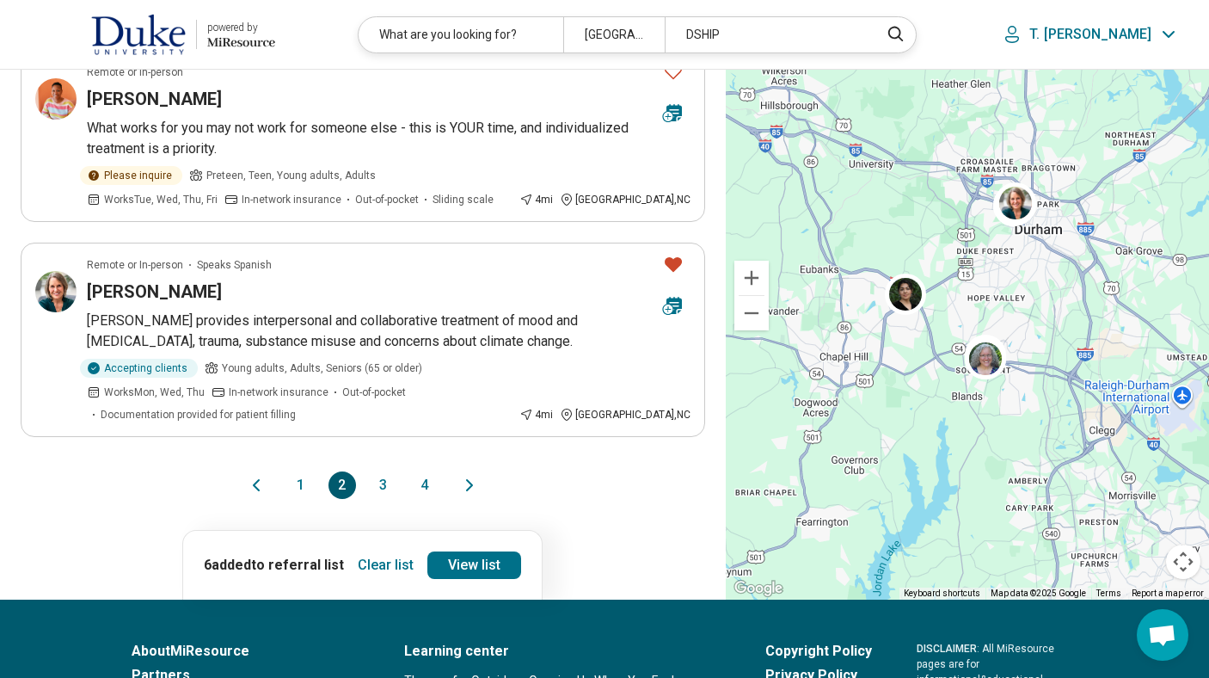
click at [388, 471] on button "3" at bounding box center [384, 485] width 28 height 28
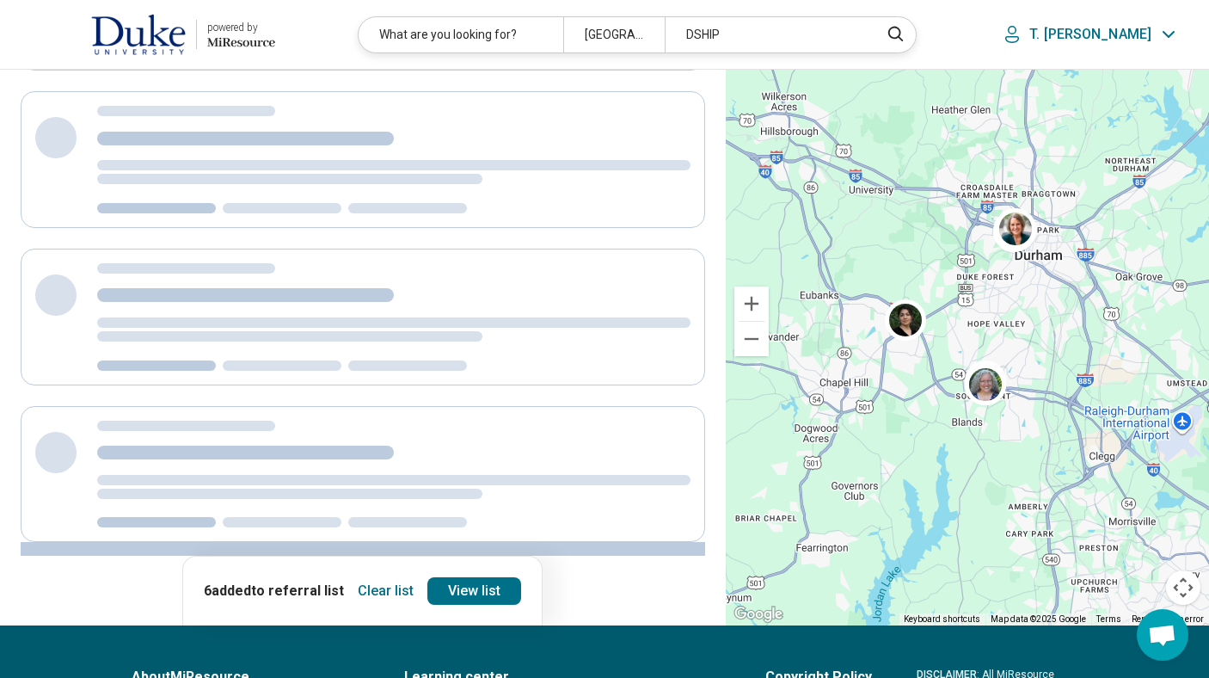
scroll to position [0, 0]
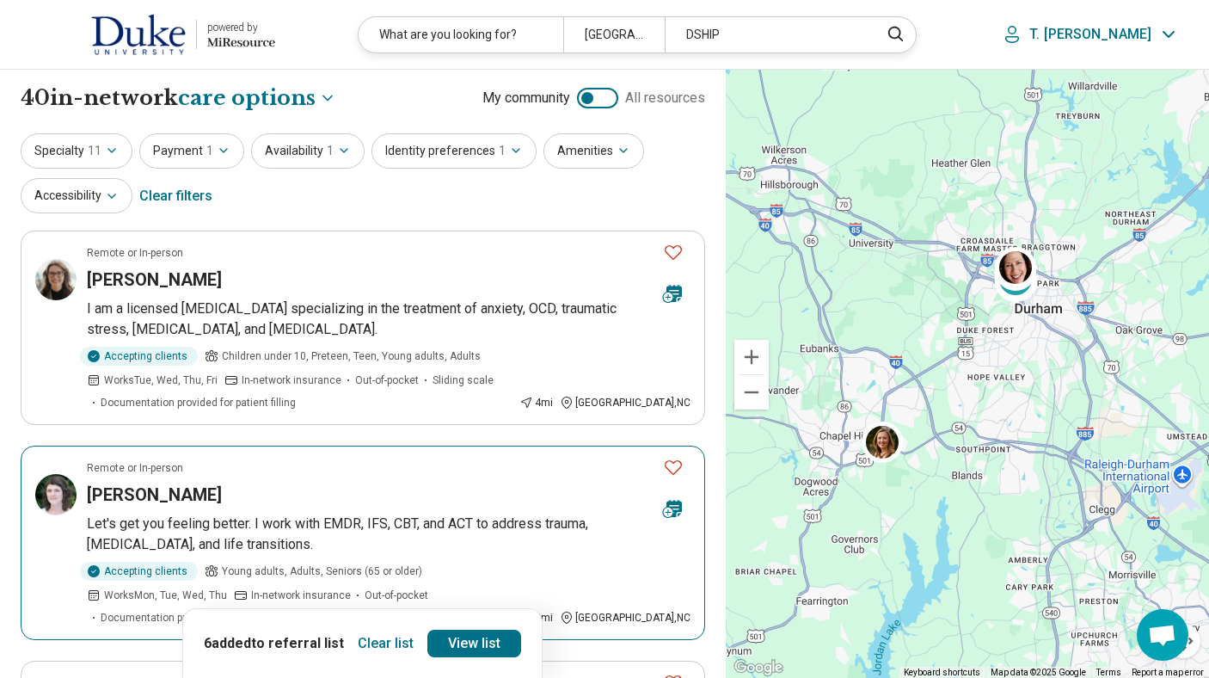
click at [677, 465] on icon "Favorite" at bounding box center [673, 467] width 21 height 21
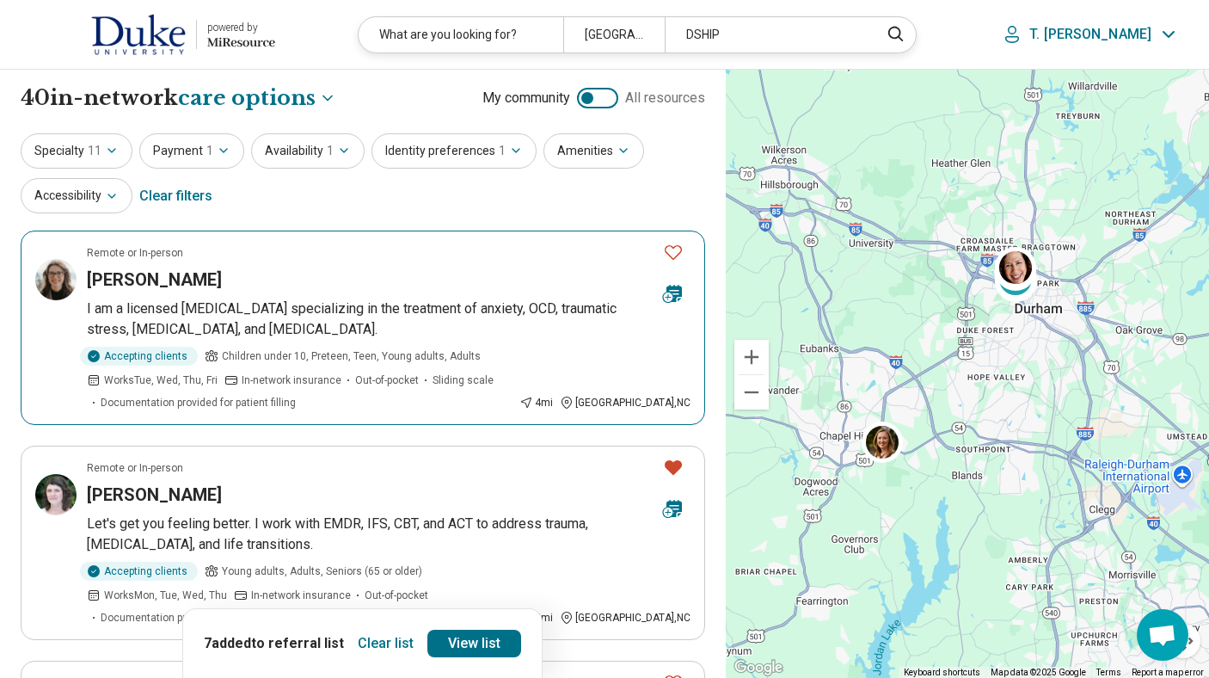
click at [677, 250] on icon "Favorite" at bounding box center [673, 252] width 21 height 21
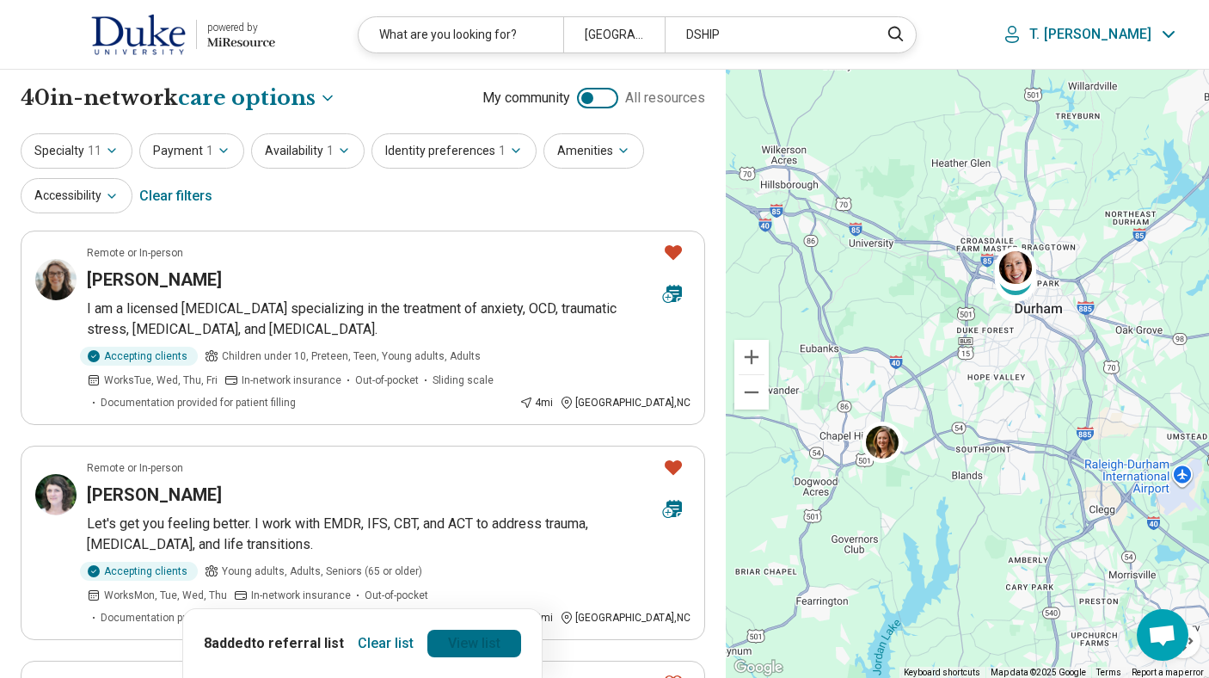
click at [491, 650] on link "View list" at bounding box center [474, 643] width 94 height 28
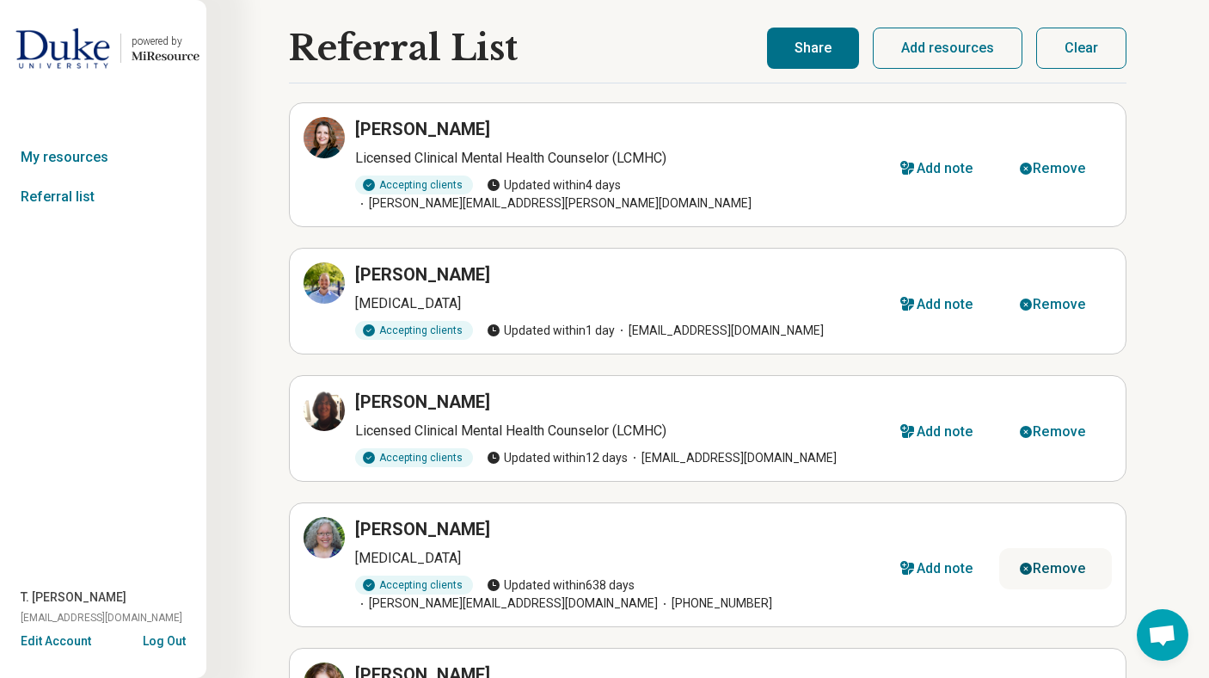
click at [1066, 548] on button "Remove" at bounding box center [1055, 568] width 113 height 41
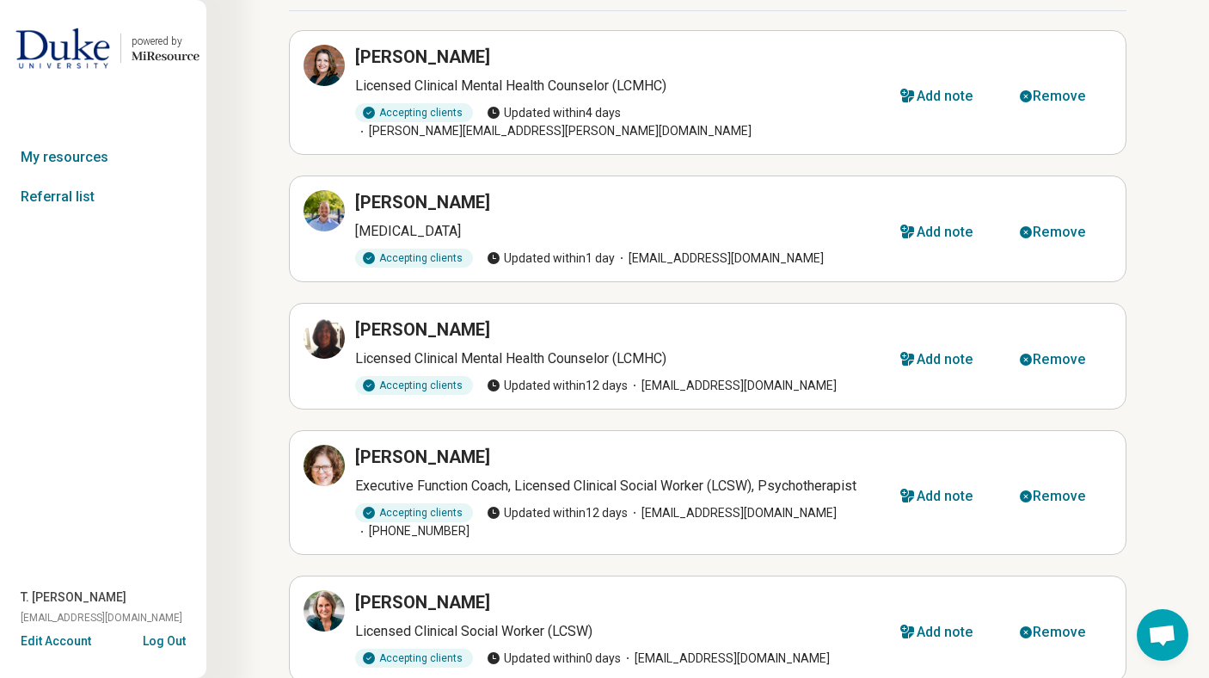
scroll to position [103, 0]
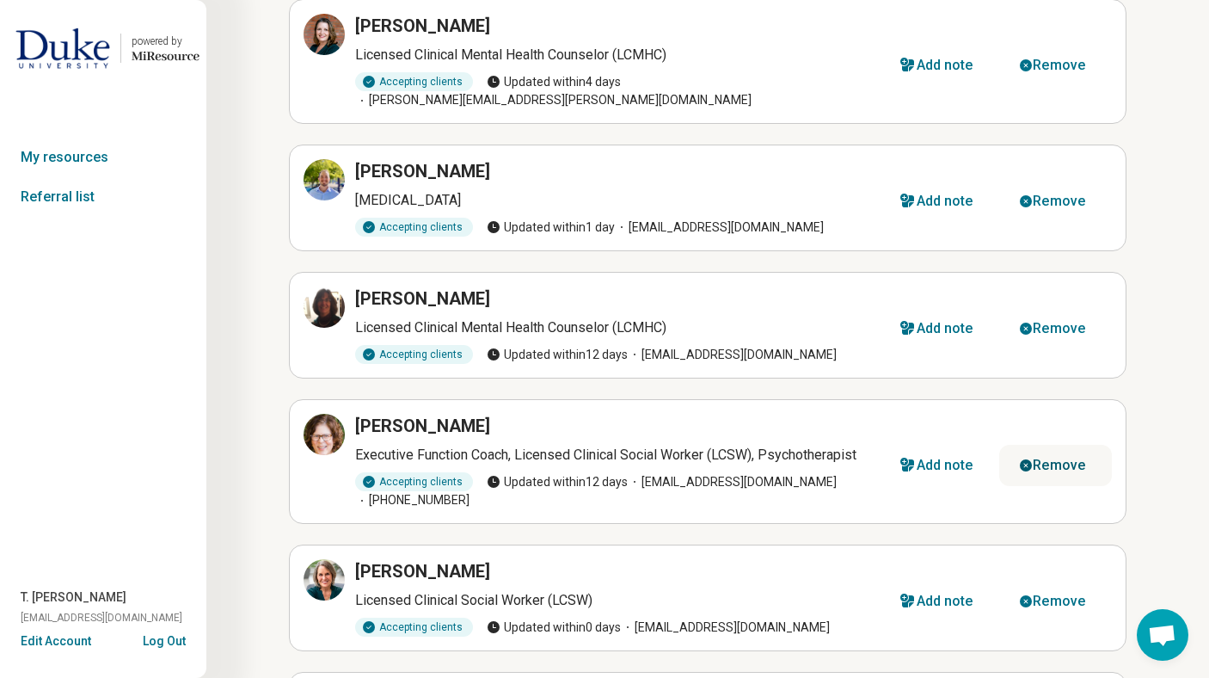
click at [1059, 458] on div "Remove" at bounding box center [1059, 465] width 52 height 14
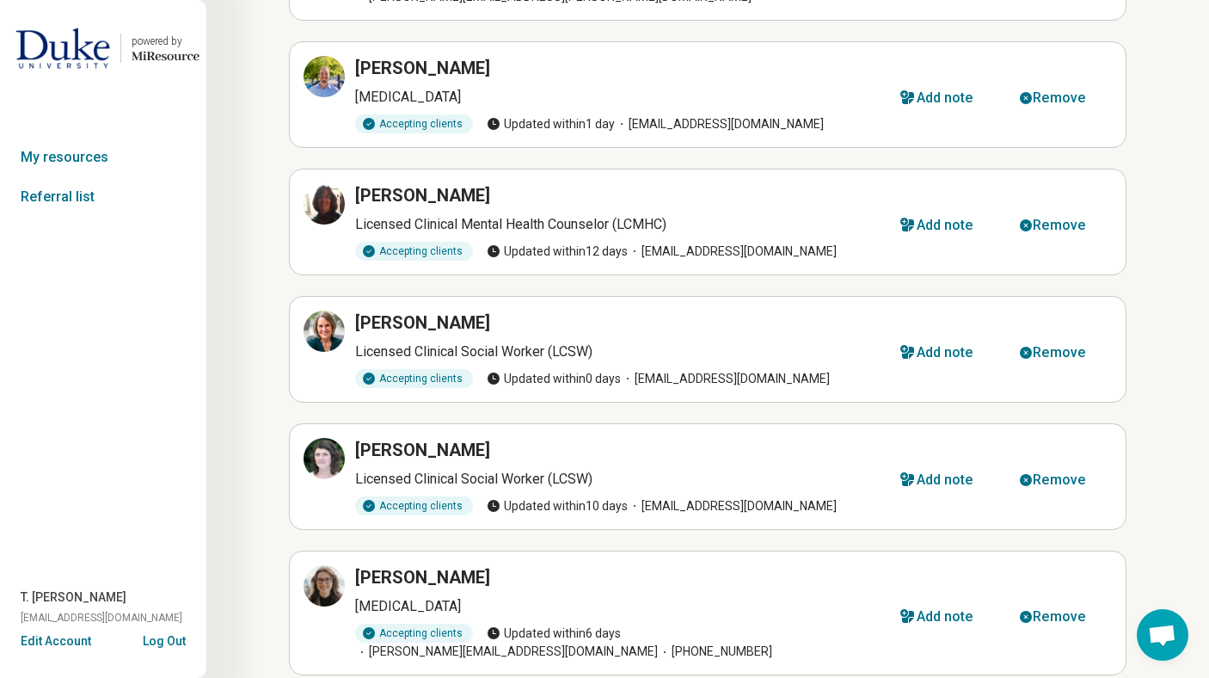
scroll to position [241, 0]
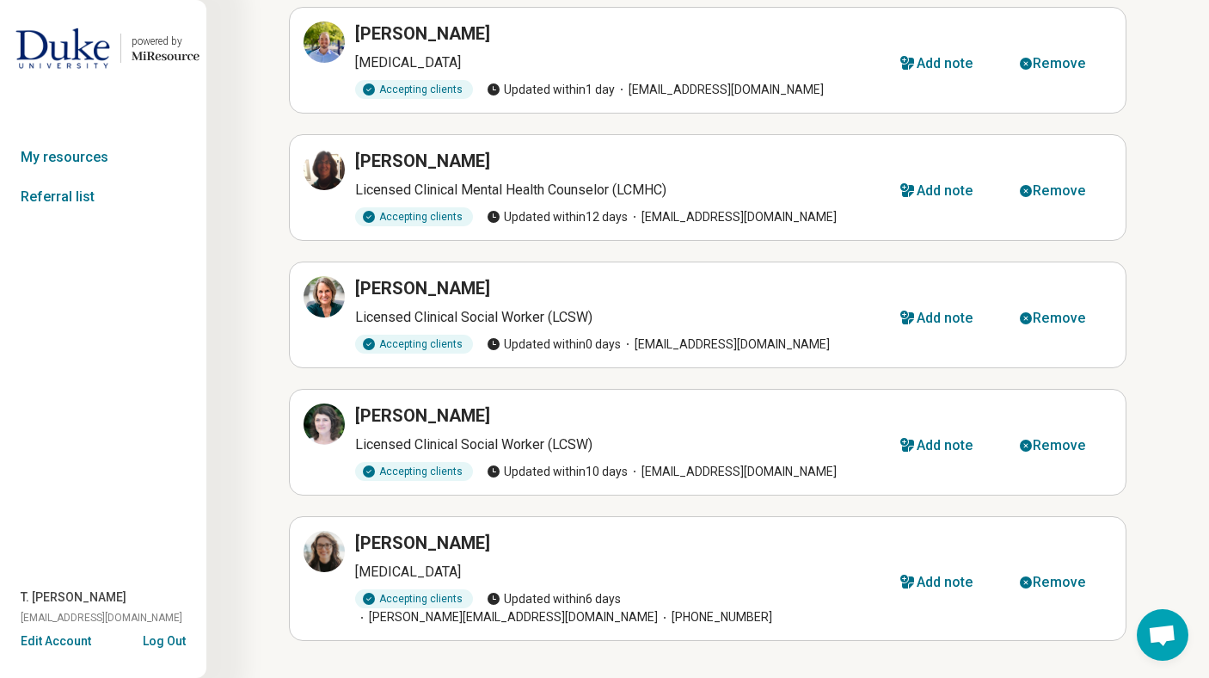
click at [797, 180] on p "Licensed Clinical Mental Health Counselor (LCMHC)" at bounding box center [617, 190] width 525 height 21
click at [330, 162] on icon at bounding box center [329, 164] width 5 height 5
click at [1070, 184] on div "Remove" at bounding box center [1059, 191] width 52 height 14
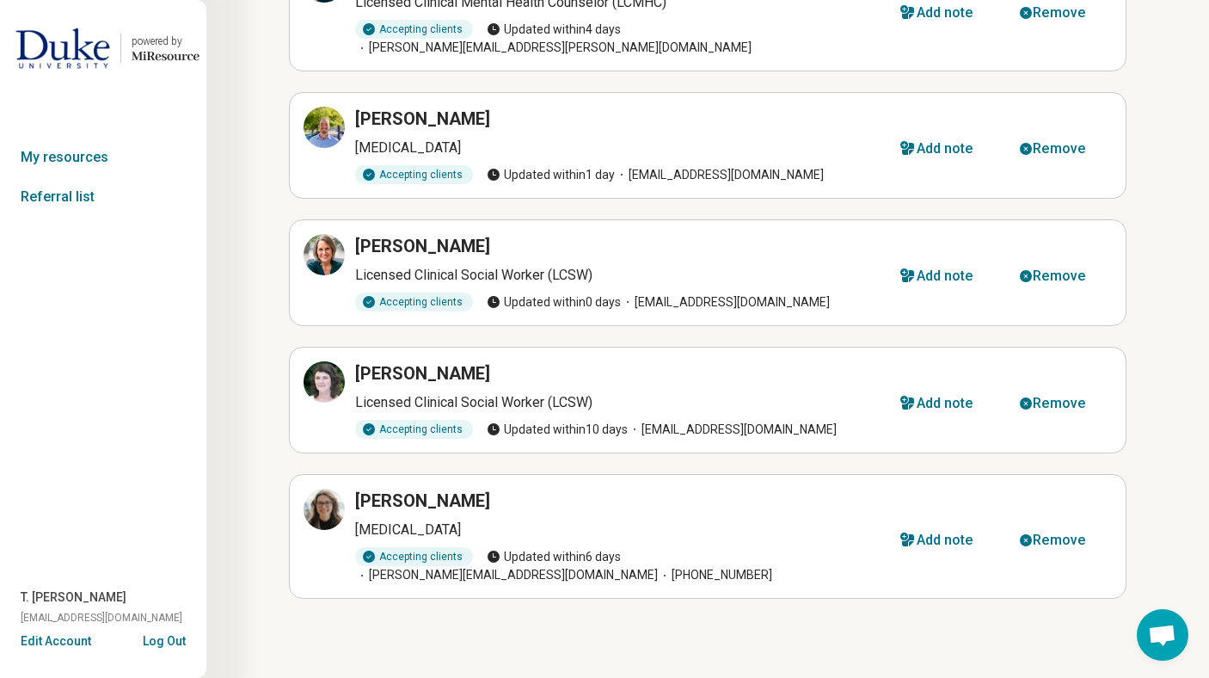
scroll to position [138, 0]
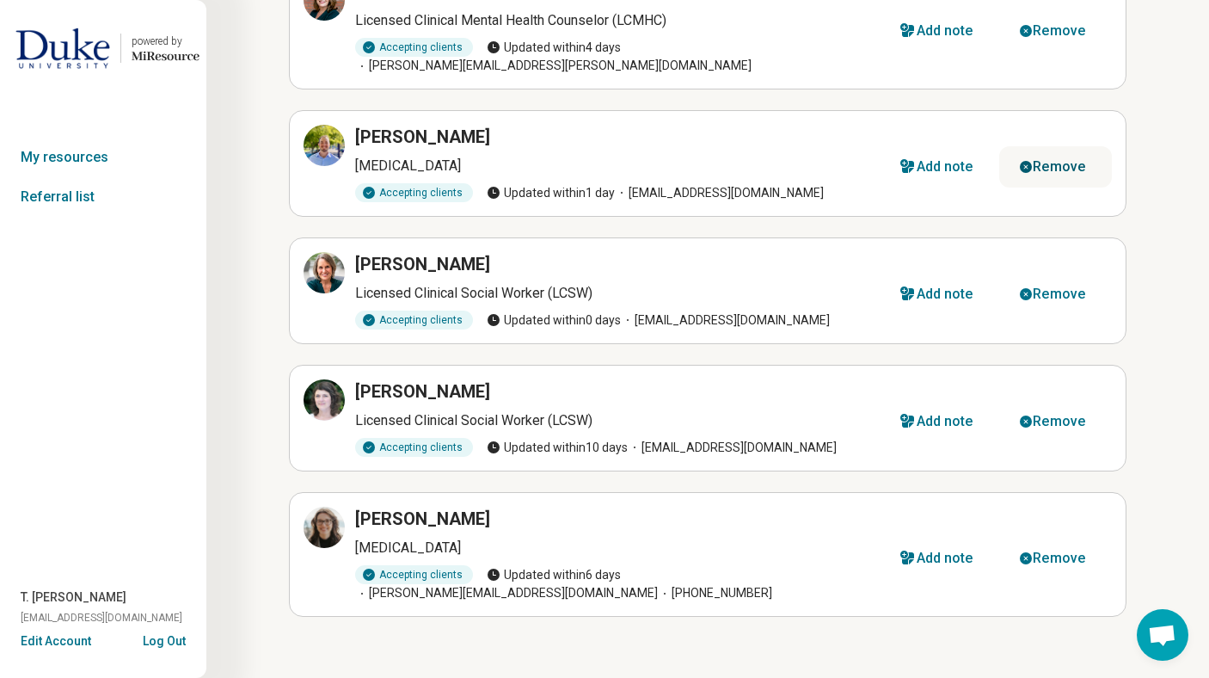
click at [1043, 160] on div "Remove" at bounding box center [1059, 167] width 52 height 14
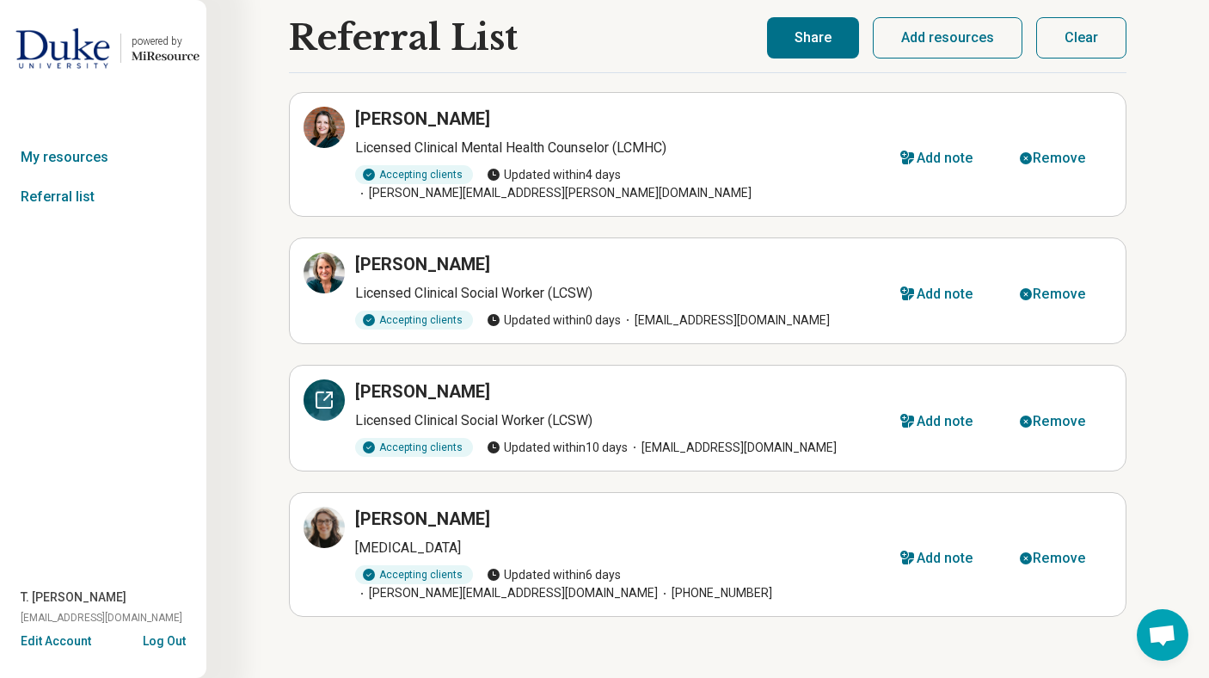
click at [326, 390] on icon at bounding box center [324, 400] width 21 height 21
click at [300, 249] on article "Jane Finch Licensed Clinical Social Worker (LCSW) Accepting clients Updated wit…" at bounding box center [708, 290] width 838 height 107
click at [324, 262] on icon at bounding box center [324, 272] width 21 height 21
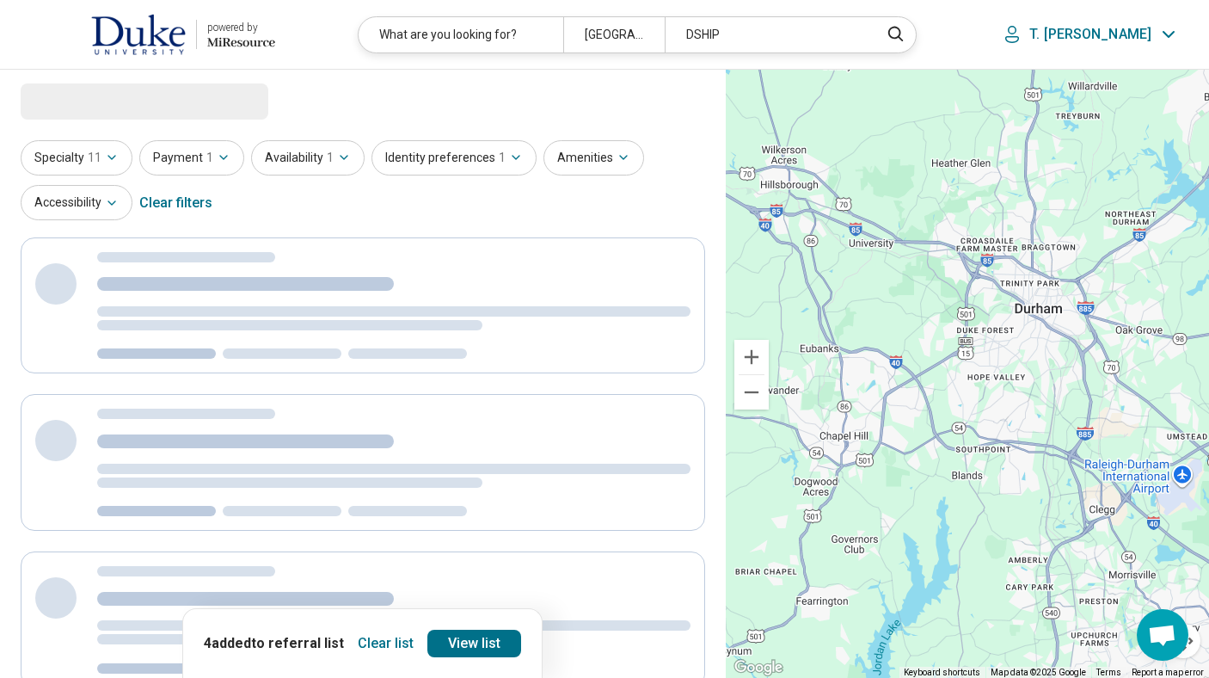
select select "***"
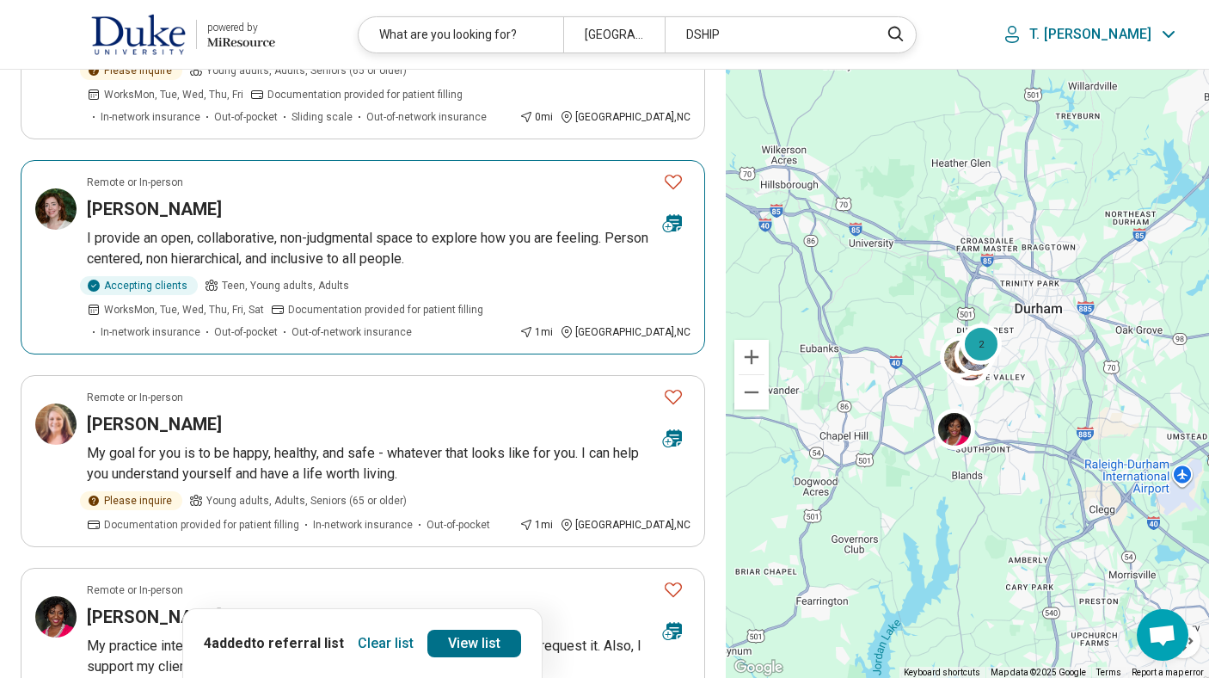
scroll to position [1513, 0]
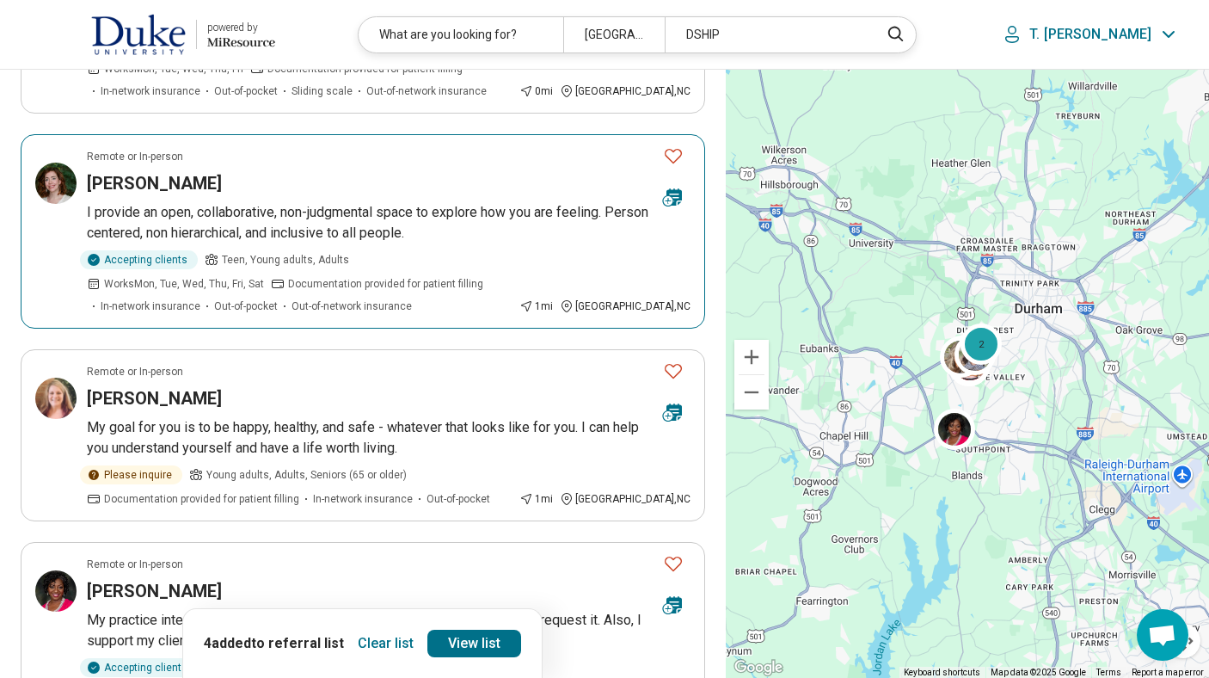
click at [318, 171] on div "Sarah Kirkpatrick" at bounding box center [368, 183] width 562 height 24
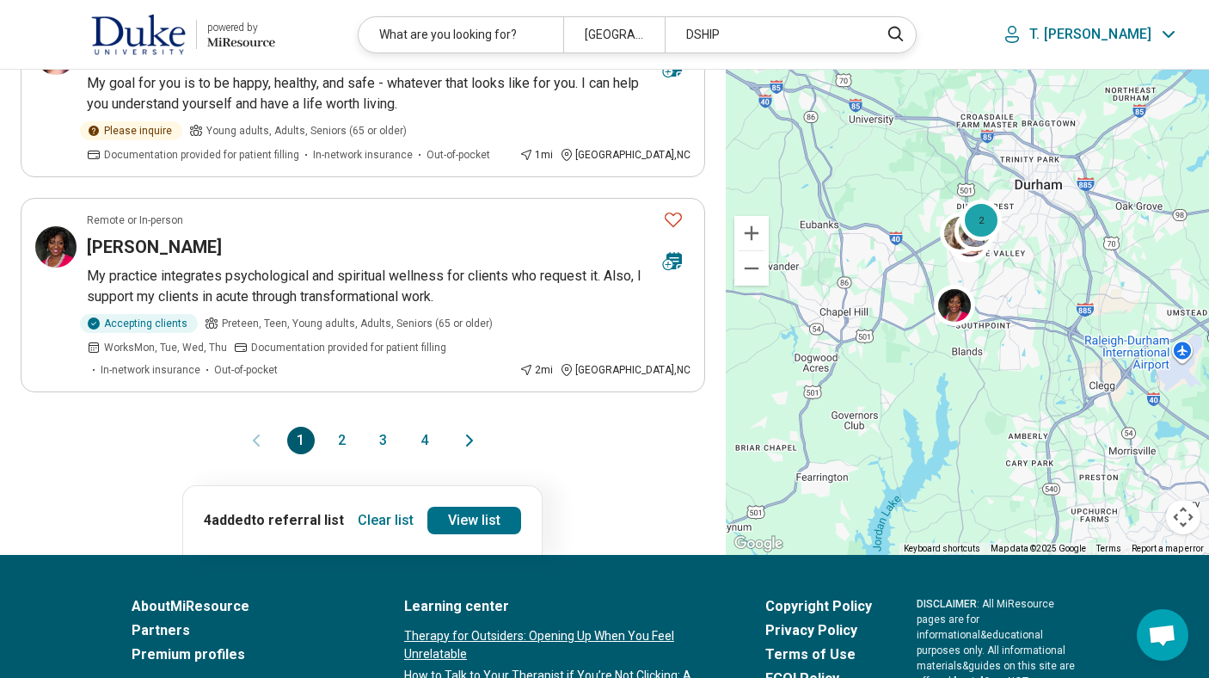
click at [335, 427] on button "2" at bounding box center [342, 441] width 28 height 28
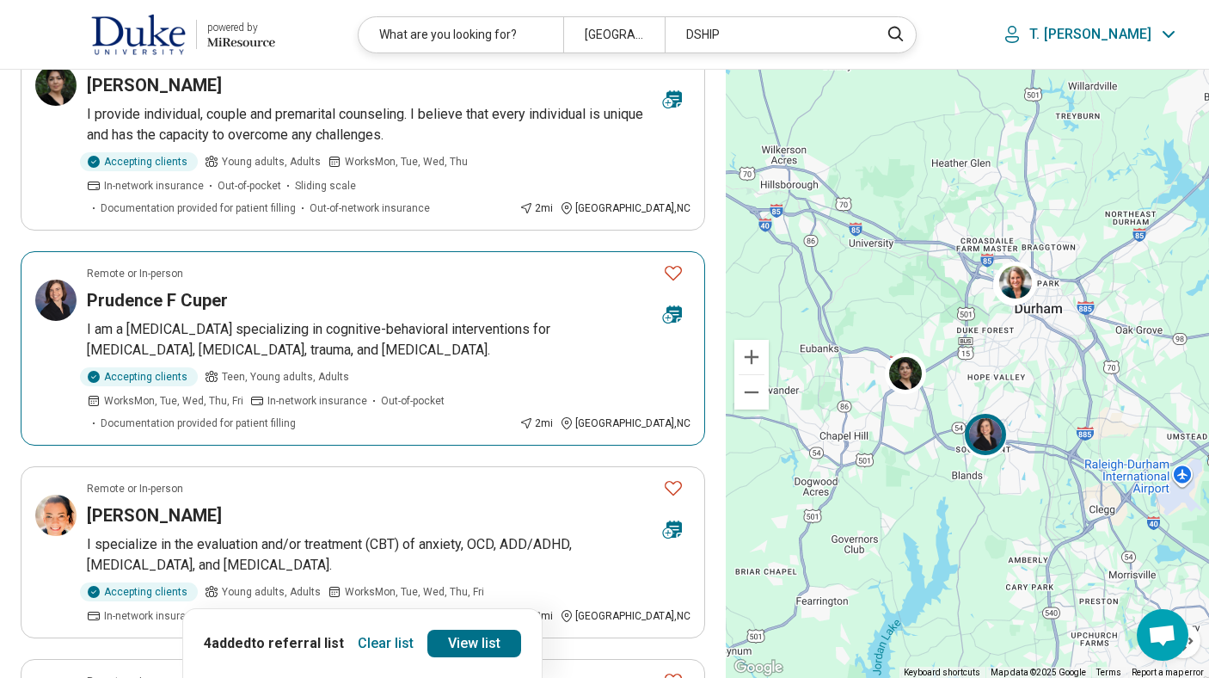
scroll to position [206, 0]
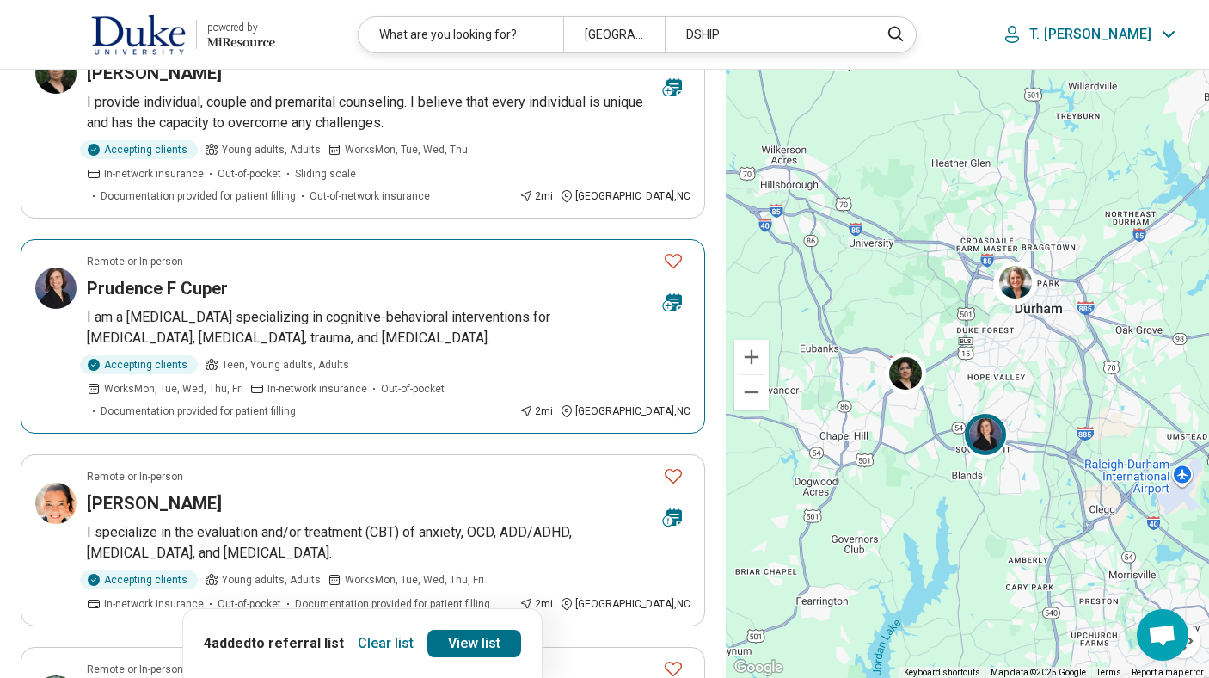
click at [374, 309] on p "I am a psychologist specializing in cognitive-behavioral interventions for mood…" at bounding box center [389, 327] width 604 height 41
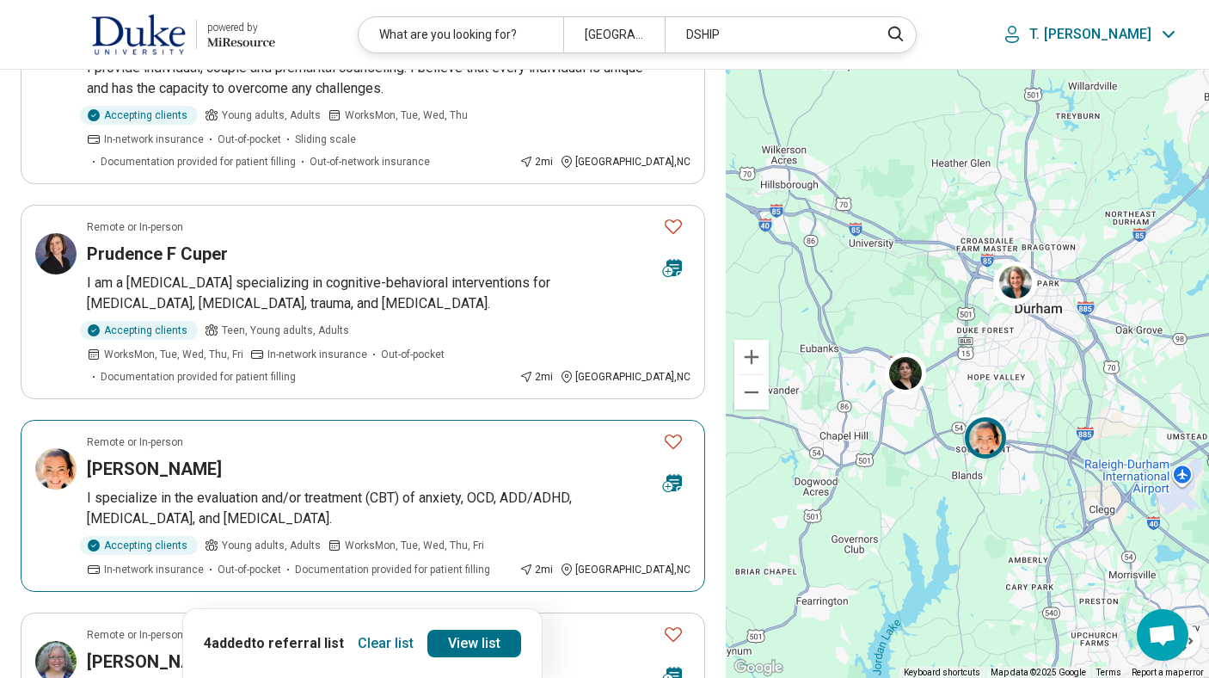
scroll to position [310, 0]
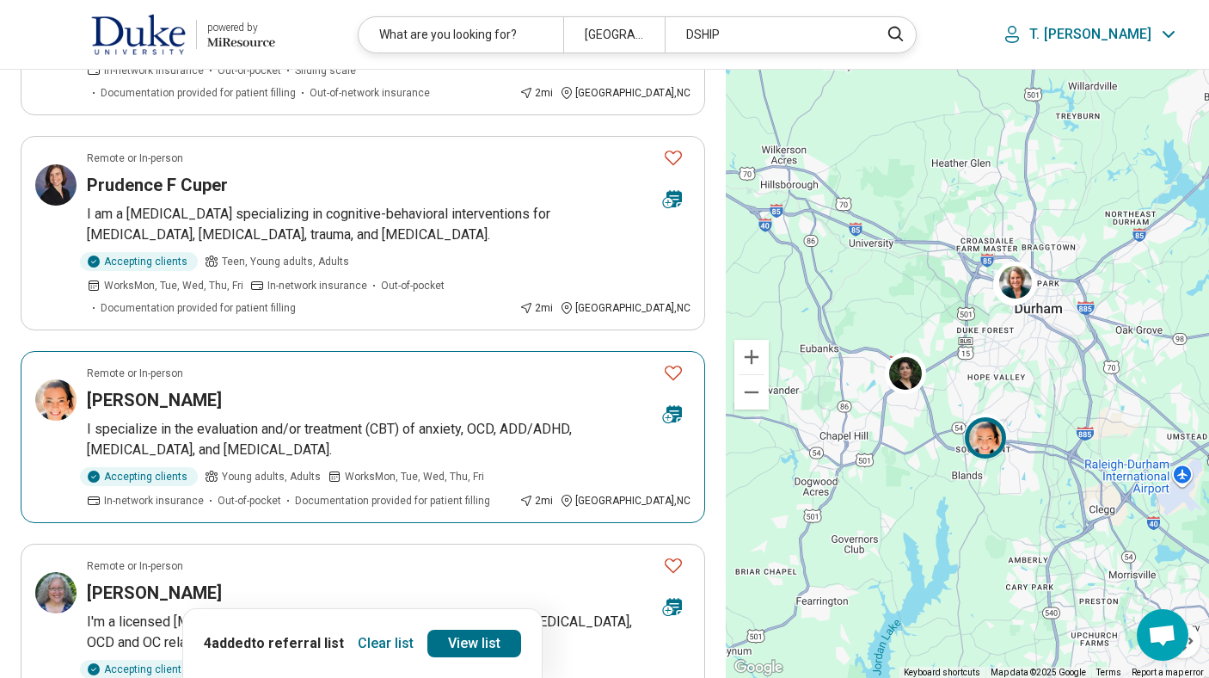
click at [427, 433] on p "I specialize in the evaluation and/or treatment (CBT) of anxiety, OCD, ADD/ADHD…" at bounding box center [389, 439] width 604 height 41
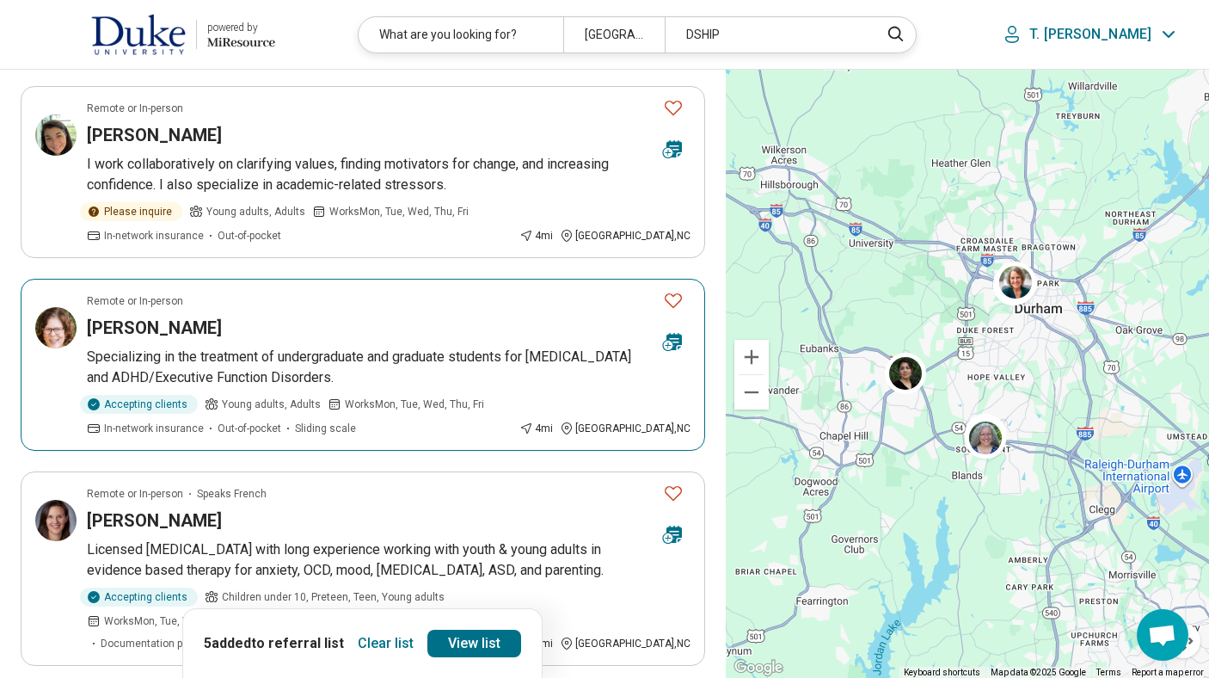
scroll to position [963, 0]
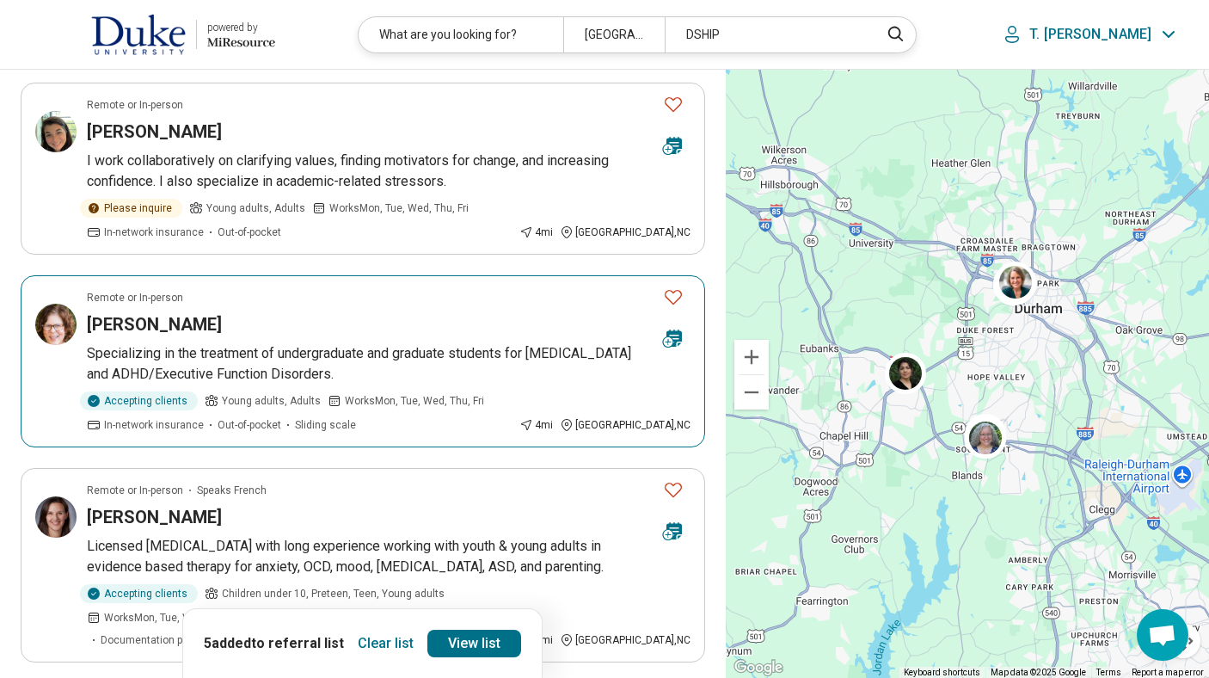
click at [670, 286] on icon "Favorite" at bounding box center [673, 296] width 21 height 21
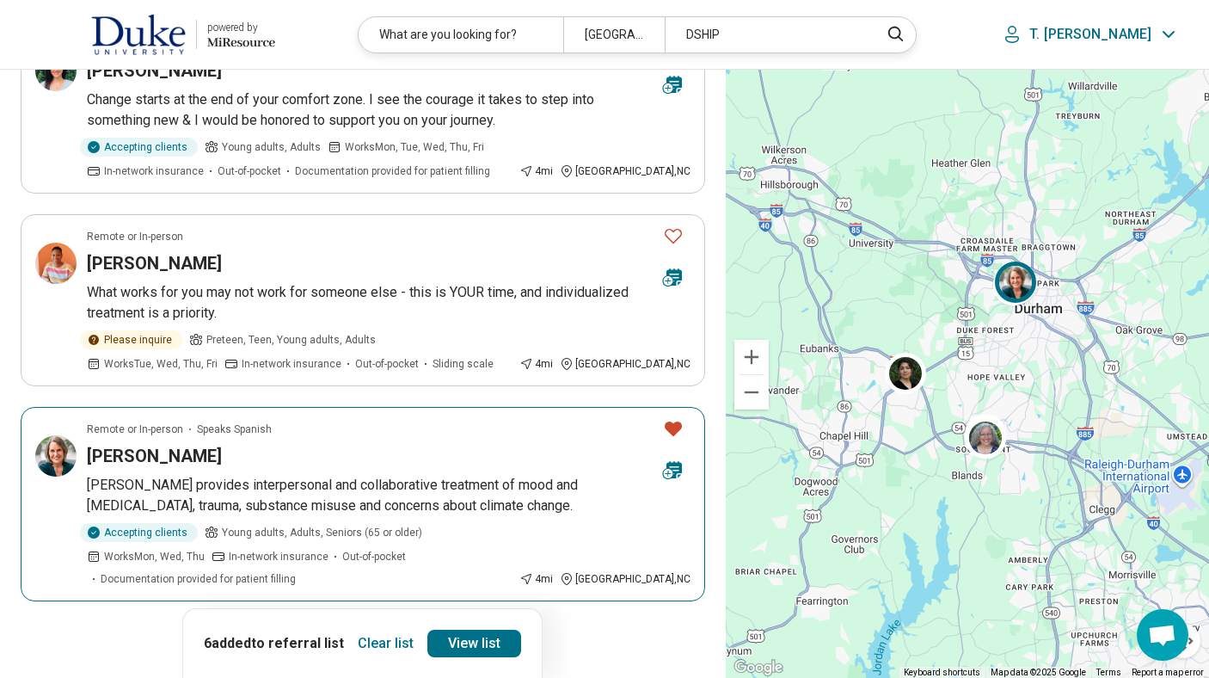
scroll to position [1651, 0]
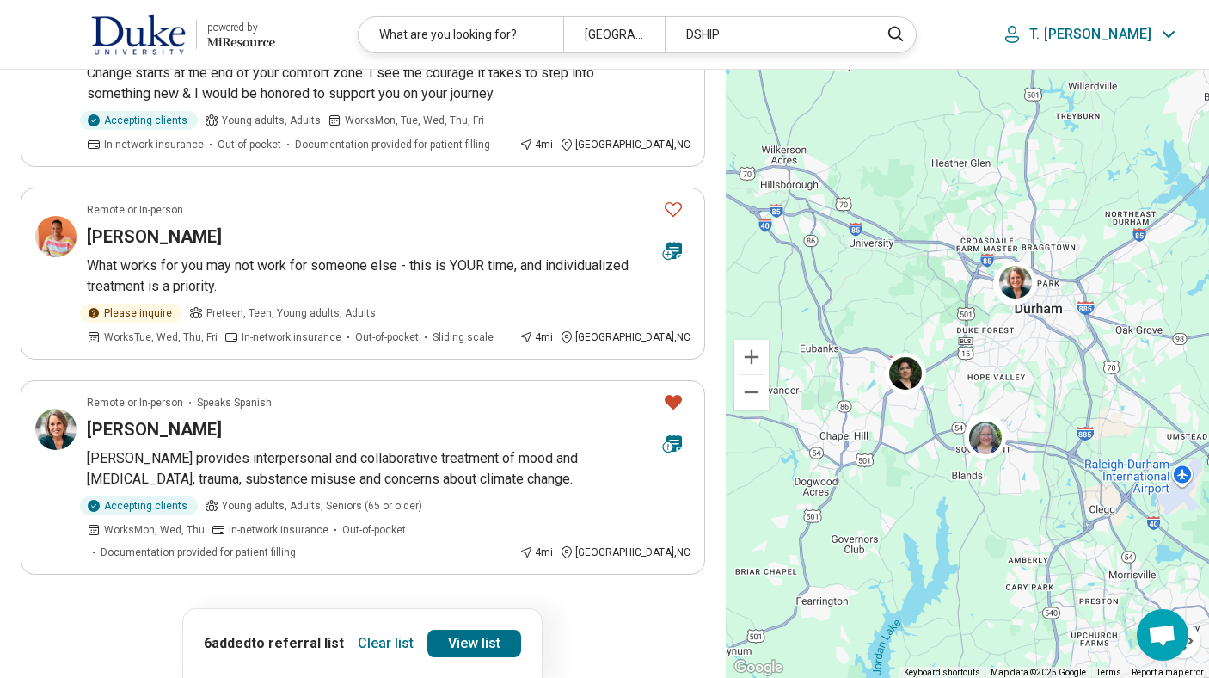
click at [386, 609] on button "3" at bounding box center [384, 623] width 28 height 28
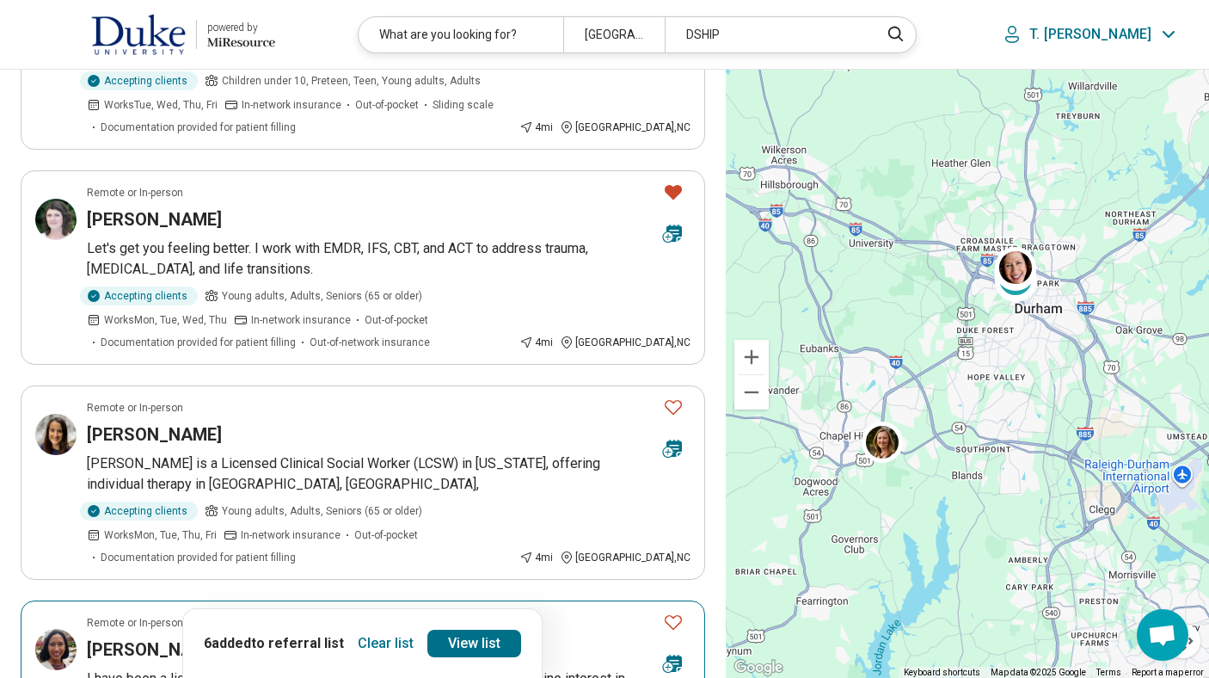
scroll to position [310, 0]
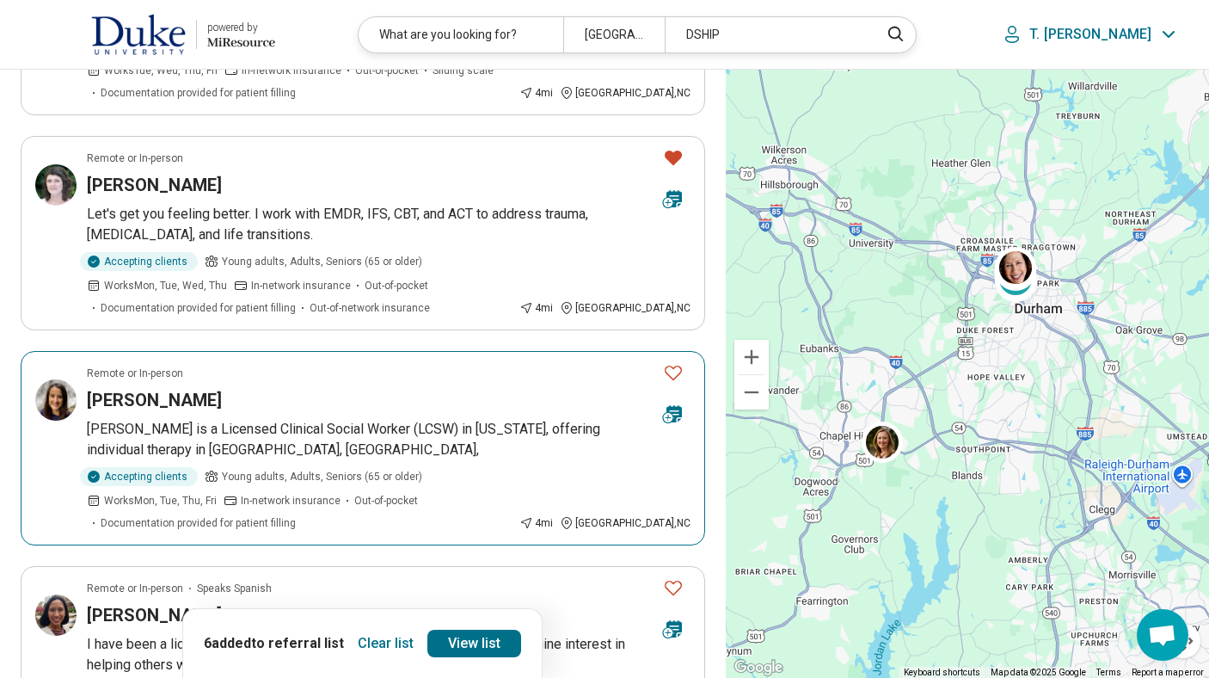
click at [671, 369] on icon "Favorite" at bounding box center [673, 372] width 21 height 21
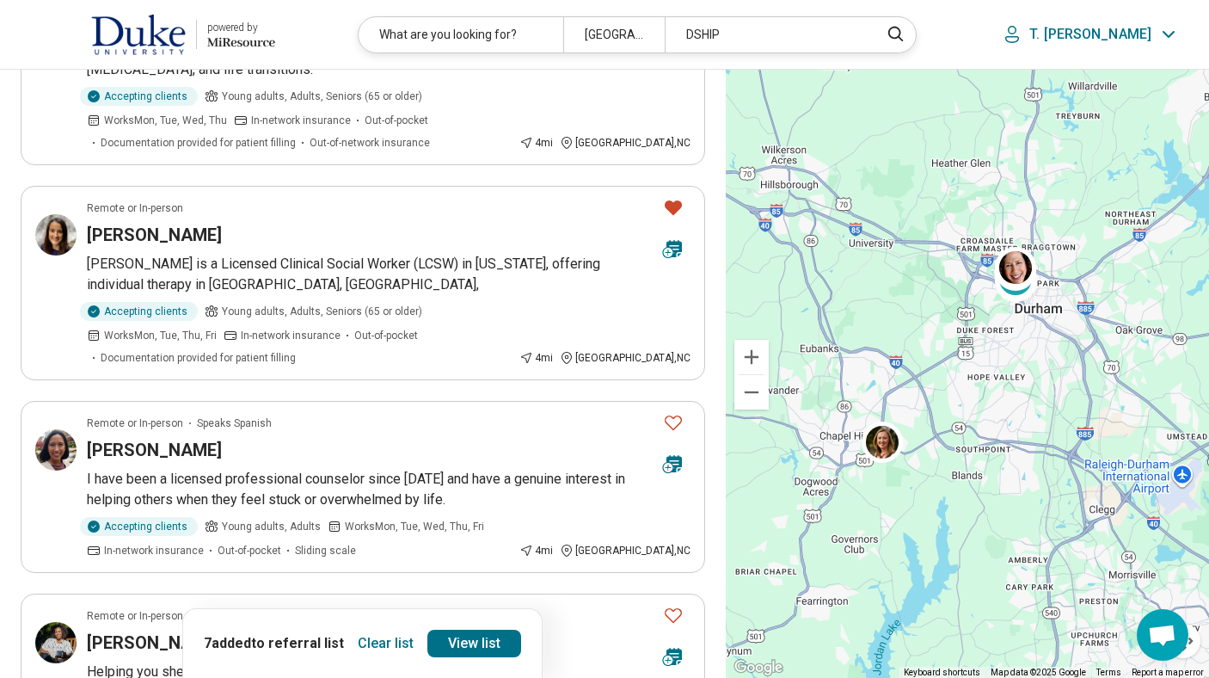
scroll to position [482, 0]
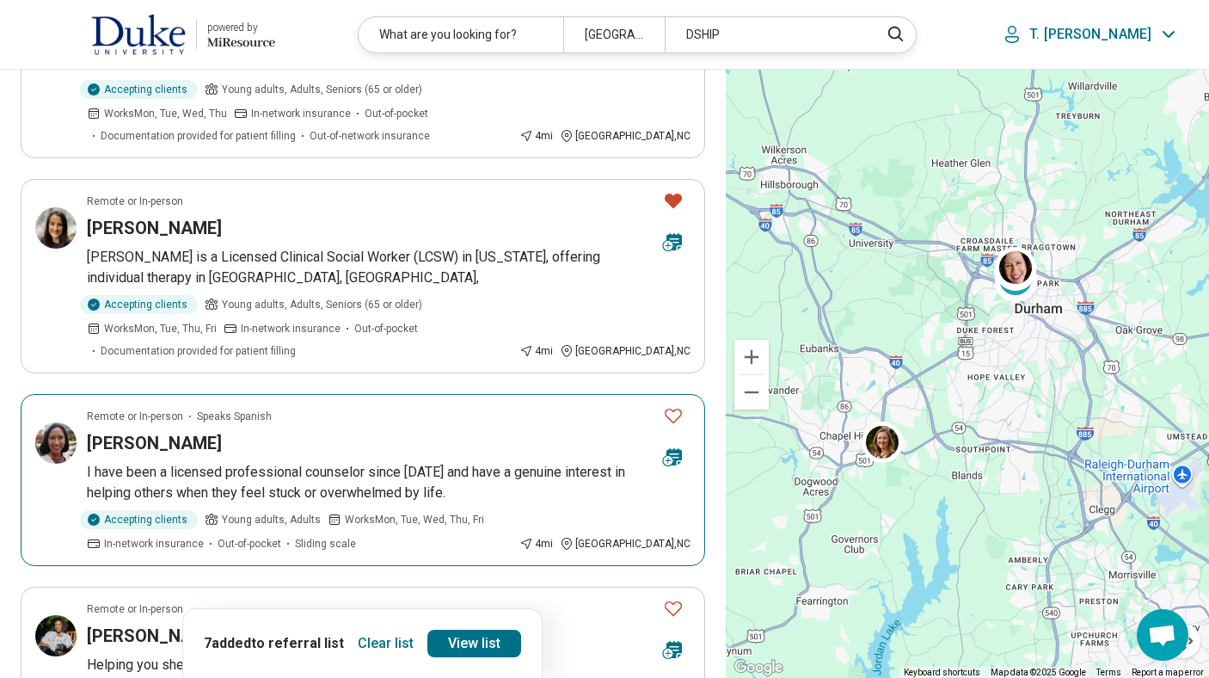
click at [671, 405] on icon "Favorite" at bounding box center [673, 415] width 21 height 21
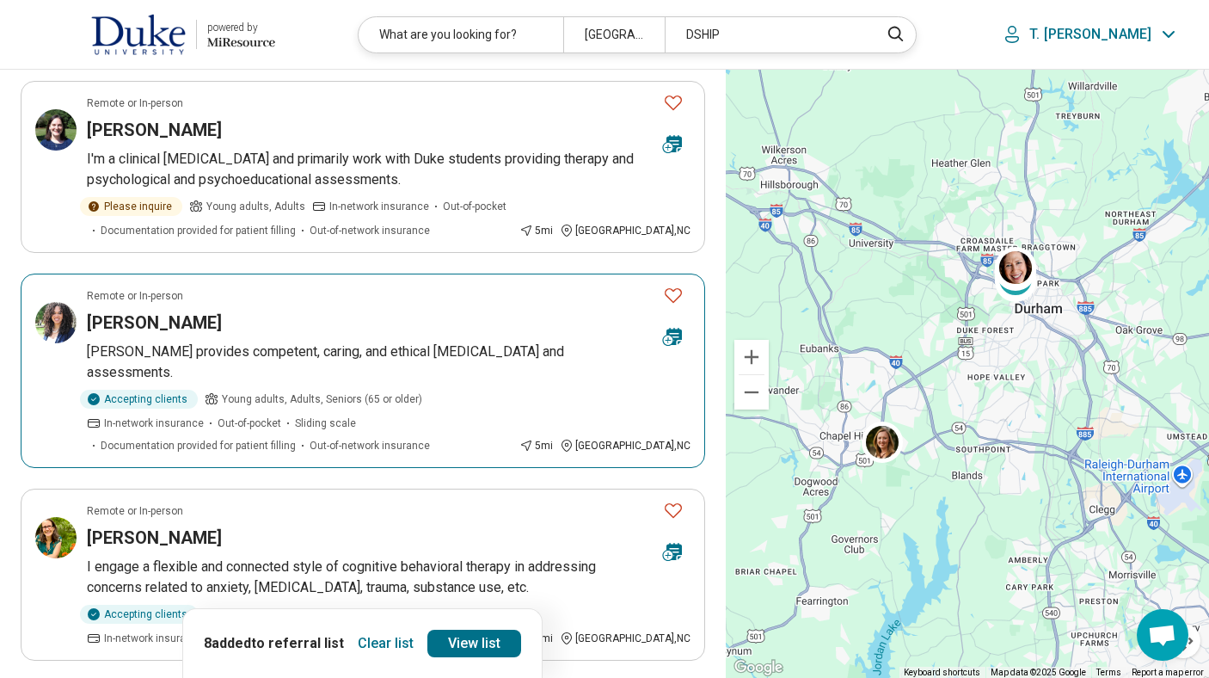
scroll to position [1410, 0]
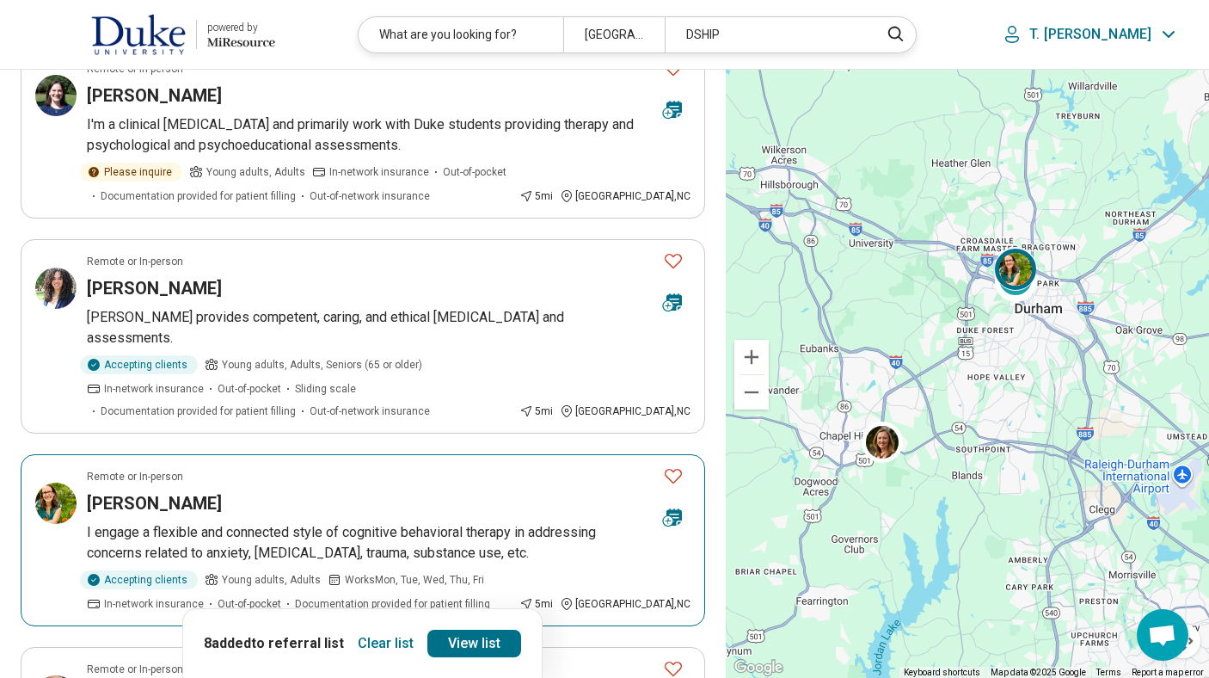
click at [672, 465] on icon "Favorite" at bounding box center [673, 475] width 21 height 21
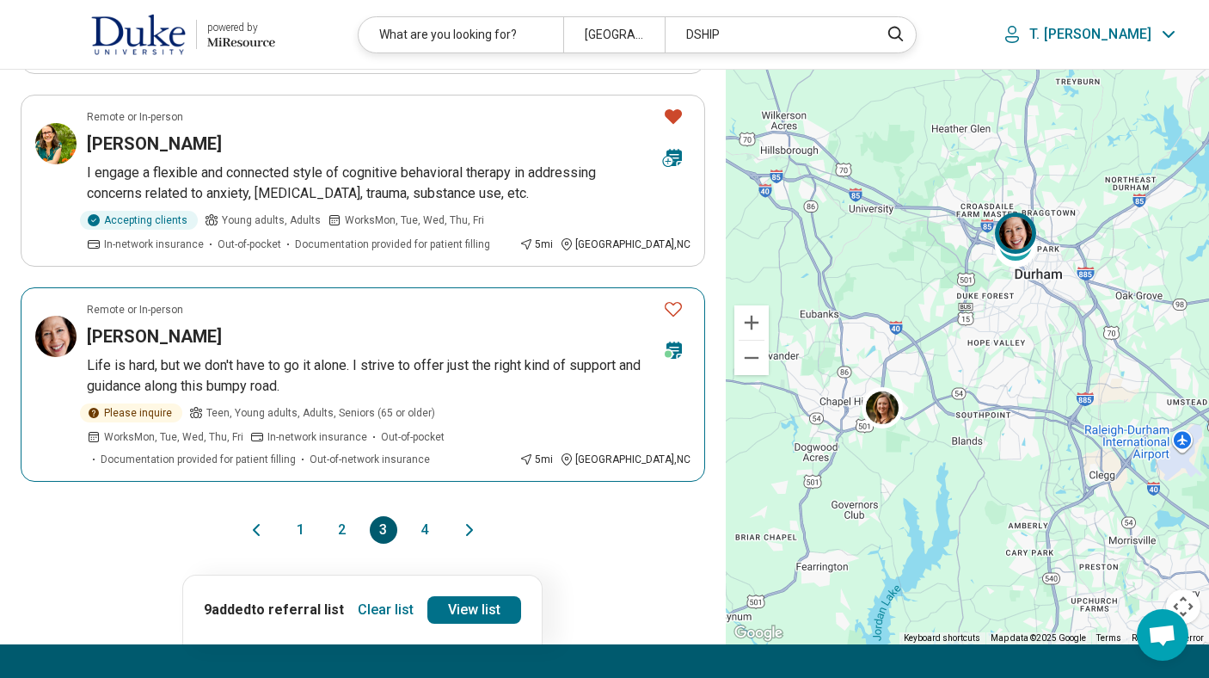
scroll to position [1789, 0]
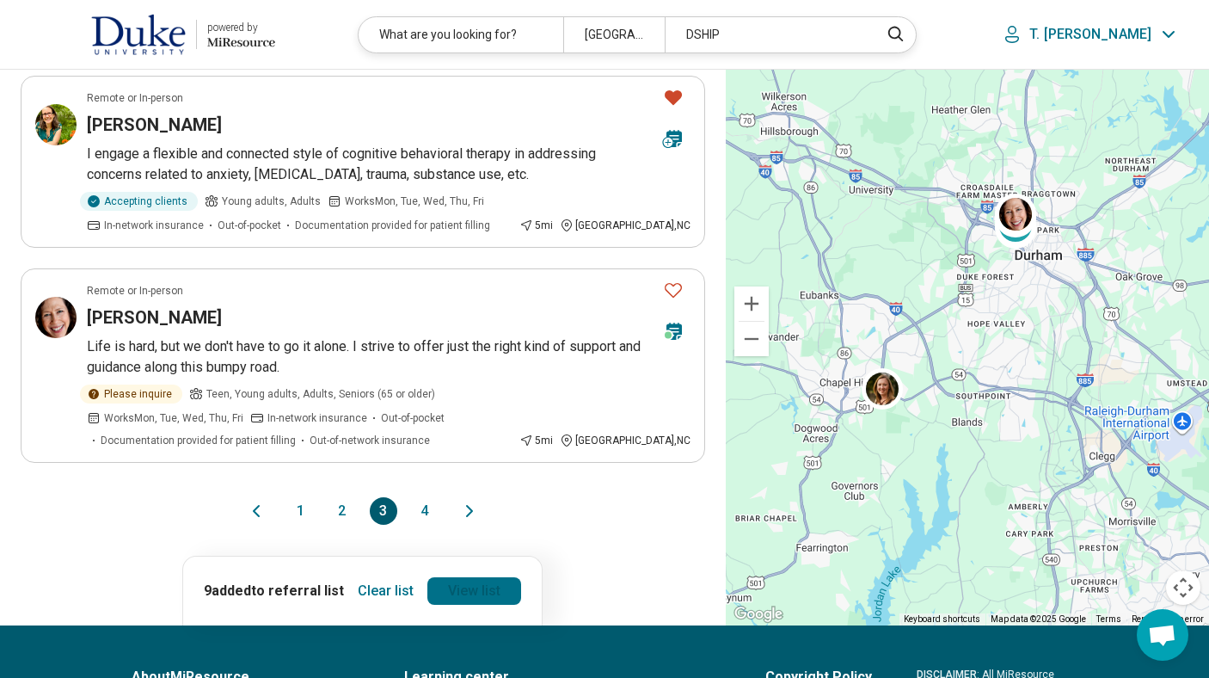
click at [469, 577] on link "View list" at bounding box center [474, 591] width 94 height 28
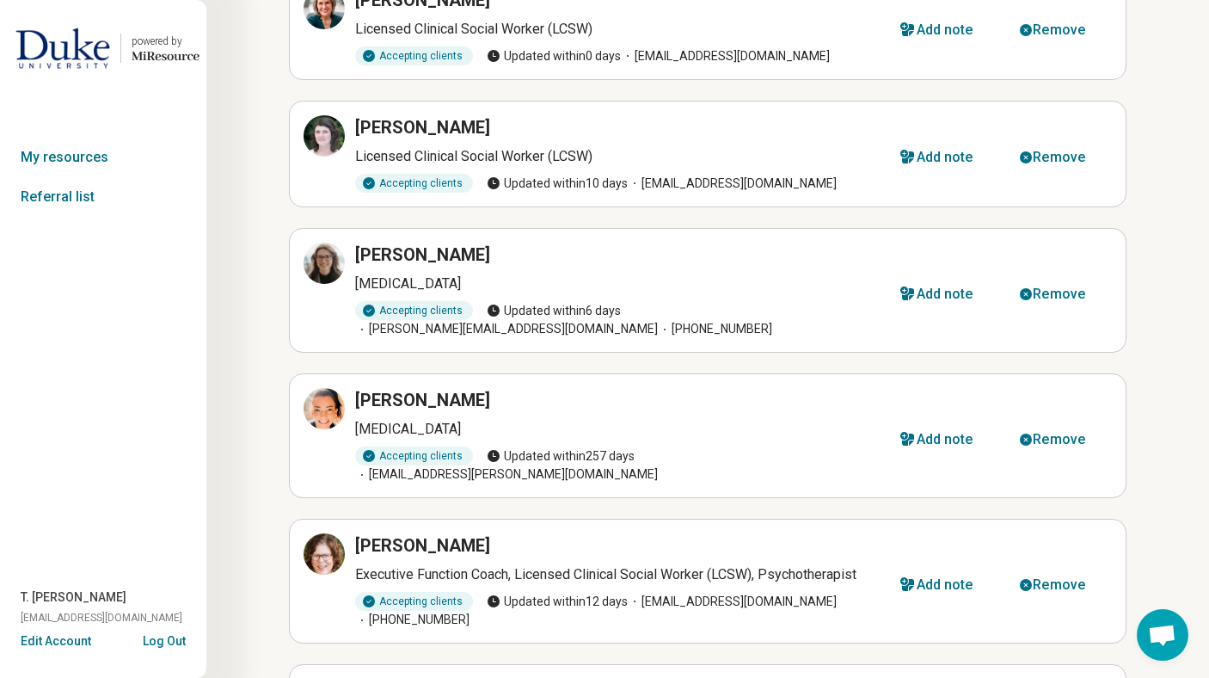
scroll to position [275, 0]
click at [1066, 432] on div "Remove" at bounding box center [1059, 439] width 52 height 14
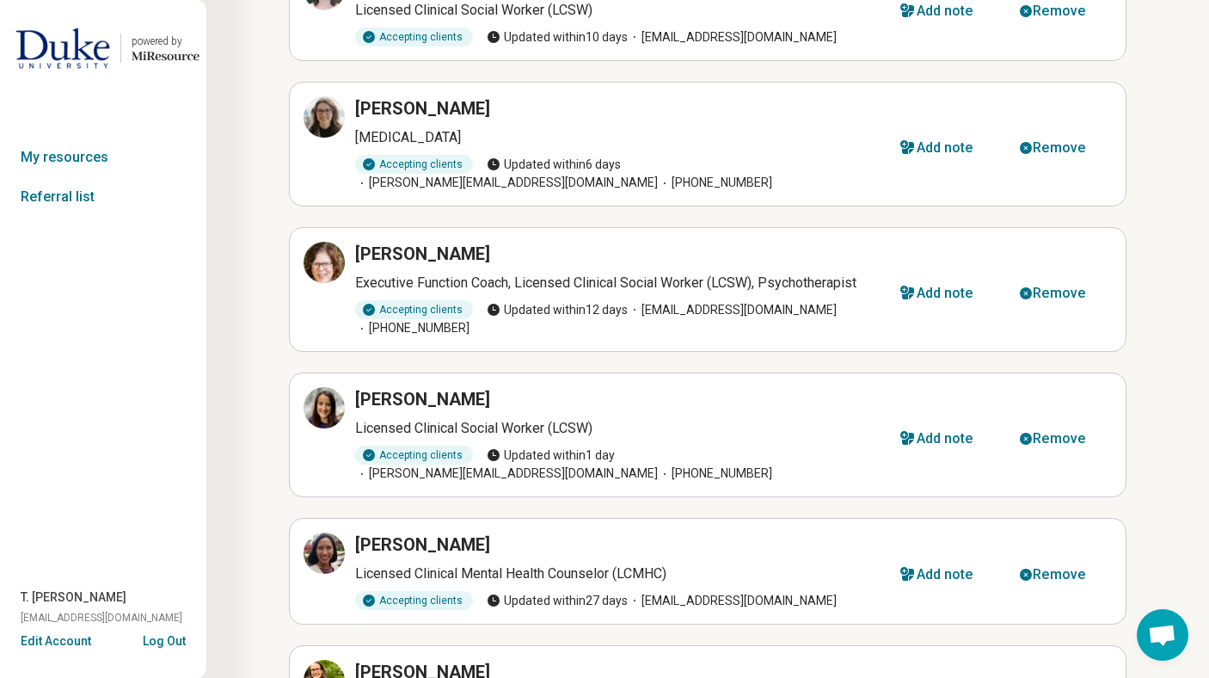
scroll to position [447, 0]
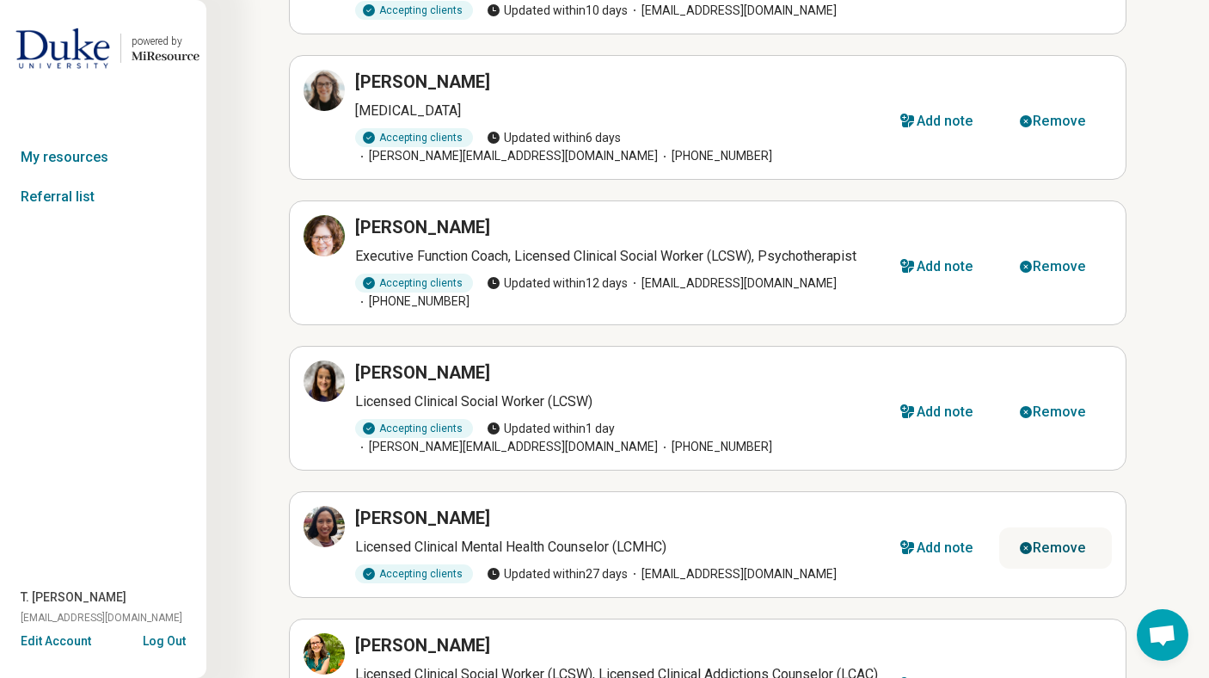
click at [1051, 527] on button "Remove" at bounding box center [1055, 547] width 113 height 41
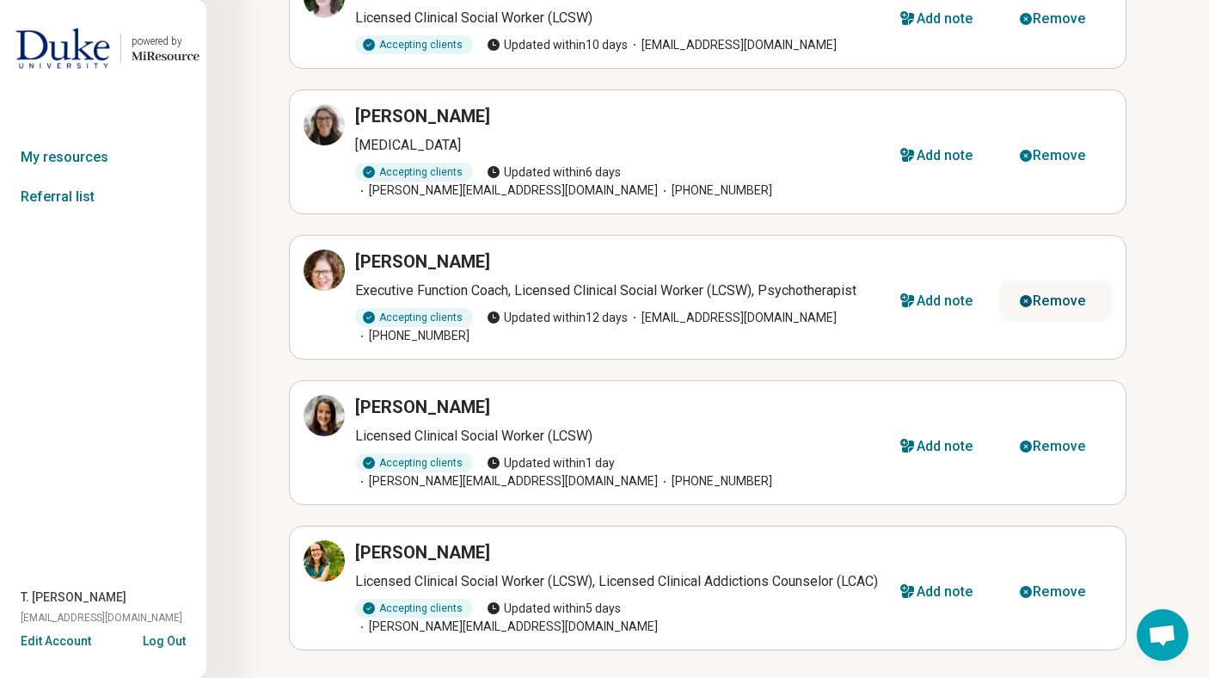
click at [1033, 294] on icon "button" at bounding box center [1026, 301] width 14 height 14
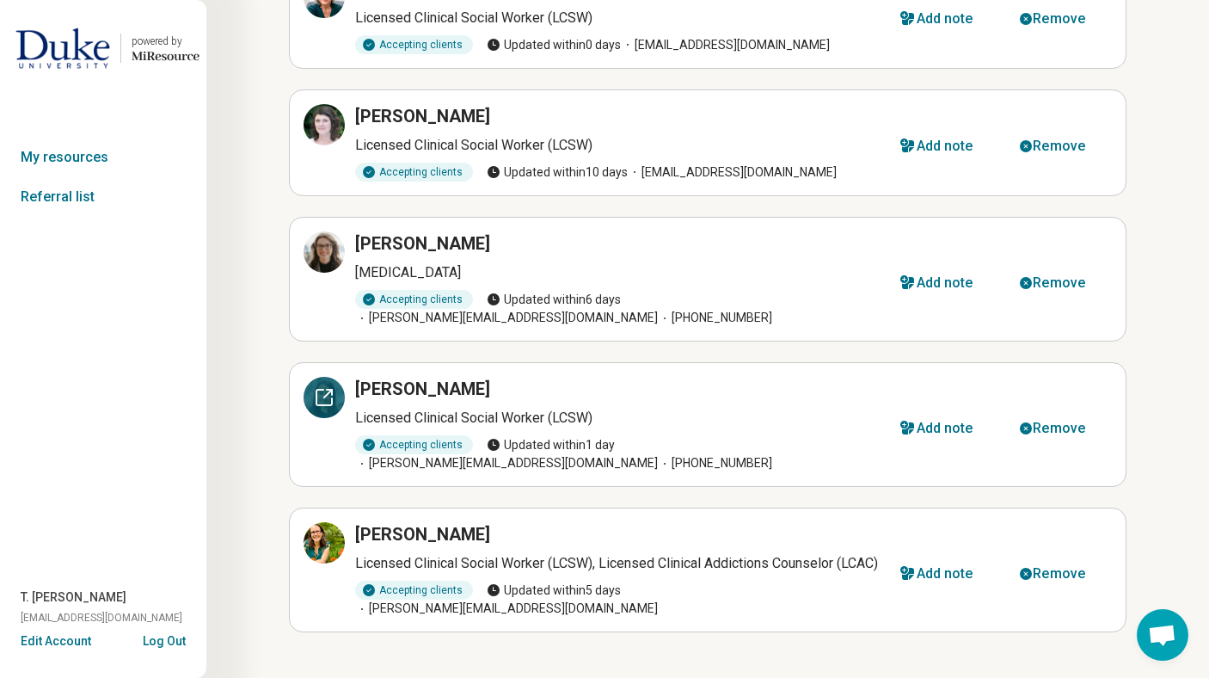
click at [328, 387] on icon at bounding box center [324, 397] width 21 height 21
click at [1073, 421] on div "Remove" at bounding box center [1059, 428] width 52 height 14
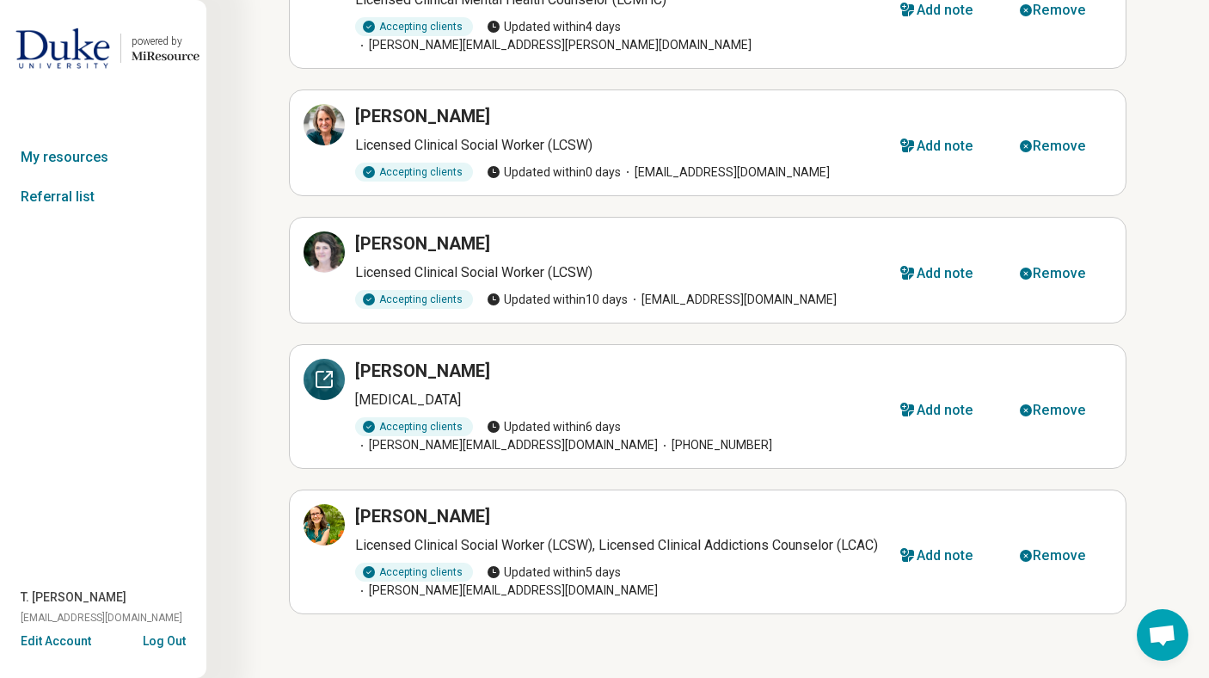
click at [320, 369] on icon at bounding box center [324, 379] width 21 height 21
click at [326, 514] on icon at bounding box center [324, 524] width 21 height 21
click at [326, 242] on icon at bounding box center [324, 252] width 21 height 21
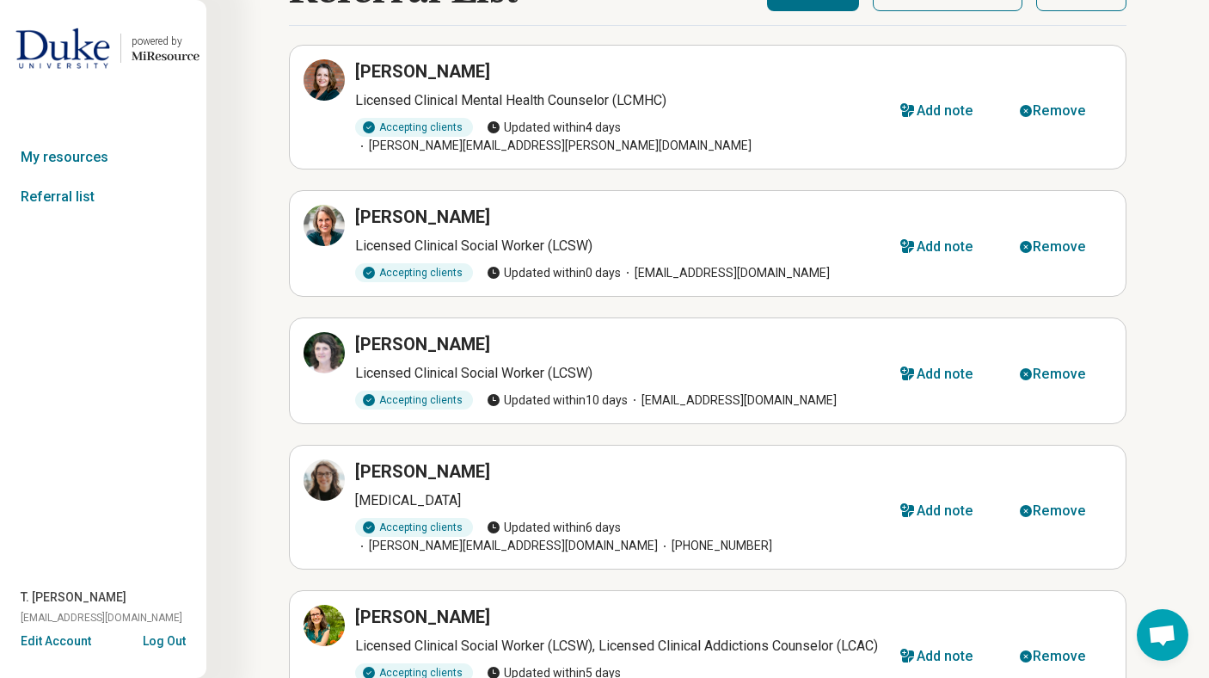
scroll to position [55, 0]
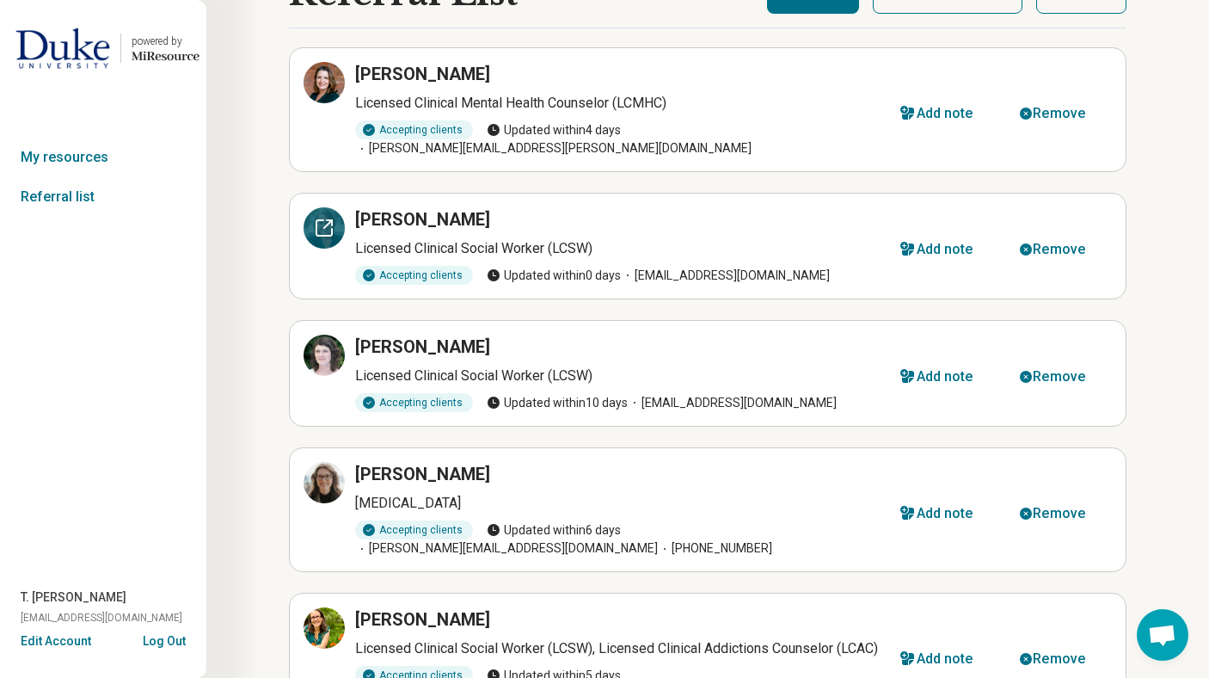
click at [328, 218] on icon at bounding box center [324, 228] width 21 height 21
drag, startPoint x: 1212, startPoint y: 172, endPoint x: 1212, endPoint y: 193, distance: 21.5
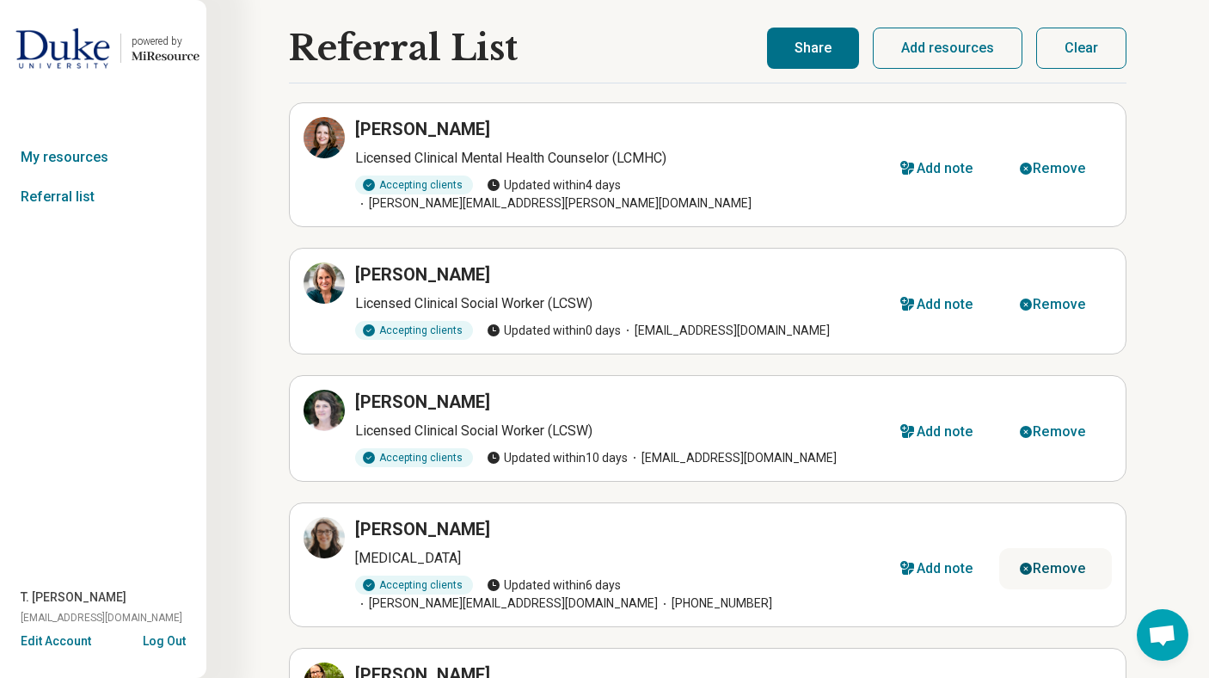
click at [1059, 562] on div "Remove" at bounding box center [1059, 569] width 52 height 14
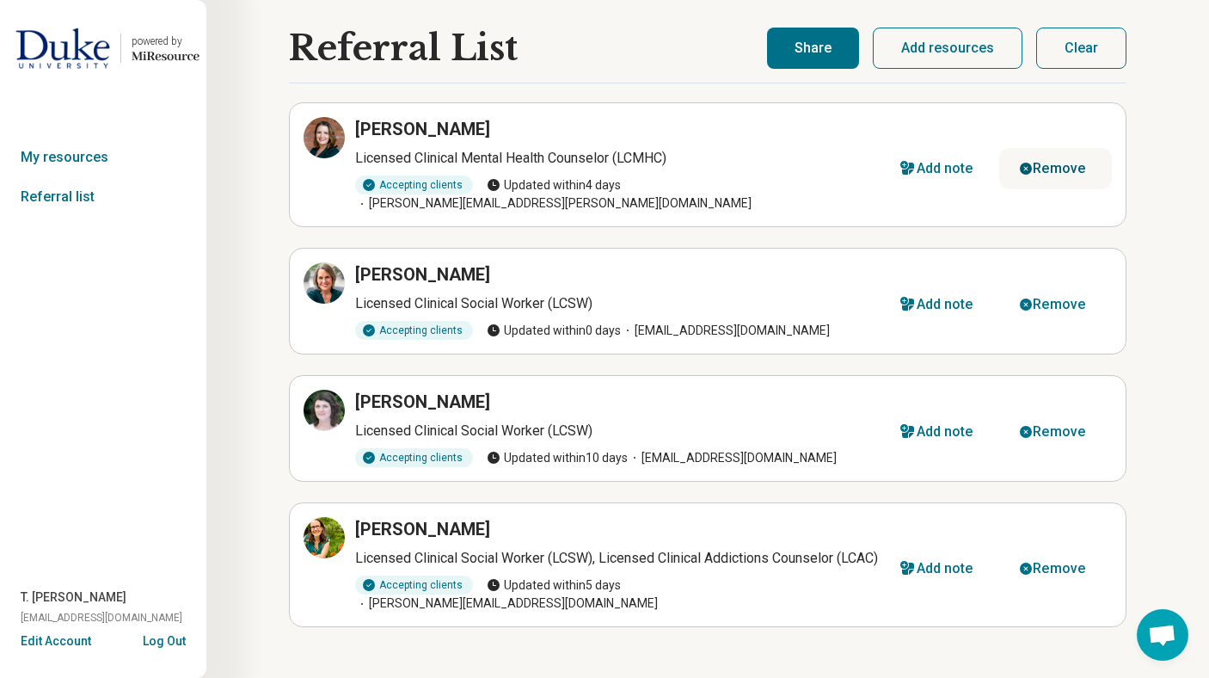
click at [1064, 162] on div "Remove" at bounding box center [1059, 169] width 52 height 14
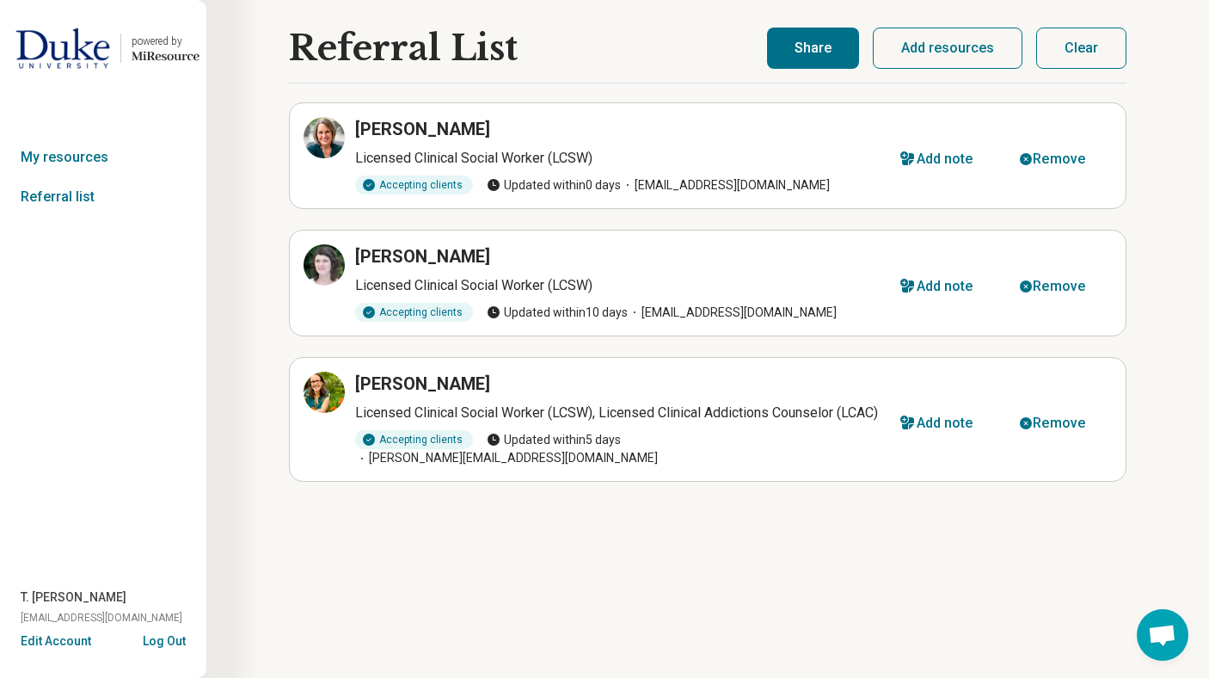
select select "***"
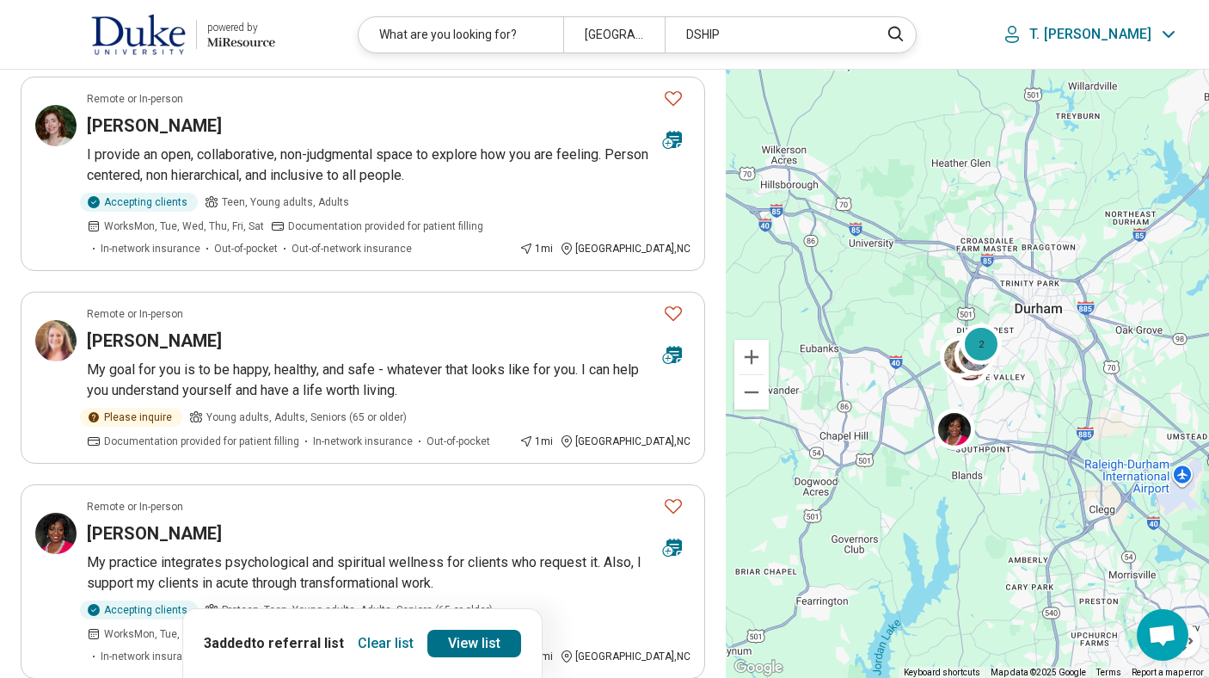
scroll to position [1848, 0]
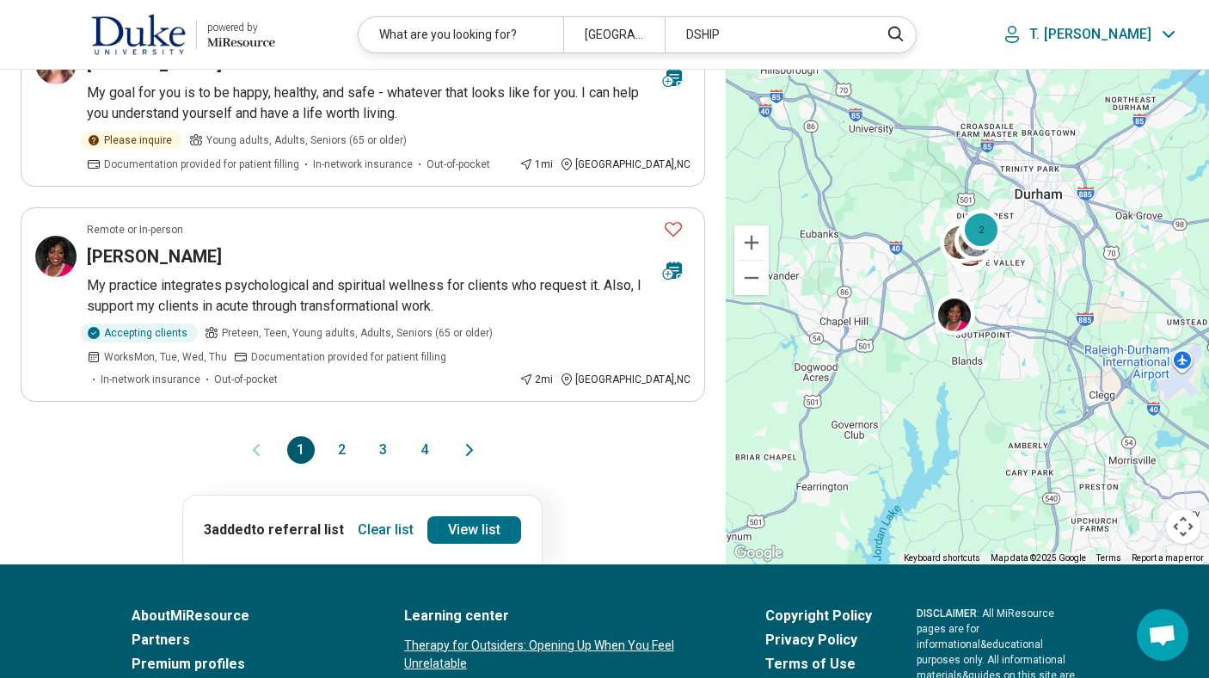
click at [344, 436] on button "2" at bounding box center [342, 450] width 28 height 28
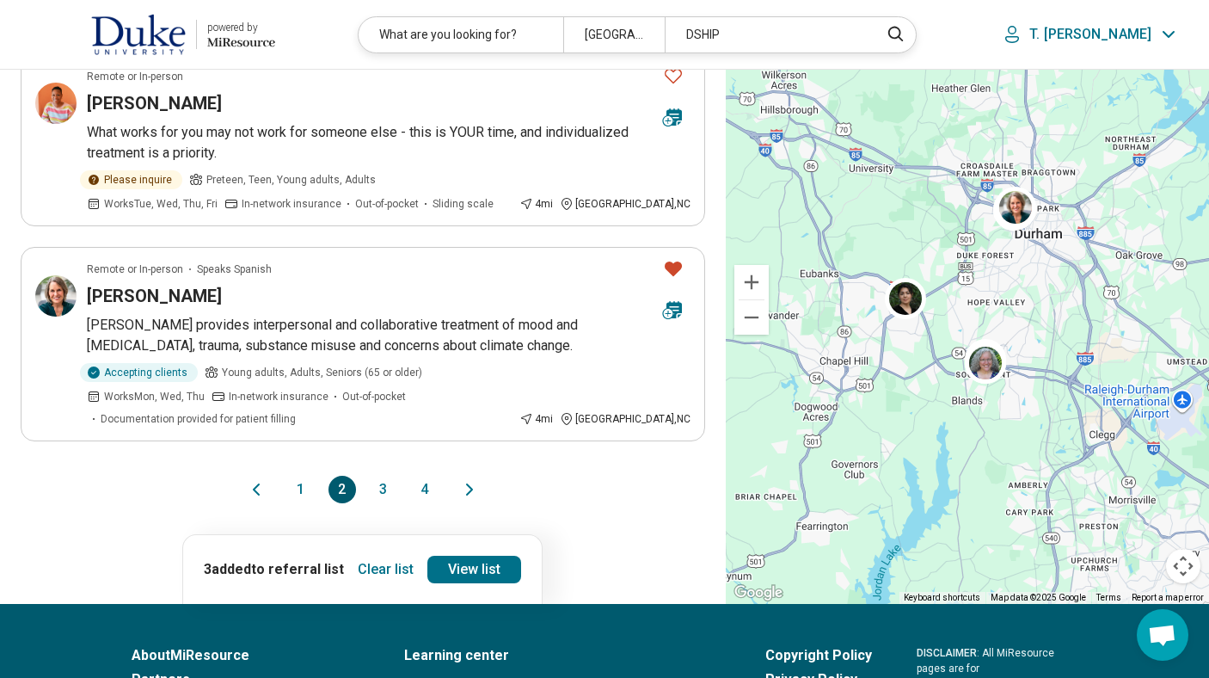
scroll to position [0, 0]
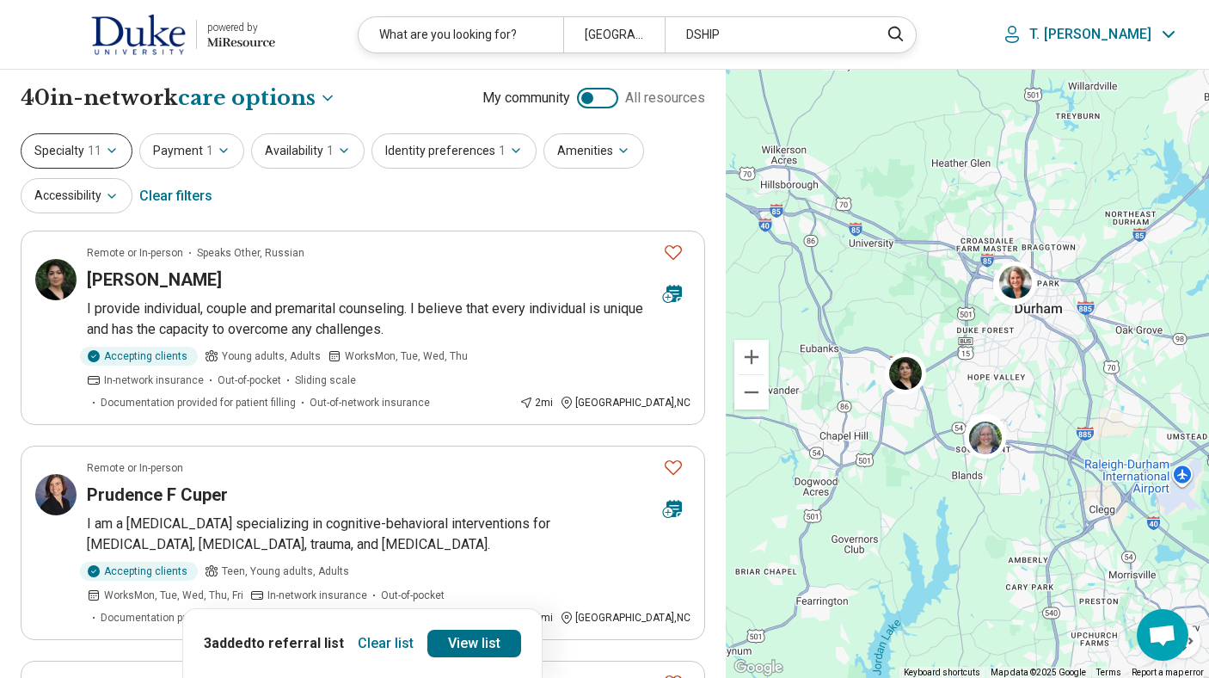
click at [88, 156] on span "11" at bounding box center [95, 151] width 14 height 18
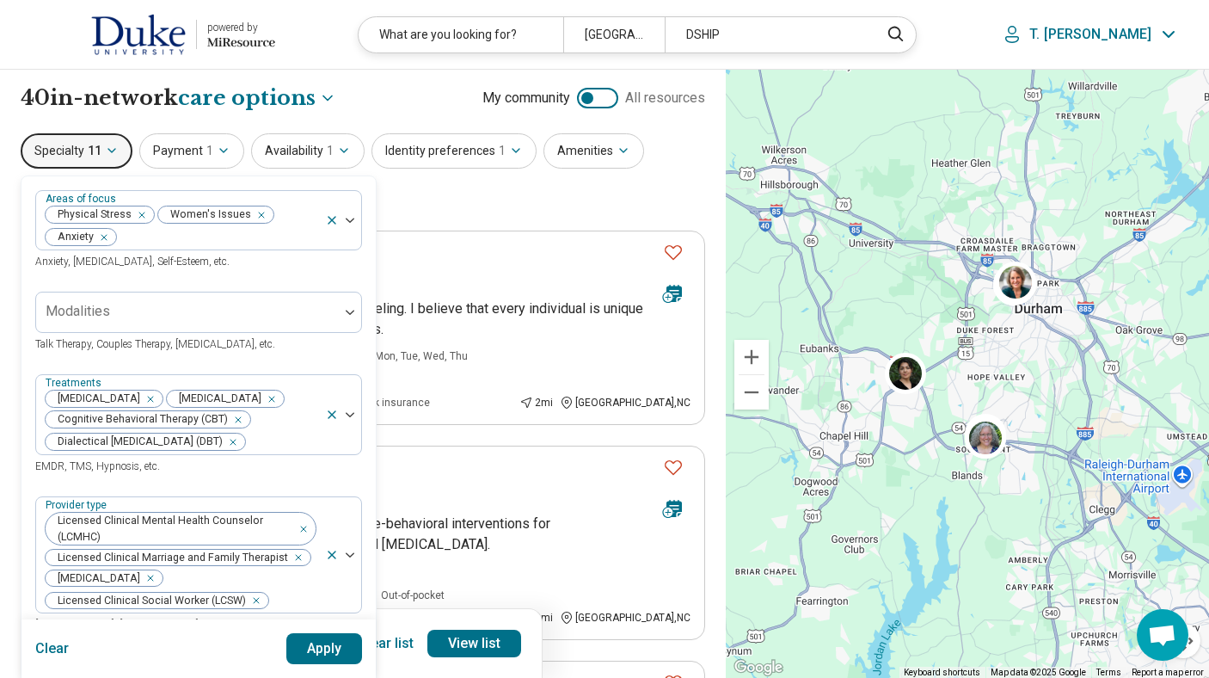
click at [311, 645] on button "Apply" at bounding box center [324, 648] width 77 height 31
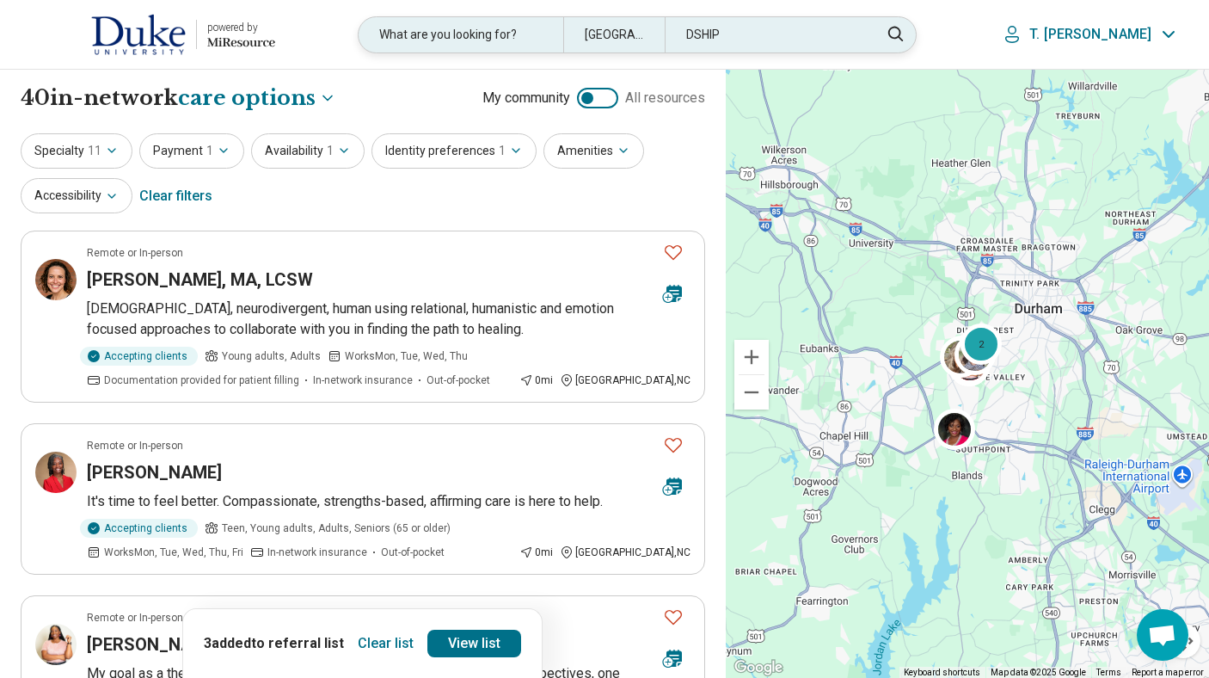
click at [562, 34] on div "What are you looking for?" at bounding box center [461, 34] width 204 height 35
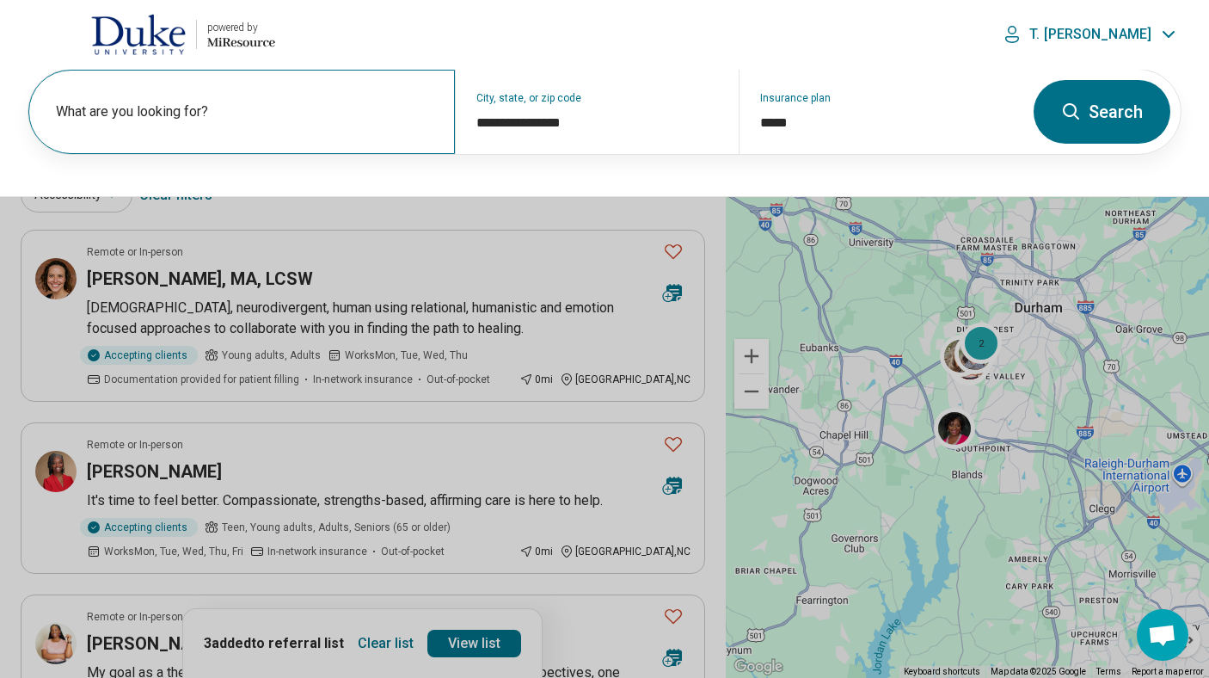
click at [253, 114] on label "What are you looking for?" at bounding box center [245, 111] width 378 height 21
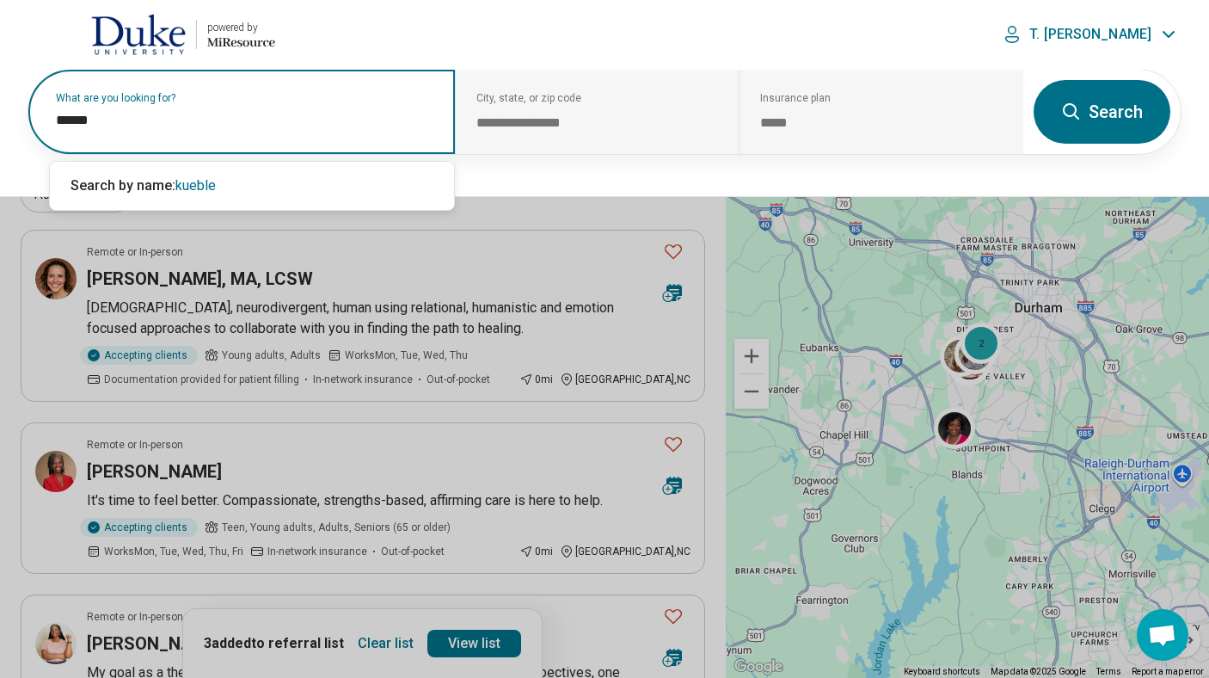
type input "*******"
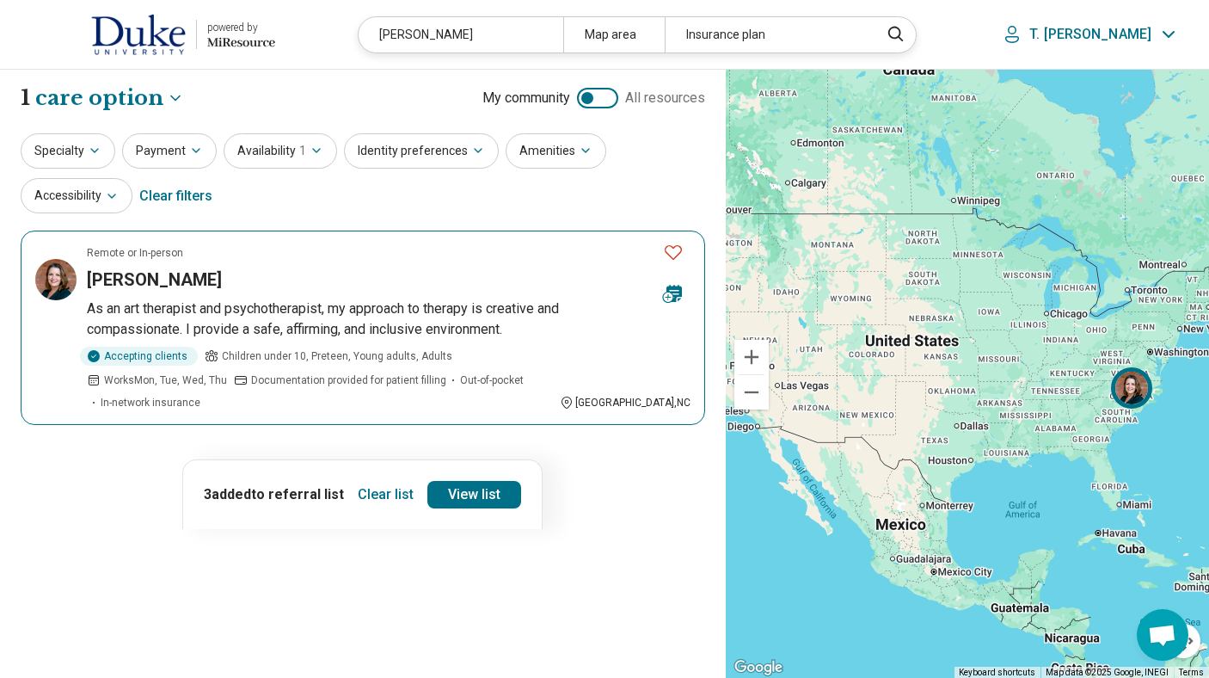
click at [670, 255] on icon "Favorite" at bounding box center [673, 252] width 21 height 21
click at [248, 293] on article "Remote or In-person Karen Kuebler As an art therapist and psychotherapist, my a…" at bounding box center [363, 327] width 684 height 194
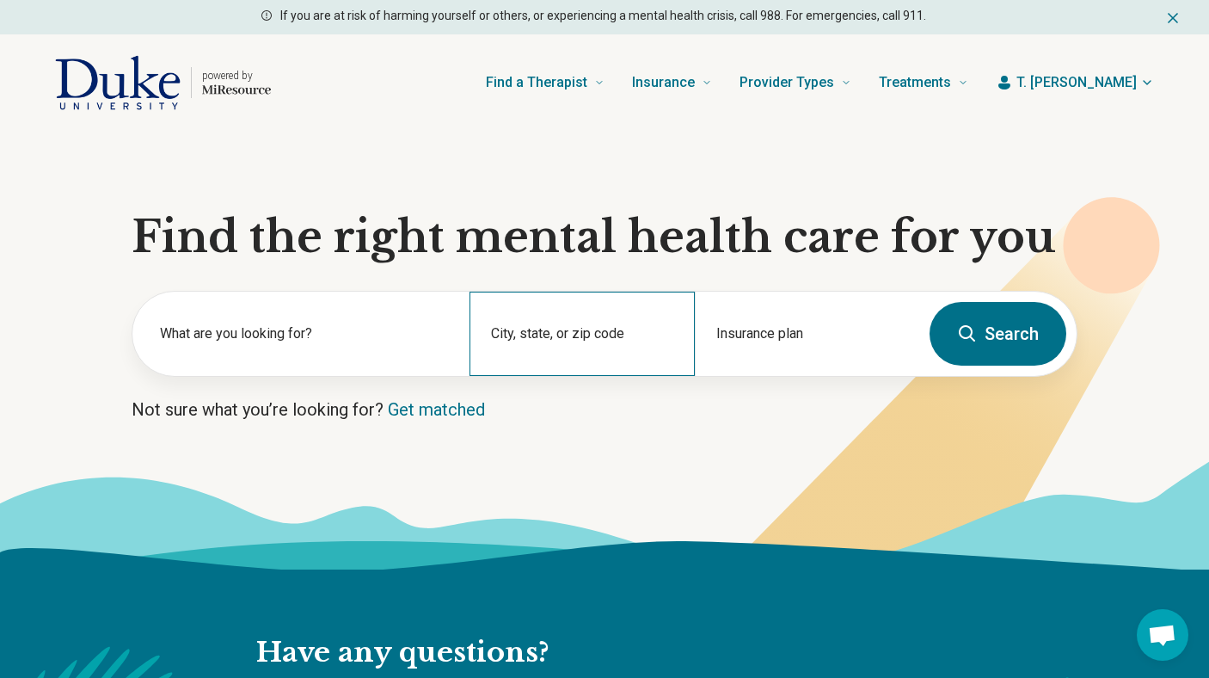
click at [532, 318] on div "City, state, or zip code" at bounding box center [581, 334] width 224 height 84
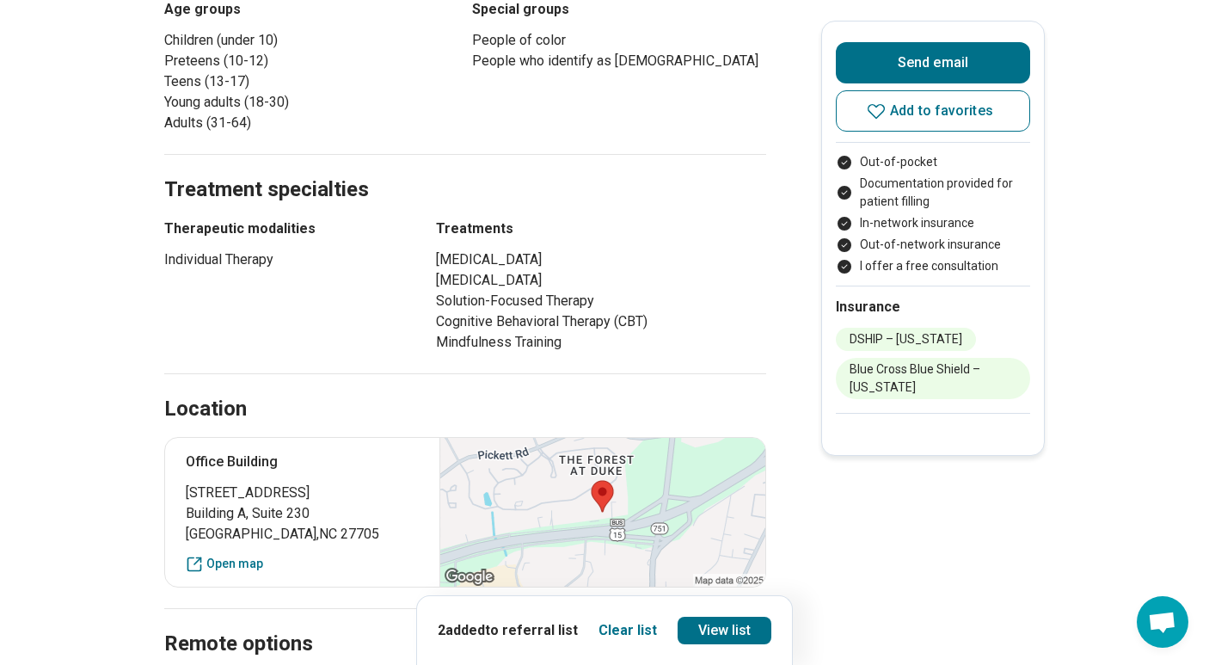
scroll to position [929, 0]
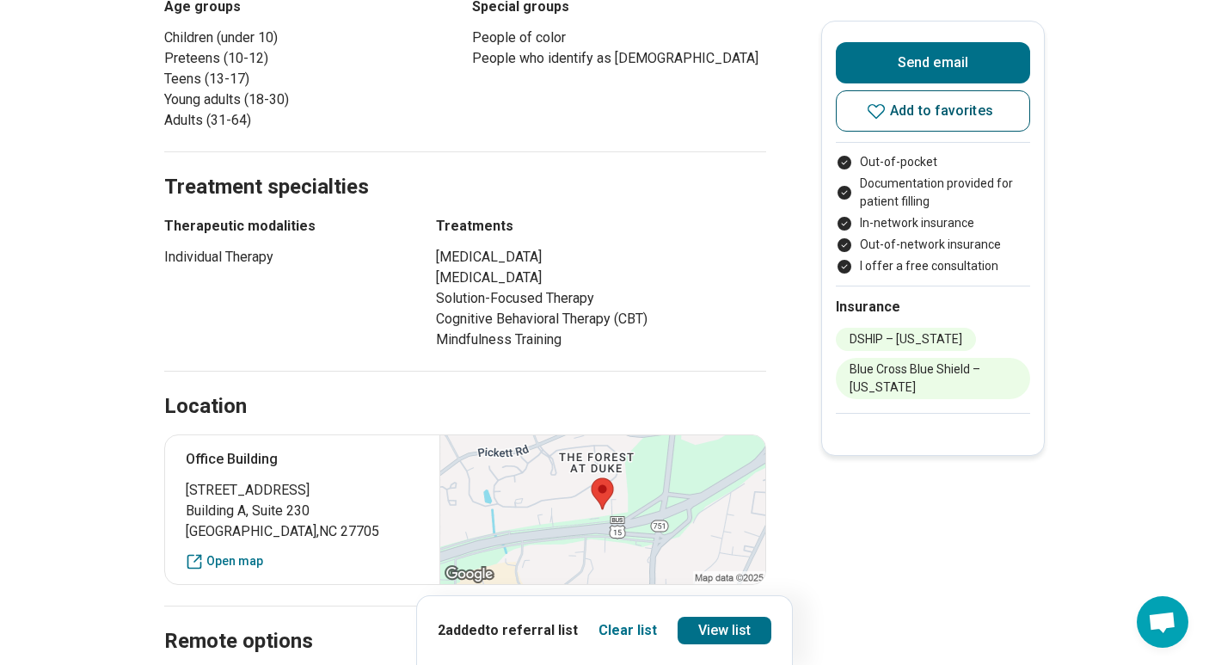
click at [887, 109] on icon at bounding box center [876, 111] width 21 height 21
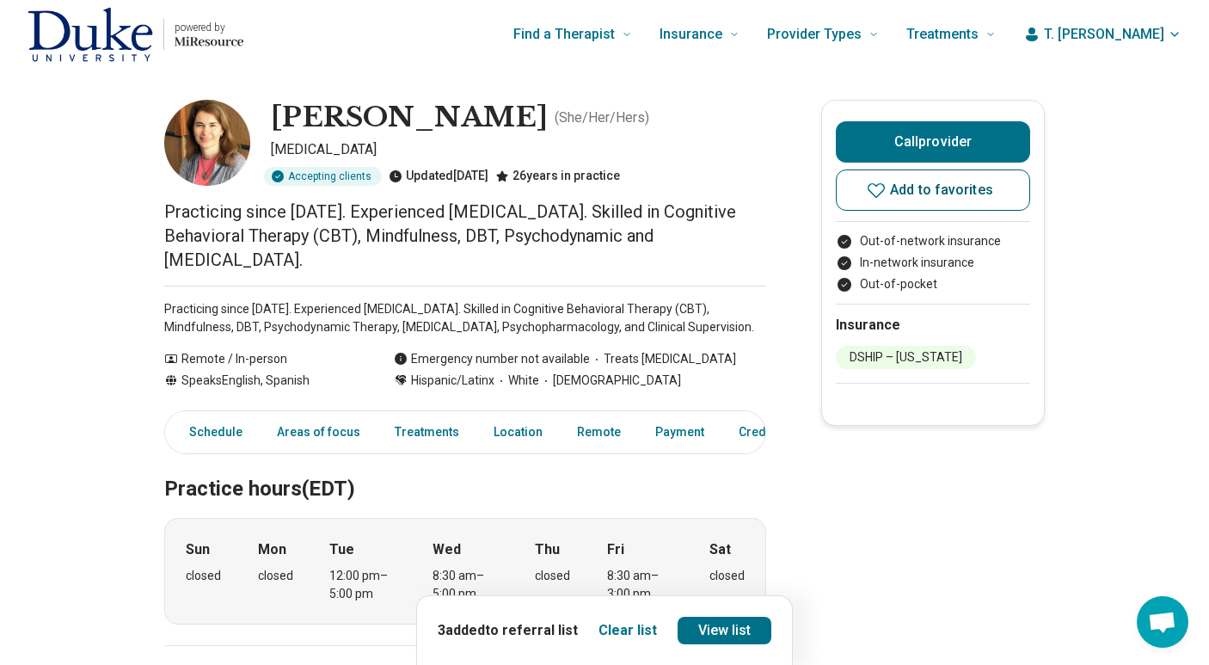
click at [884, 198] on icon at bounding box center [876, 190] width 21 height 21
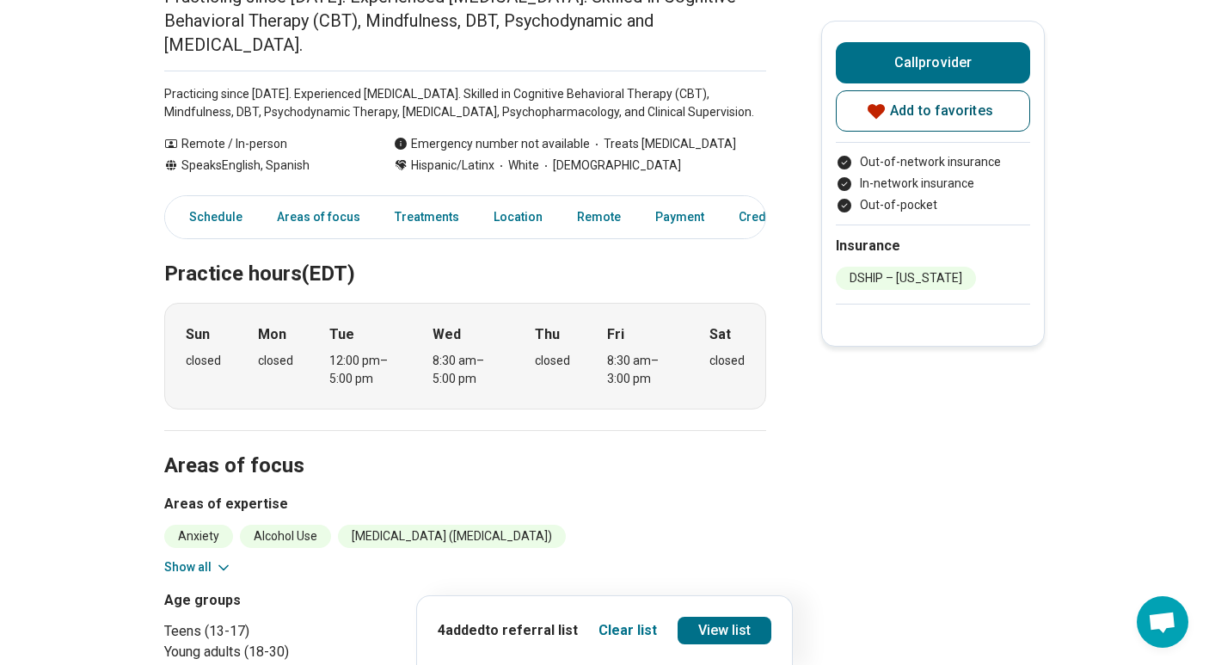
scroll to position [275, 0]
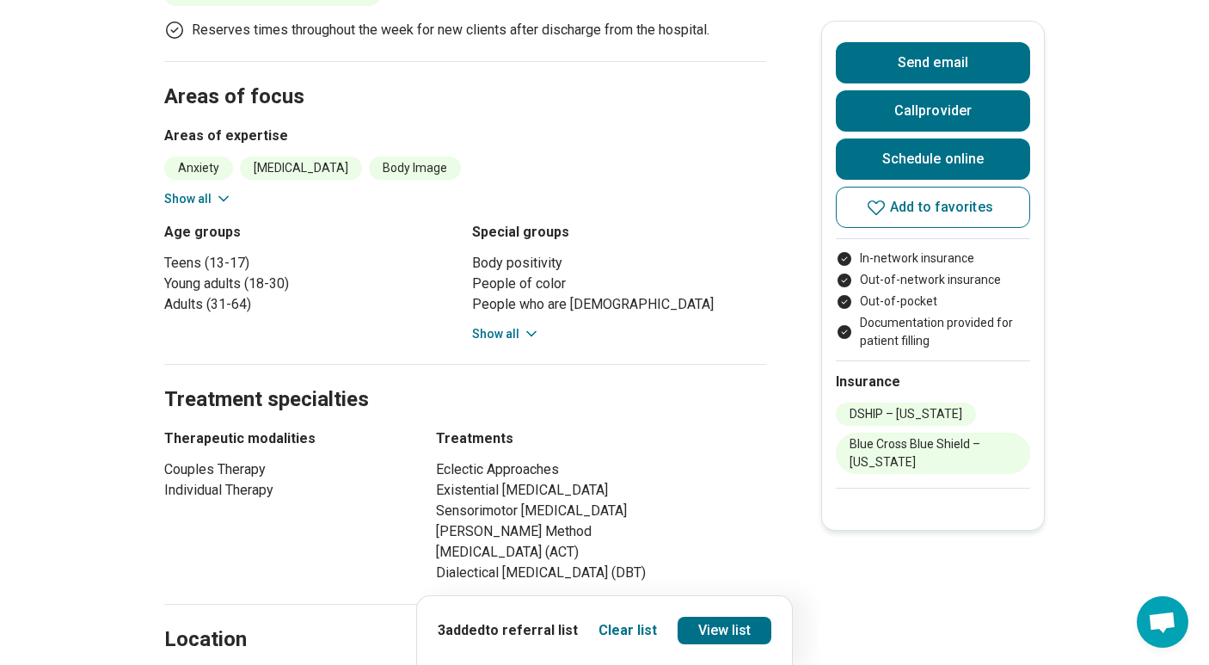
scroll to position [894, 0]
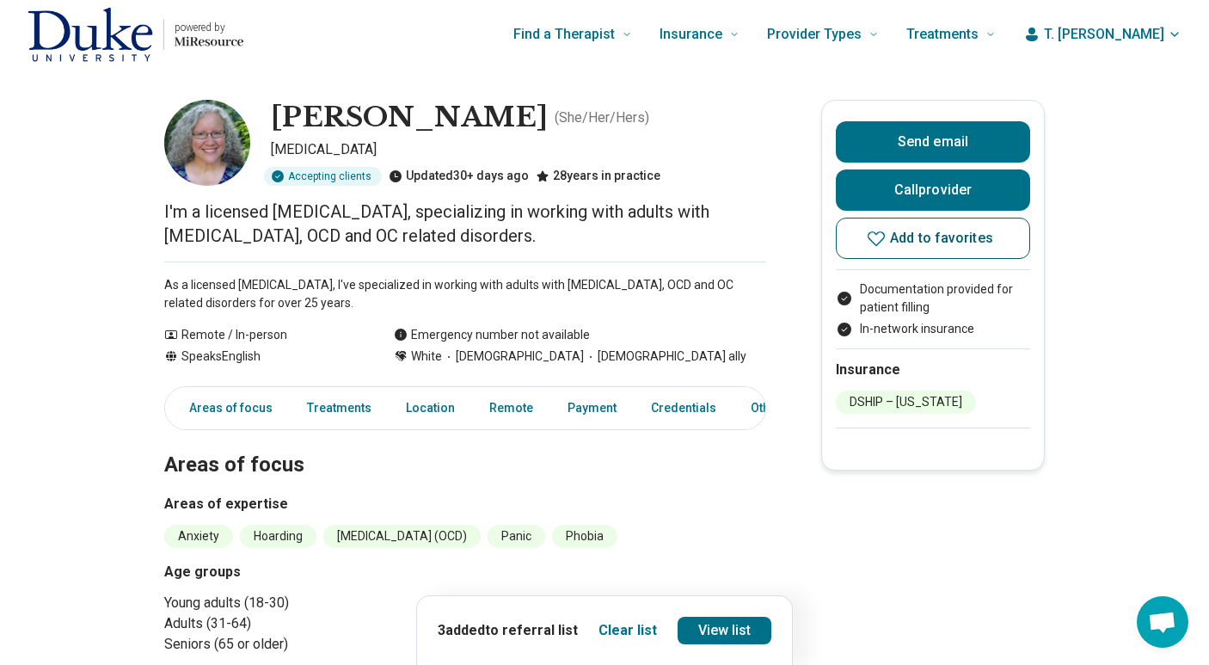
click at [886, 239] on icon at bounding box center [876, 238] width 21 height 21
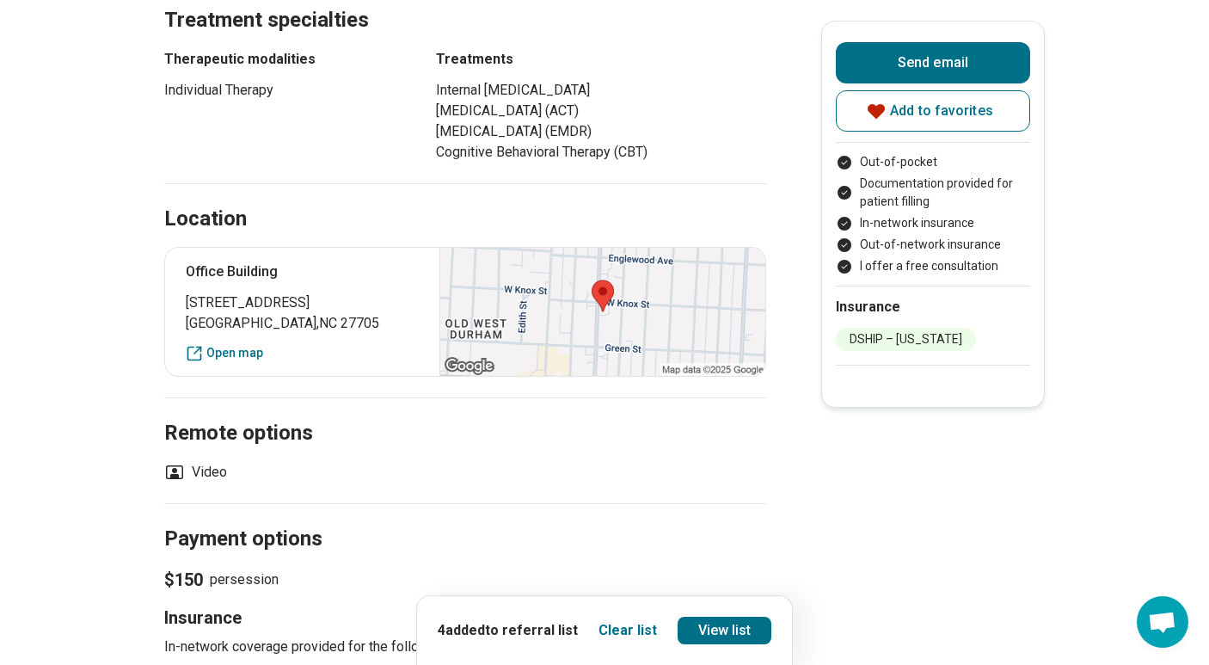
scroll to position [1066, 0]
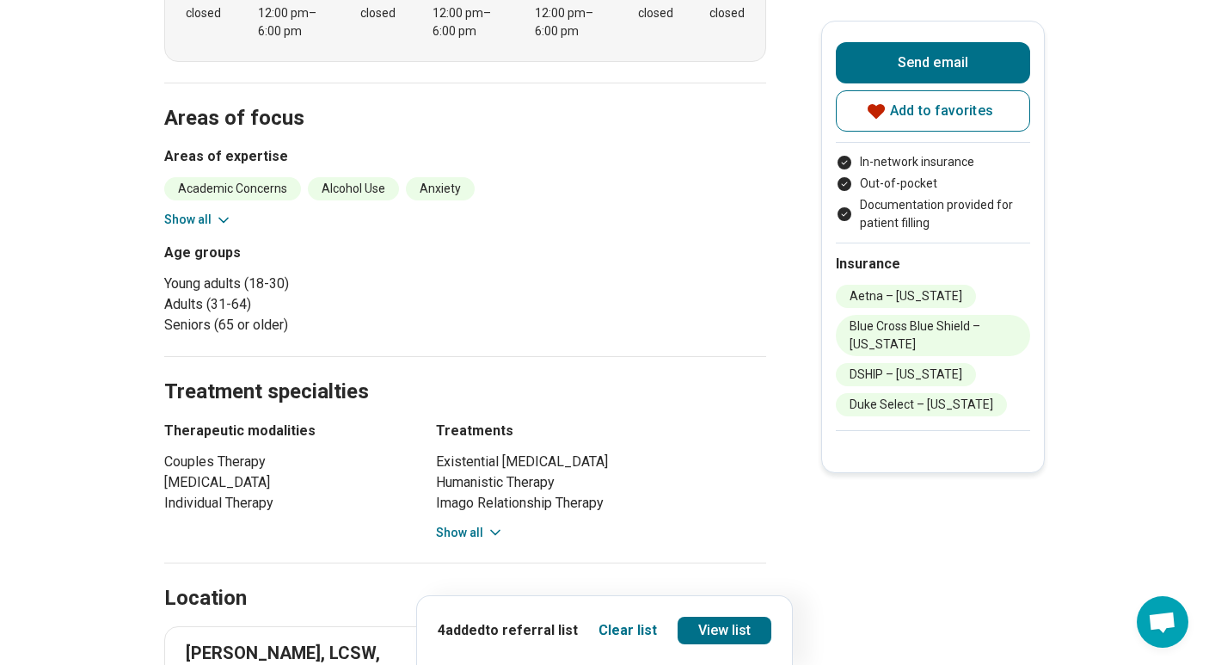
scroll to position [654, 0]
click at [469, 523] on button "Show all" at bounding box center [470, 532] width 68 height 18
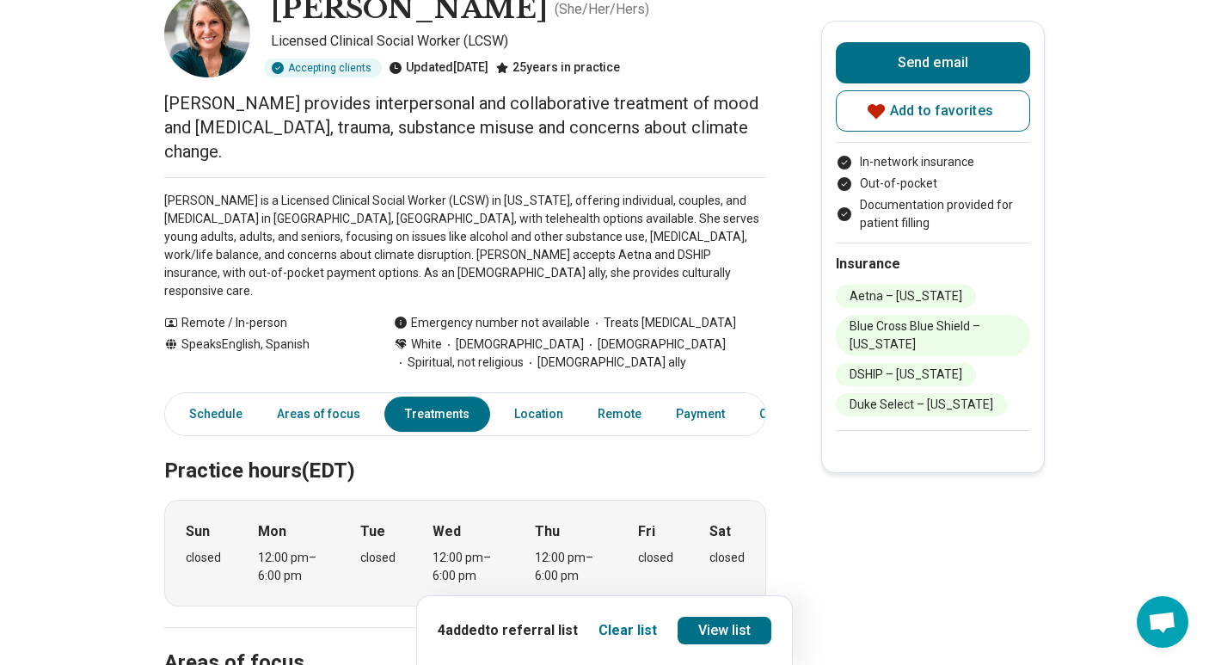
scroll to position [0, 0]
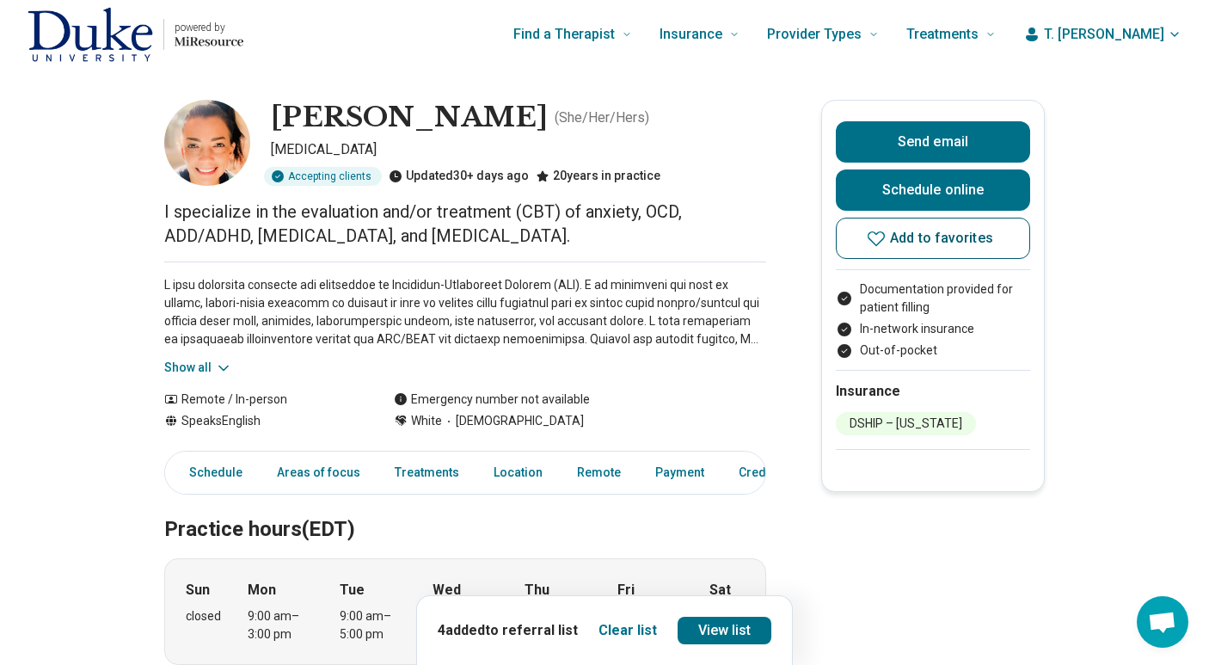
click at [920, 237] on span "Add to favorites" at bounding box center [941, 238] width 103 height 14
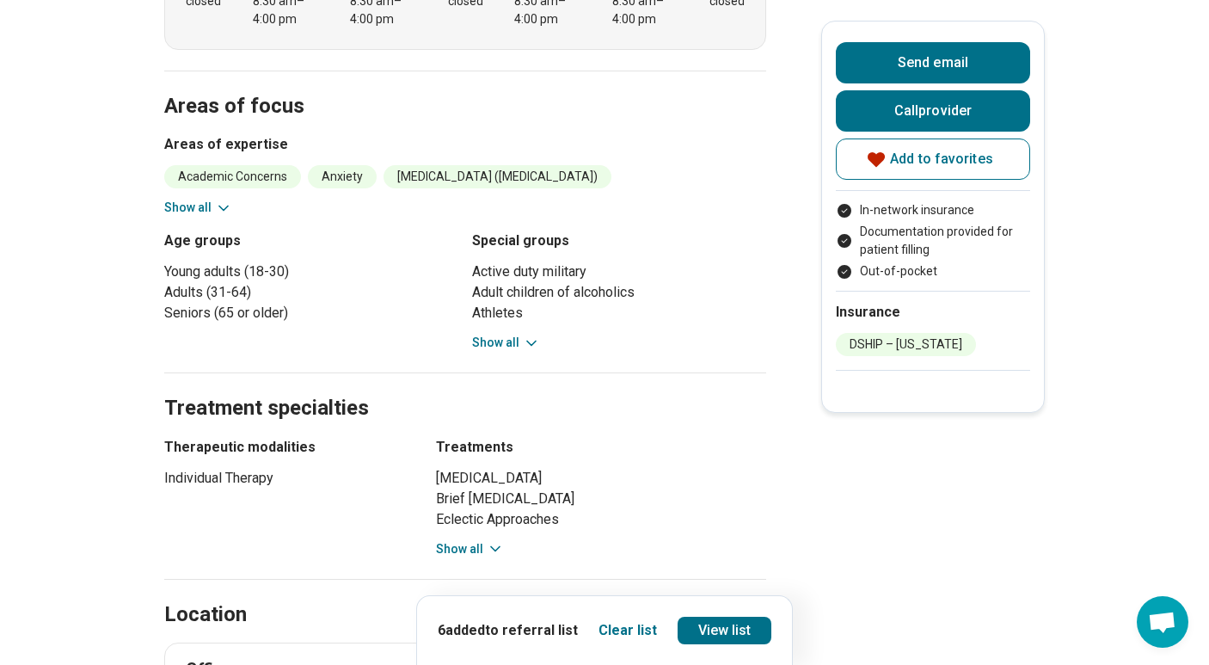
scroll to position [722, 0]
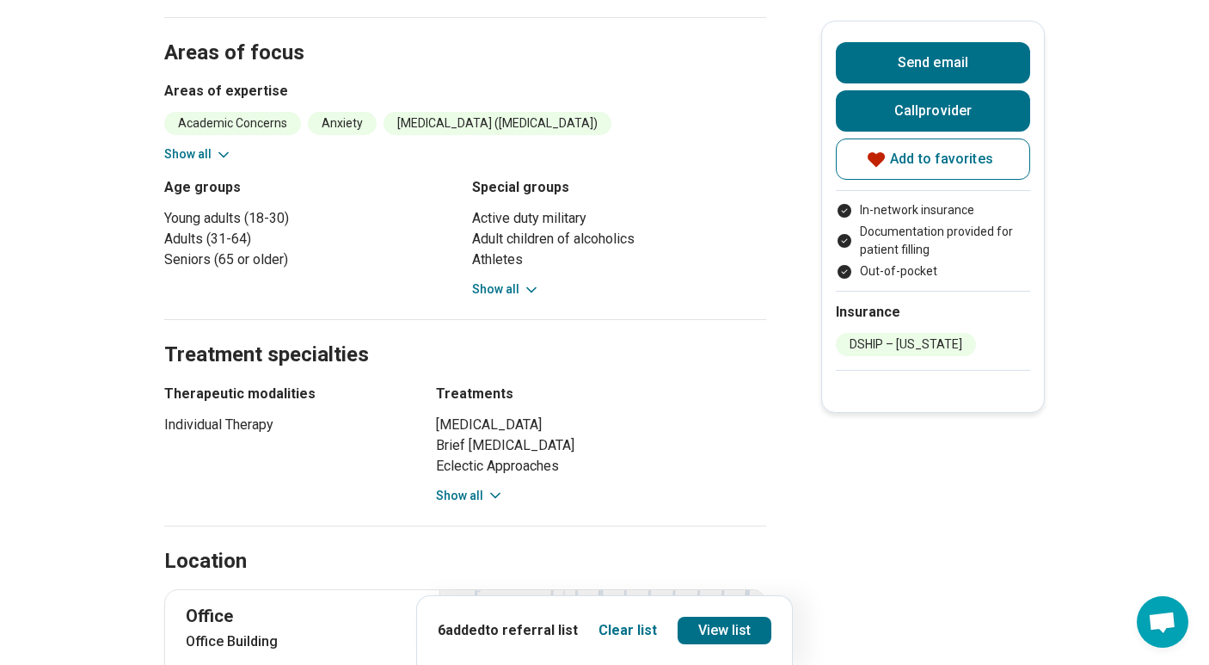
click at [473, 487] on button "Show all" at bounding box center [470, 496] width 68 height 18
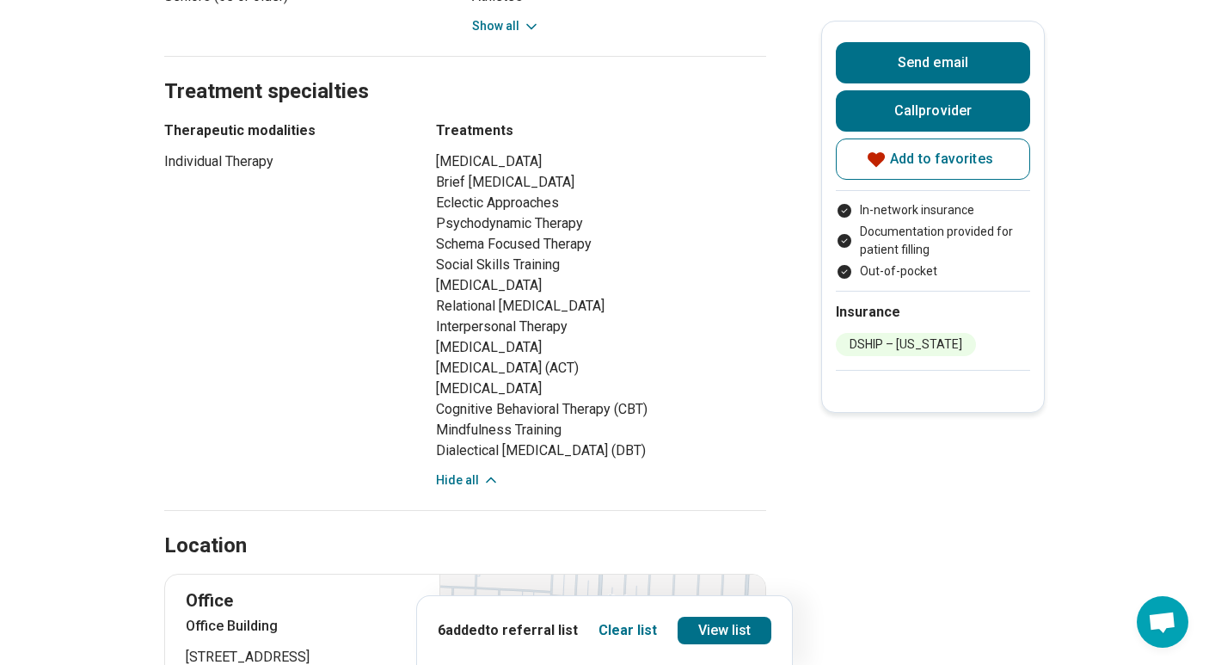
scroll to position [997, 13]
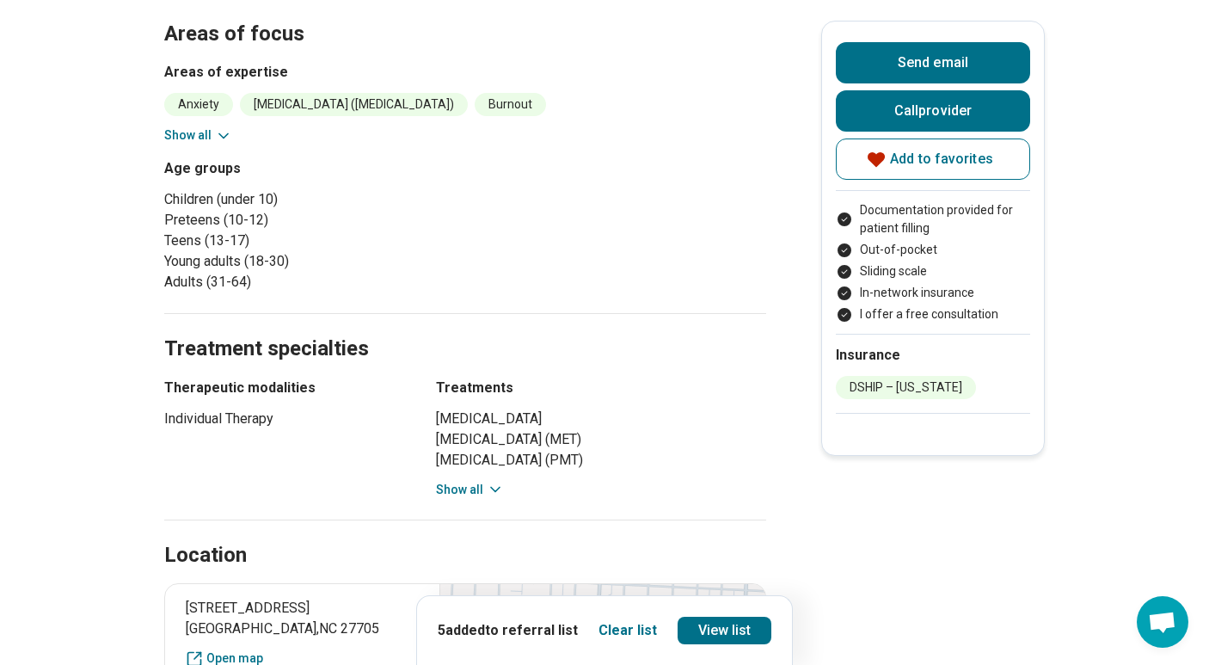
scroll to position [688, 0]
click at [482, 481] on button "Show all" at bounding box center [470, 489] width 68 height 18
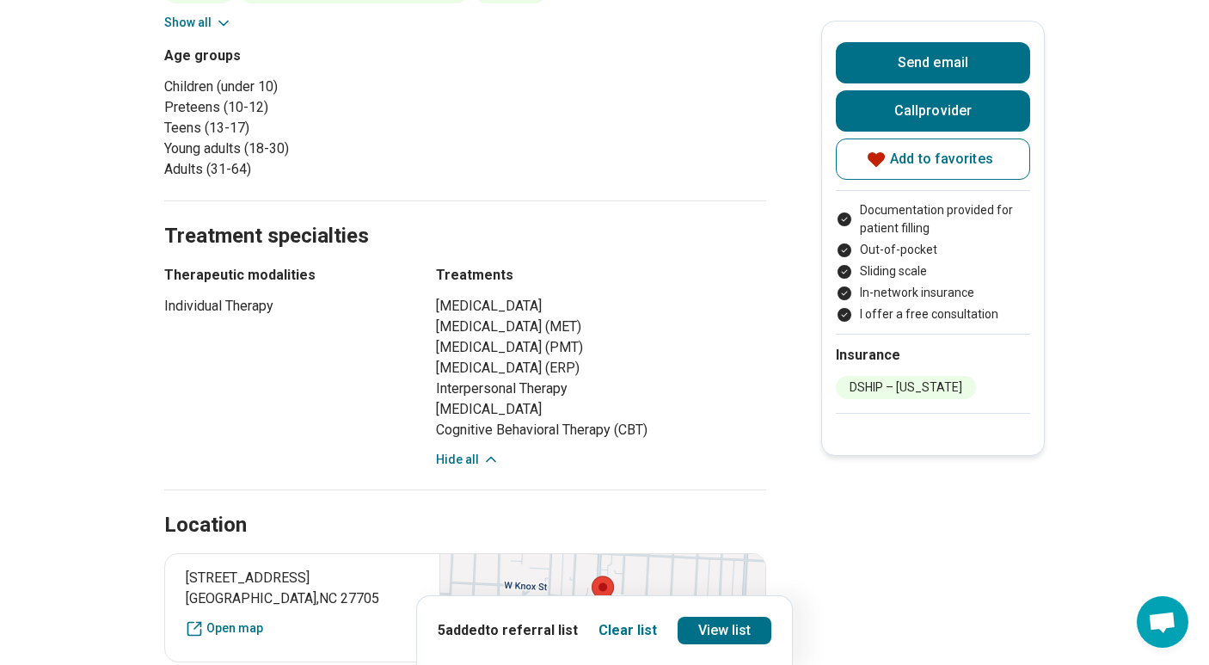
scroll to position [825, 0]
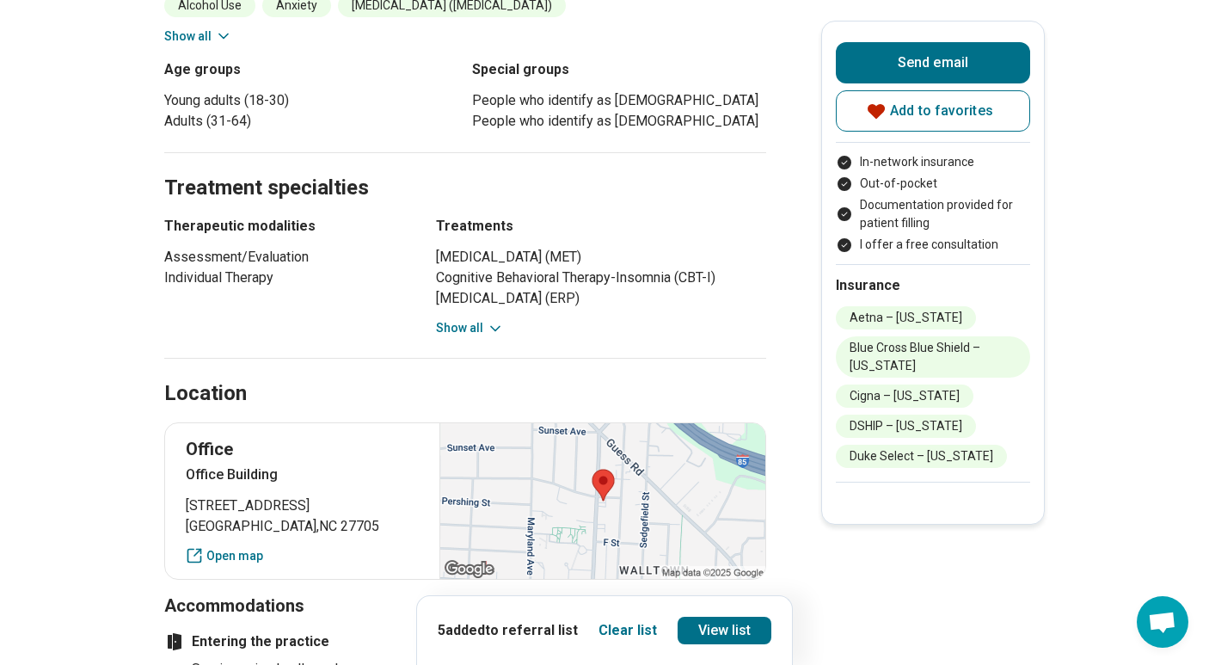
scroll to position [860, 0]
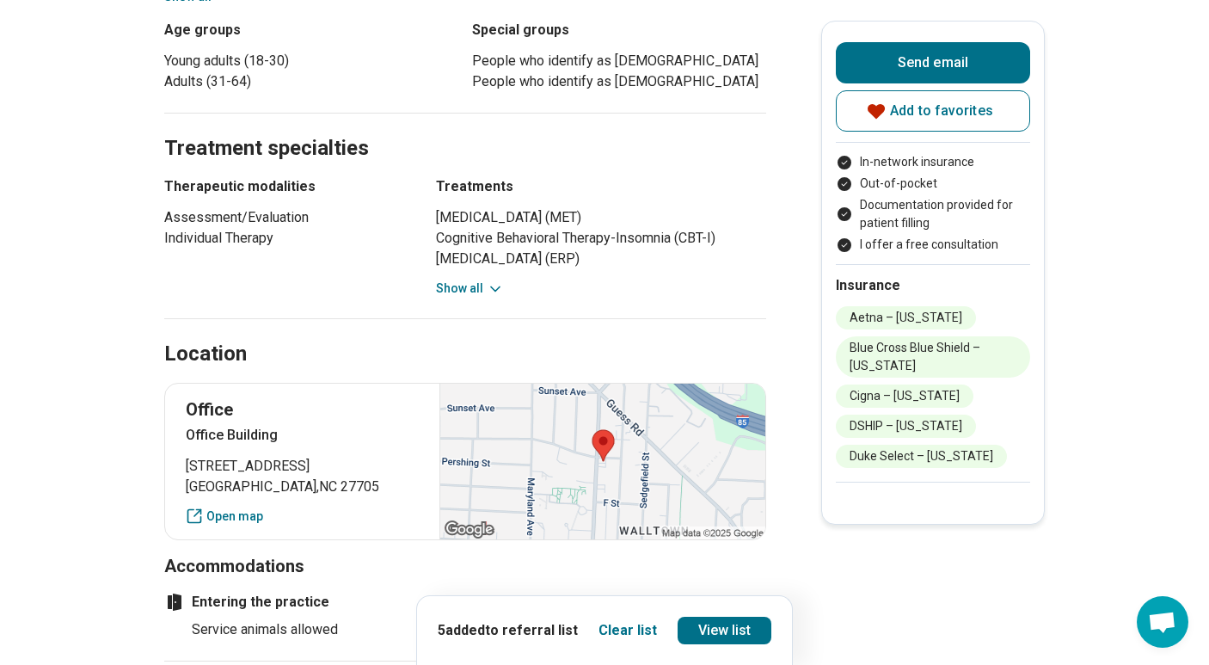
click at [481, 288] on button "Show all" at bounding box center [470, 288] width 68 height 18
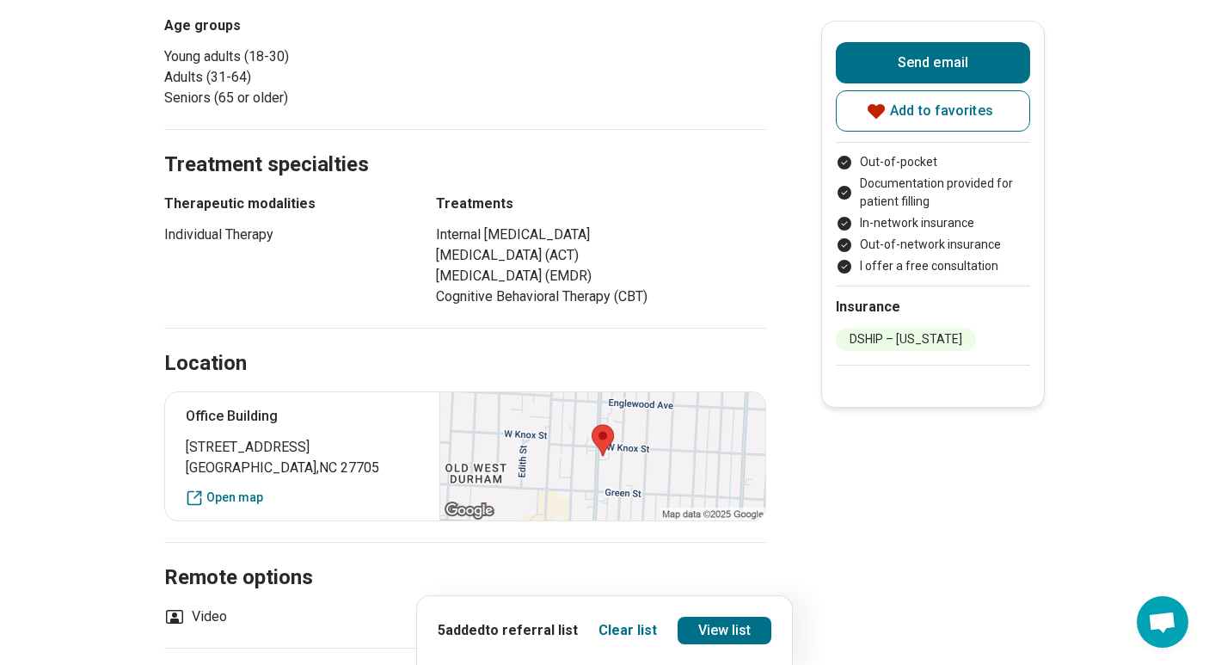
scroll to position [929, 0]
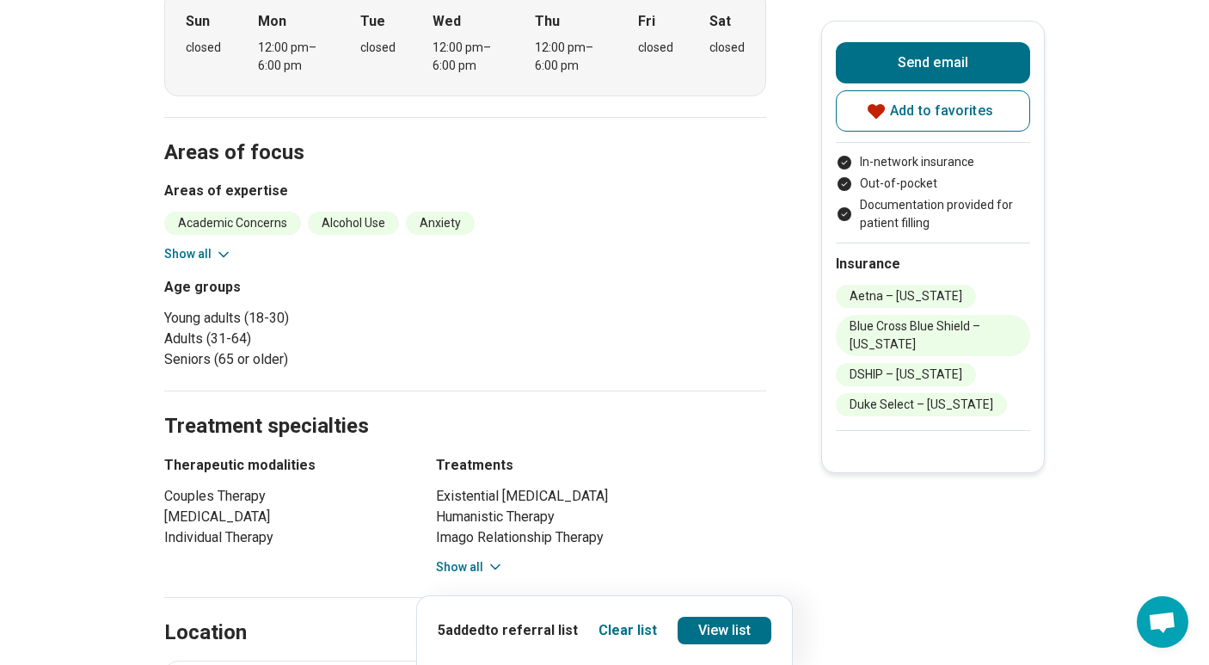
scroll to position [619, 0]
click at [459, 557] on button "Show all" at bounding box center [470, 566] width 68 height 18
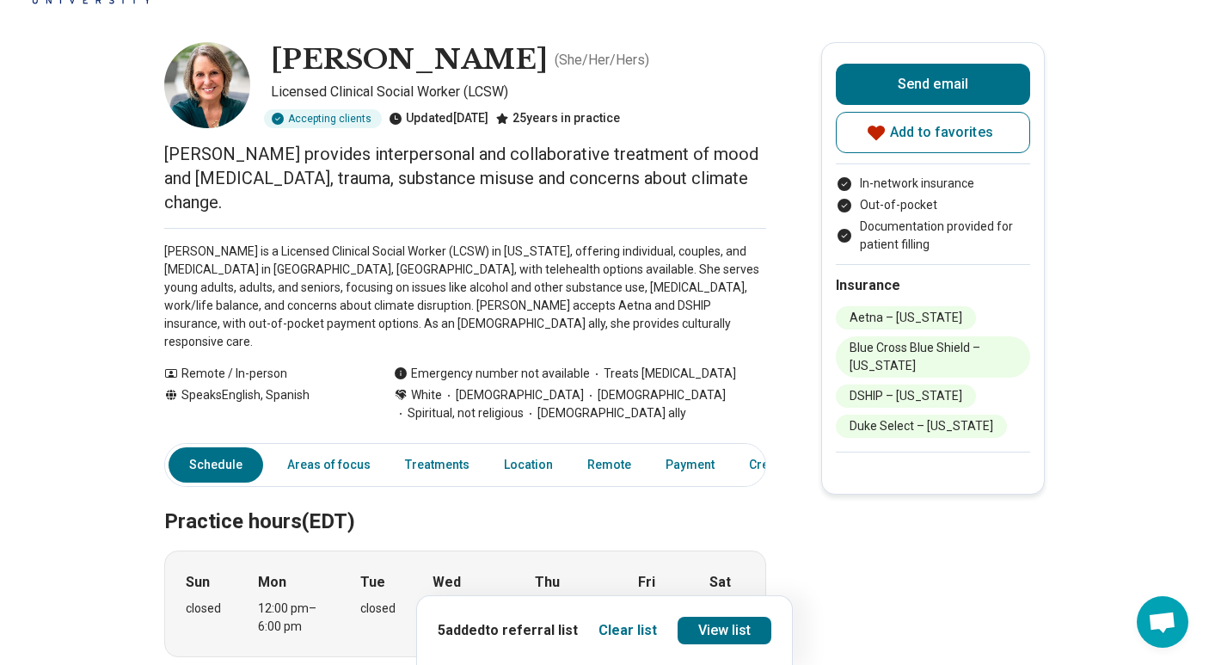
scroll to position [0, 0]
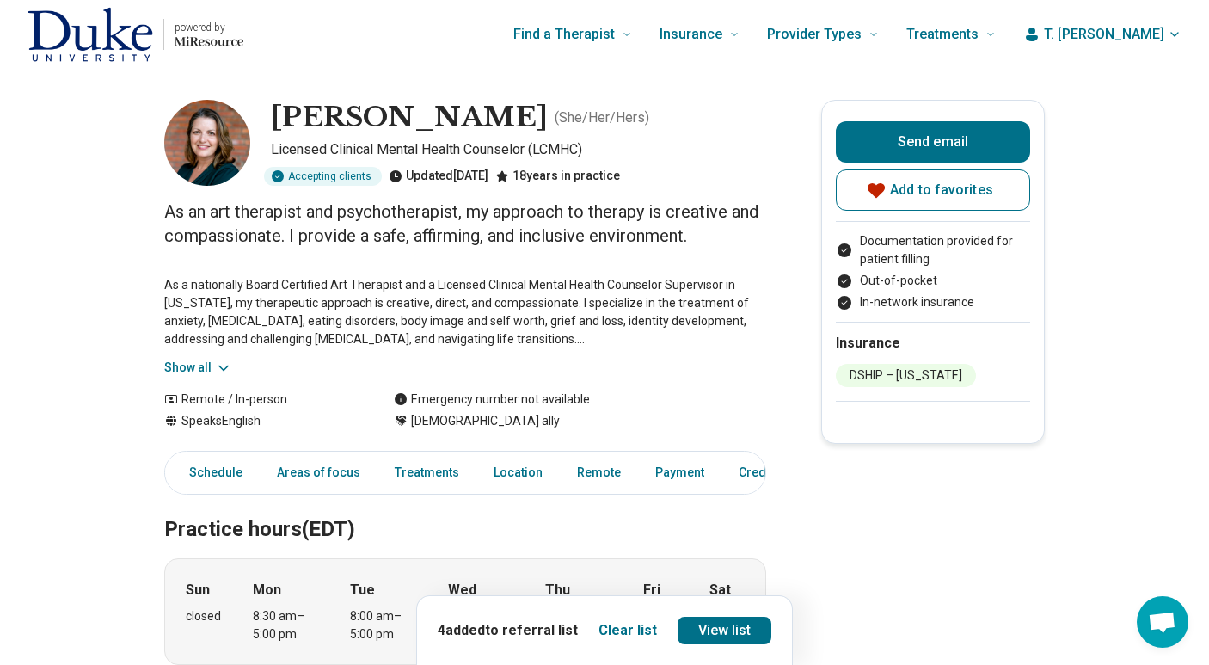
click at [204, 364] on button "Show all" at bounding box center [198, 368] width 68 height 18
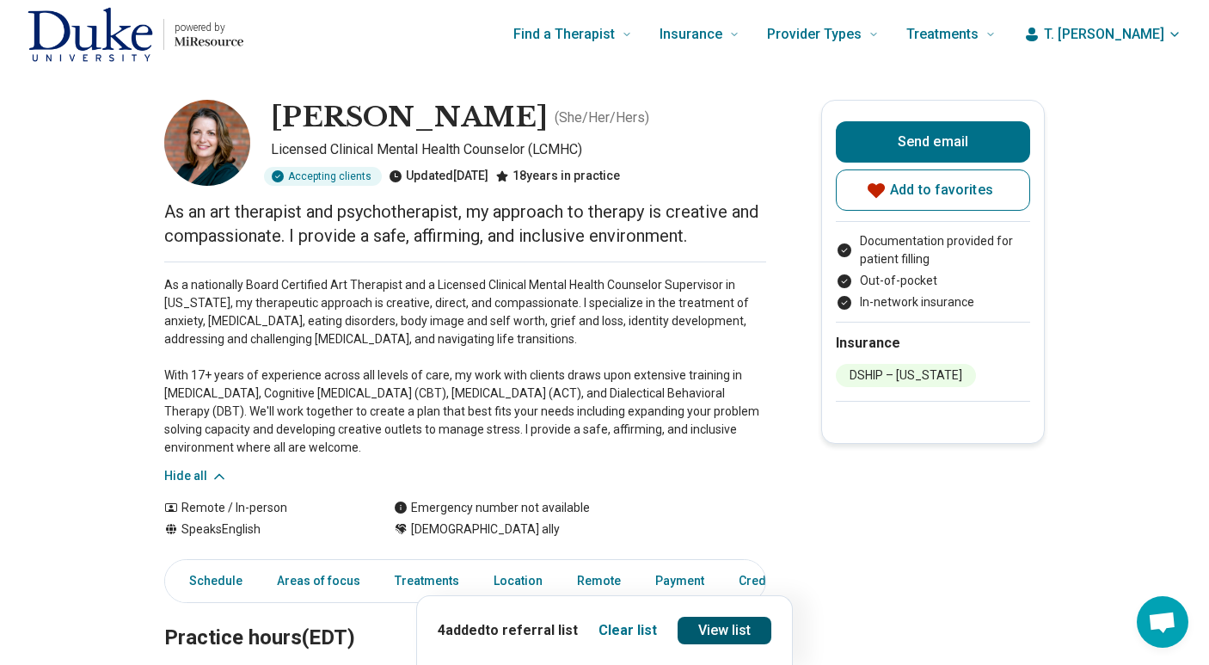
click at [714, 633] on link "View list" at bounding box center [725, 631] width 95 height 28
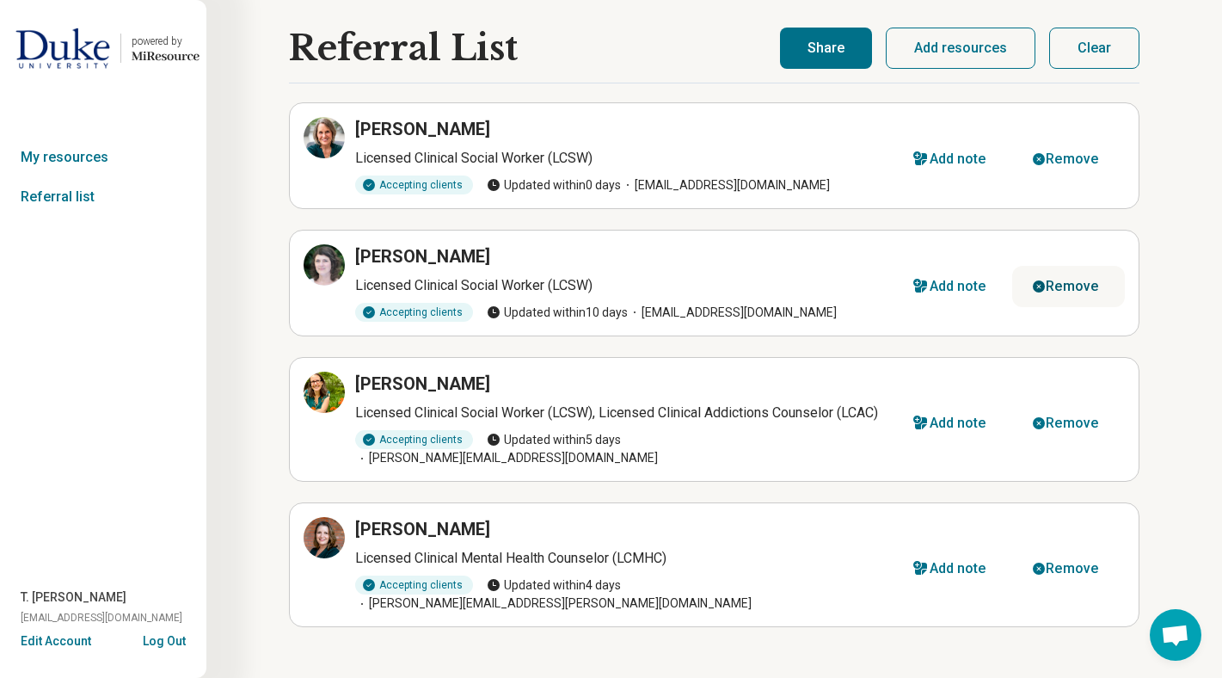
click at [1056, 289] on div "Remove" at bounding box center [1072, 286] width 52 height 14
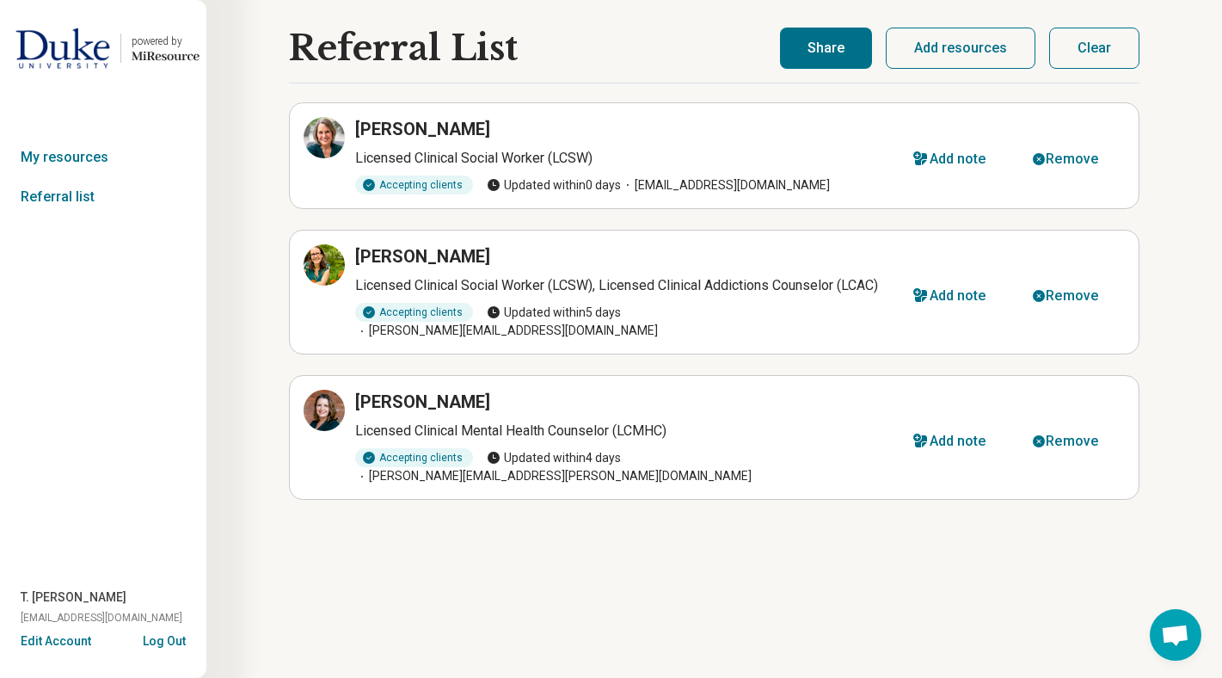
click at [1056, 289] on div "Remove" at bounding box center [1072, 296] width 52 height 14
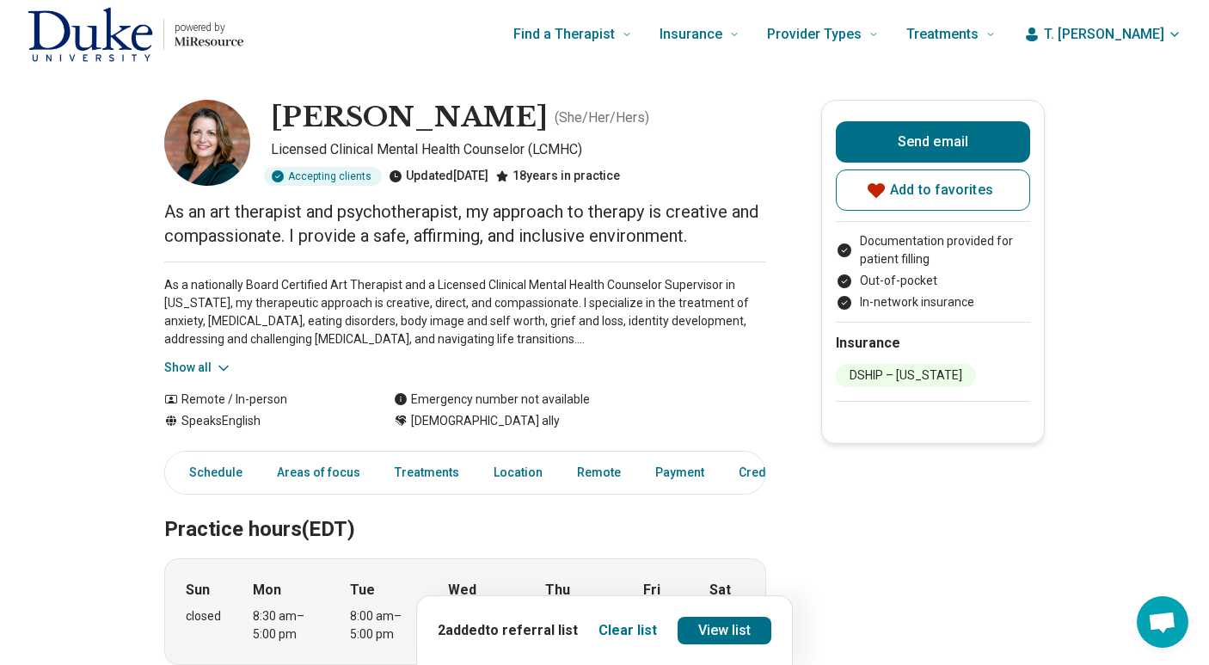
click at [107, 37] on img "Home page" at bounding box center [91, 34] width 126 height 55
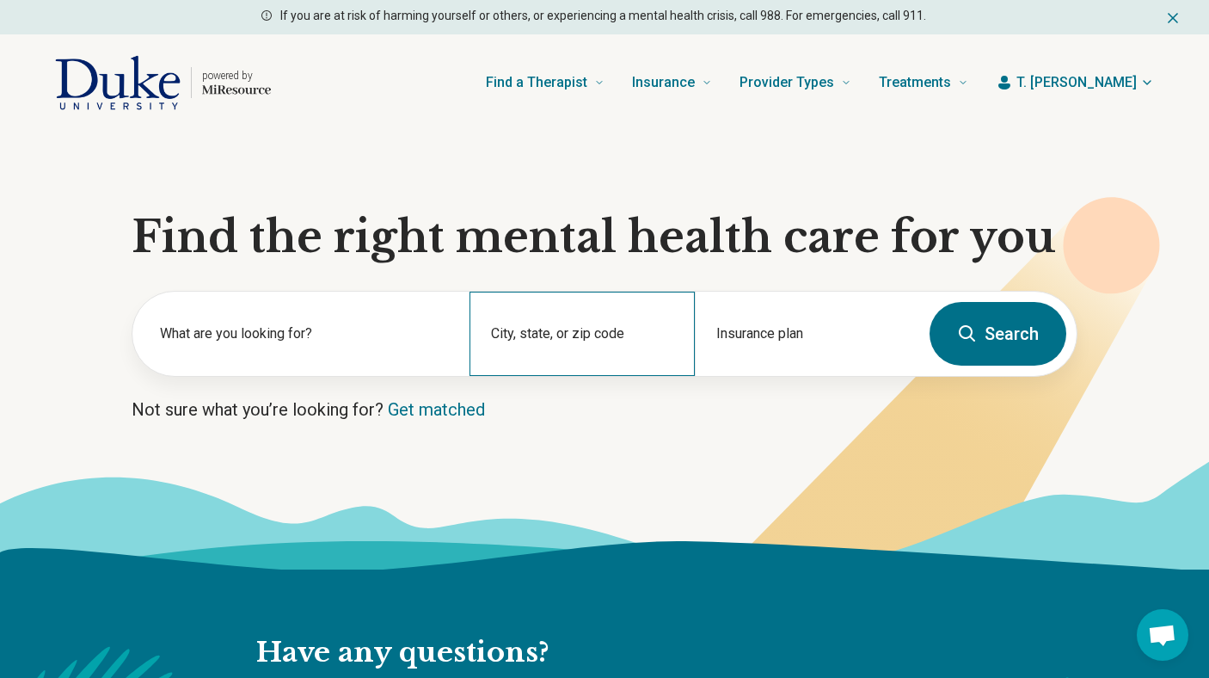
click at [599, 332] on div "City, state, or zip code" at bounding box center [581, 334] width 224 height 84
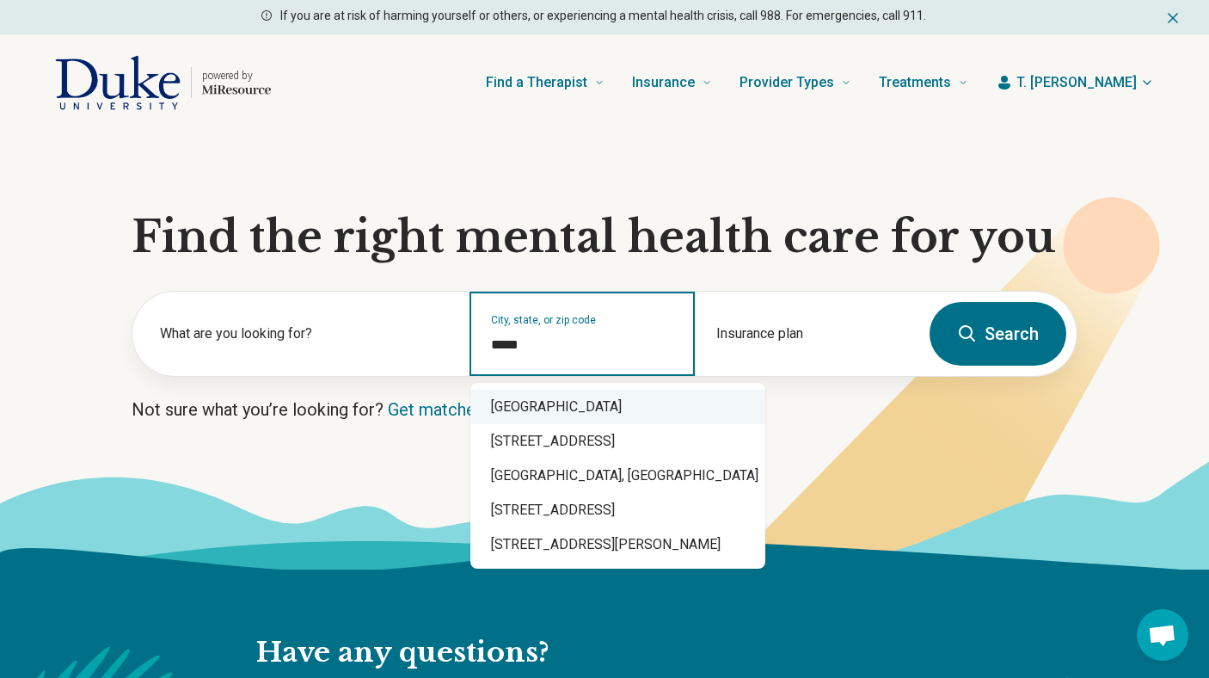
click at [585, 408] on div "Durham, NC 27707" at bounding box center [617, 407] width 295 height 34
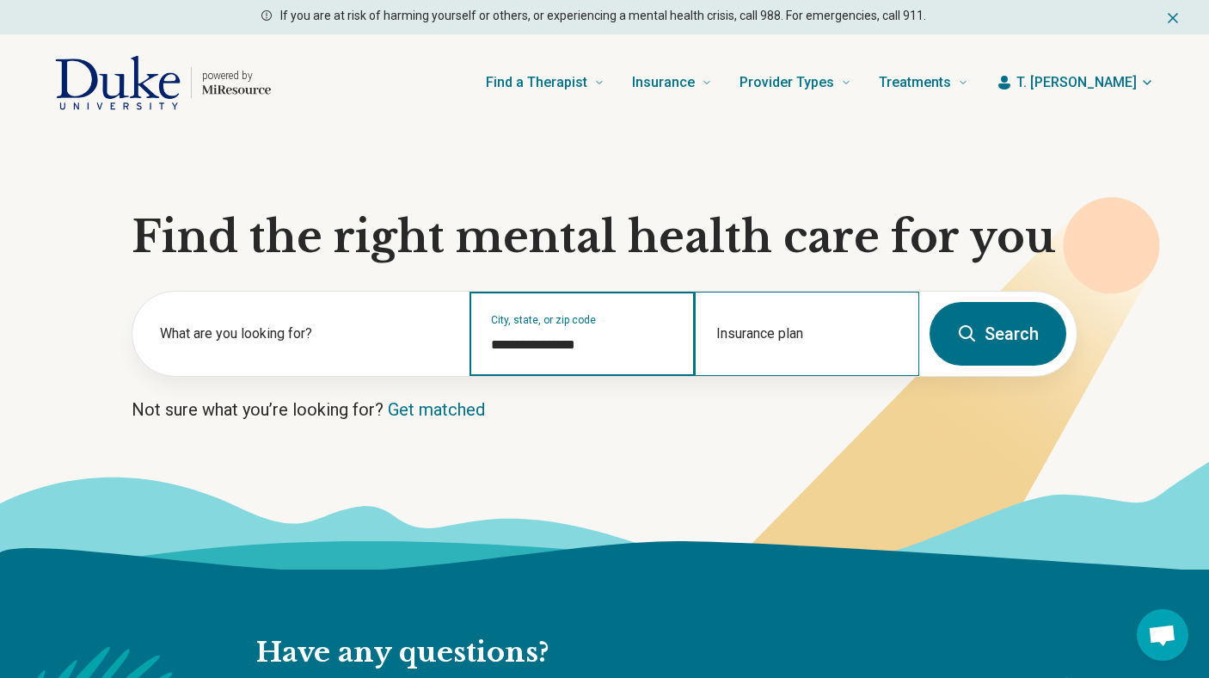
type input "**********"
click at [764, 332] on div "Insurance plan" at bounding box center [807, 334] width 224 height 84
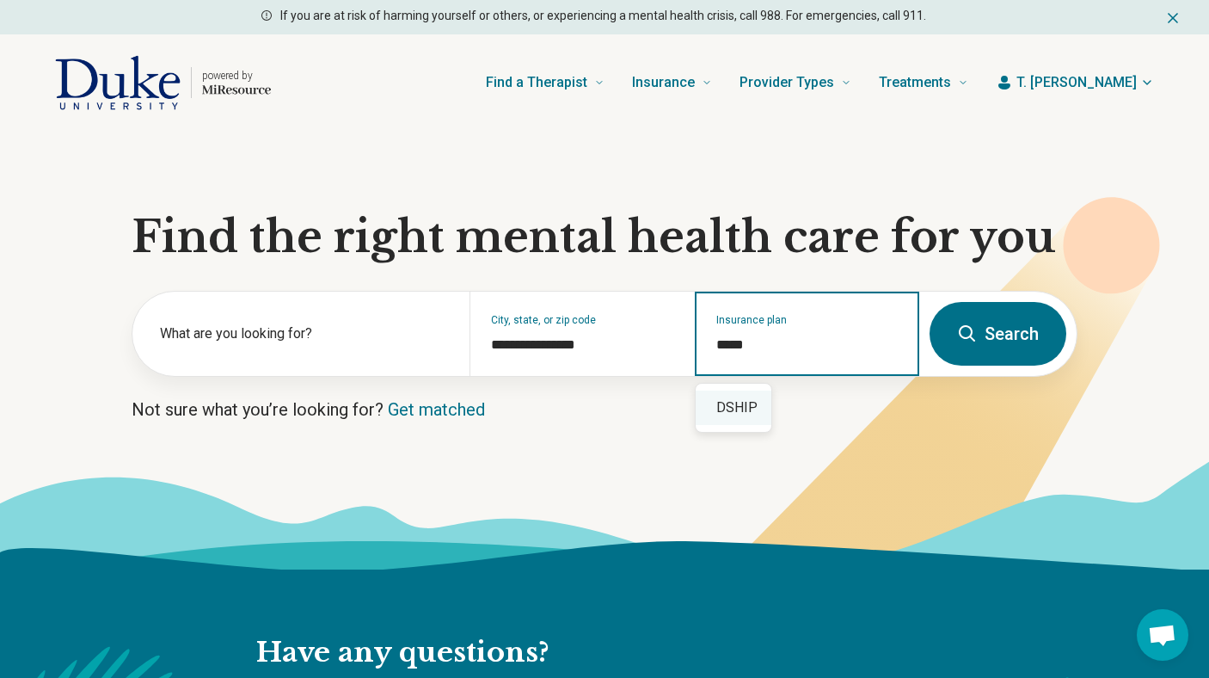
click at [739, 411] on div "DSHIP" at bounding box center [734, 407] width 76 height 34
type input "*****"
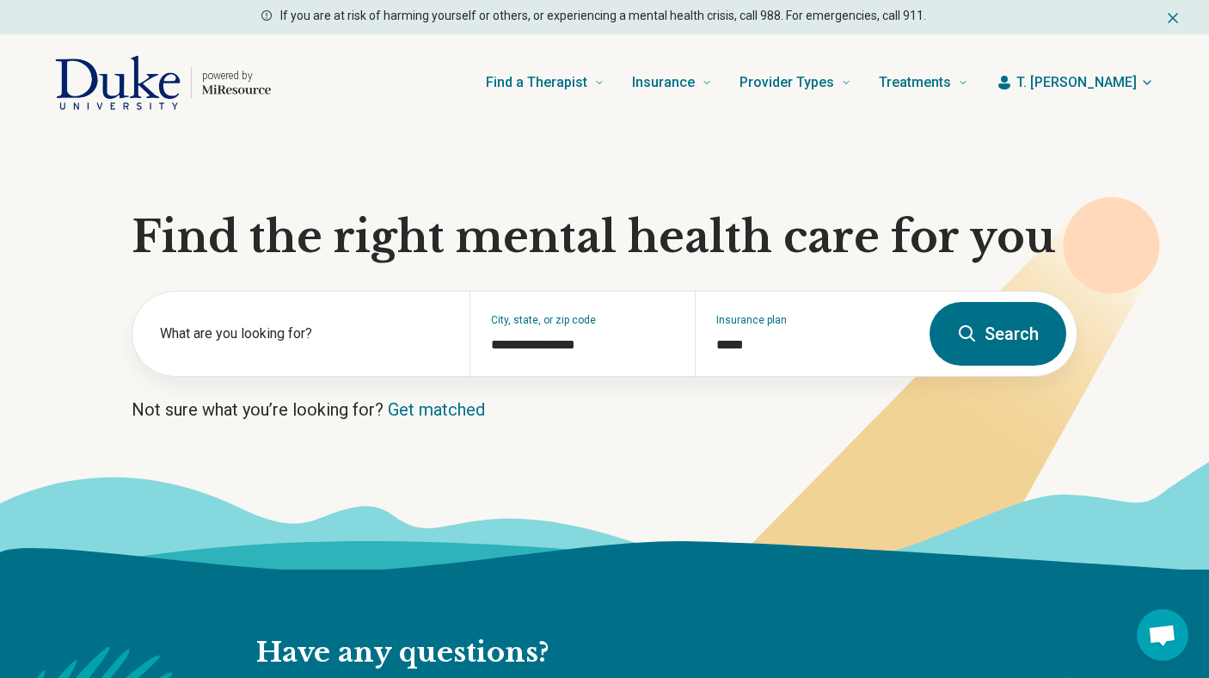
click at [1010, 339] on button "Search" at bounding box center [998, 334] width 137 height 64
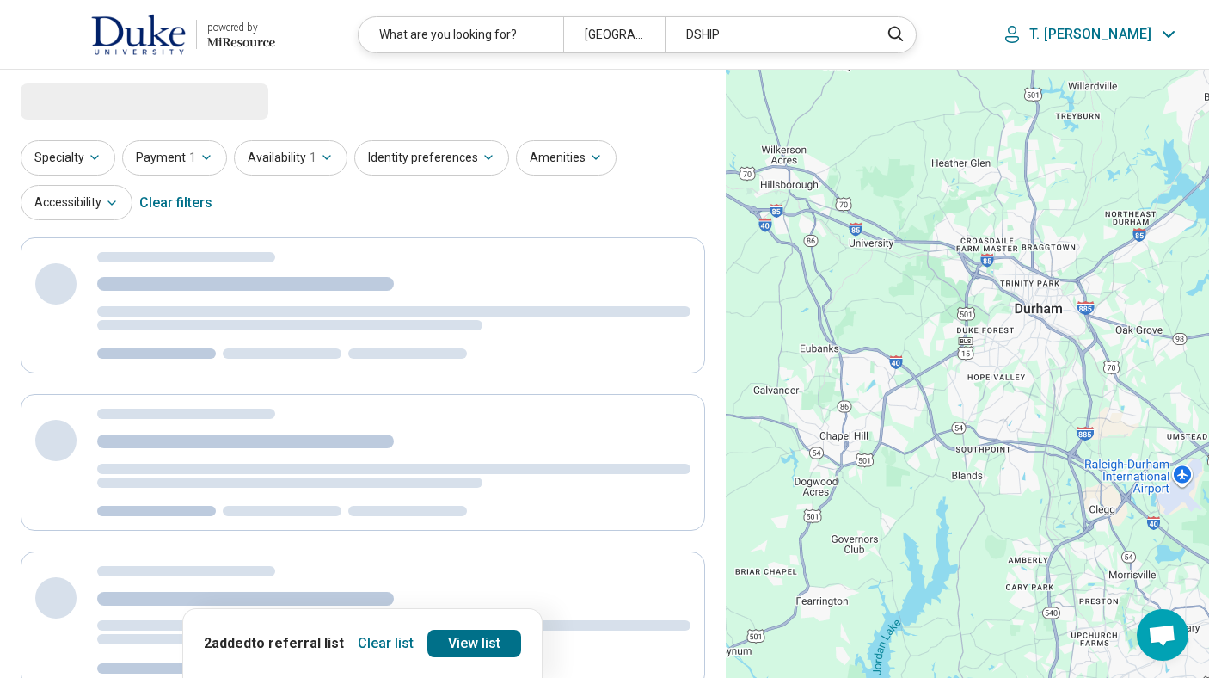
select select "***"
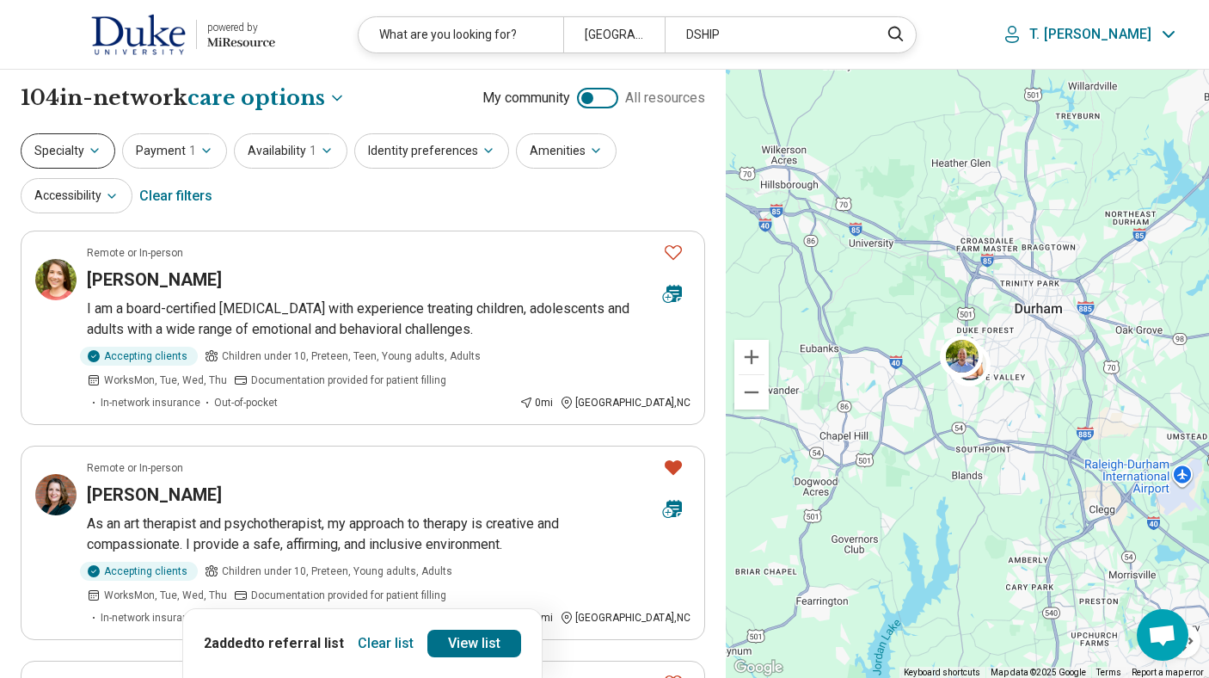
click at [60, 154] on button "Specialty" at bounding box center [68, 150] width 95 height 35
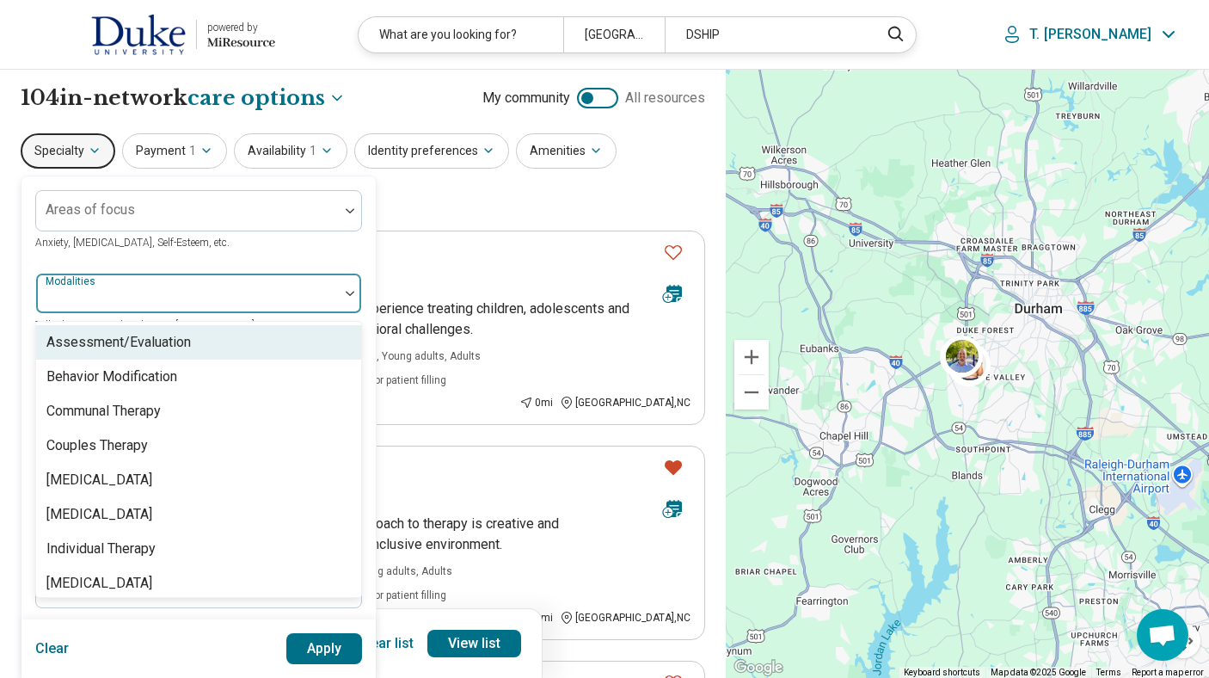
click at [79, 294] on div "Modalities" at bounding box center [198, 293] width 327 height 41
click at [79, 294] on div at bounding box center [187, 300] width 289 height 24
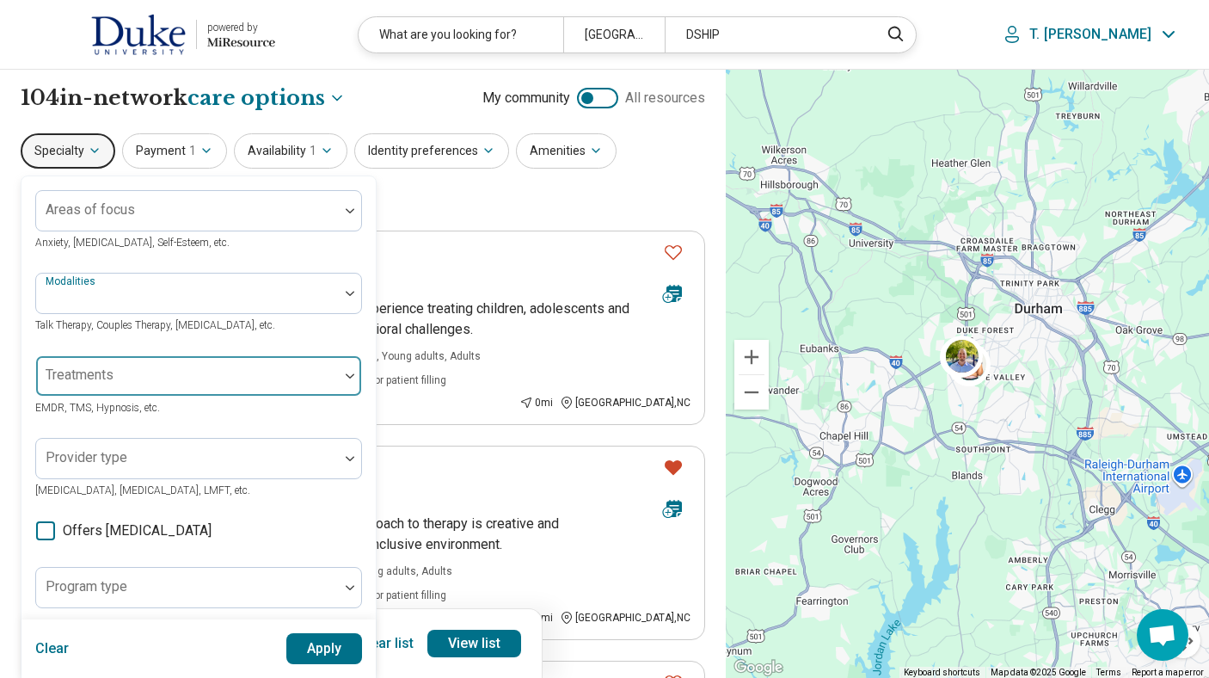
click at [82, 377] on div "Treatments" at bounding box center [198, 375] width 327 height 41
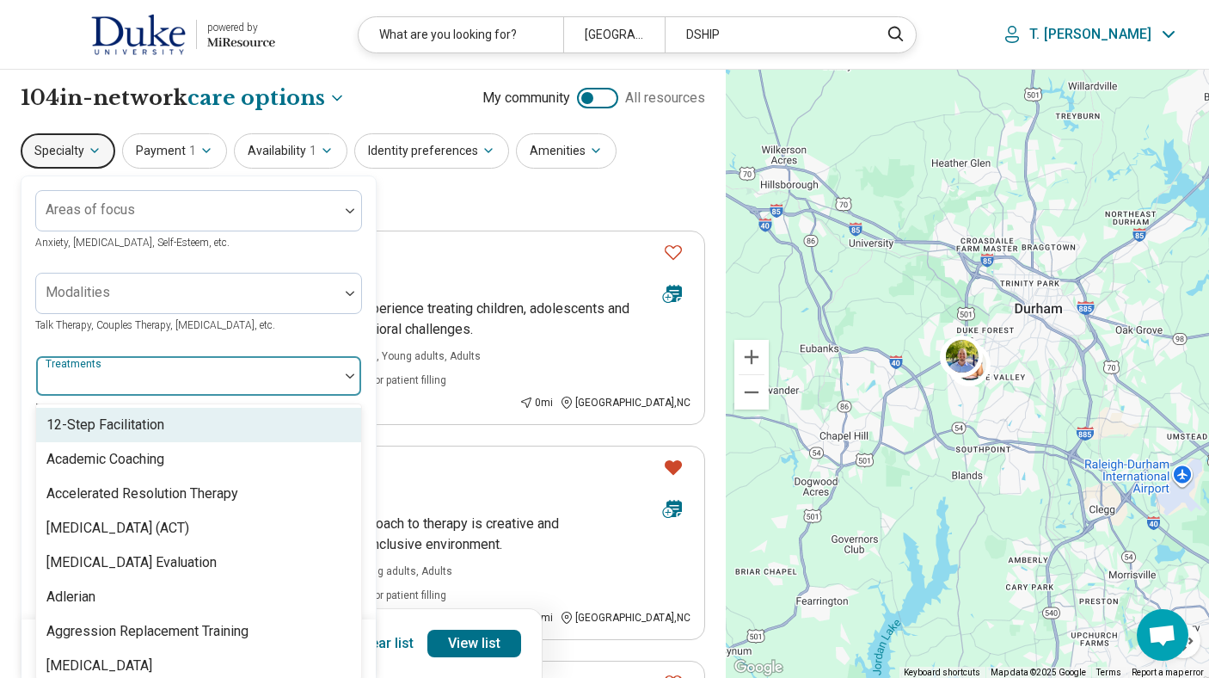
scroll to position [9, 0]
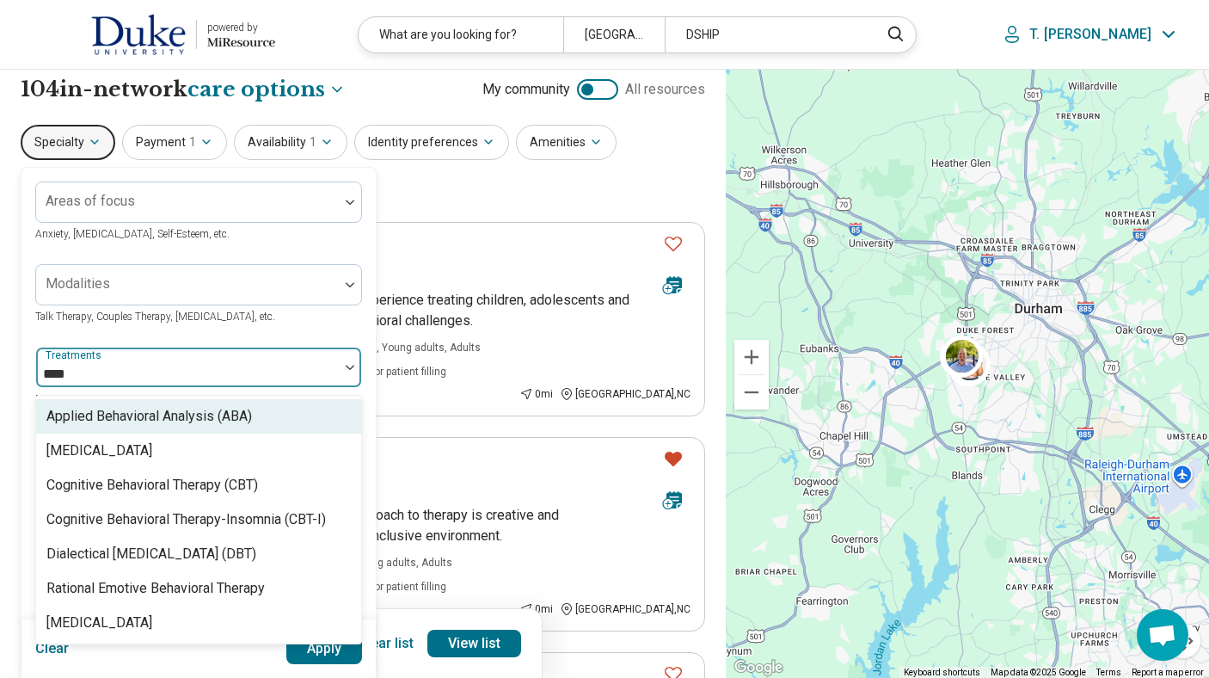
type input "*****"
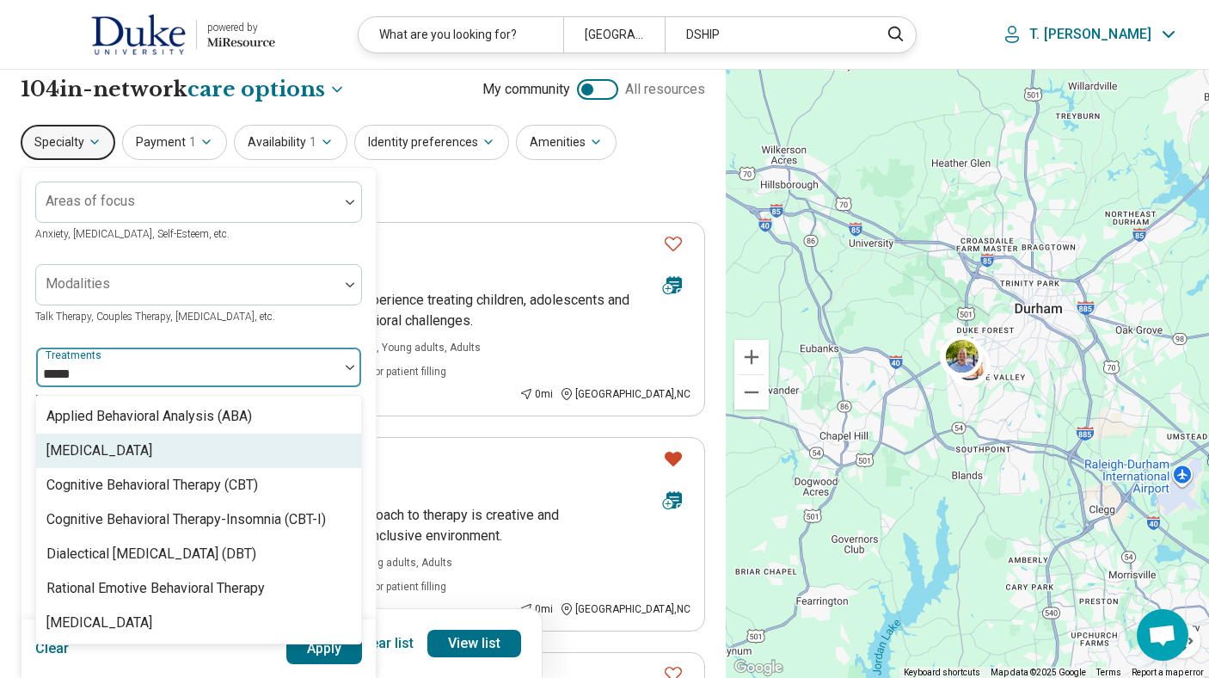
click at [83, 454] on div "Behavior Therapy" at bounding box center [99, 450] width 106 height 21
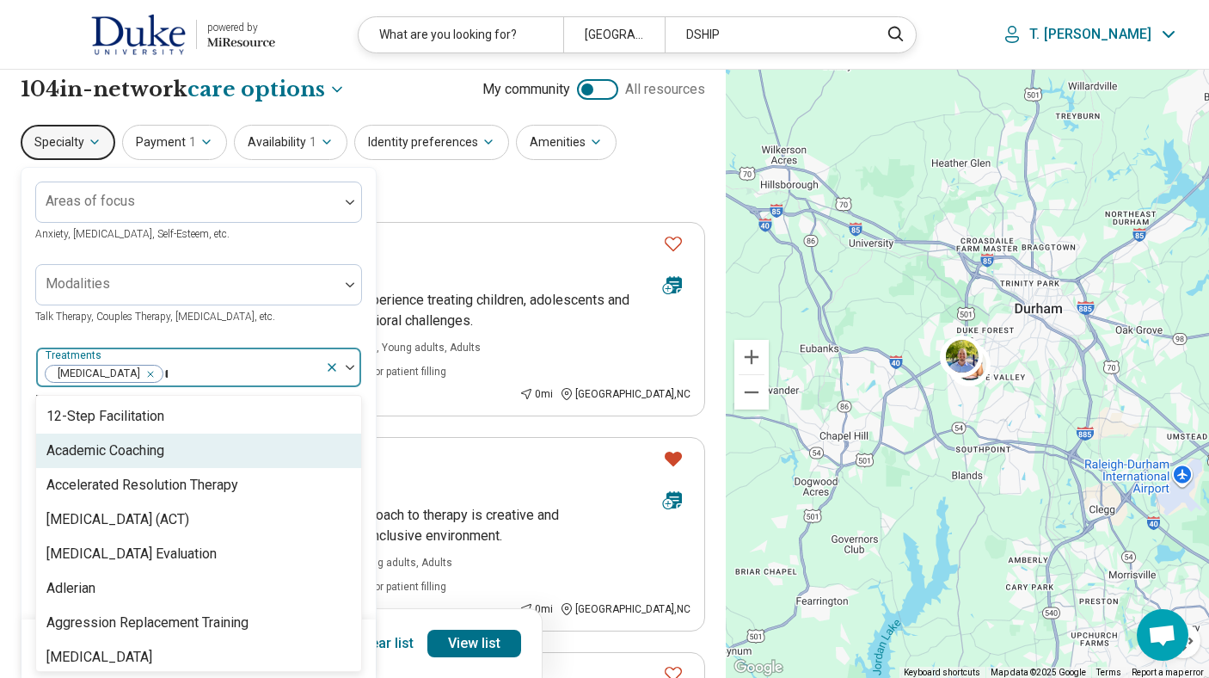
type input "***"
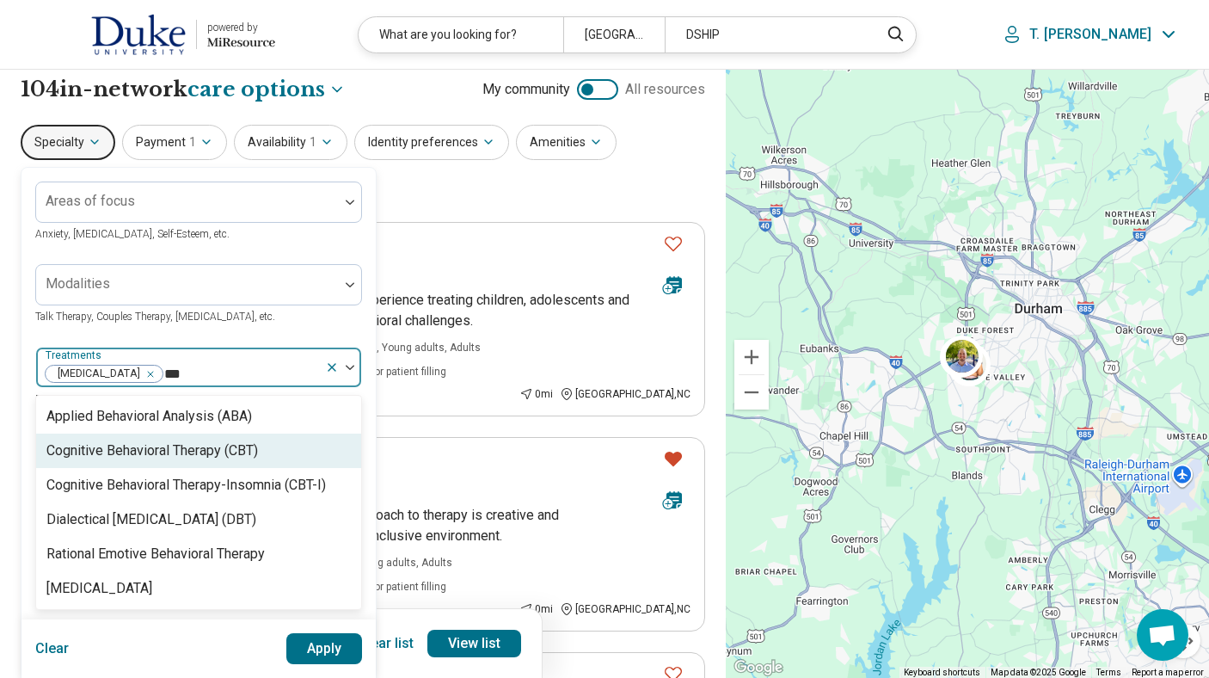
click at [83, 457] on div "Cognitive Behavioral Therapy (CBT)" at bounding box center [152, 450] width 212 height 21
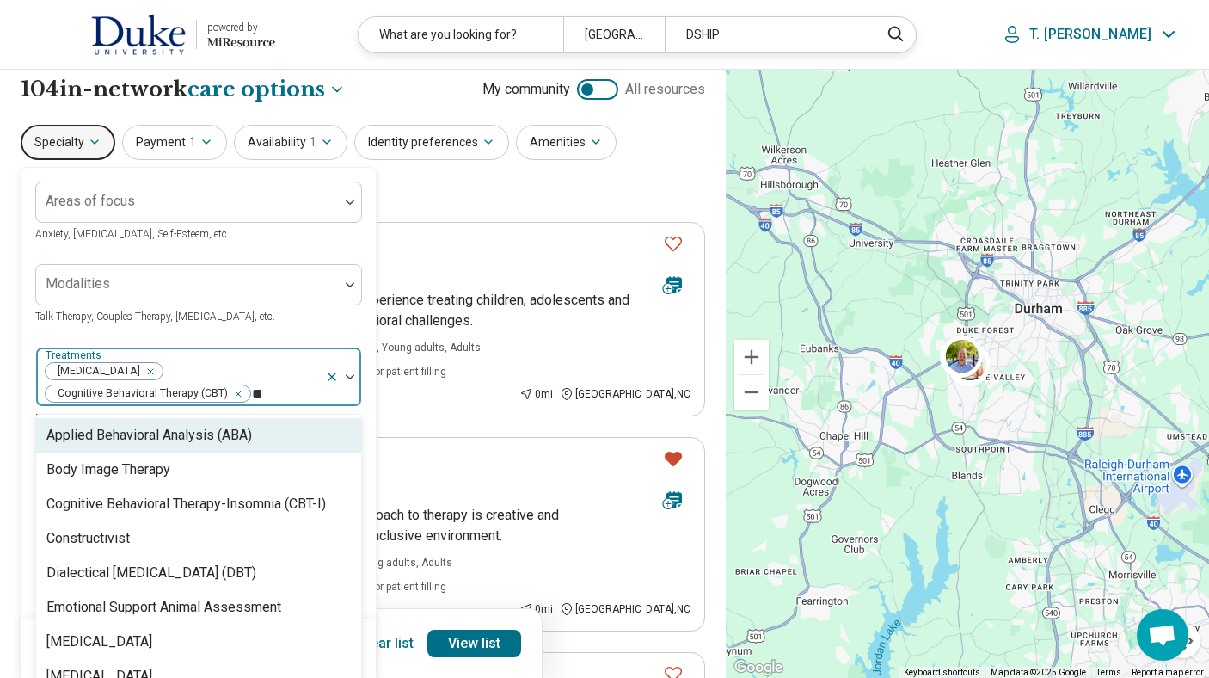
type input "***"
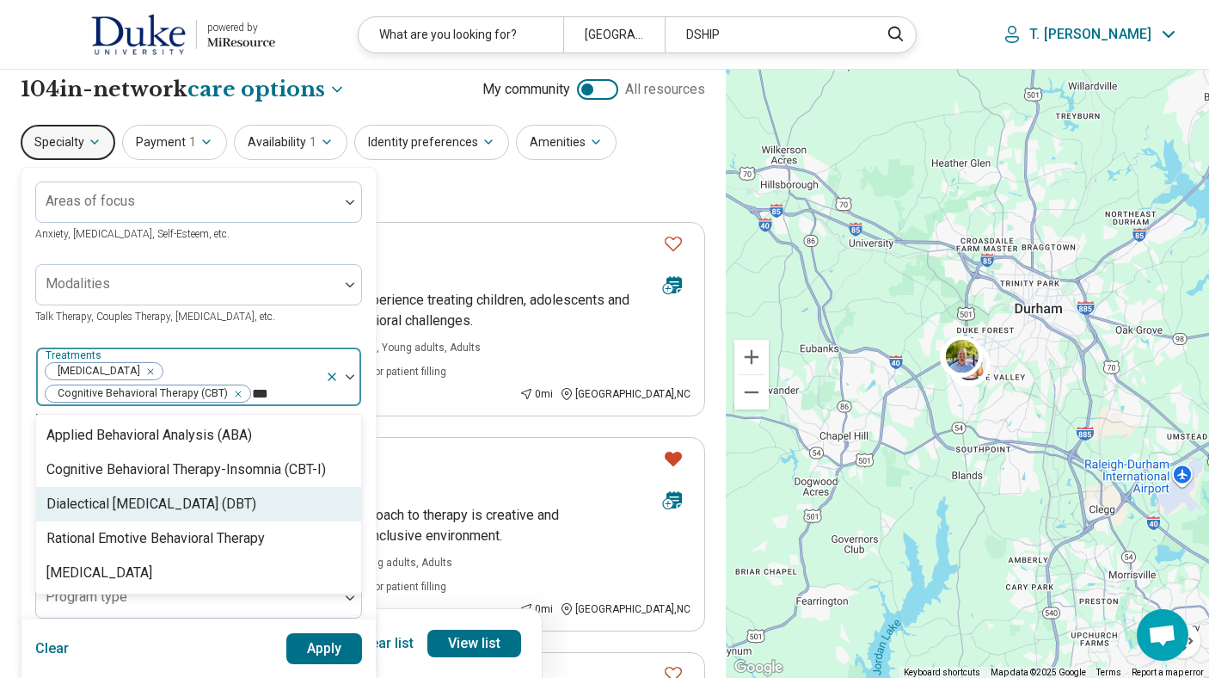
click at [78, 511] on div "Dialectical Behavior Therapy (DBT)" at bounding box center [151, 504] width 210 height 21
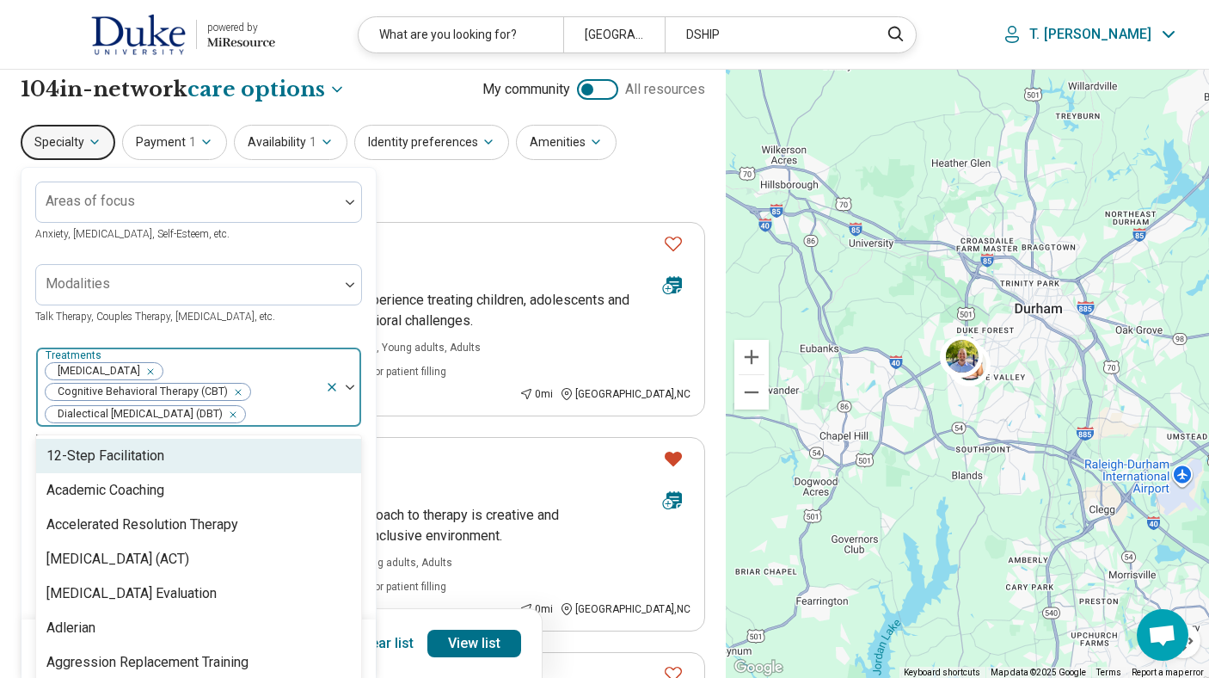
click at [349, 388] on img at bounding box center [350, 386] width 9 height 5
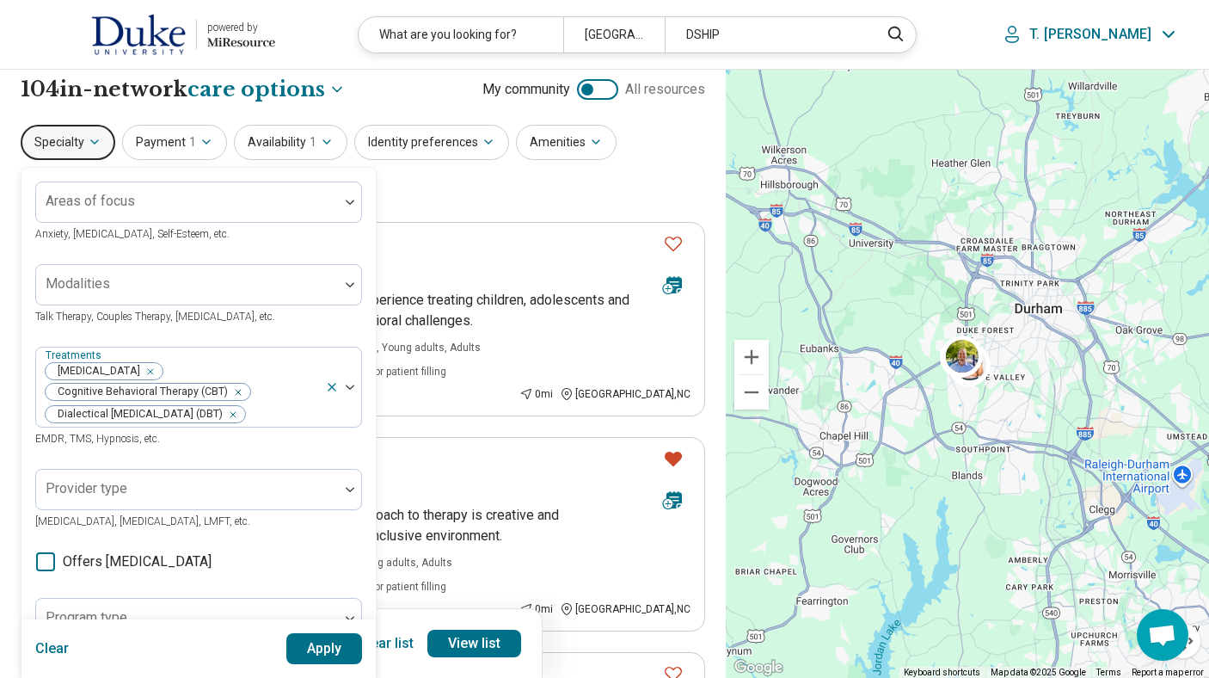
click at [316, 647] on button "Apply" at bounding box center [324, 648] width 77 height 31
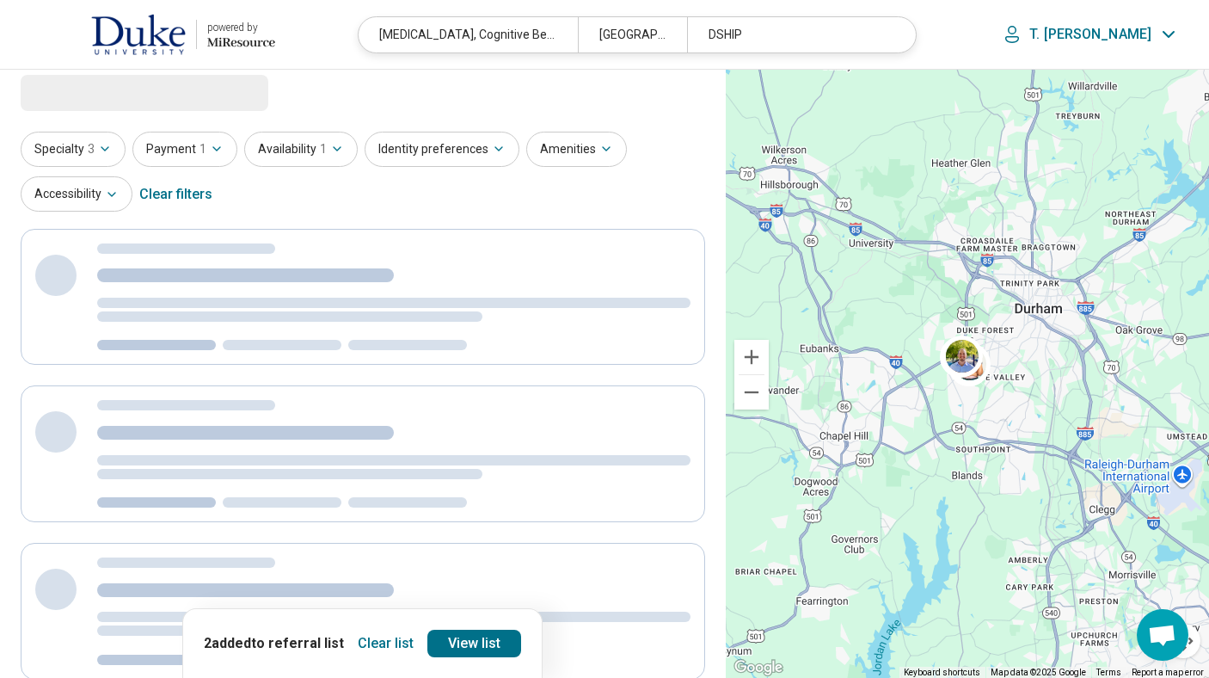
scroll to position [0, 0]
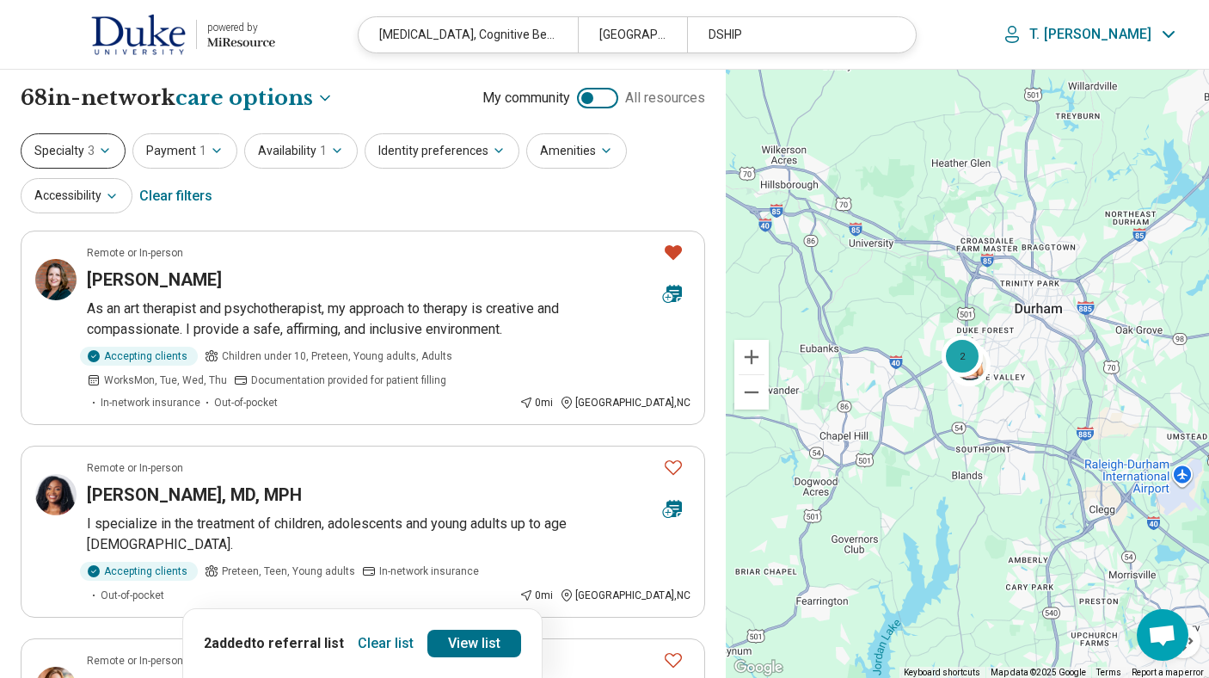
click at [83, 150] on button "Specialty 3" at bounding box center [73, 150] width 105 height 35
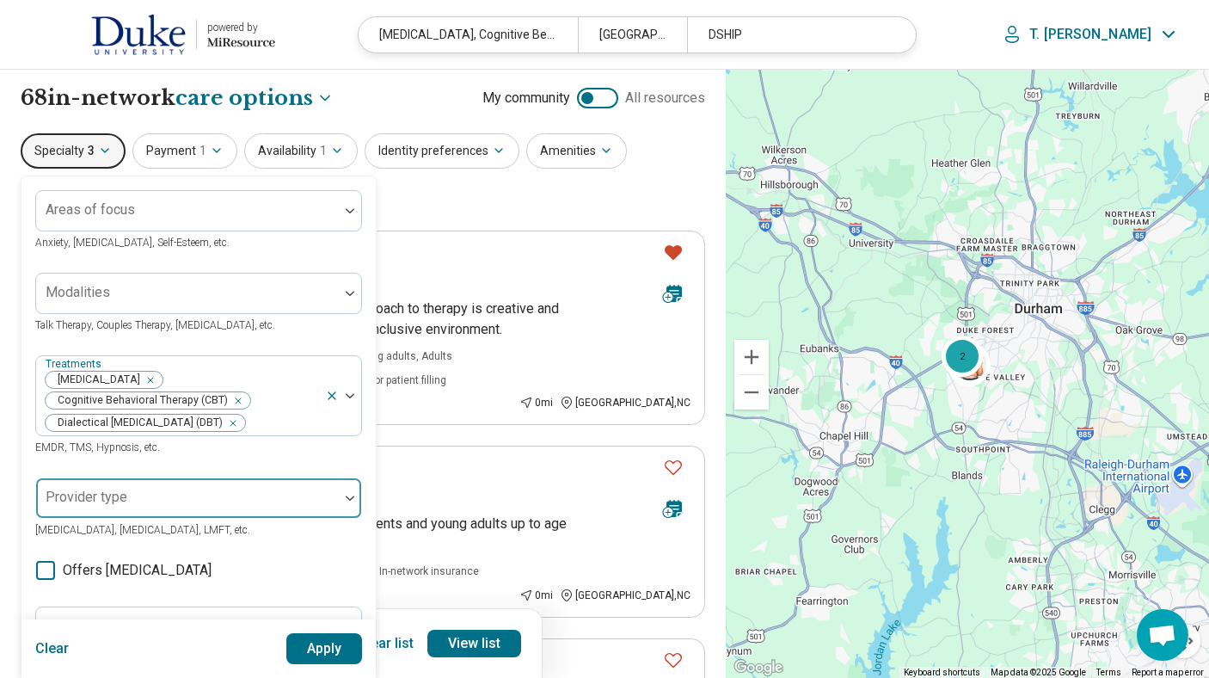
click at [88, 497] on div "Provider type" at bounding box center [198, 497] width 327 height 41
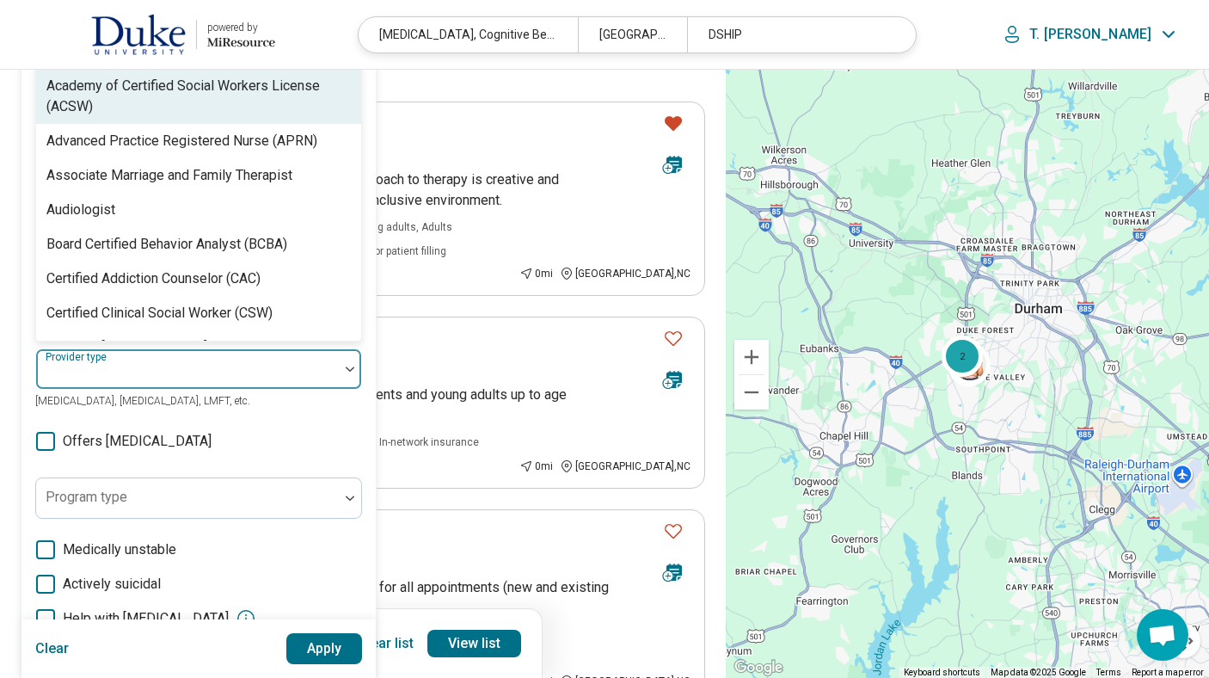
scroll to position [132, 0]
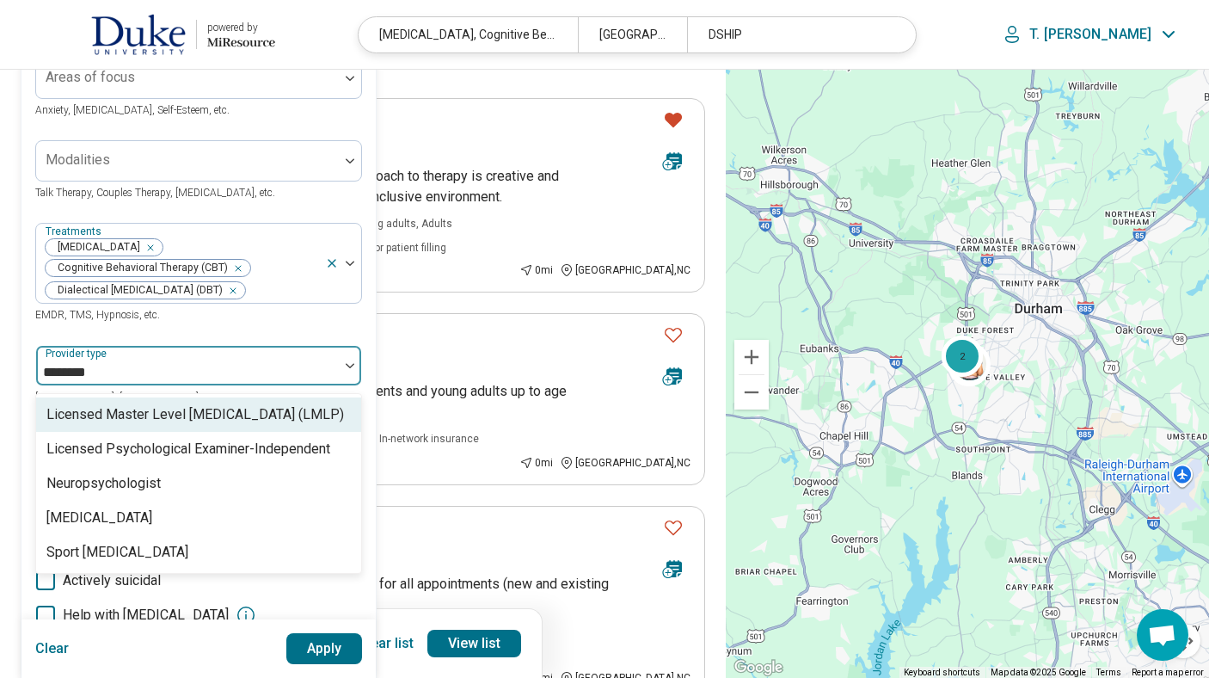
type input "*********"
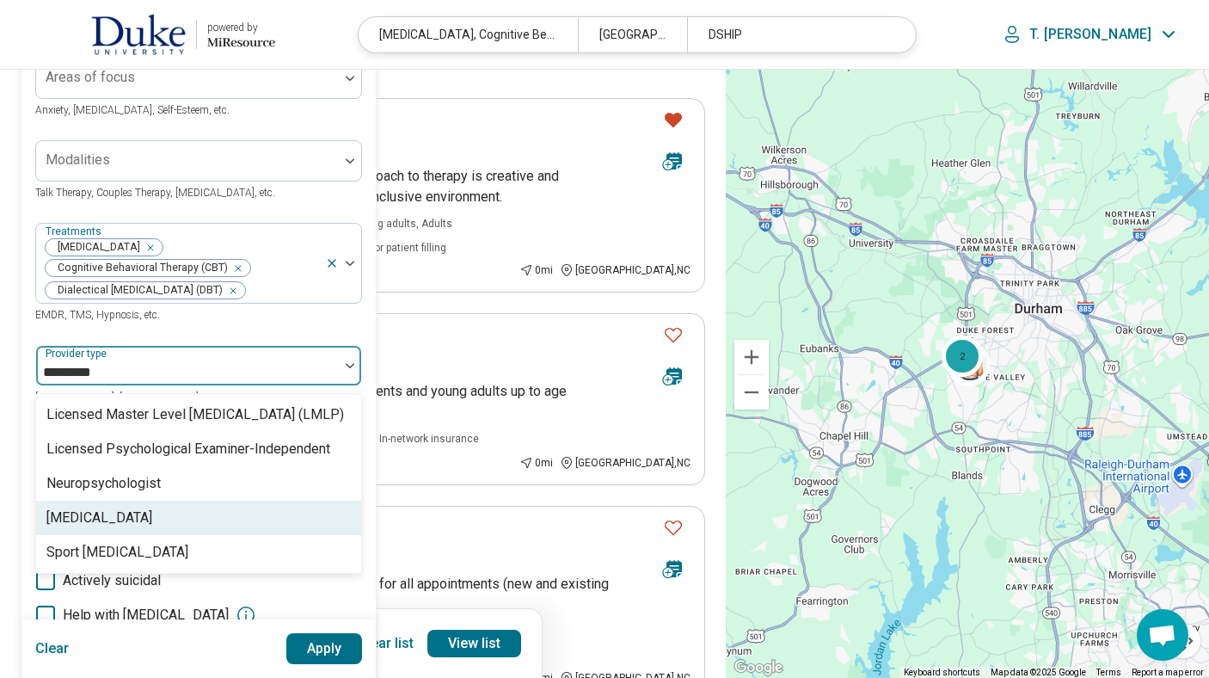
click at [89, 519] on div "Psychologist" at bounding box center [99, 517] width 106 height 21
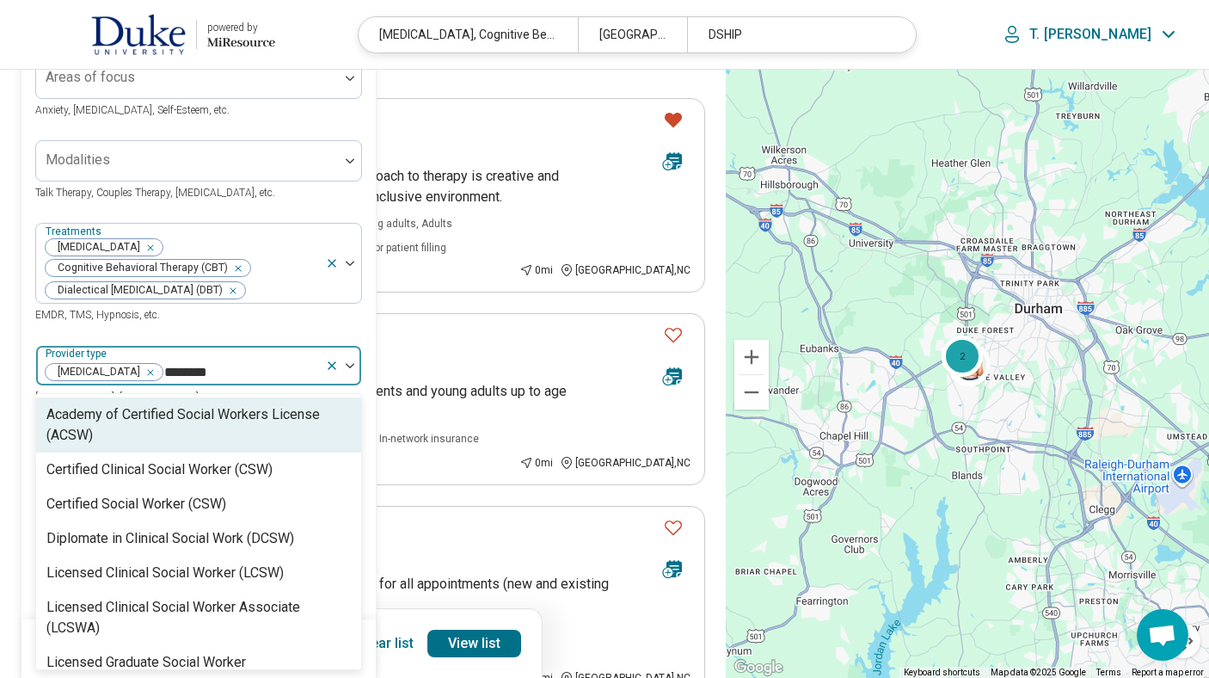
type input "*********"
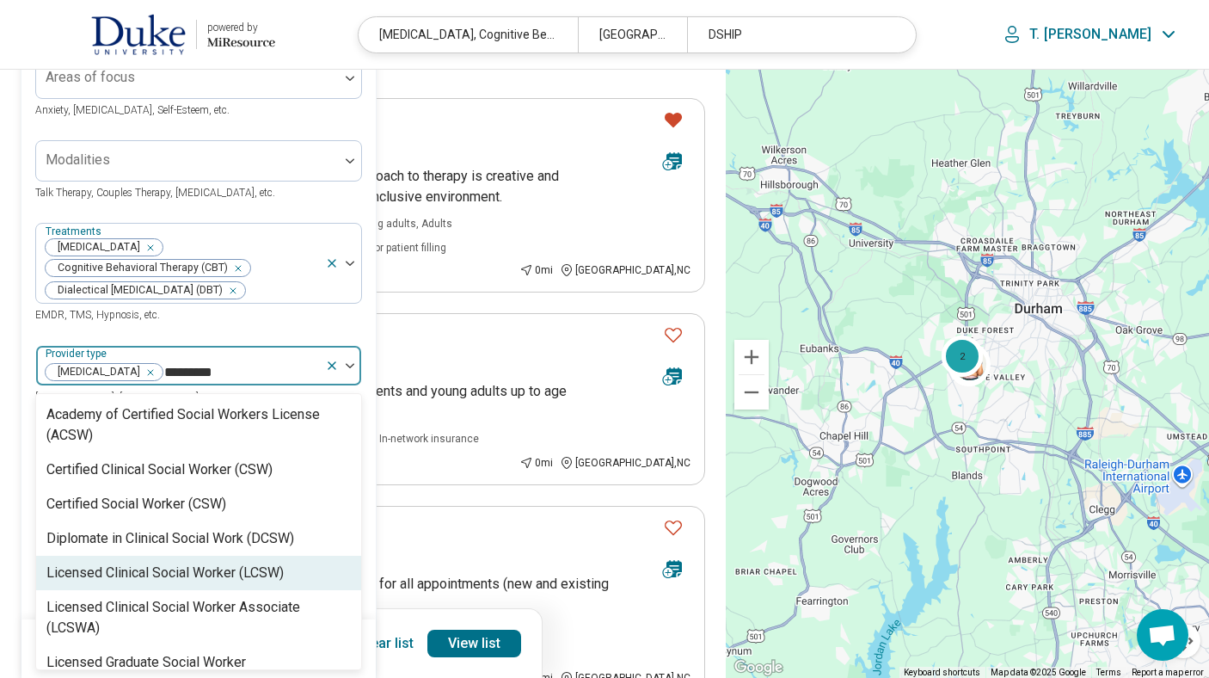
click at [66, 583] on div "Licensed Clinical Social Worker (LCSW)" at bounding box center [164, 572] width 237 height 21
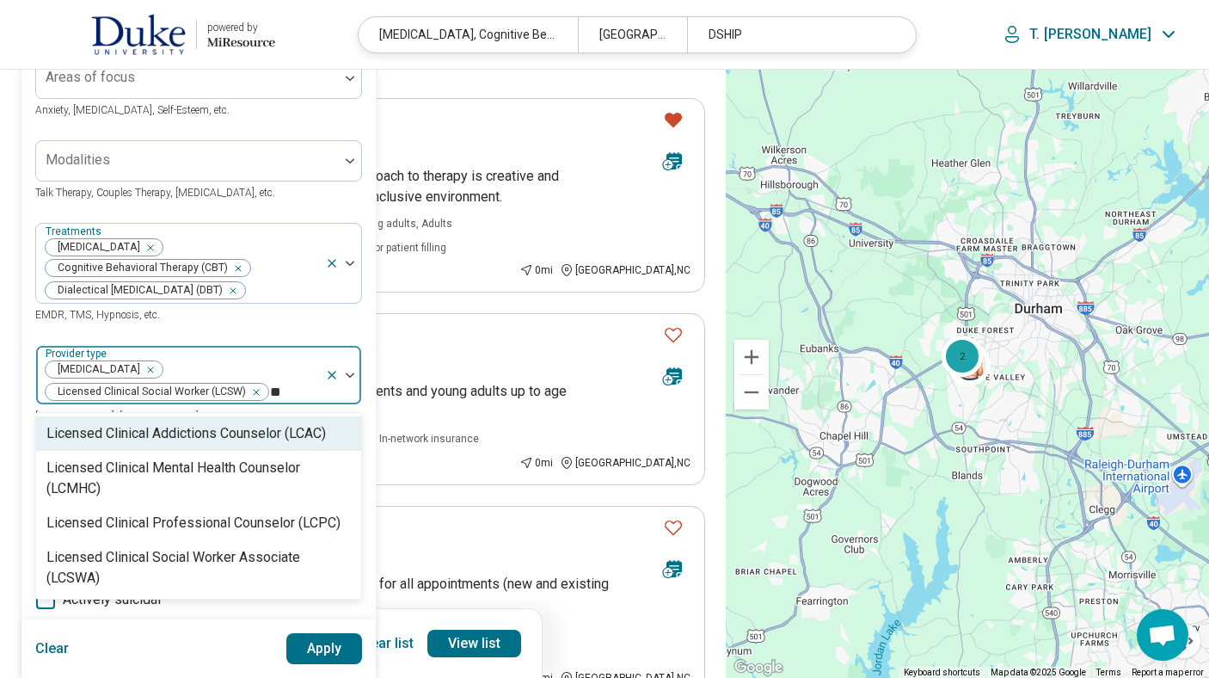
type input "***"
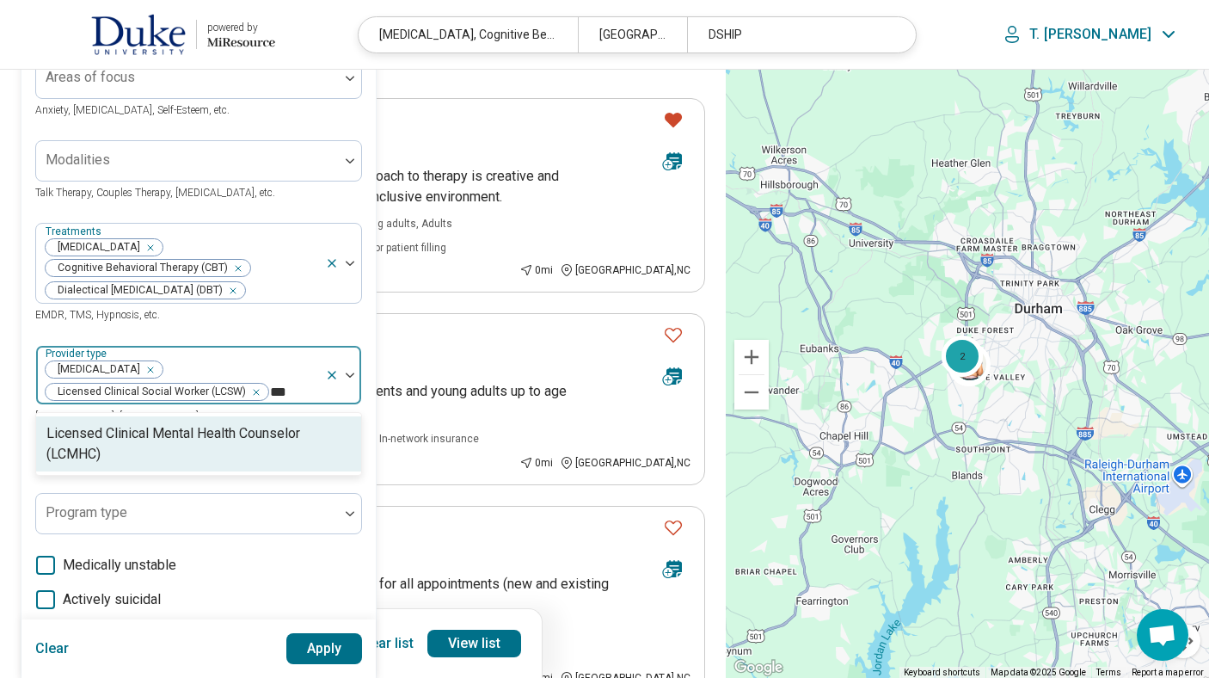
click at [105, 432] on div "Licensed Clinical Mental Health Counselor (LCMHC)" at bounding box center [198, 443] width 304 height 41
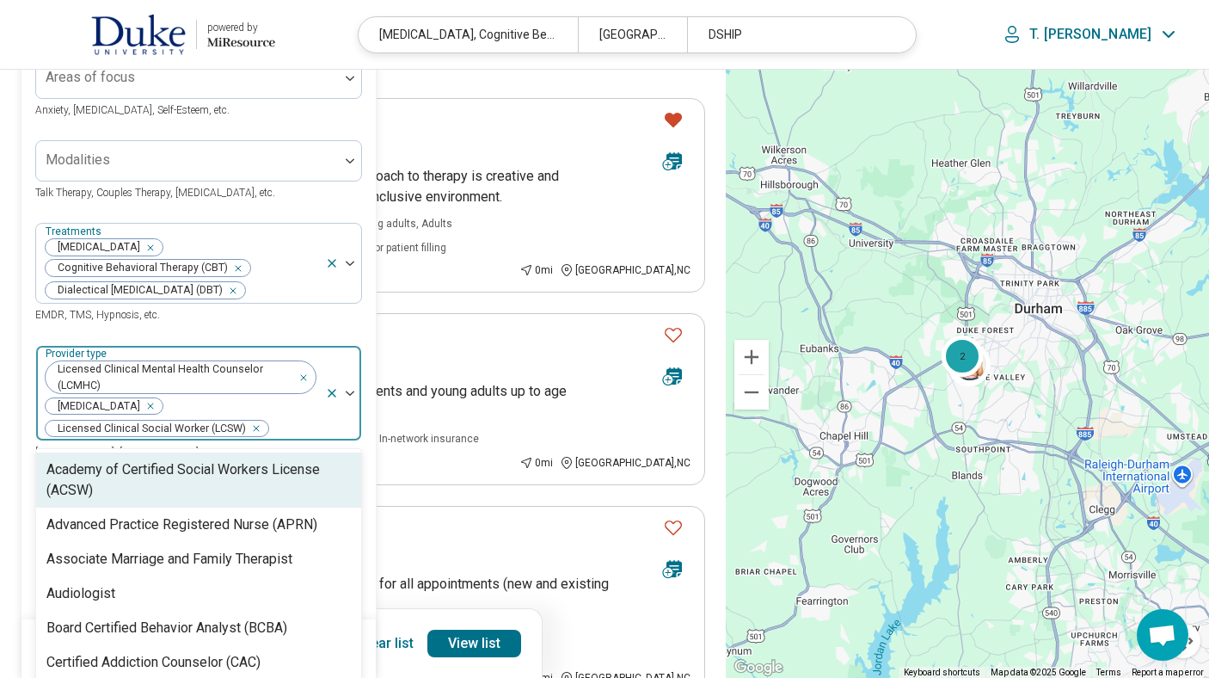
click at [351, 392] on img at bounding box center [350, 392] width 9 height 5
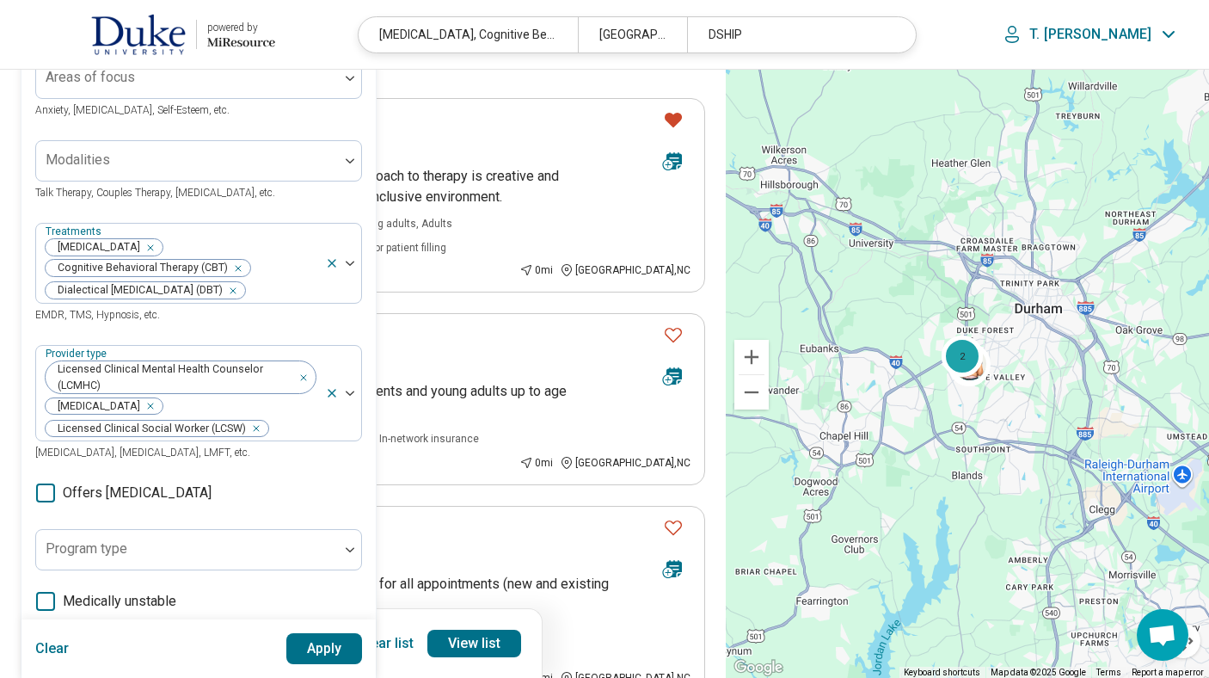
click at [331, 651] on button "Apply" at bounding box center [324, 648] width 77 height 31
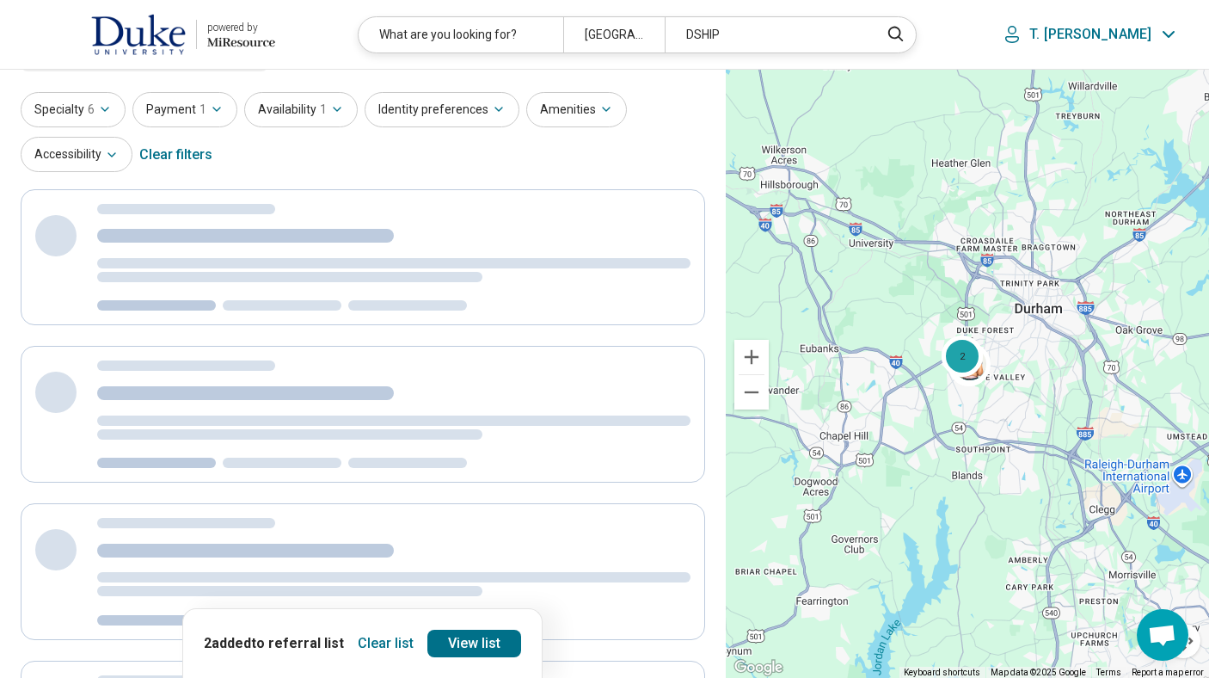
scroll to position [14, 0]
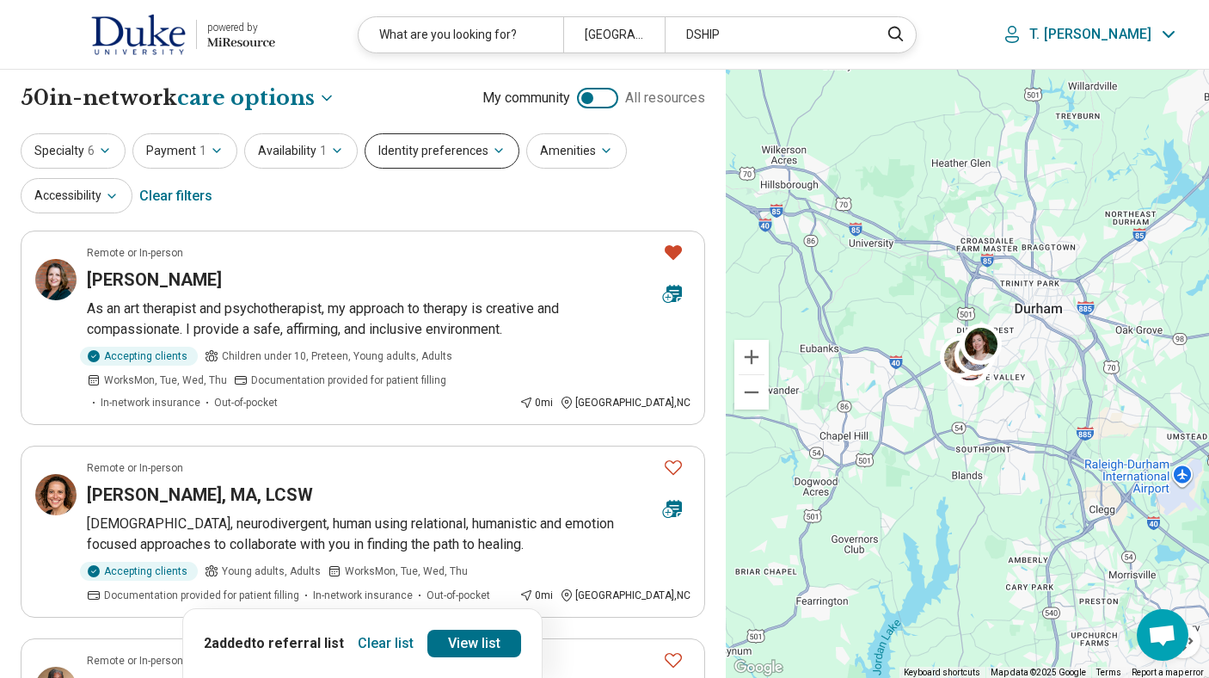
click at [422, 150] on button "Identity preferences" at bounding box center [442, 150] width 155 height 35
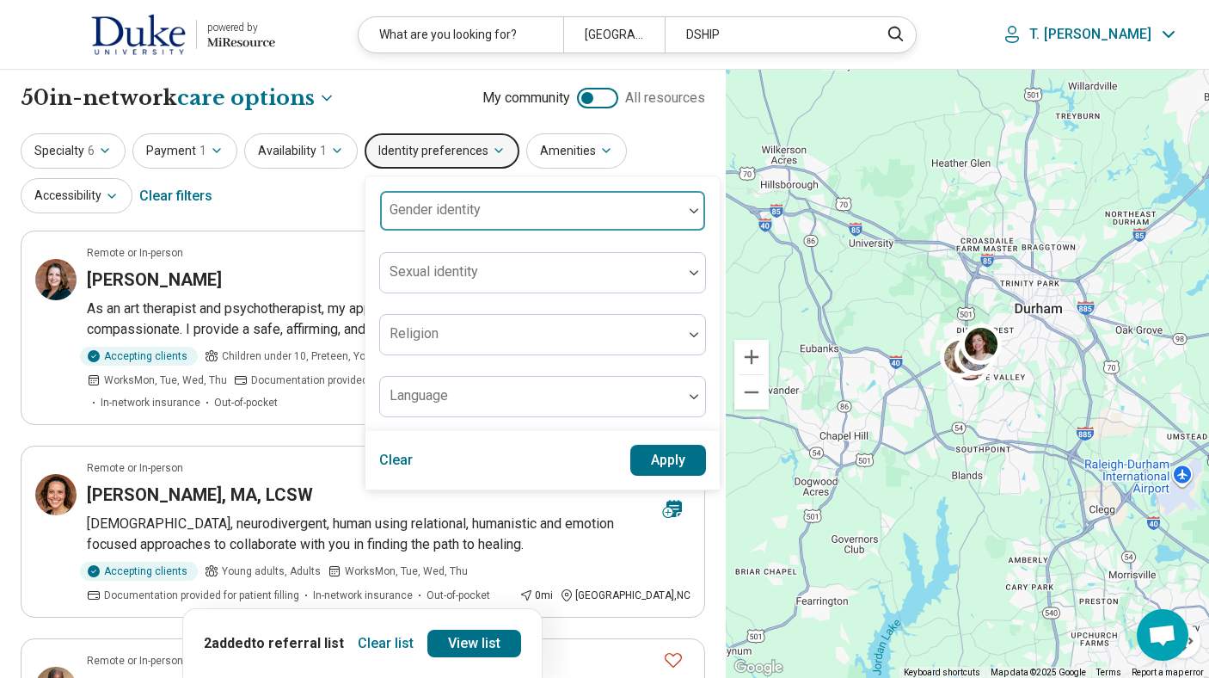
click at [410, 215] on div "Gender identity" at bounding box center [542, 210] width 327 height 41
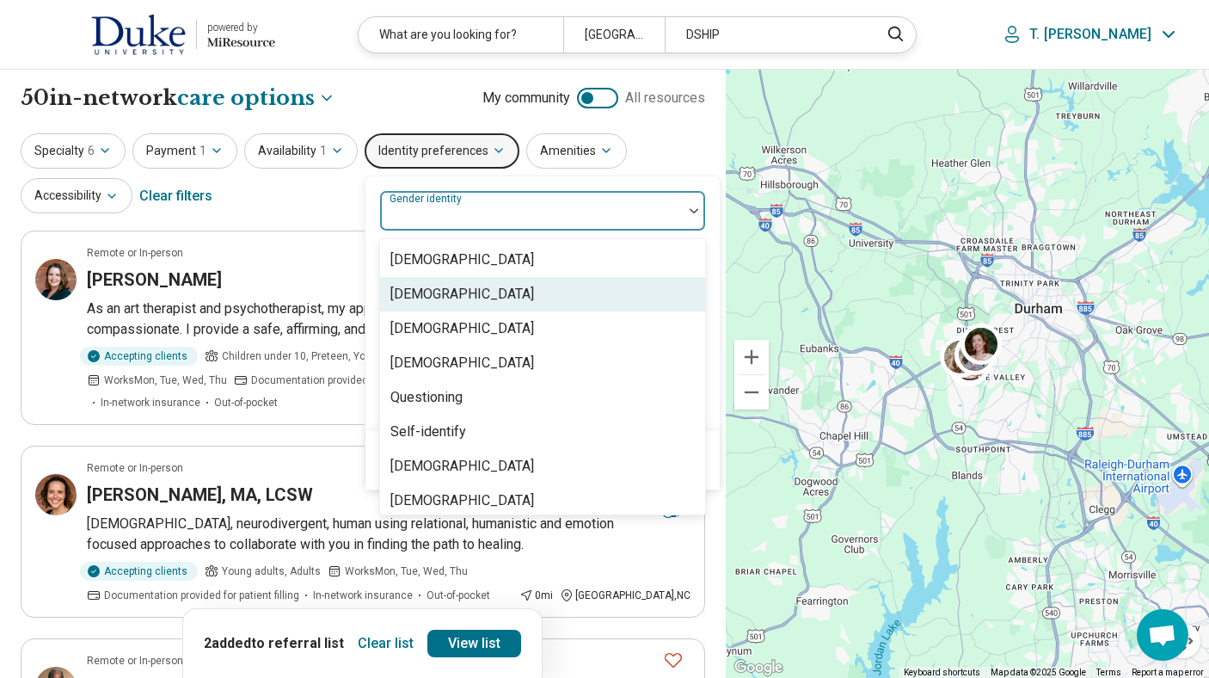
click at [433, 303] on div "Cisgender Woman" at bounding box center [462, 294] width 144 height 21
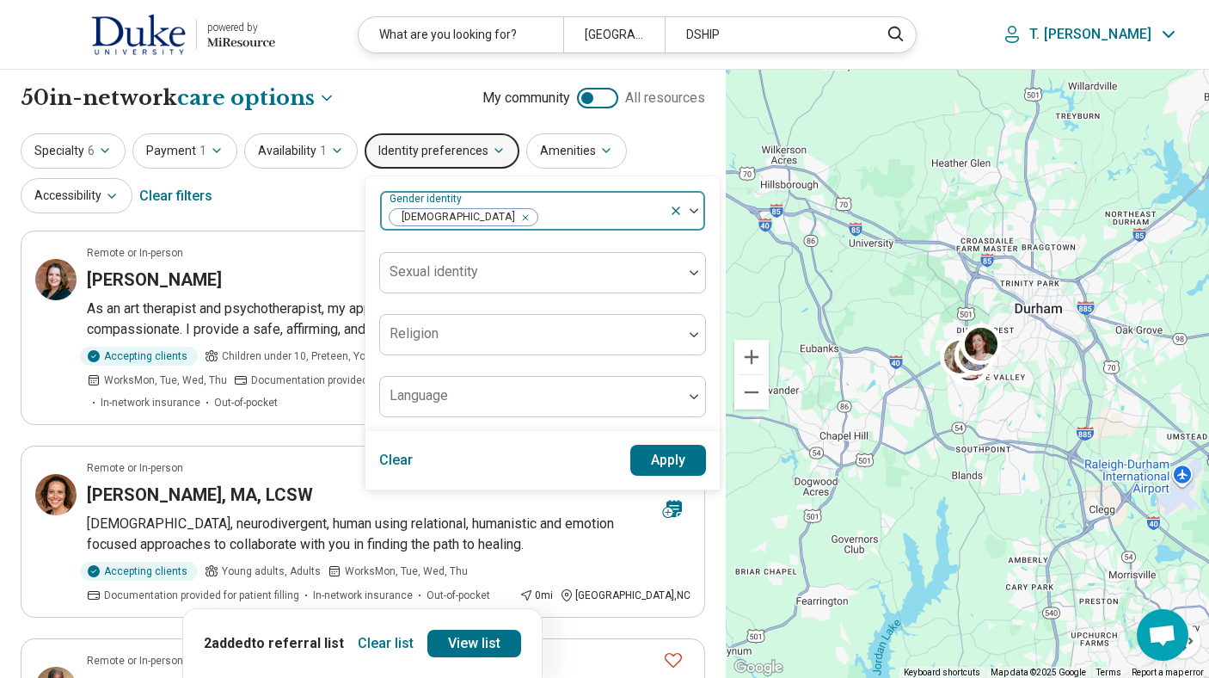
click at [690, 215] on div at bounding box center [687, 211] width 36 height 40
click at [657, 459] on button "Apply" at bounding box center [668, 460] width 77 height 31
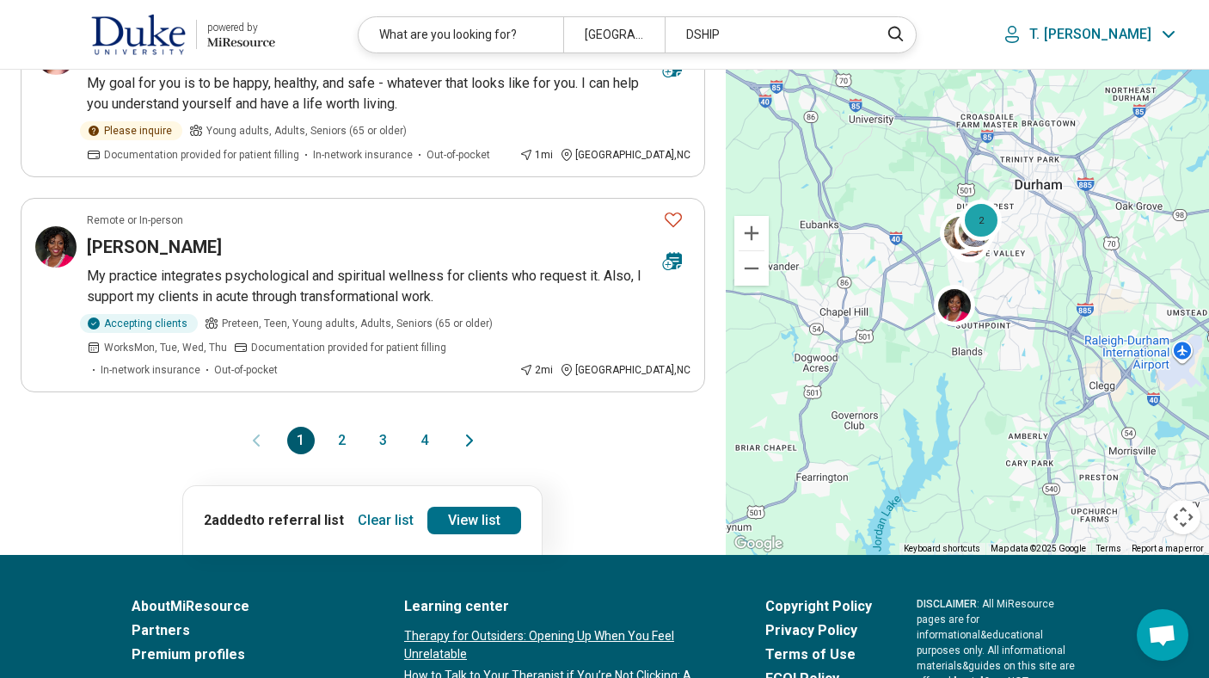
click at [343, 427] on button "2" at bounding box center [342, 441] width 28 height 28
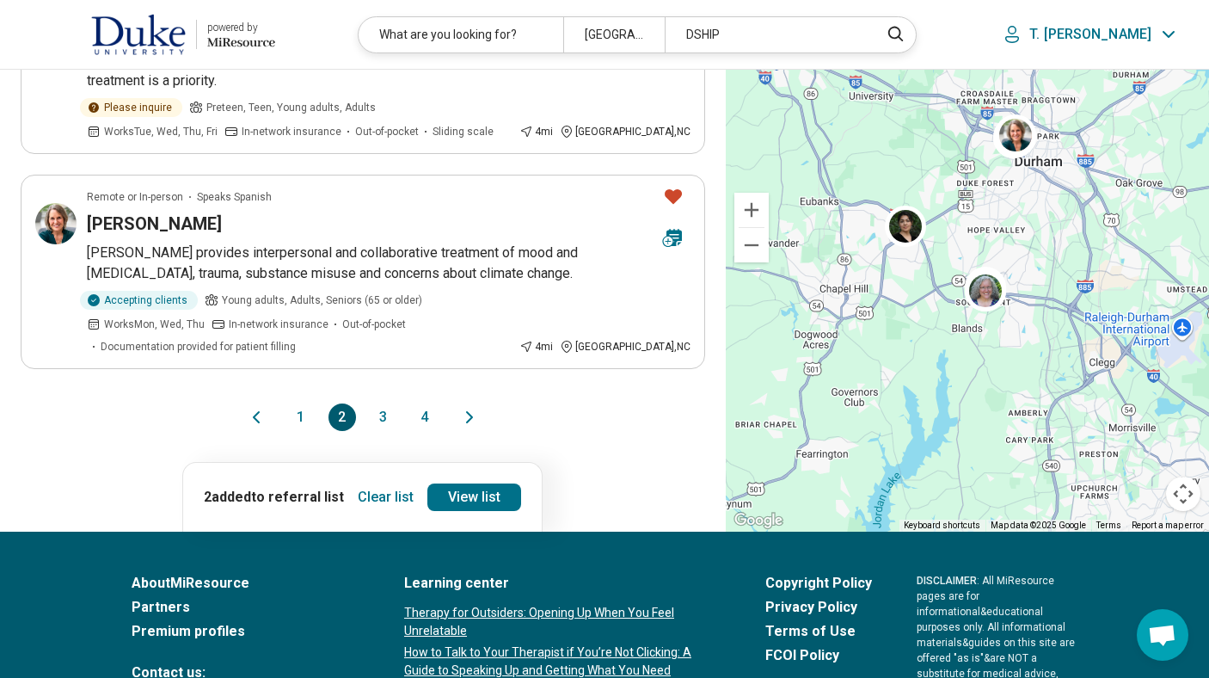
scroll to position [1857, 0]
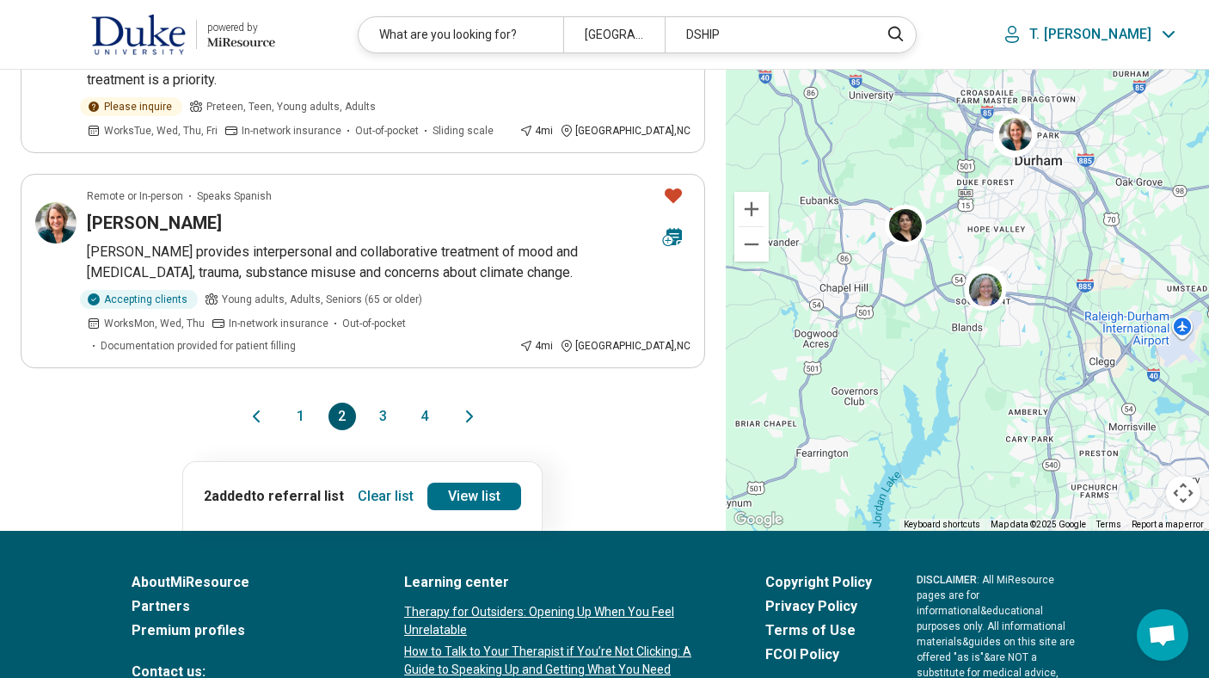
click at [382, 402] on button "3" at bounding box center [384, 416] width 28 height 28
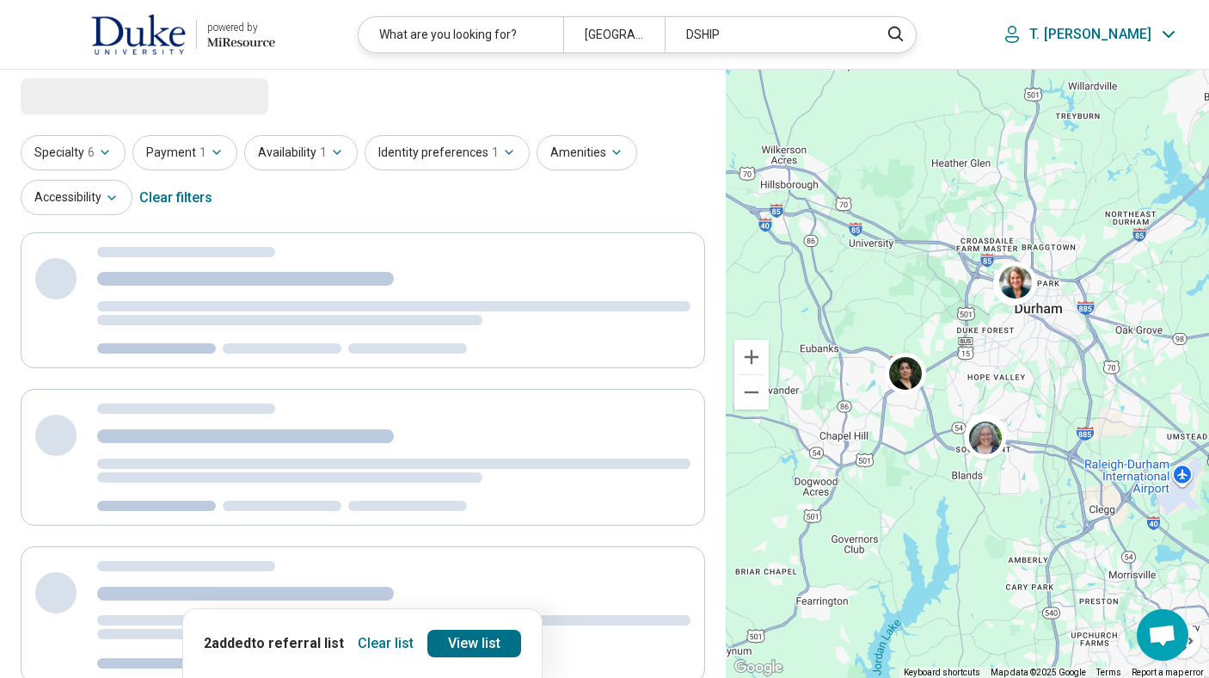
scroll to position [0, 0]
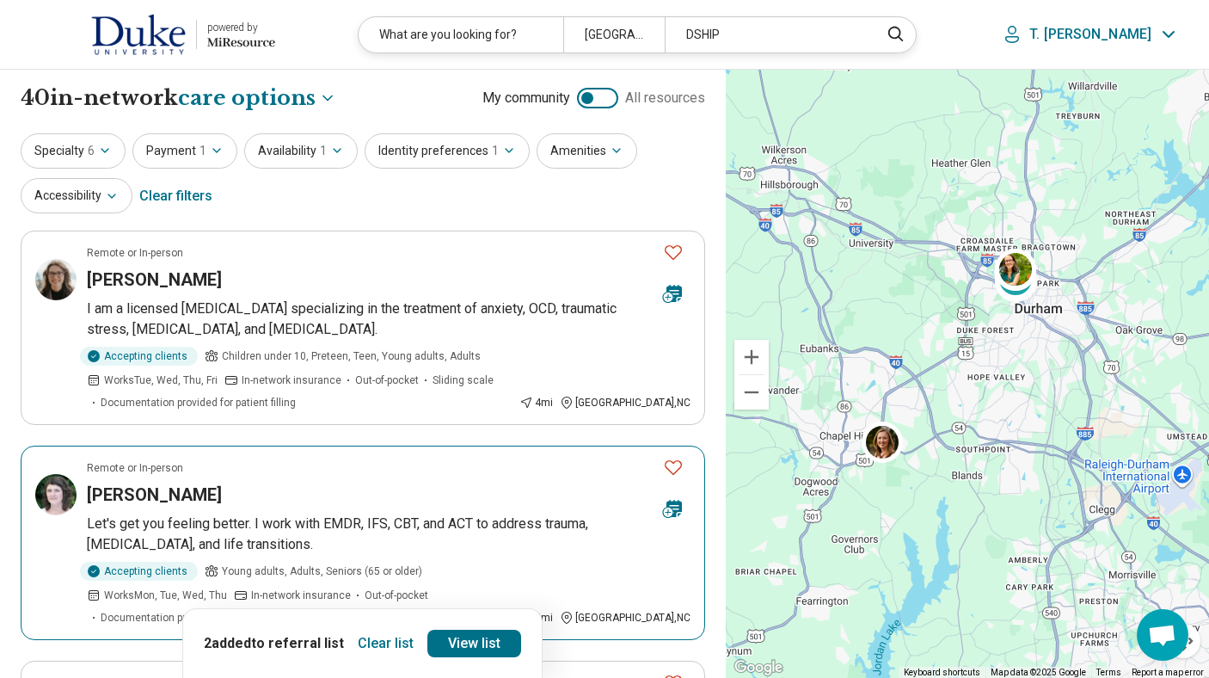
click at [681, 452] on button "Favorite" at bounding box center [673, 467] width 34 height 35
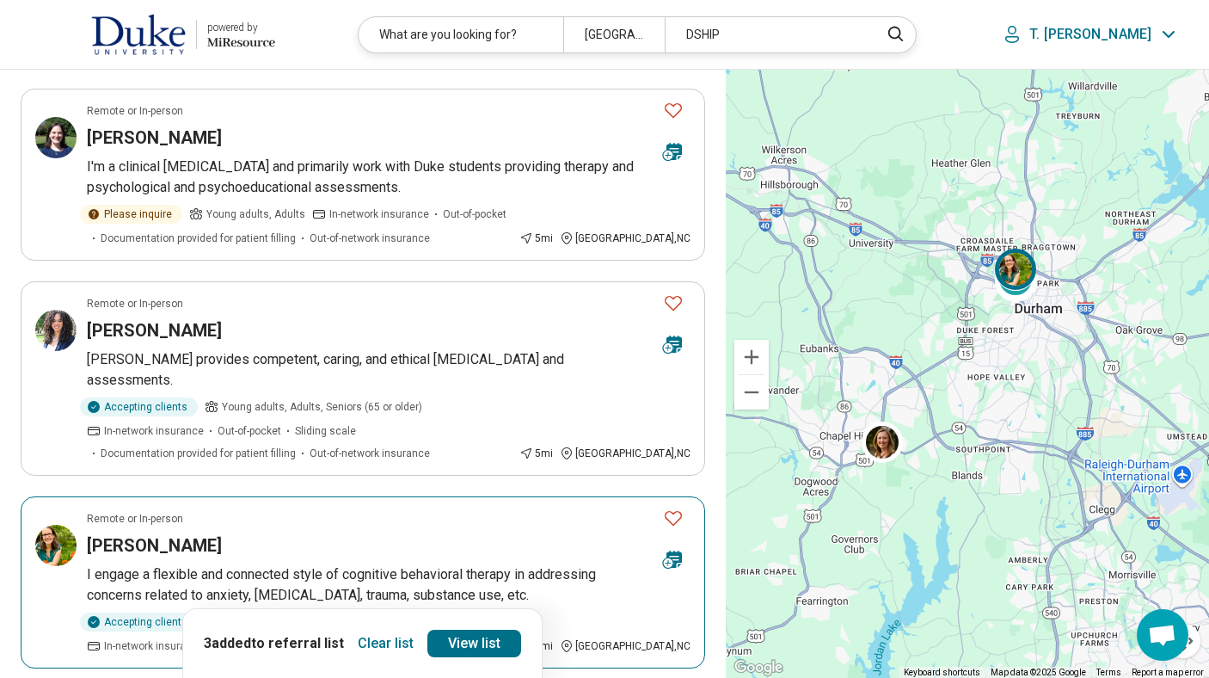
scroll to position [1617, 0]
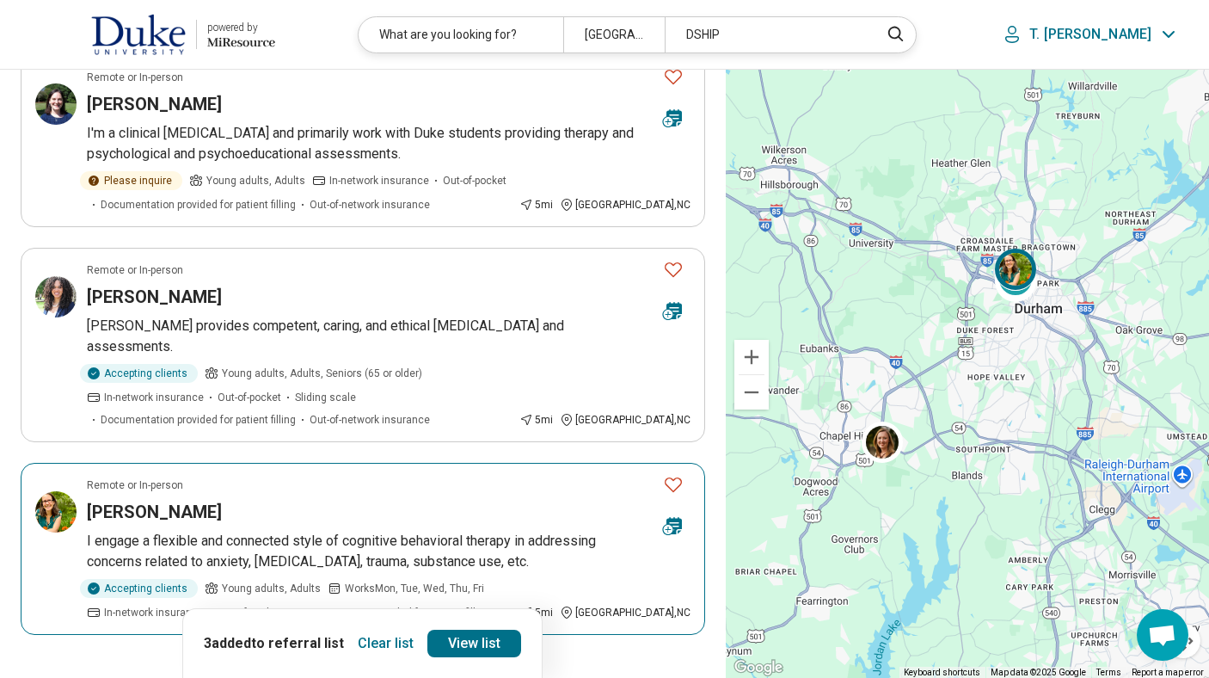
click at [680, 474] on icon "Favorite" at bounding box center [673, 484] width 21 height 21
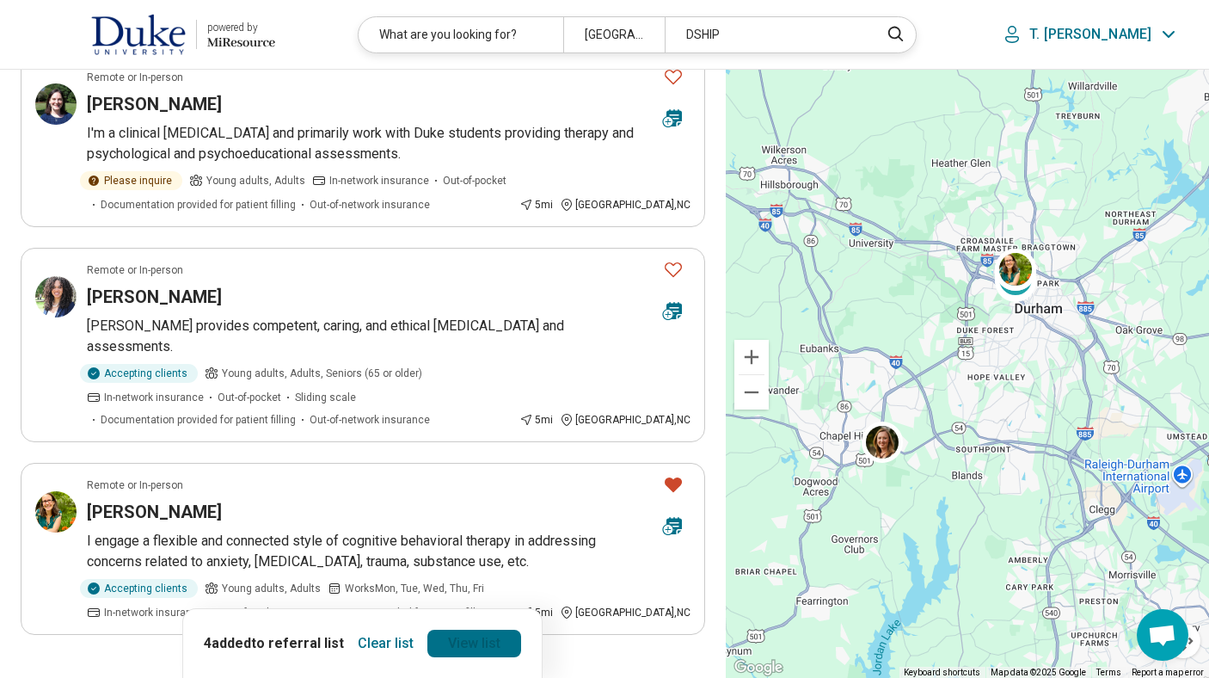
click at [451, 647] on link "View list" at bounding box center [474, 643] width 94 height 28
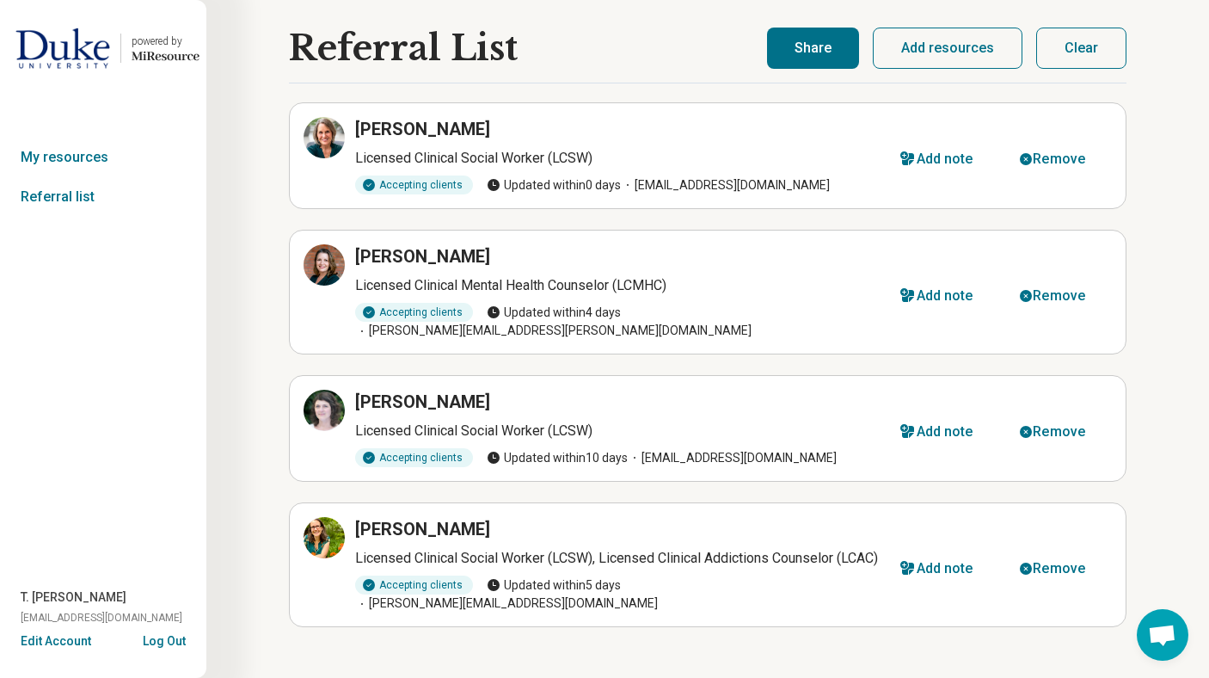
click at [806, 38] on button "Share" at bounding box center [813, 48] width 92 height 41
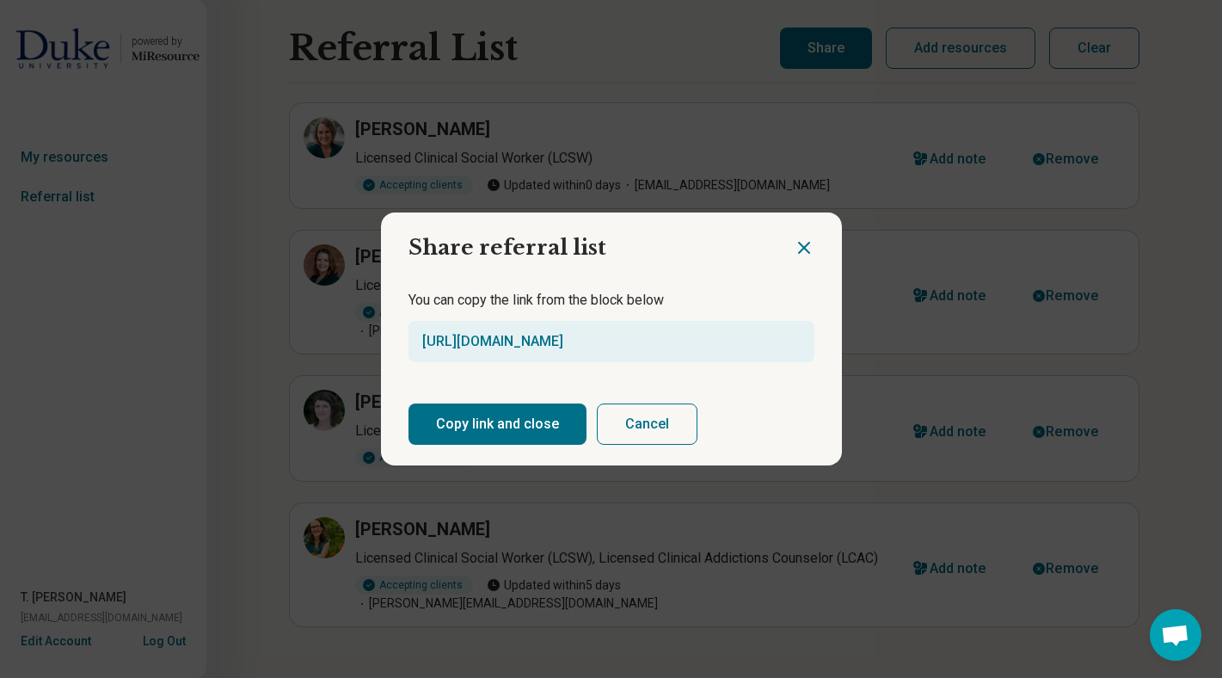
click at [485, 422] on button "Copy link and close" at bounding box center [497, 423] width 178 height 41
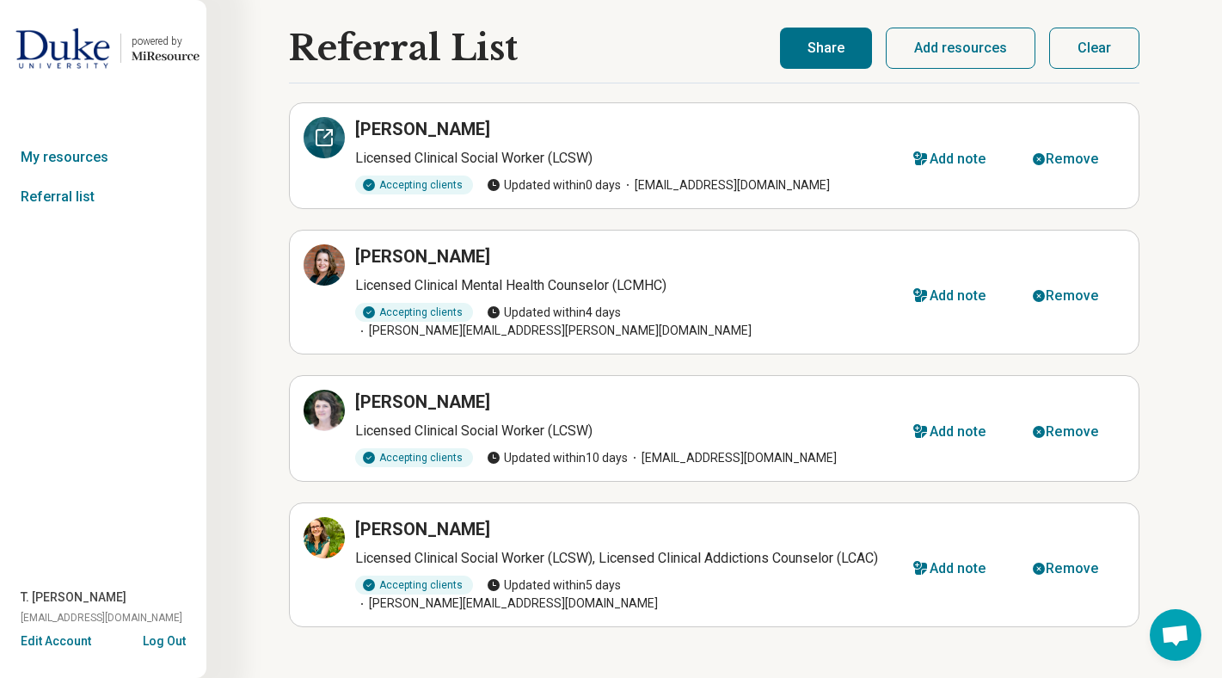
click at [330, 133] on icon at bounding box center [324, 137] width 21 height 21
click at [324, 278] on div at bounding box center [324, 264] width 41 height 41
click at [328, 402] on icon at bounding box center [328, 406] width 8 height 8
click at [328, 527] on icon at bounding box center [324, 537] width 21 height 21
